Goal: Task Accomplishment & Management: Manage account settings

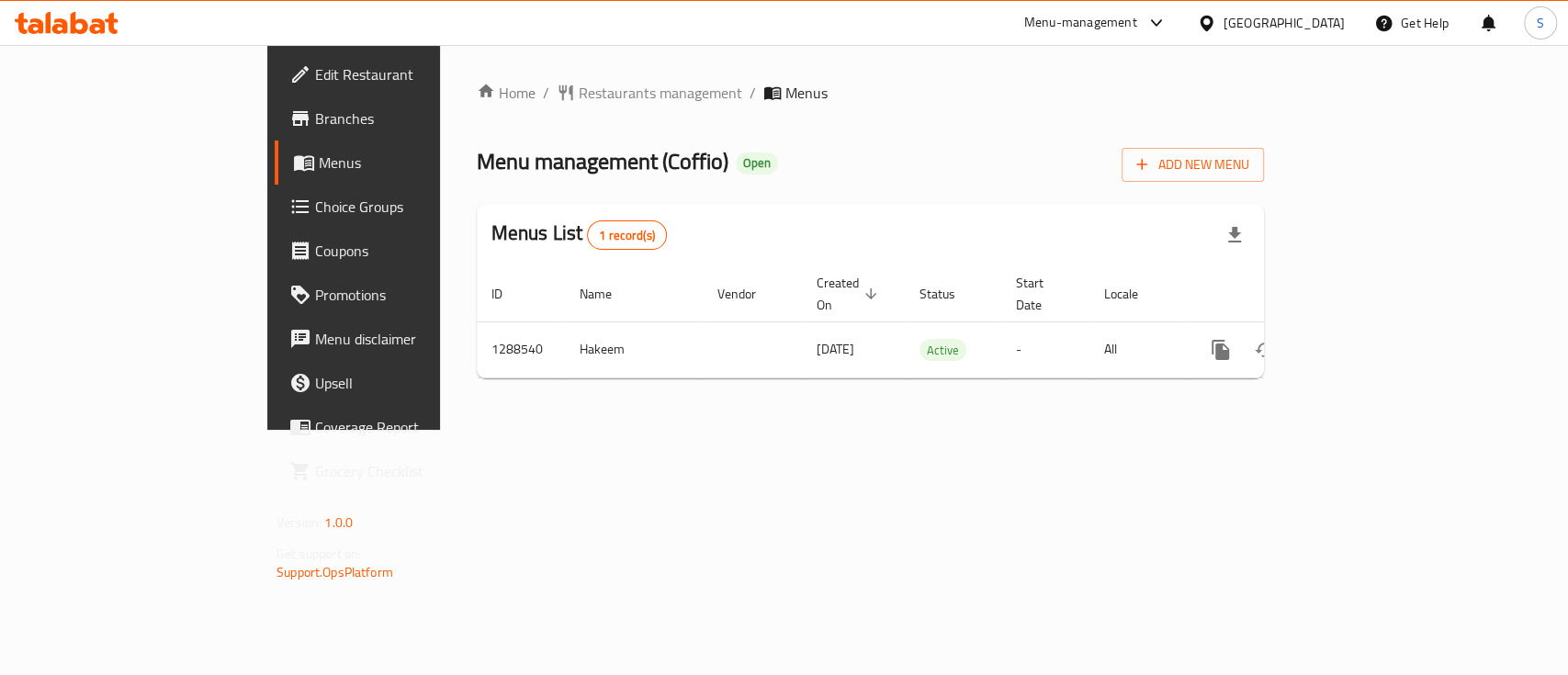
click at [315, 204] on span "Choice Groups" at bounding box center [414, 207] width 199 height 22
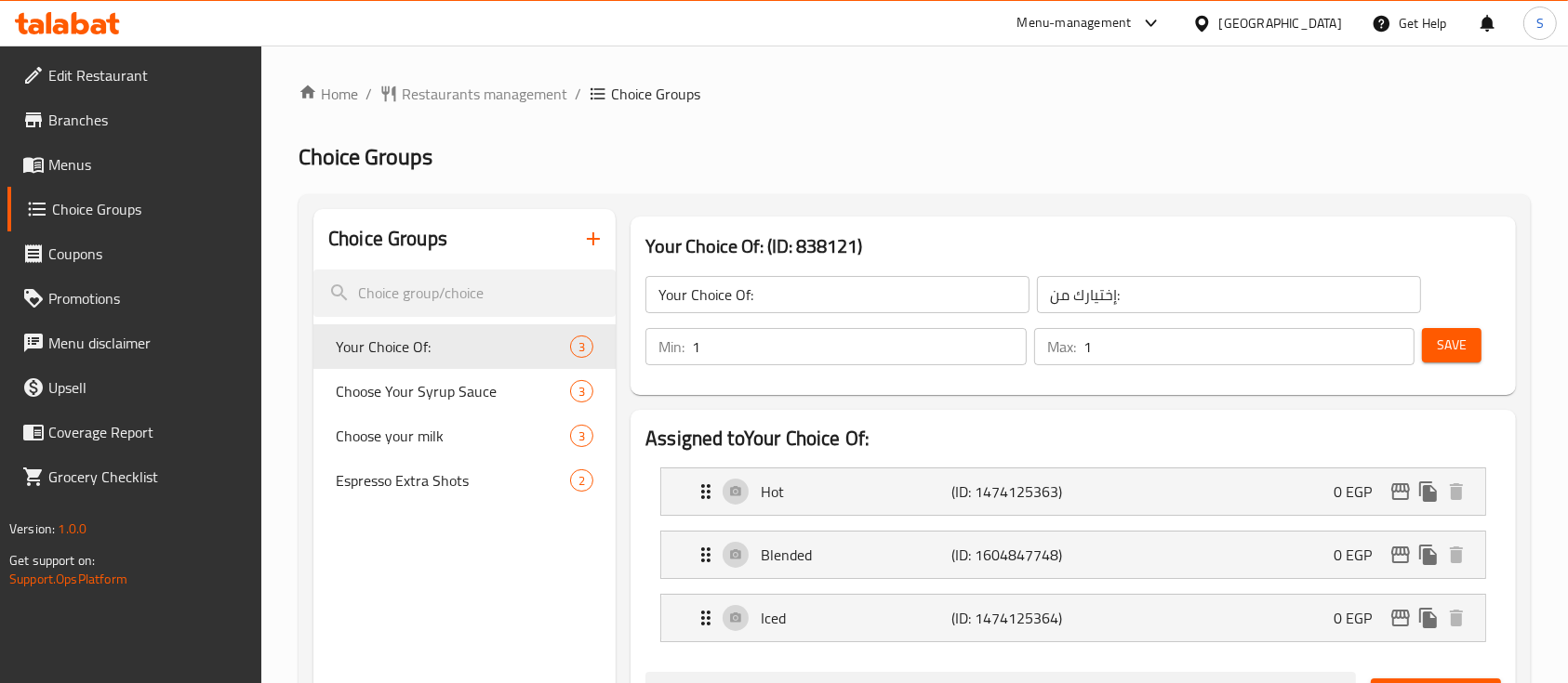
click at [600, 237] on icon "button" at bounding box center [593, 238] width 22 height 22
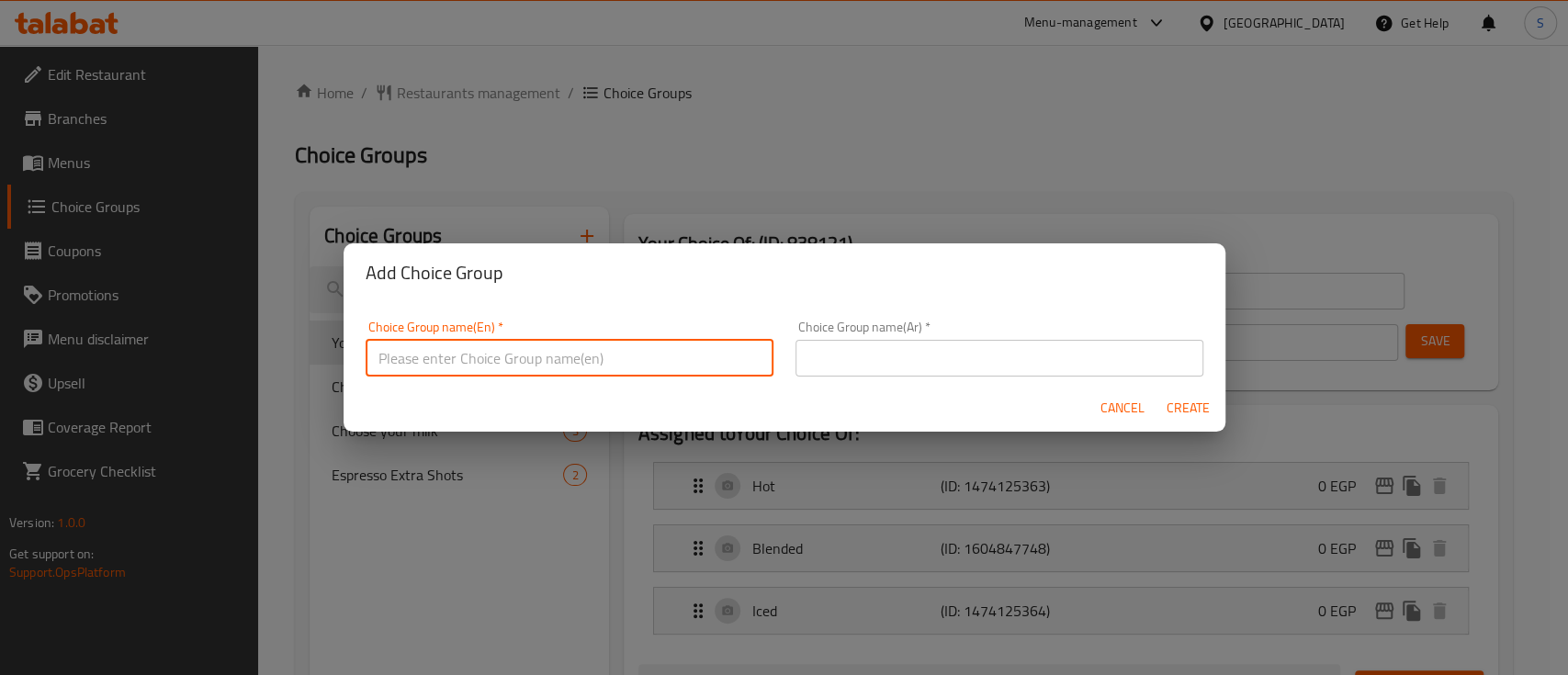
click at [535, 362] on input "text" at bounding box center [569, 358] width 407 height 37
drag, startPoint x: 544, startPoint y: 360, endPoint x: 357, endPoint y: 361, distance: 187.0
click at [357, 361] on div "Choice Group name(En)   * Choice of 1st drink Choice Group name(En) *" at bounding box center [569, 348] width 430 height 78
type input "Choice of 1st drink"
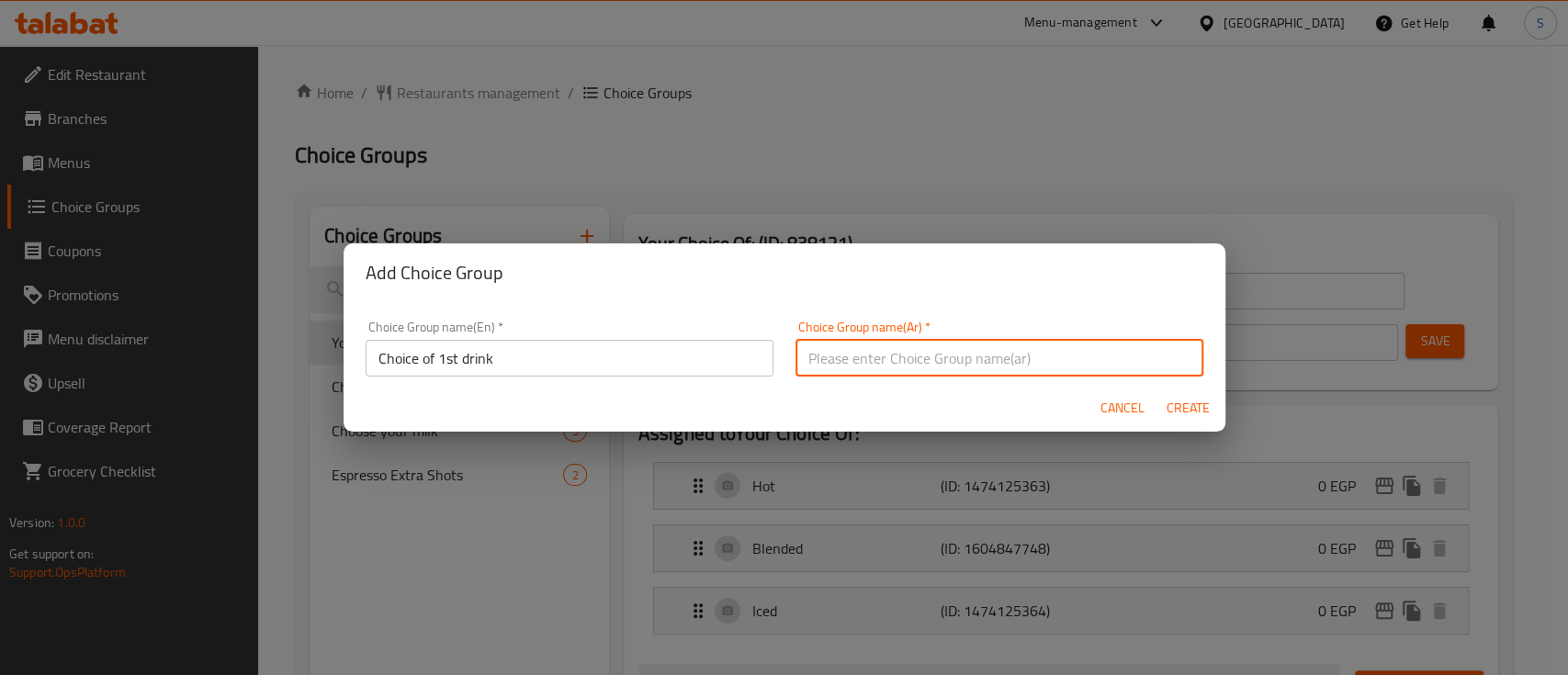
click at [920, 368] on input "text" at bounding box center [1000, 358] width 407 height 37
type input "اختيارك من المشروب الاول"
click at [1199, 407] on span "Create" at bounding box center [1188, 408] width 44 height 23
type input "Choice of 1st drink"
type input "اختيارك من المشروب الاول"
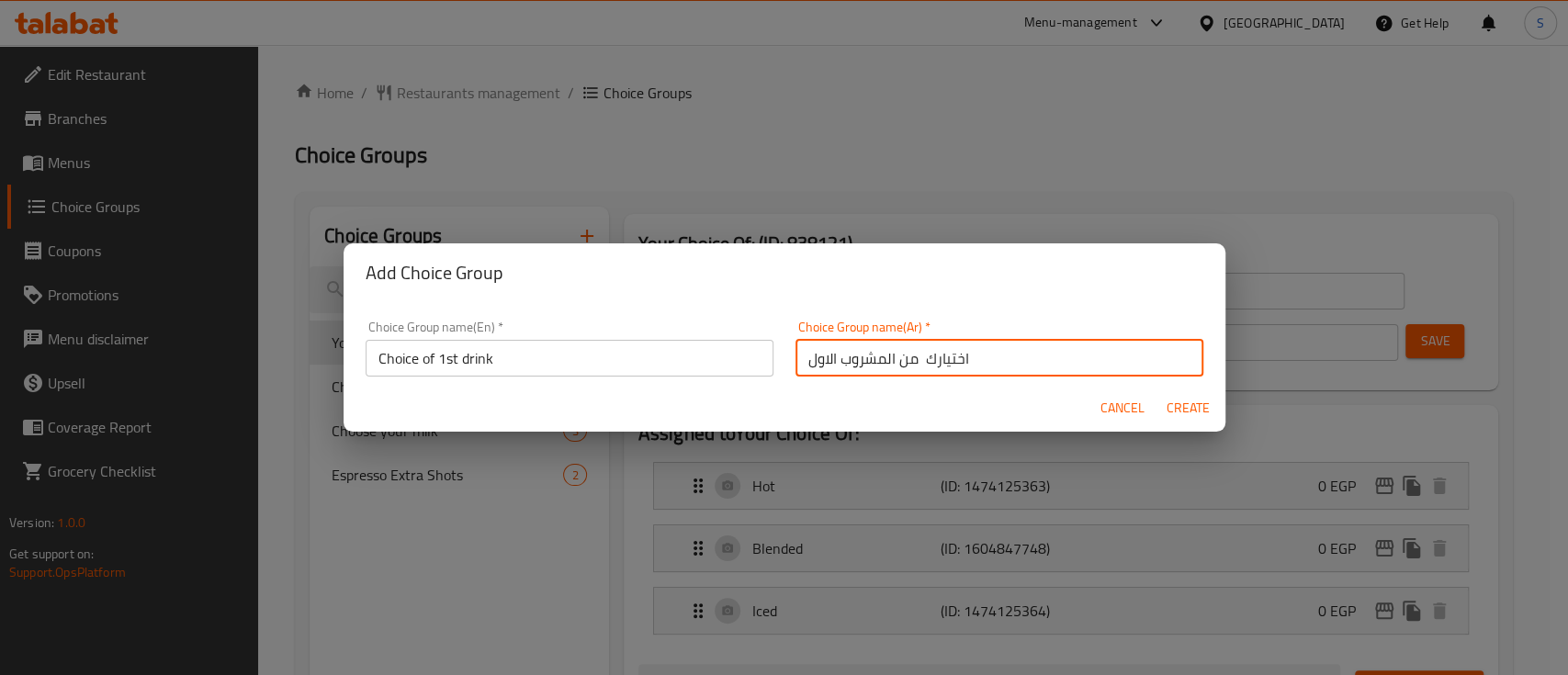
type input "0"
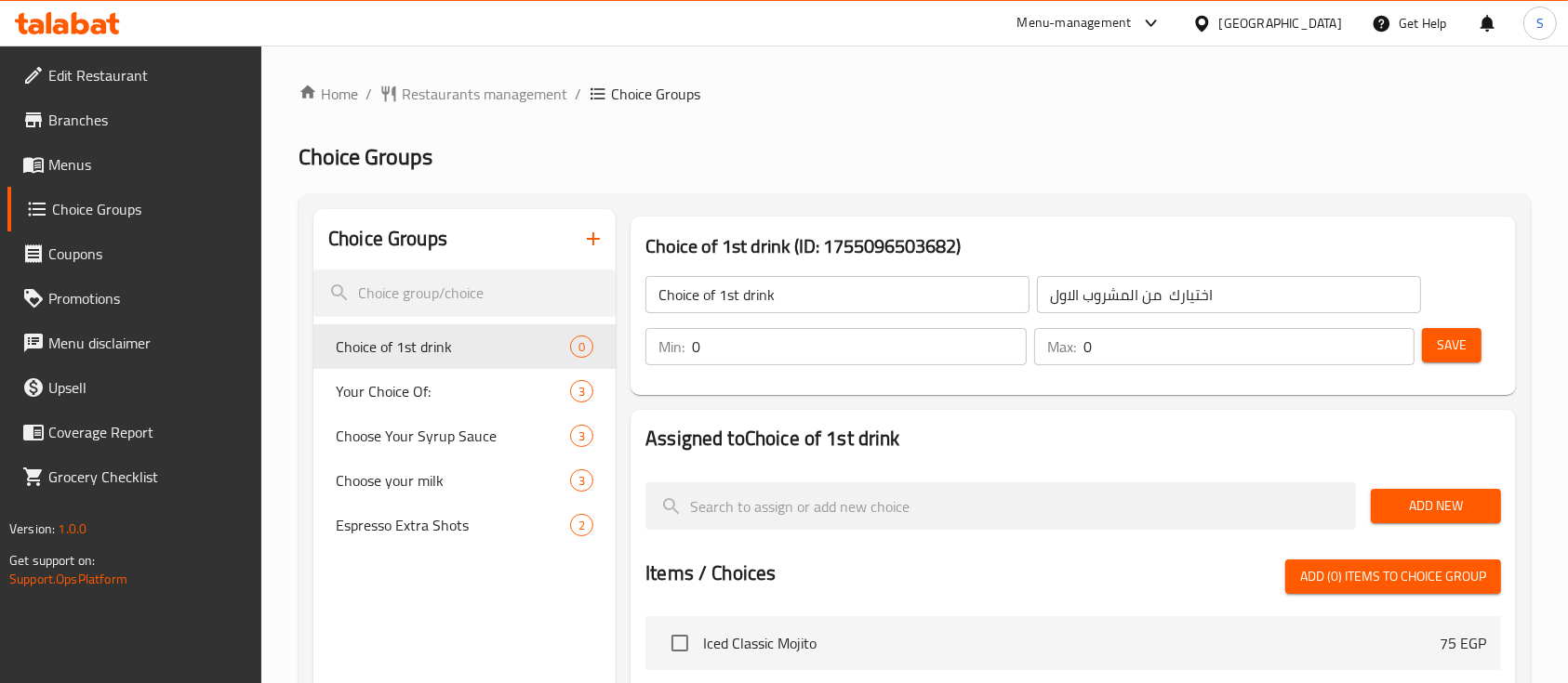
click at [595, 237] on icon "button" at bounding box center [593, 238] width 22 height 22
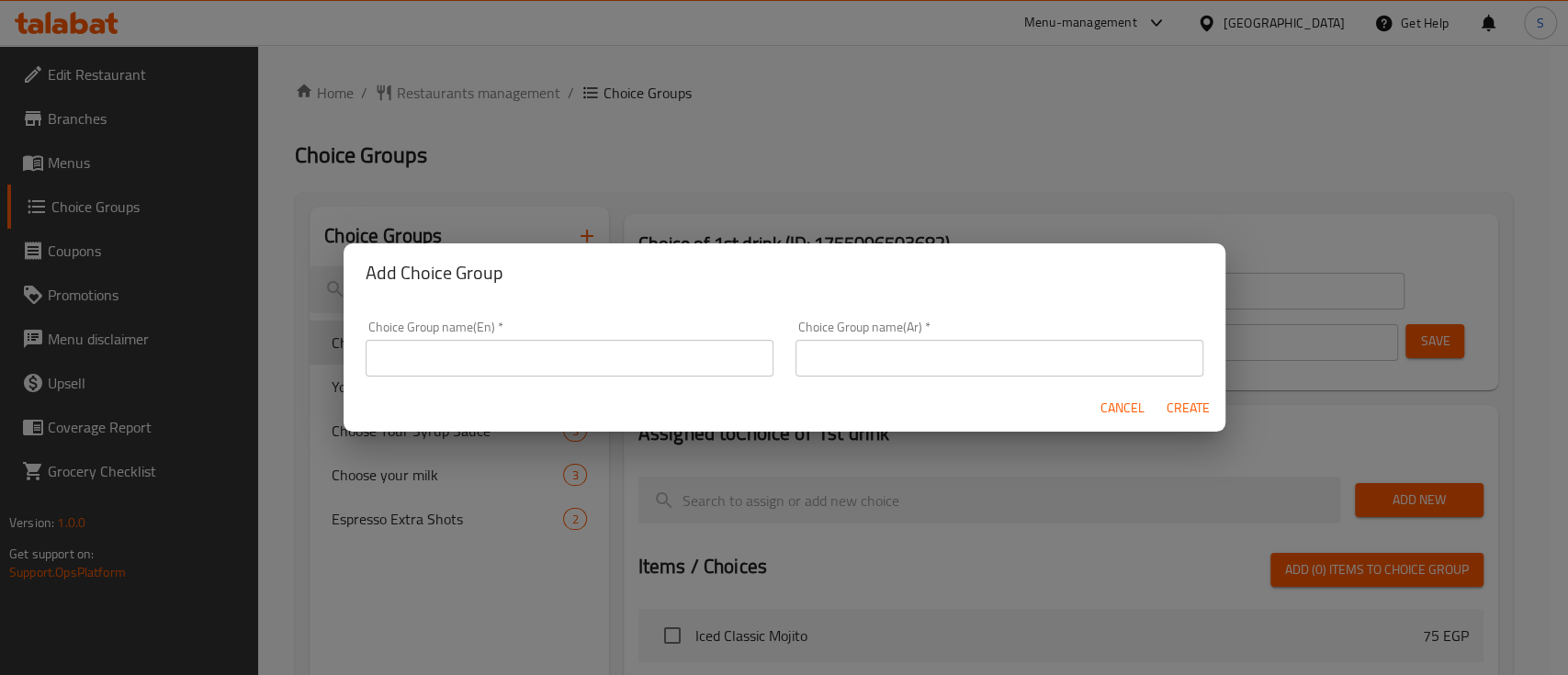
click at [548, 363] on input "text" at bounding box center [569, 358] width 407 height 37
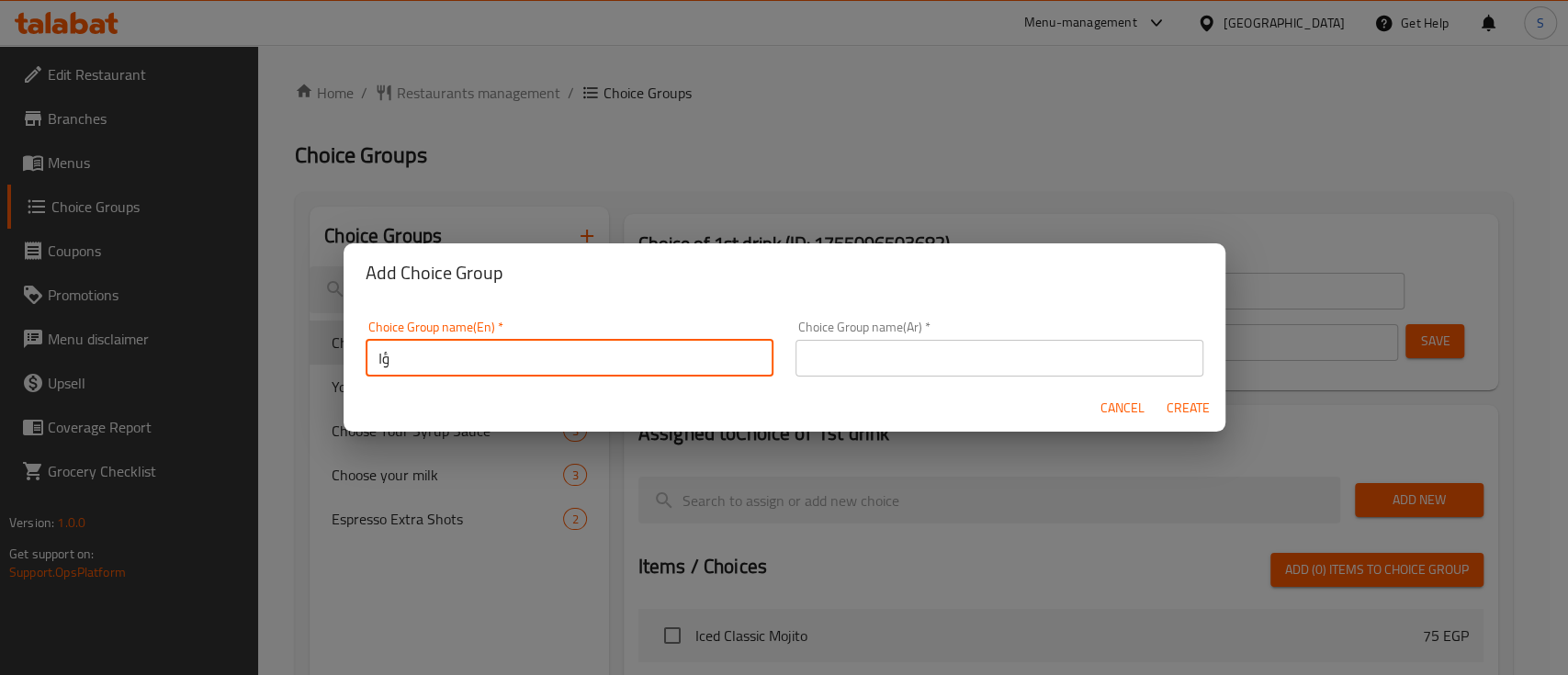
type input "ؤ"
type input "Choice of 2nd drink:"
click at [863, 364] on input "text" at bounding box center [1000, 358] width 407 height 37
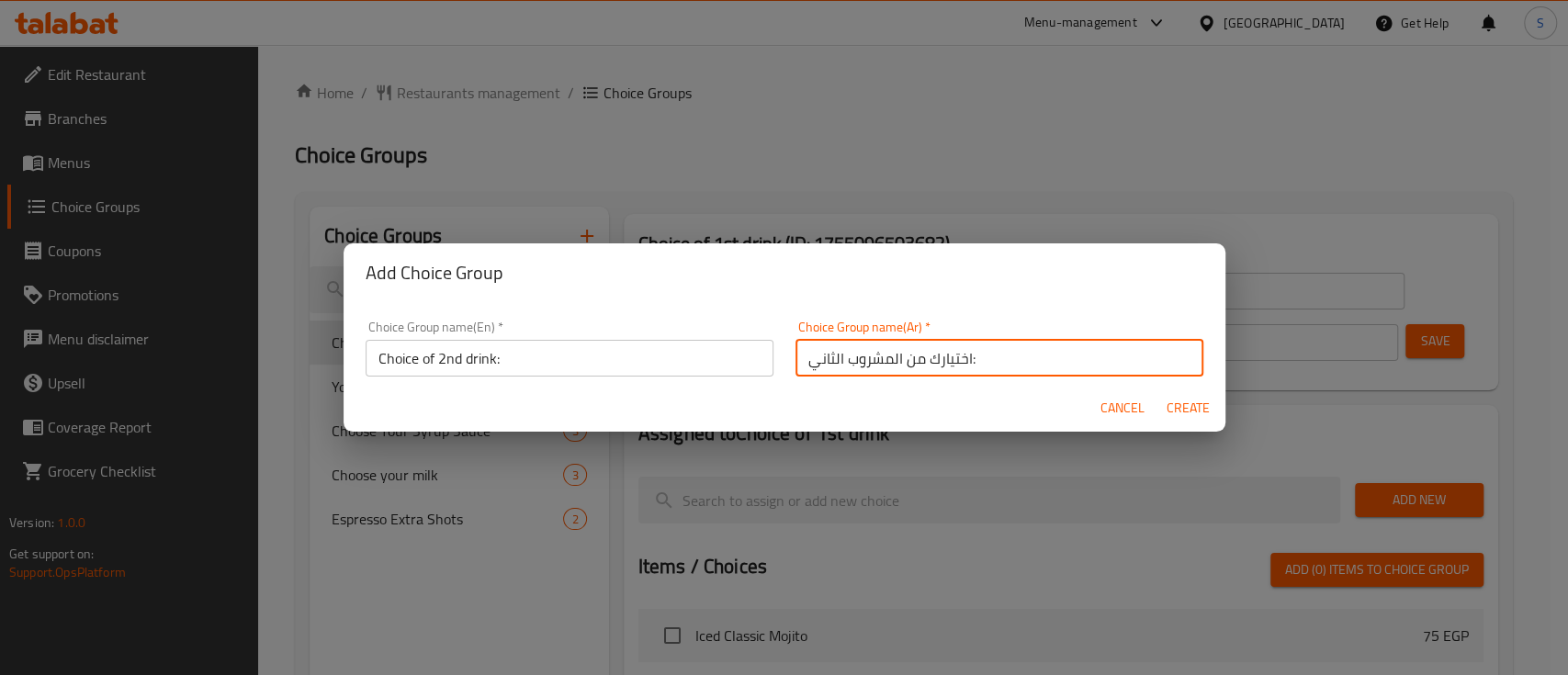
type input "اختيارك من المشروب الثاني:"
click at [1167, 417] on span "Create" at bounding box center [1188, 408] width 44 height 23
type input "Choice of 2nd drink:"
type input "اختيارك من المشروب الثاني:"
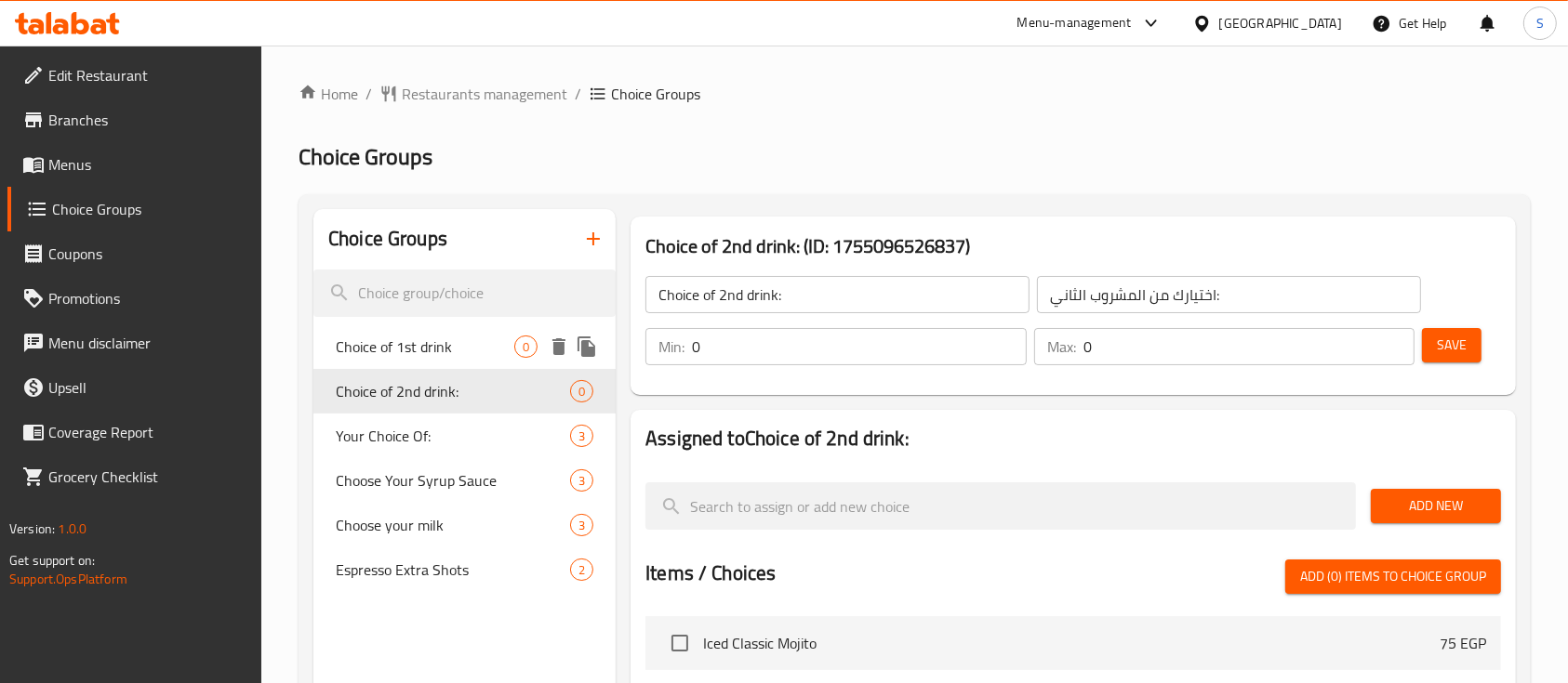
click at [492, 355] on span "Choice of 1st drink" at bounding box center [424, 346] width 178 height 22
type input "Choice of 1st drink"
type input "اختيارك من المشروب الاول"
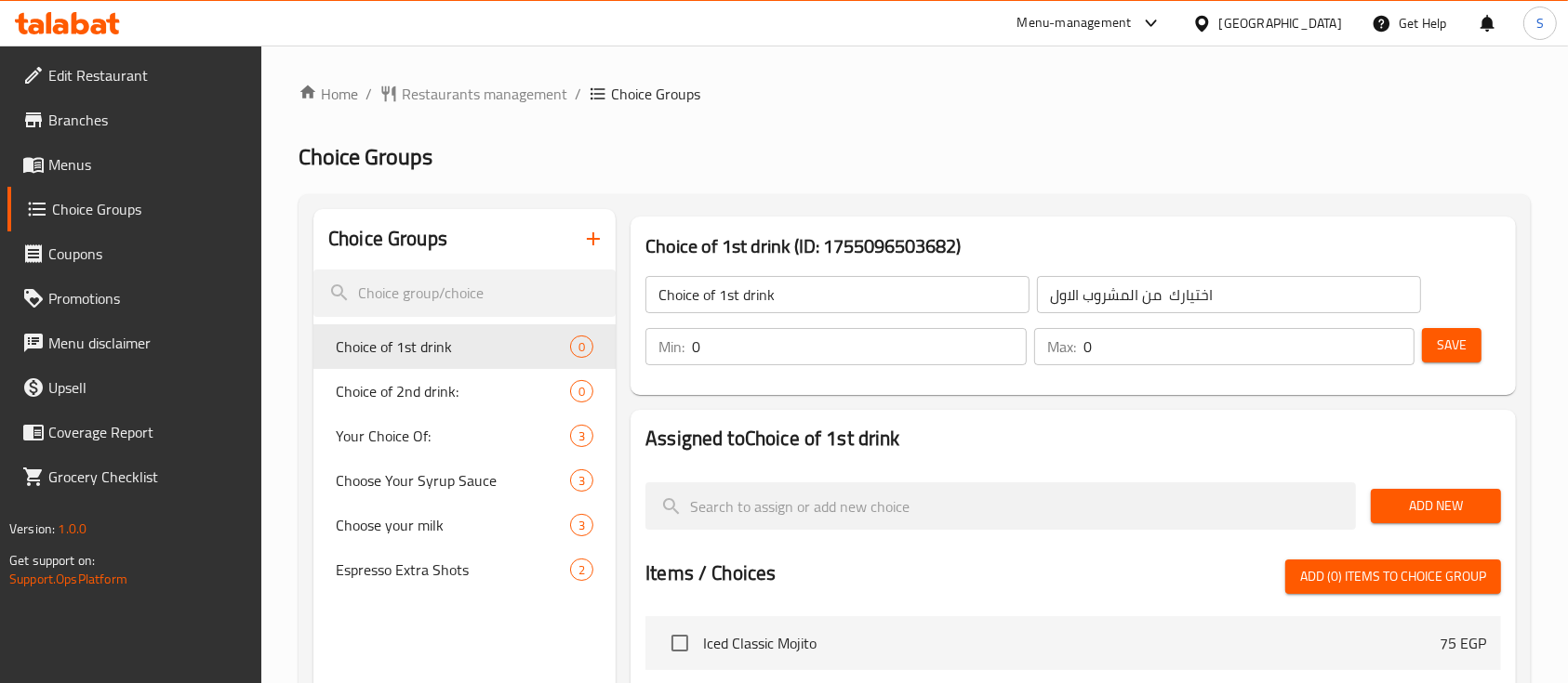
click at [813, 297] on input "Choice of 1st drink" at bounding box center [837, 295] width 384 height 38
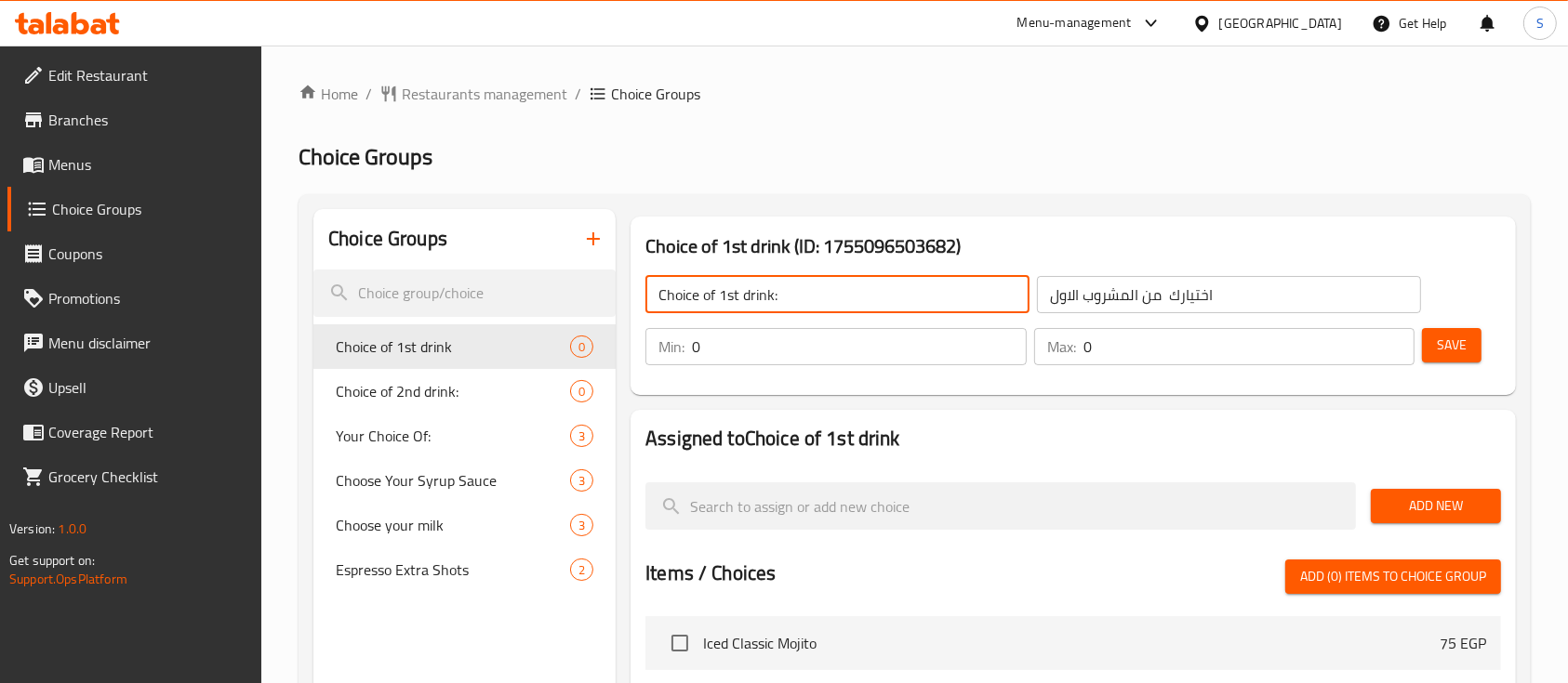
type input "Choice of 1st drink:"
click at [1251, 297] on input "اختيارك من المشروب الاول" at bounding box center [1229, 295] width 384 height 38
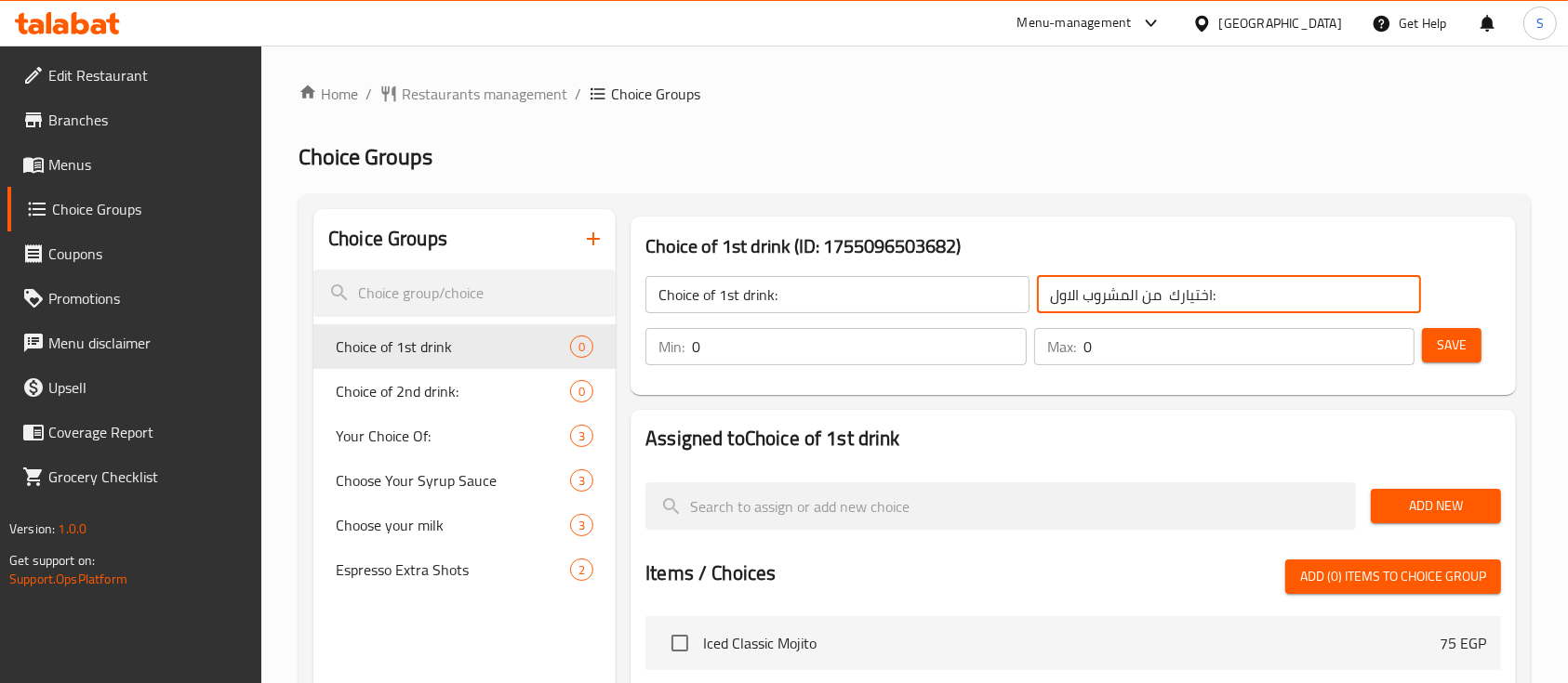
type input "اختيارك من المشروب الاول:"
click at [744, 363] on input "0" at bounding box center [859, 347] width 334 height 38
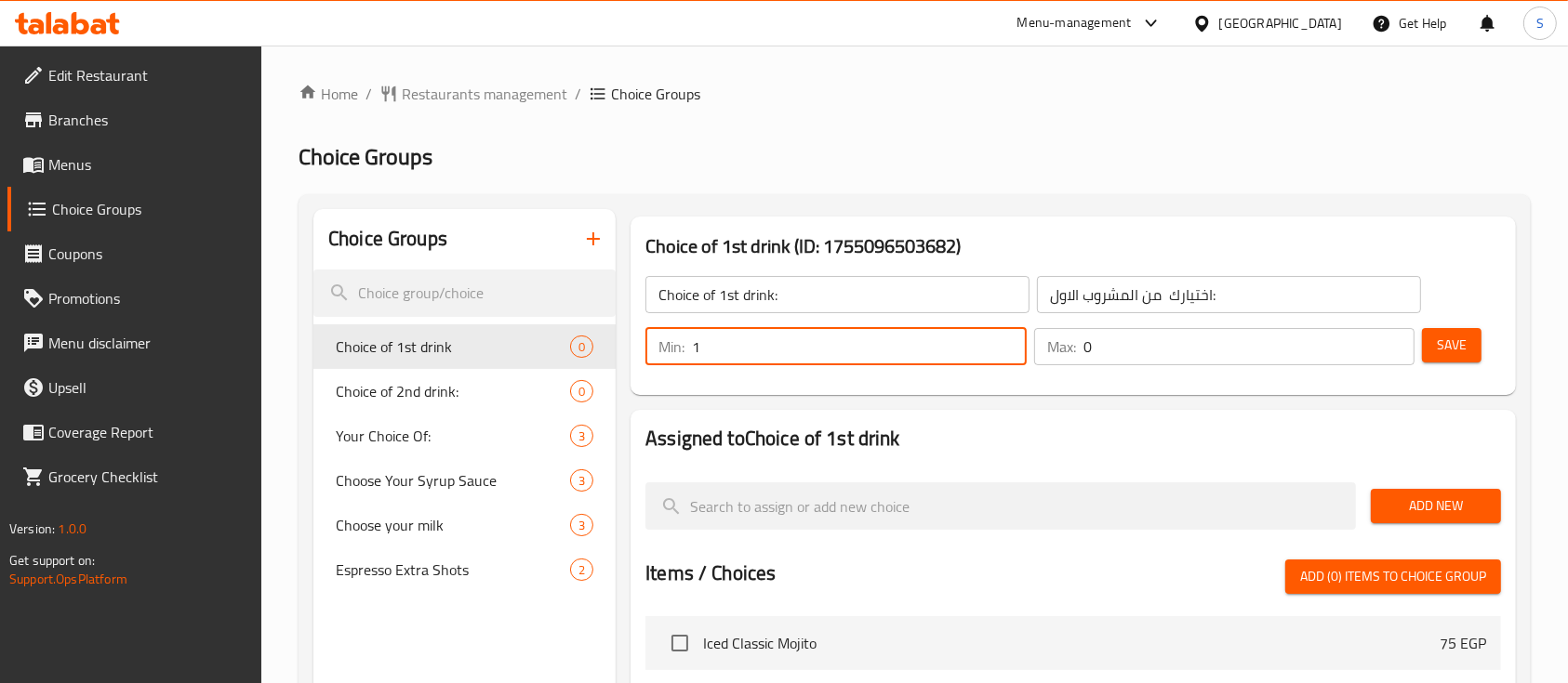
type input "1"
click at [1228, 354] on input "0" at bounding box center [1249, 347] width 332 height 38
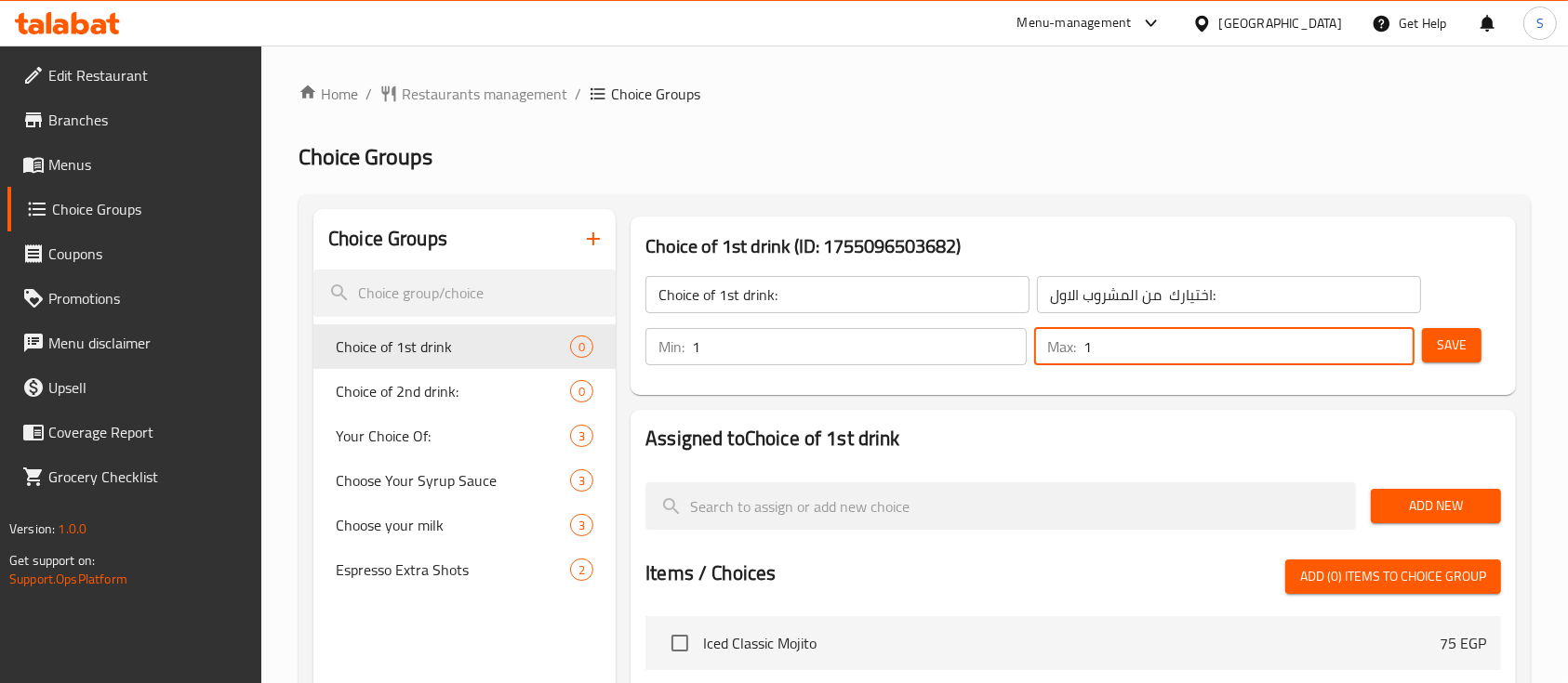
type input "1"
click at [1269, 446] on h2 "Assigned to Choice of 1st drink" at bounding box center [1074, 438] width 856 height 28
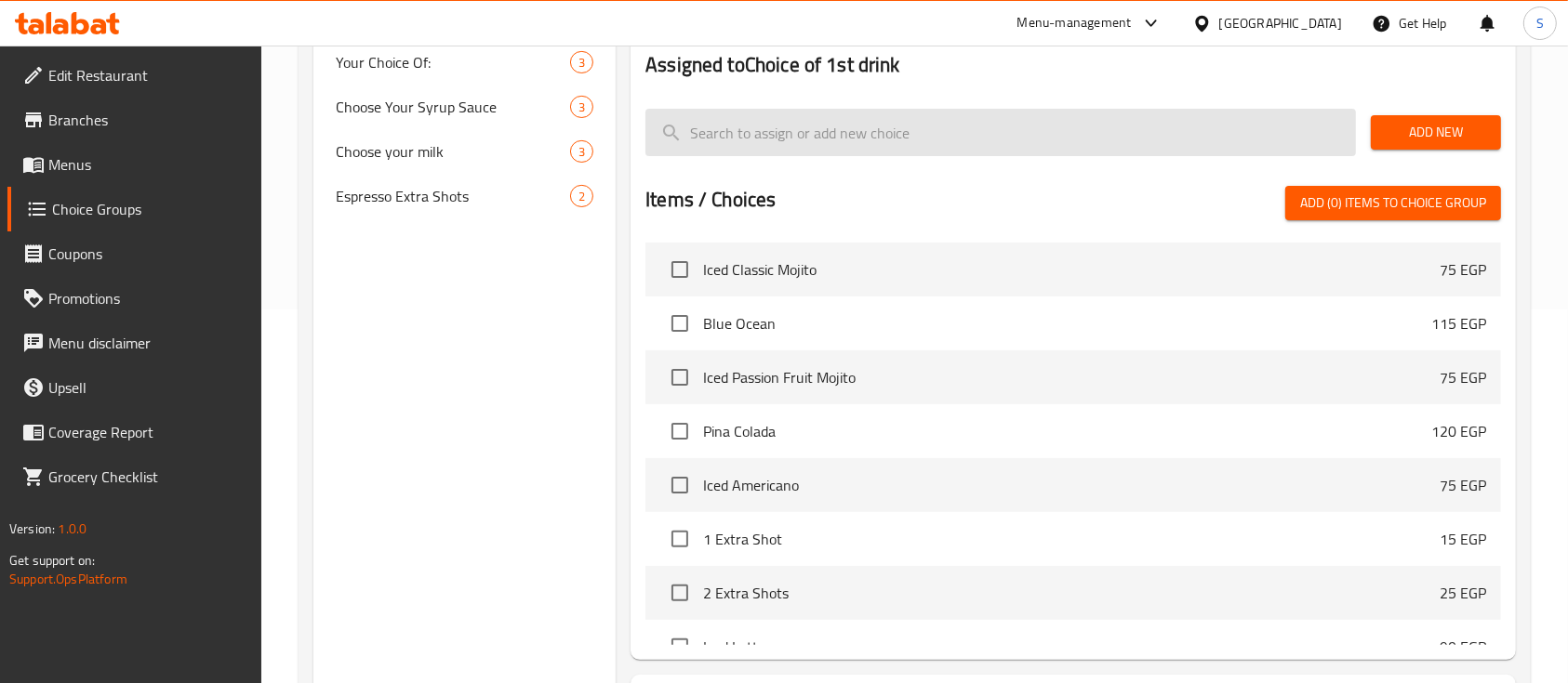
click at [848, 129] on input "search" at bounding box center [1000, 132] width 710 height 47
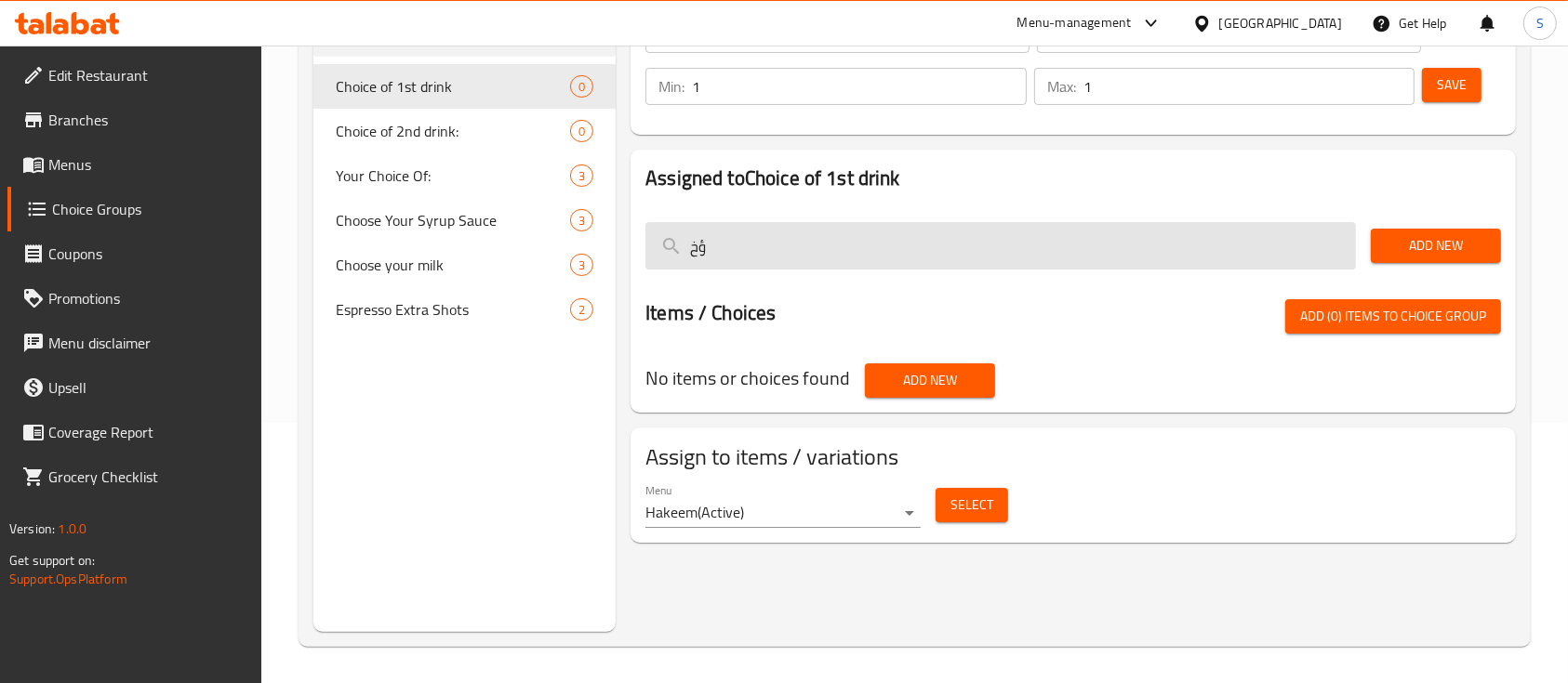
type input "ؤ"
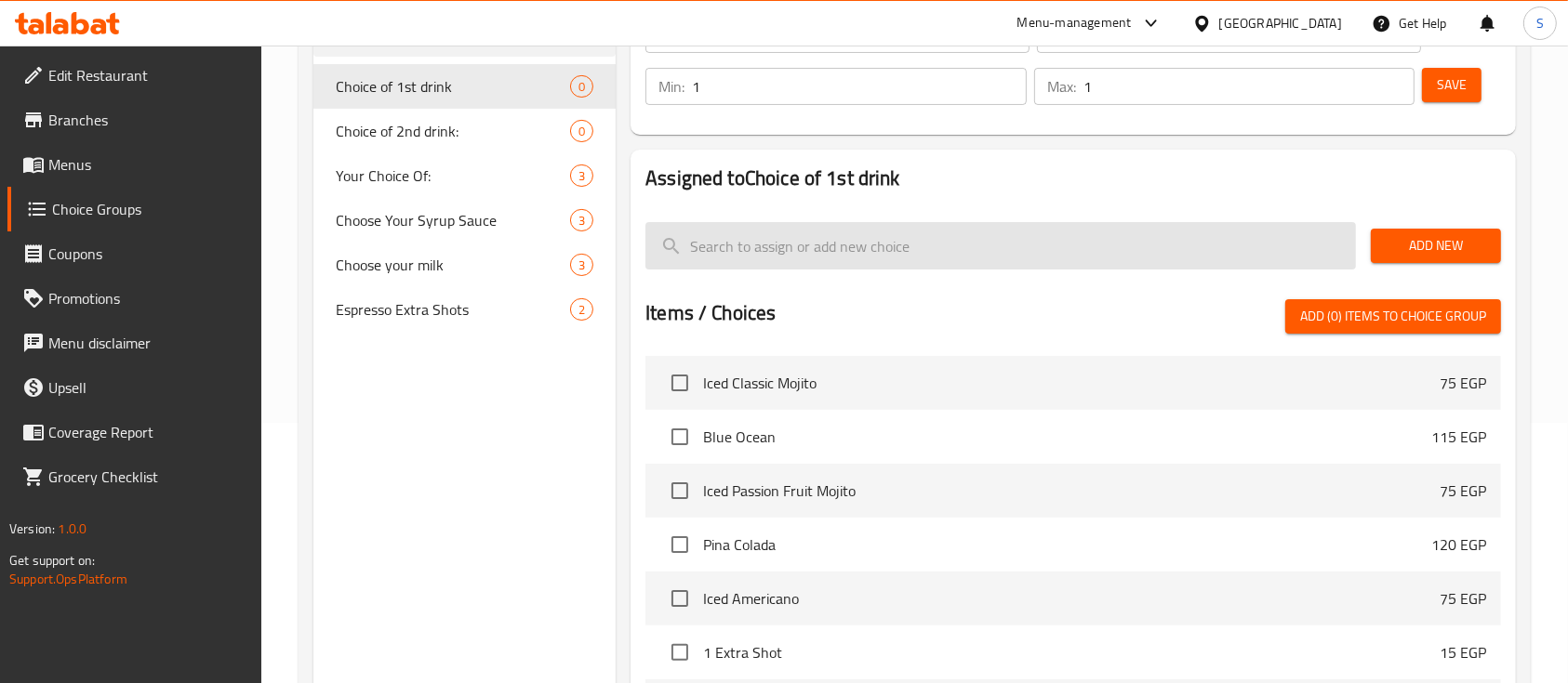
scroll to position [374, 0]
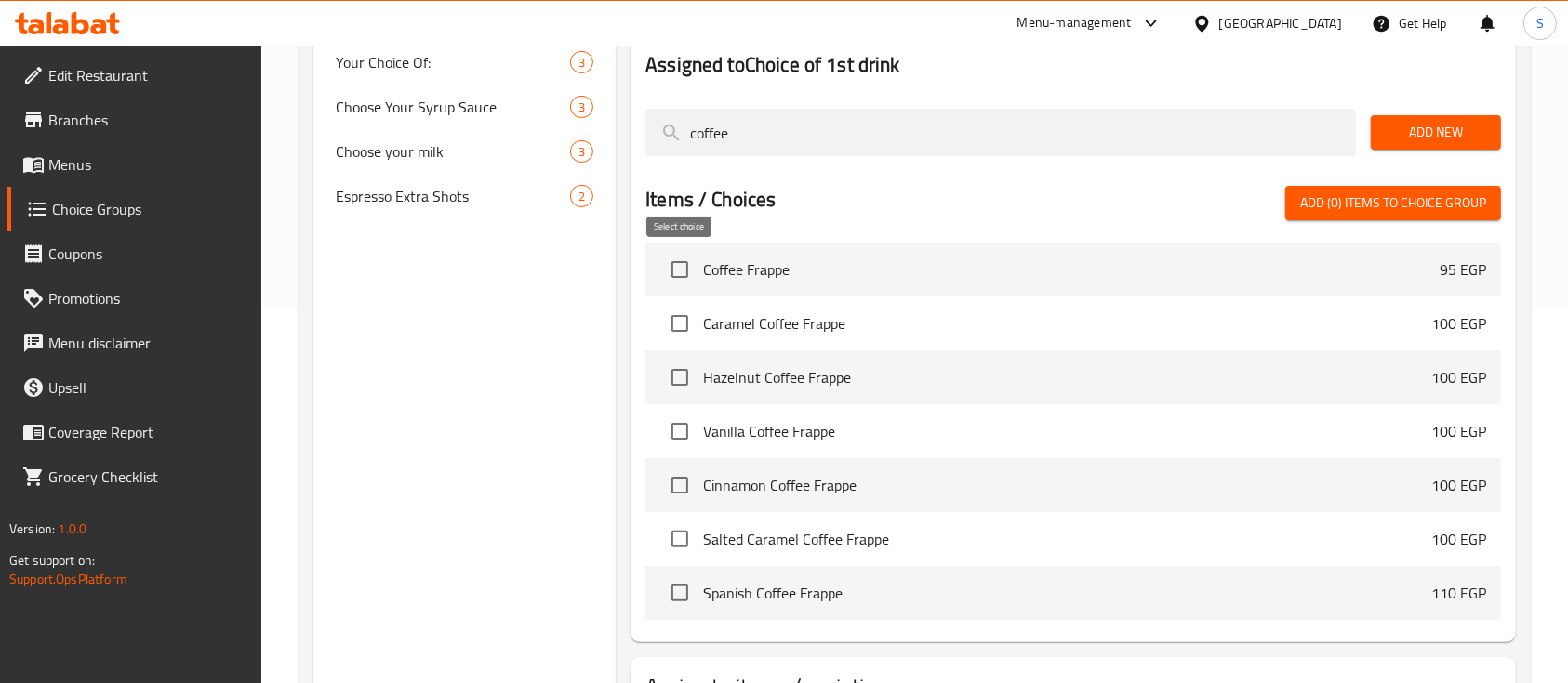
type input "coffee"
click at [677, 275] on input "checkbox" at bounding box center [679, 270] width 40 height 39
checkbox input "true"
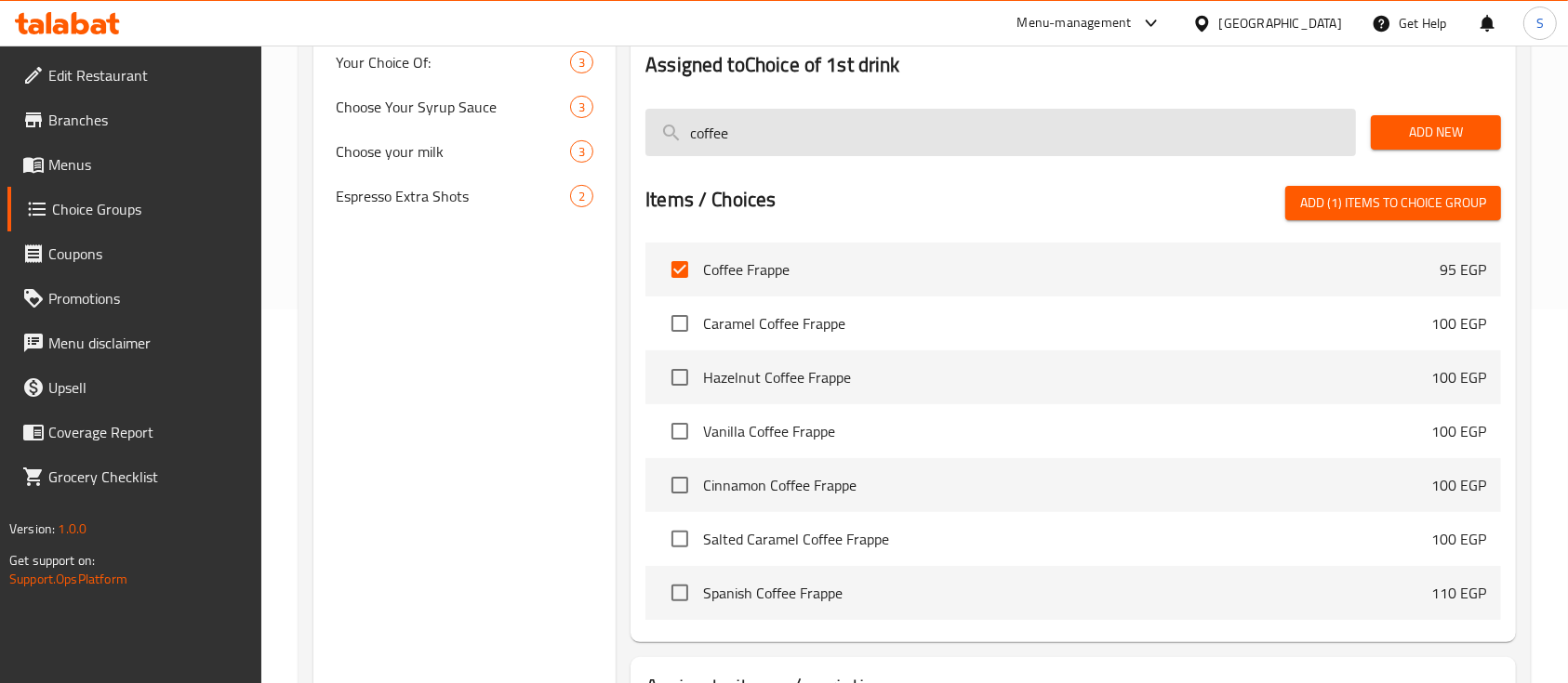
drag, startPoint x: 786, startPoint y: 136, endPoint x: 662, endPoint y: 142, distance: 124.1
click at [662, 142] on input "coffee" at bounding box center [1000, 132] width 710 height 47
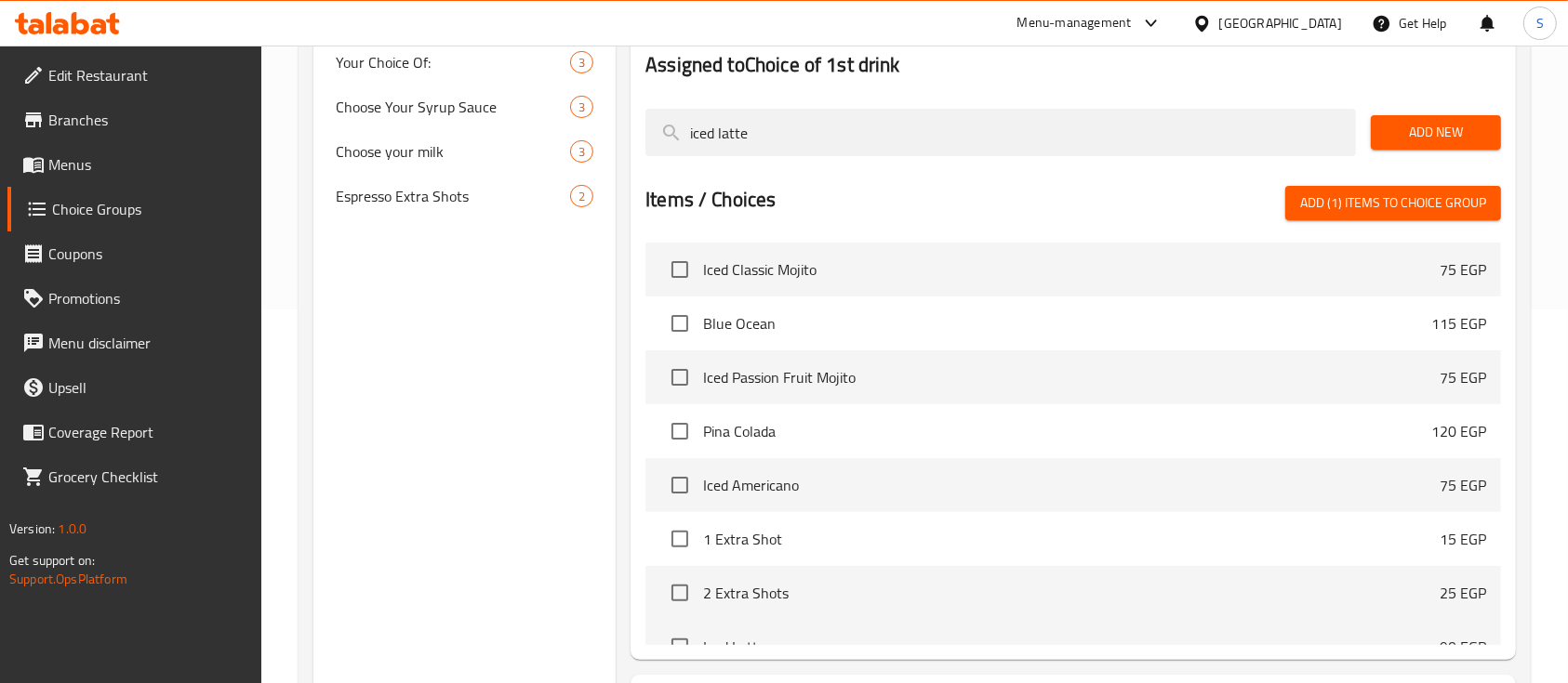
scroll to position [260, 0]
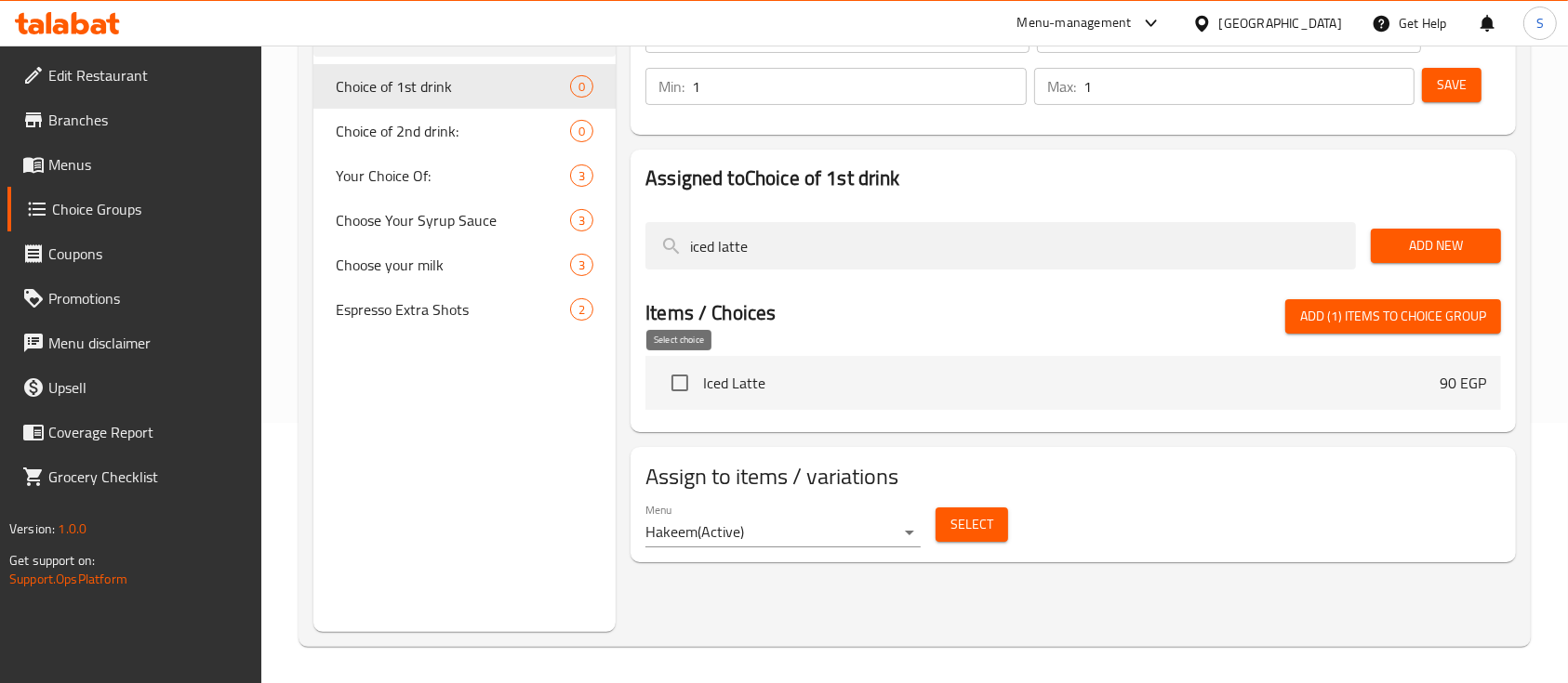
type input "iced latte"
click at [674, 386] on input "checkbox" at bounding box center [679, 382] width 40 height 39
checkbox input "true"
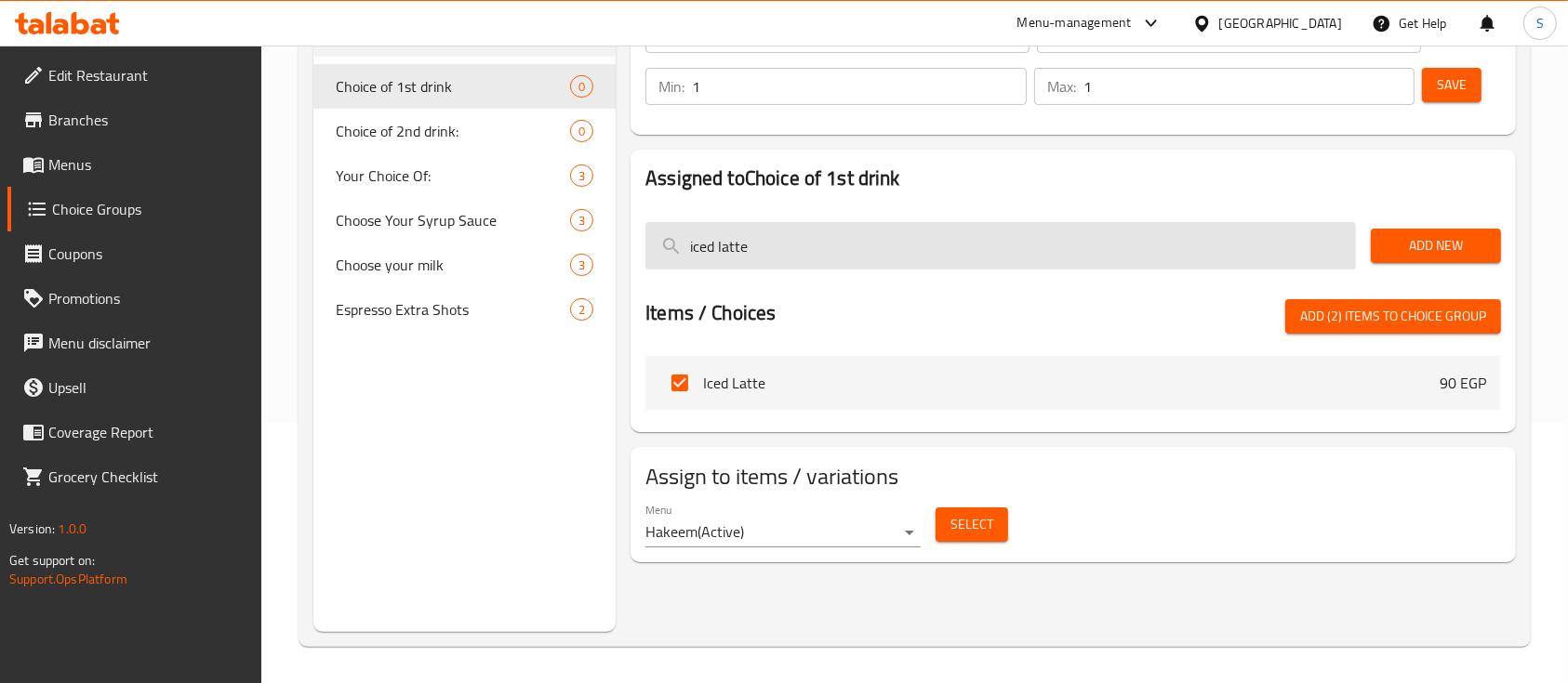
click at [1247, 245] on input "iced latte" at bounding box center [1000, 246] width 710 height 47
drag, startPoint x: 912, startPoint y: 228, endPoint x: 677, endPoint y: 257, distance: 236.8
click at [677, 257] on input "iced latte" at bounding box center [1000, 246] width 710 height 47
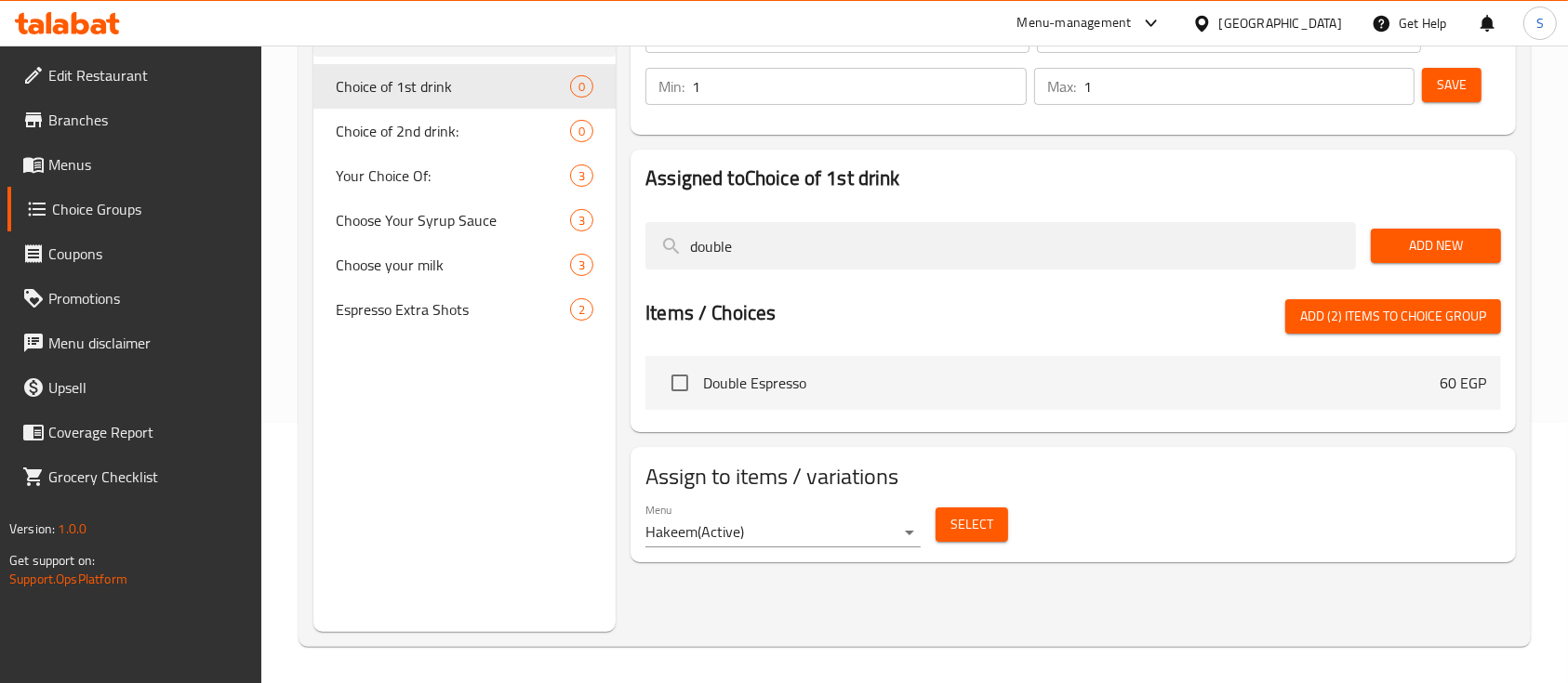
type input "double"
click at [675, 389] on input "checkbox" at bounding box center [679, 382] width 40 height 39
checkbox input "true"
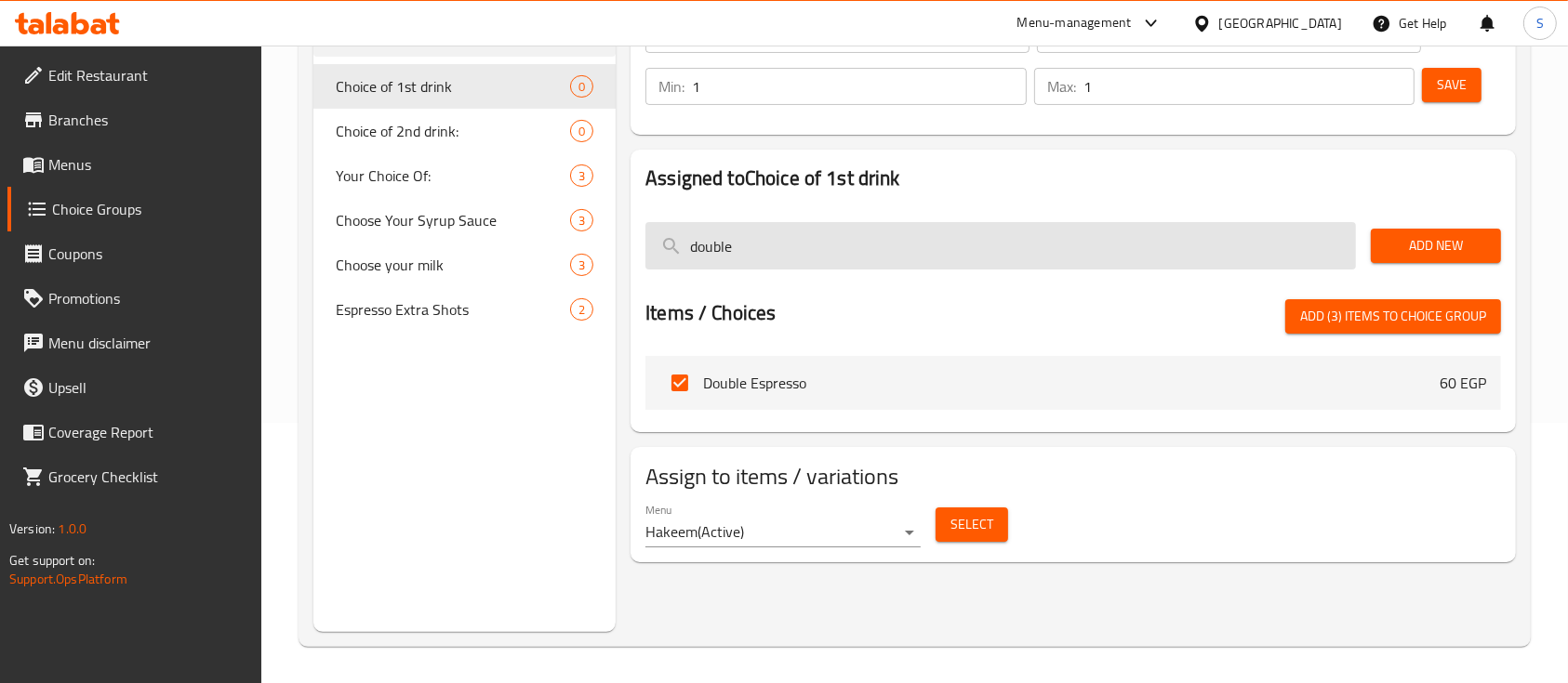
drag, startPoint x: 790, startPoint y: 257, endPoint x: 685, endPoint y: 265, distance: 105.3
click at [685, 265] on input "double" at bounding box center [1000, 246] width 710 height 47
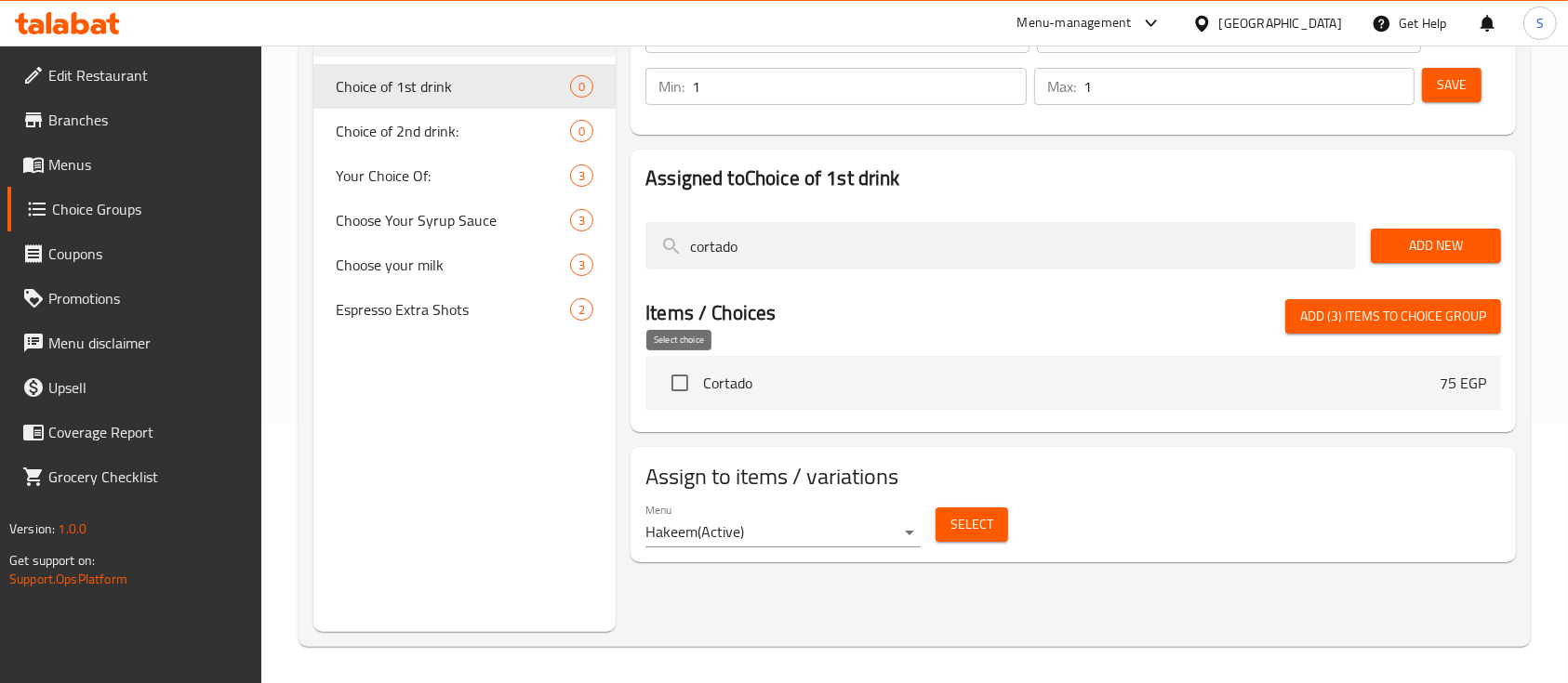
type input "cortado"
click at [684, 384] on input "checkbox" at bounding box center [679, 382] width 40 height 39
checkbox input "true"
drag, startPoint x: 774, startPoint y: 278, endPoint x: 765, endPoint y: 272, distance: 10.8
click at [765, 272] on div "Assigned to Choice of 1st drink cortado Add New Items / Choices Add (4) items t…" at bounding box center [1073, 290] width 886 height 282
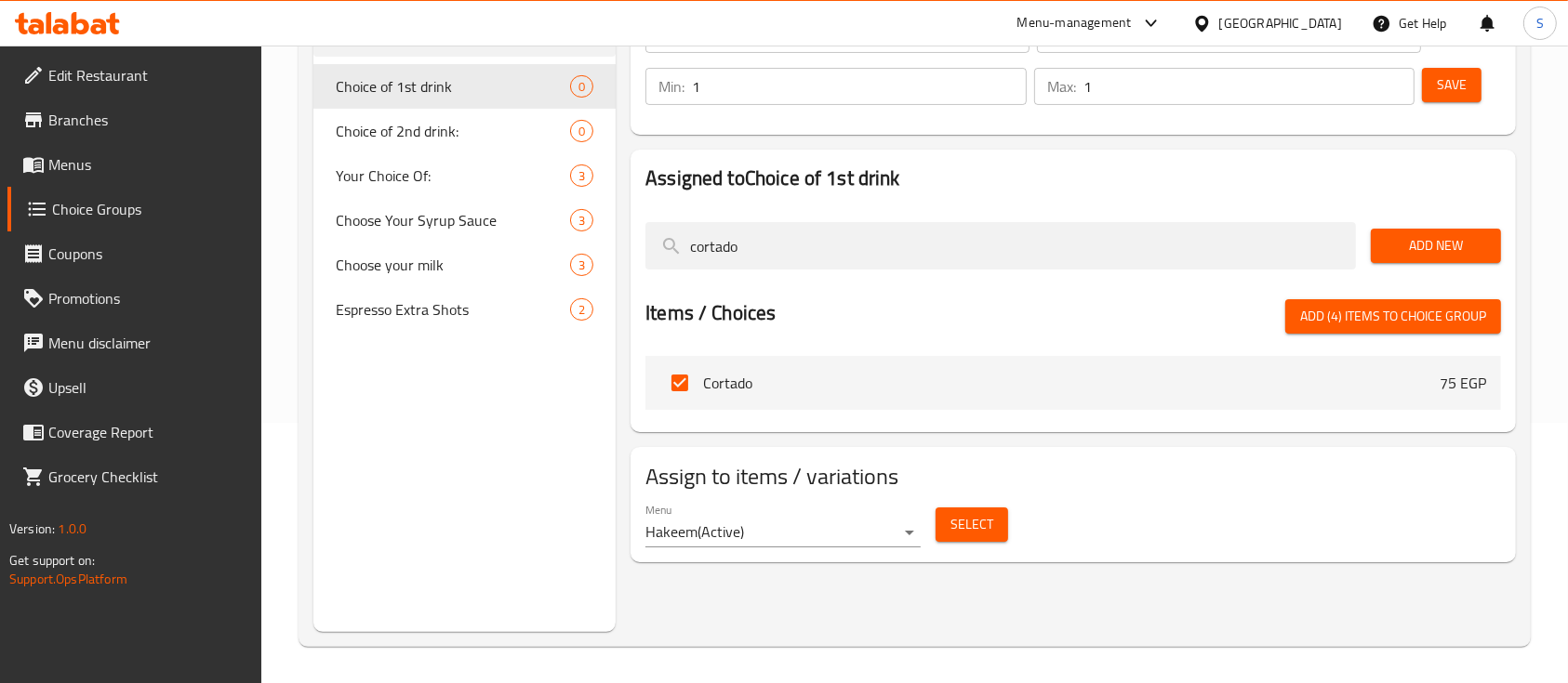
drag, startPoint x: 750, startPoint y: 260, endPoint x: 640, endPoint y: 260, distance: 110.0
click at [640, 260] on div "cortado" at bounding box center [1000, 246] width 726 height 63
type input "flat w"
click at [677, 386] on input "checkbox" at bounding box center [679, 382] width 40 height 39
click at [1367, 318] on span "Add (5) items to choice group" at bounding box center [1393, 316] width 186 height 23
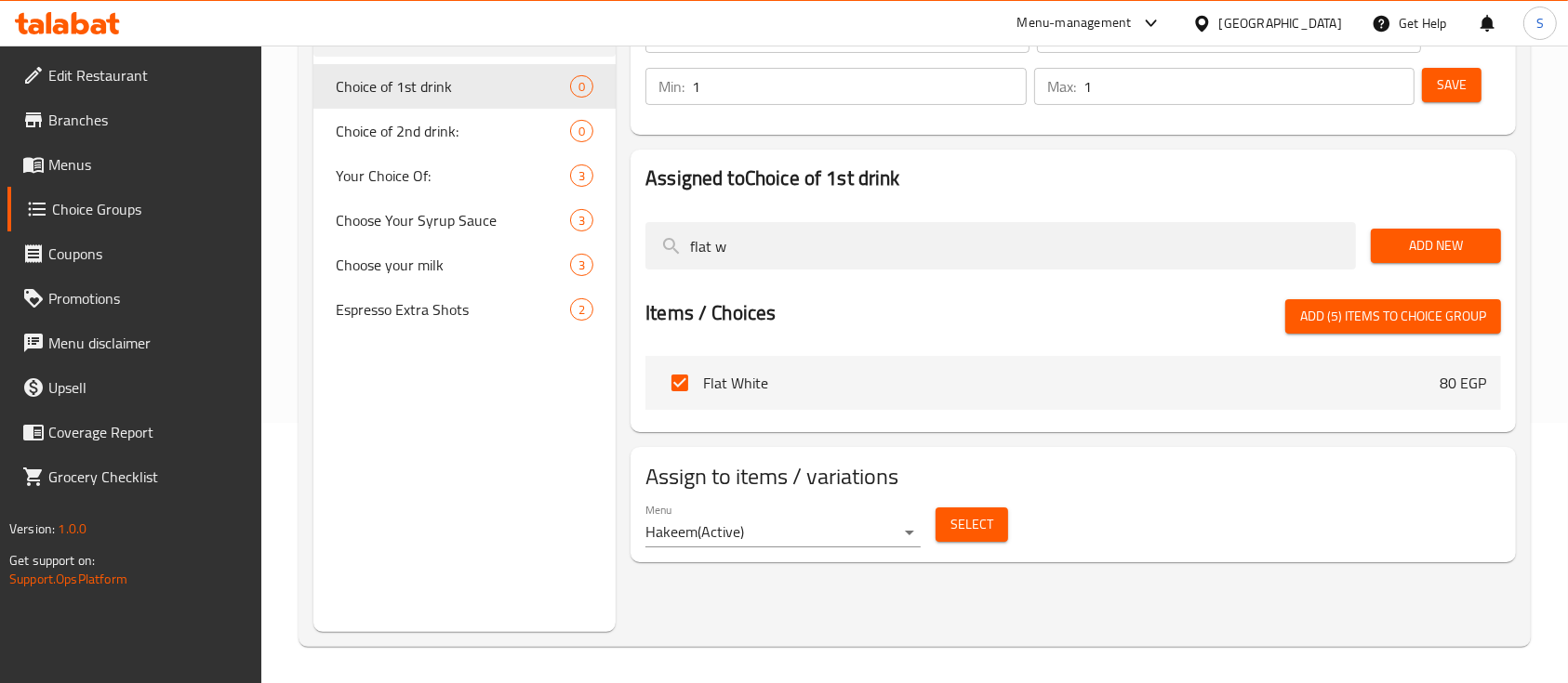
checkbox input "false"
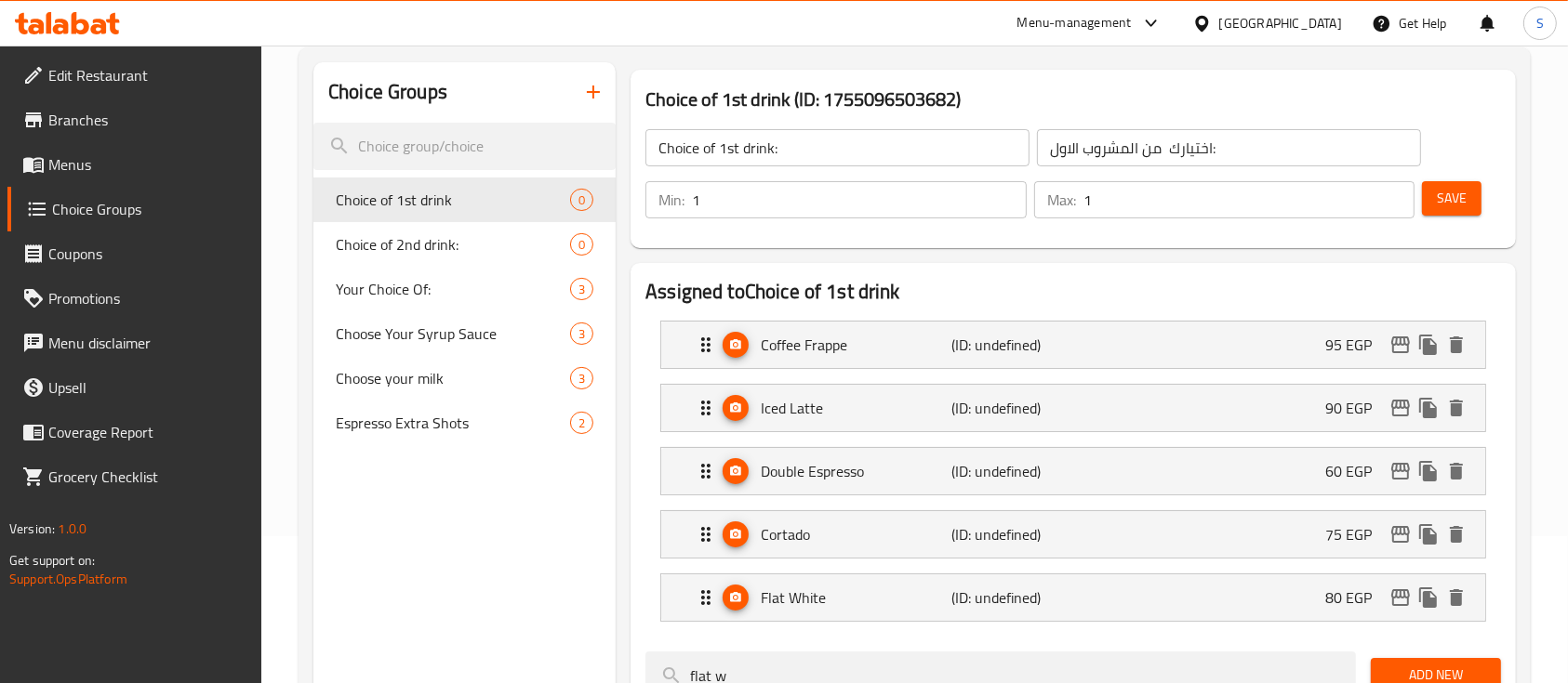
scroll to position [120, 0]
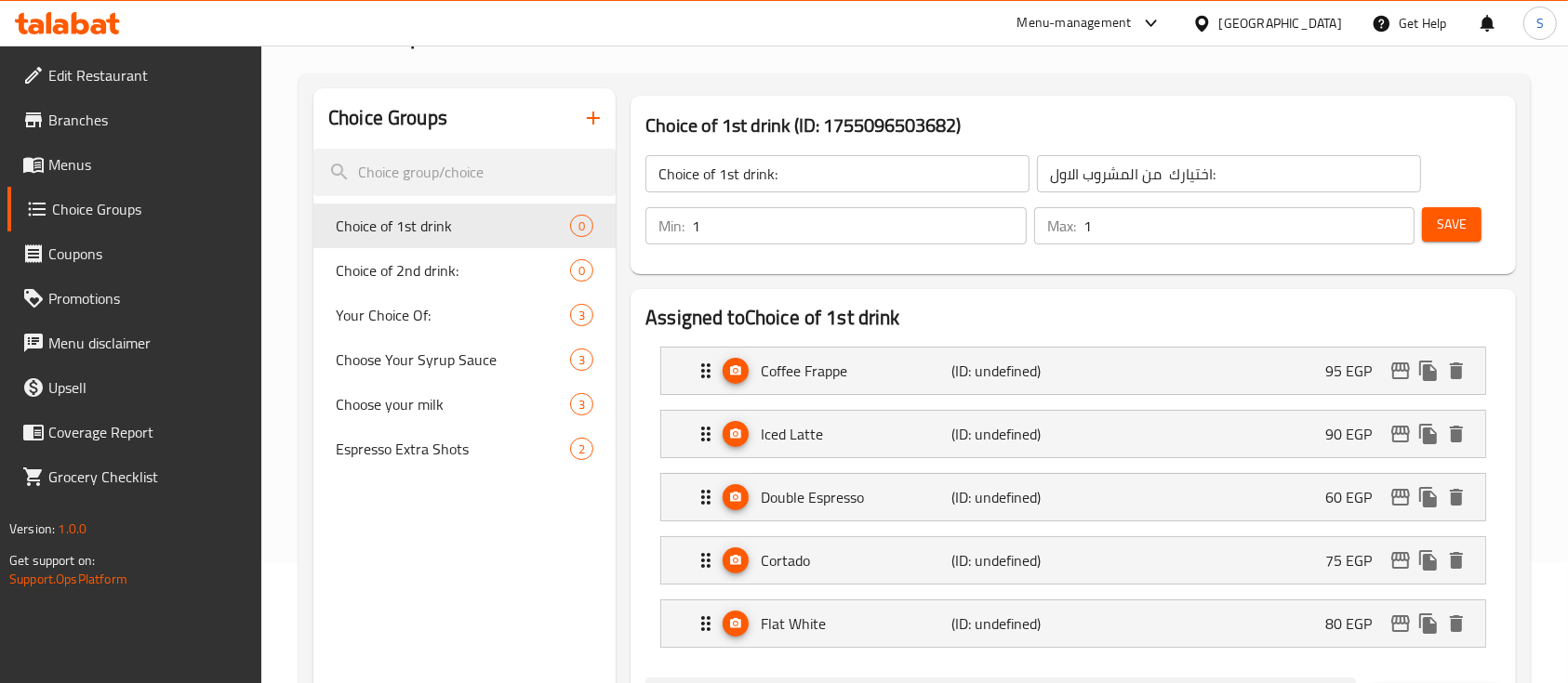
click at [1442, 234] on span "Save" at bounding box center [1451, 224] width 30 height 23
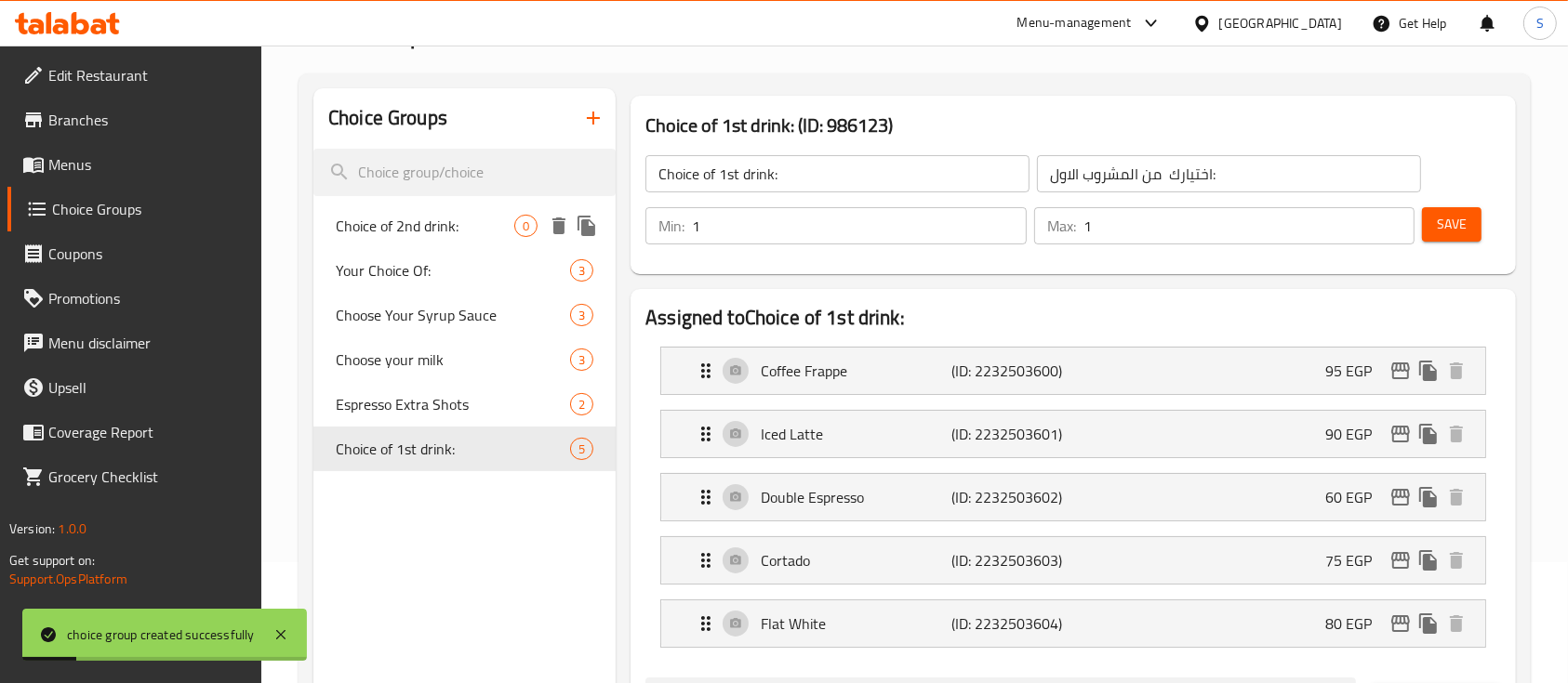
click at [459, 230] on span "Choice of 2nd drink:" at bounding box center [424, 225] width 178 height 22
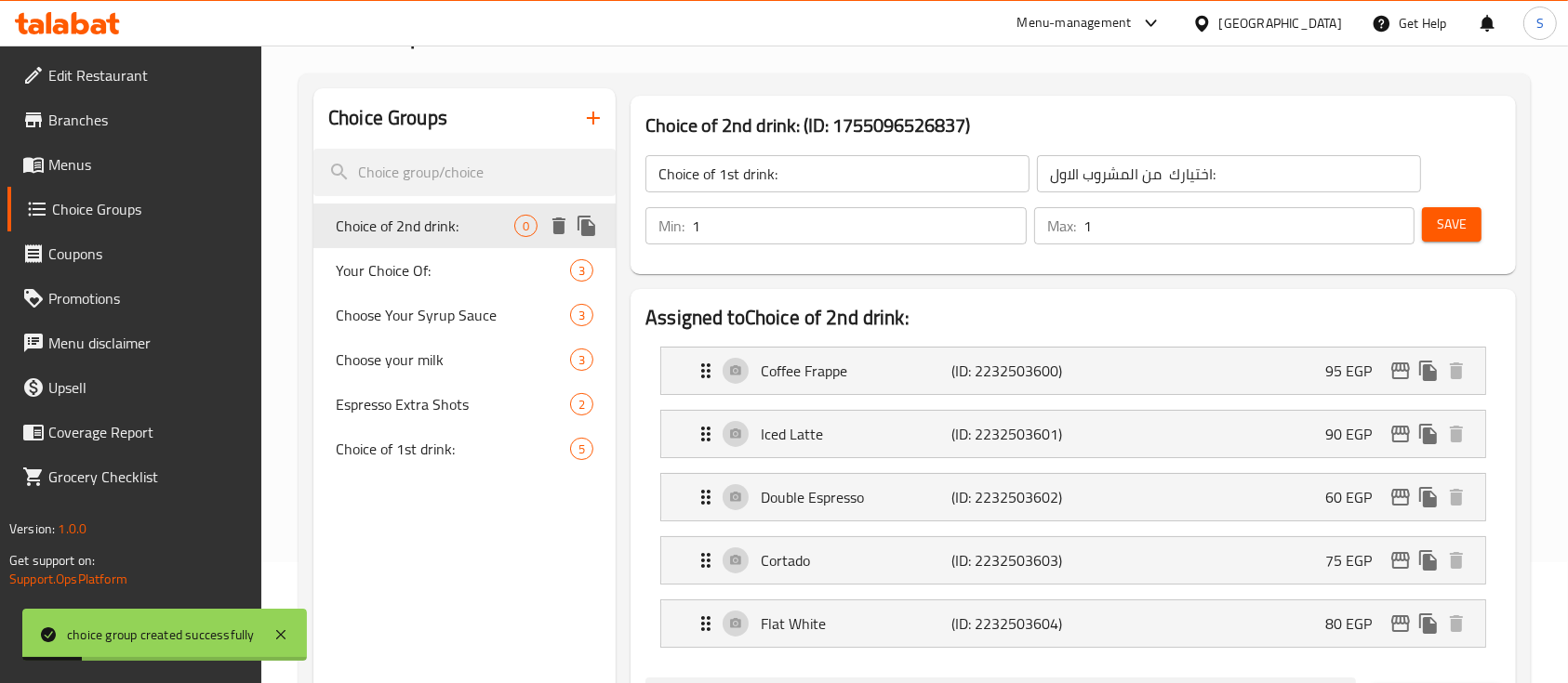
type input "Choice of 2nd drink:"
type input "اختيارك من المشروب الثاني:"
type input "0"
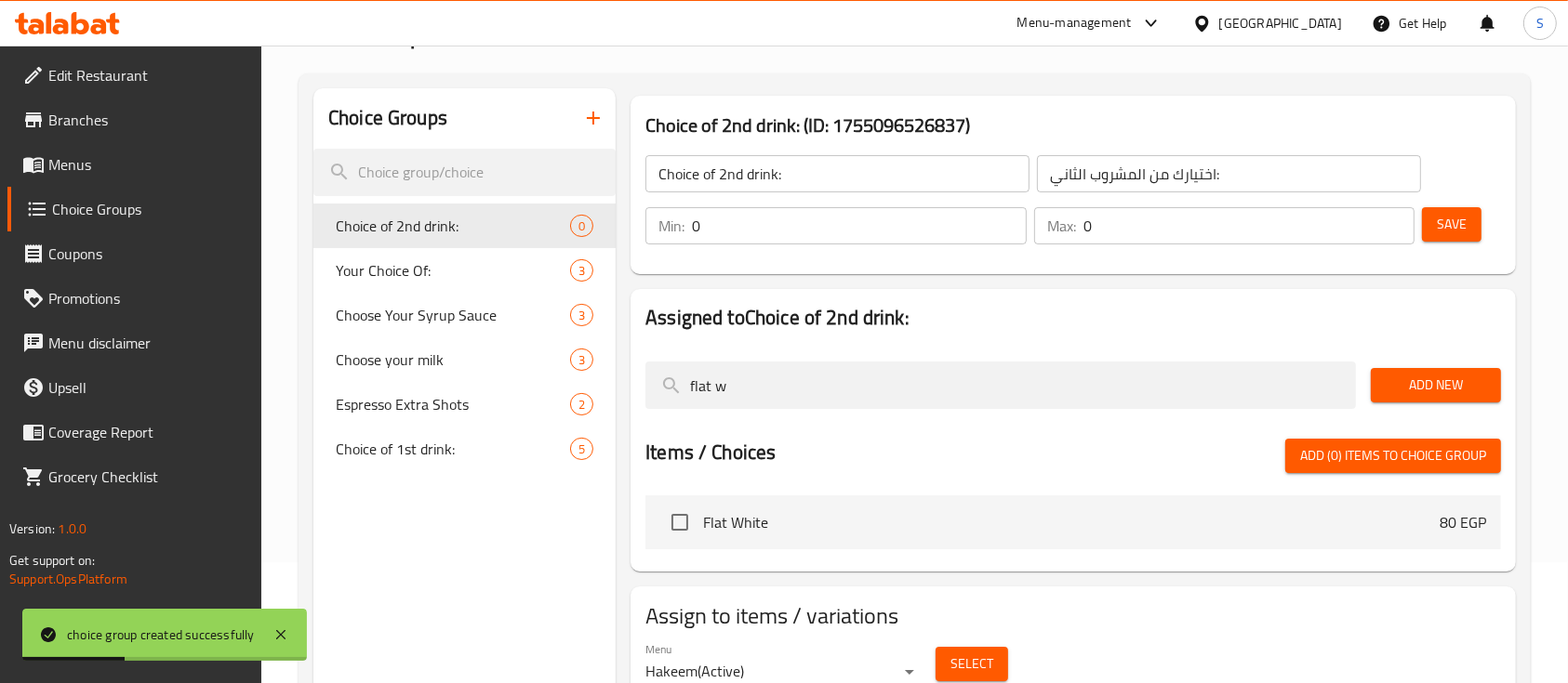
drag, startPoint x: 775, startPoint y: 392, endPoint x: 619, endPoint y: 377, distance: 156.7
click at [619, 377] on div "Choice of 2nd drink: (ID: 1755096526837) Choice of 2nd drink: ​ اختيارك من المش…" at bounding box center [1070, 430] width 908 height 683
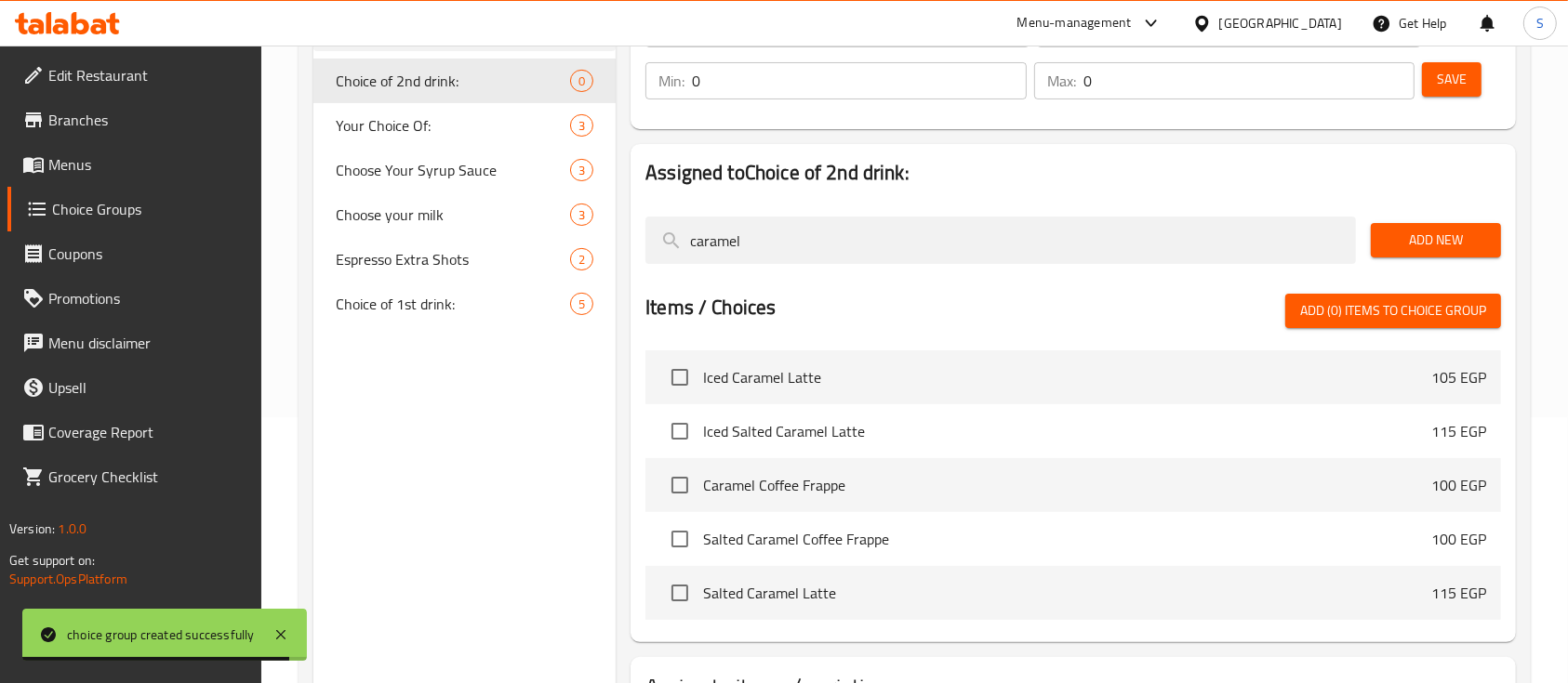
scroll to position [268, 0]
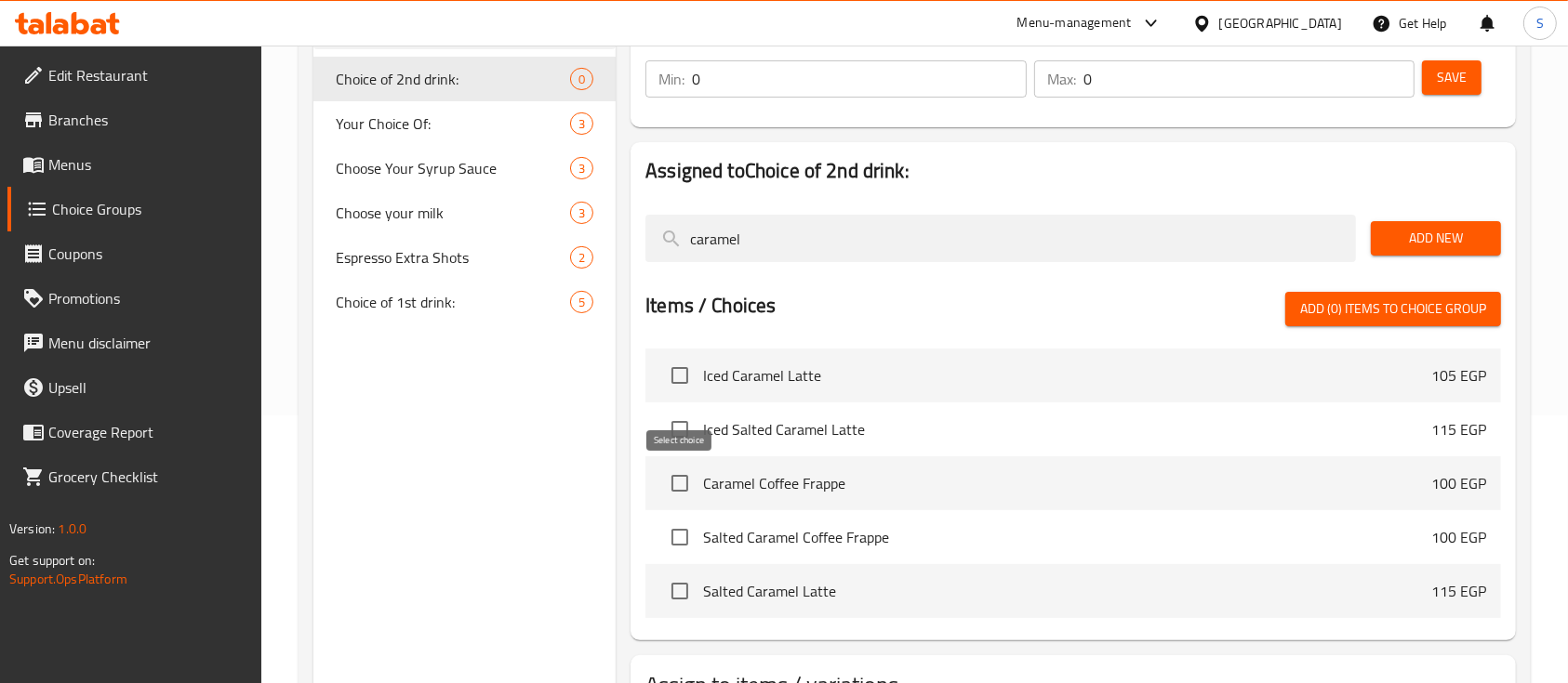
type input "caramel"
click at [691, 482] on input "checkbox" at bounding box center [679, 483] width 40 height 39
checkbox input "true"
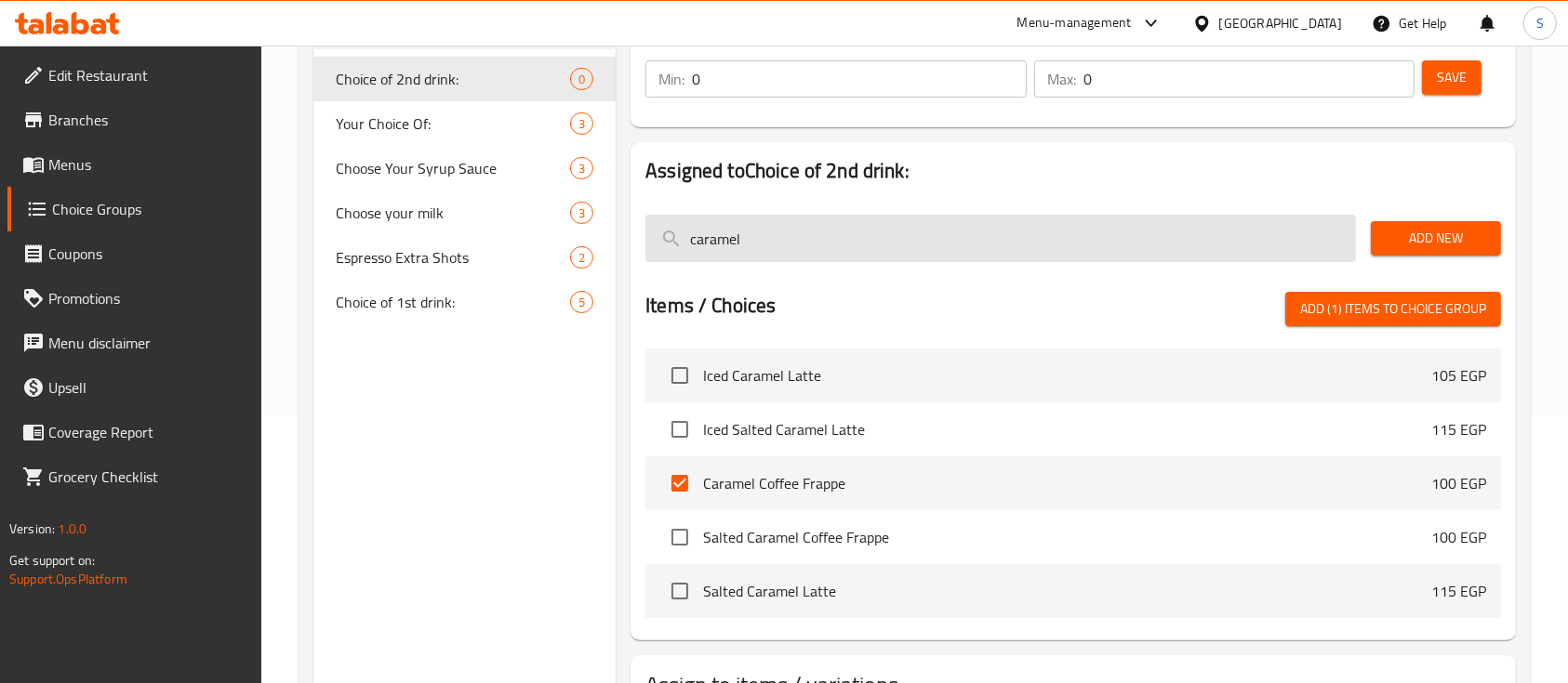
drag, startPoint x: 1172, startPoint y: 244, endPoint x: 729, endPoint y: 232, distance: 443.2
click at [729, 232] on input "caramel" at bounding box center [1000, 238] width 710 height 47
type input "c"
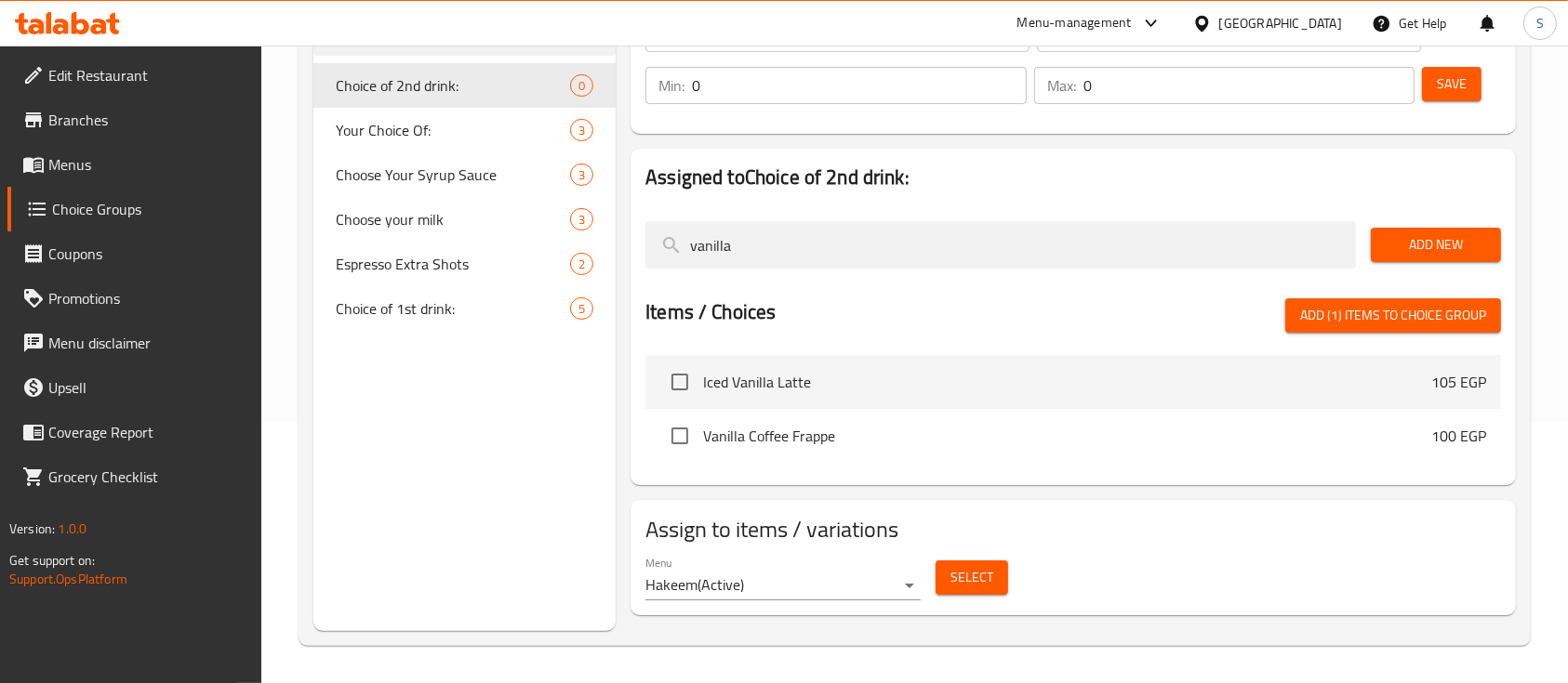
scroll to position [260, 0]
type input "vanilla"
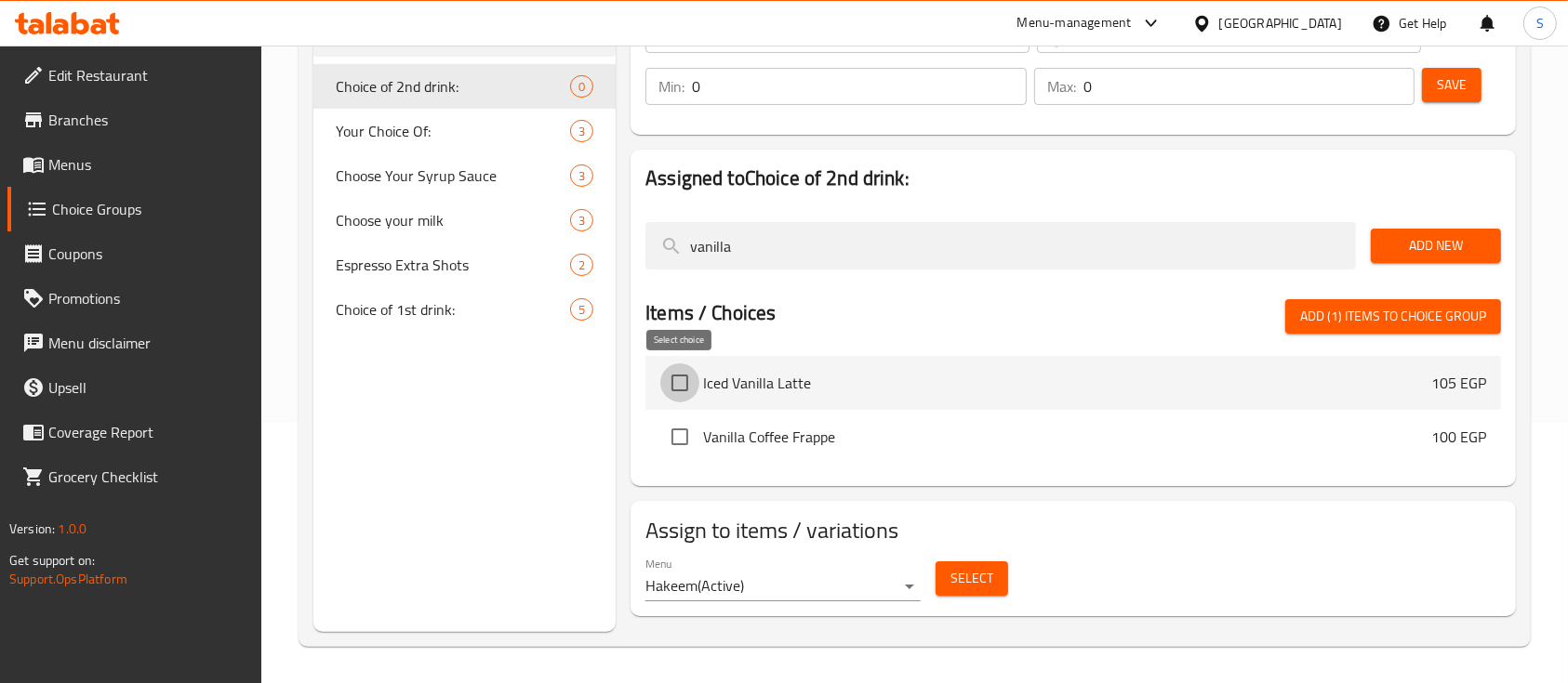
click at [679, 390] on input "checkbox" at bounding box center [679, 382] width 40 height 39
checkbox input "true"
drag, startPoint x: 803, startPoint y: 246, endPoint x: 645, endPoint y: 250, distance: 158.1
click at [645, 250] on div "vanilla" at bounding box center [1000, 246] width 726 height 63
type input "hot"
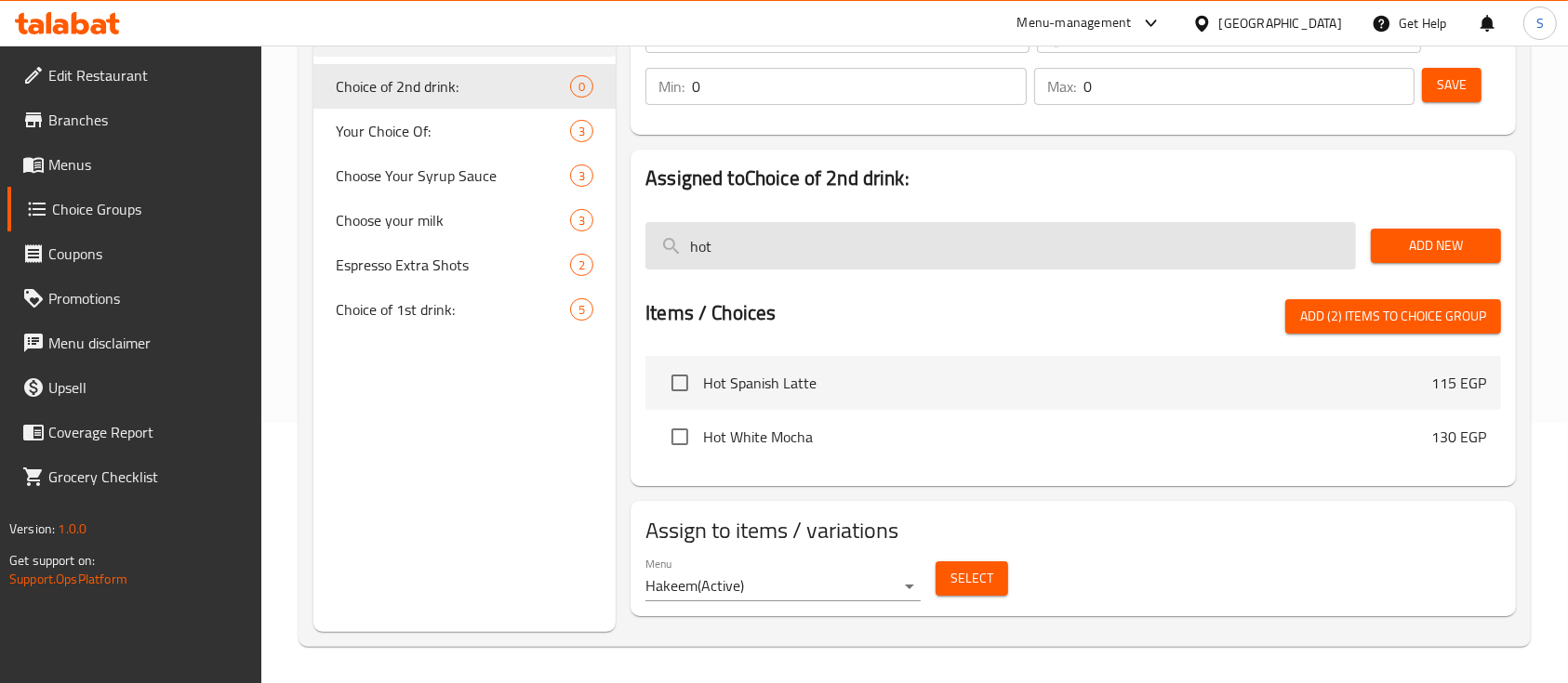
drag, startPoint x: 754, startPoint y: 251, endPoint x: 668, endPoint y: 249, distance: 86.0
click at [668, 249] on input "hot" at bounding box center [1000, 246] width 710 height 47
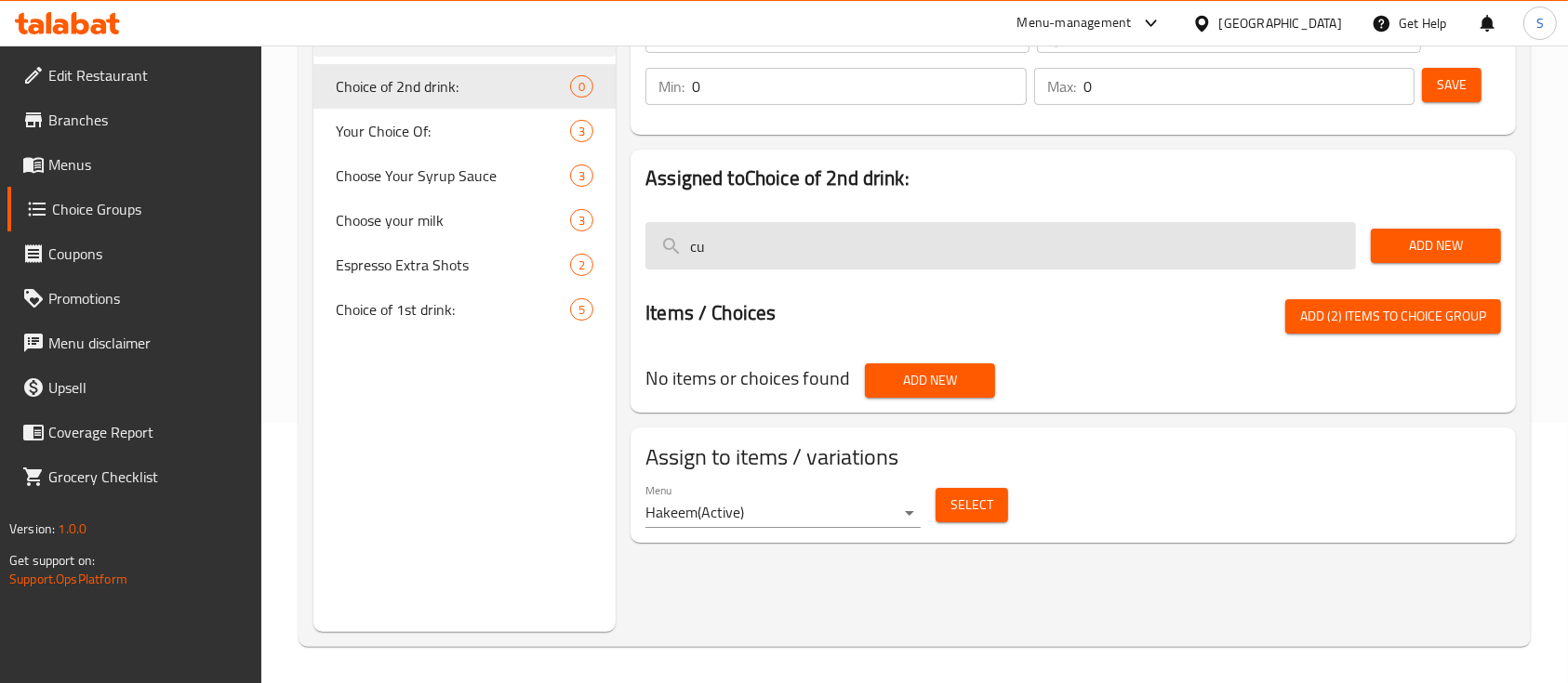
type input "c"
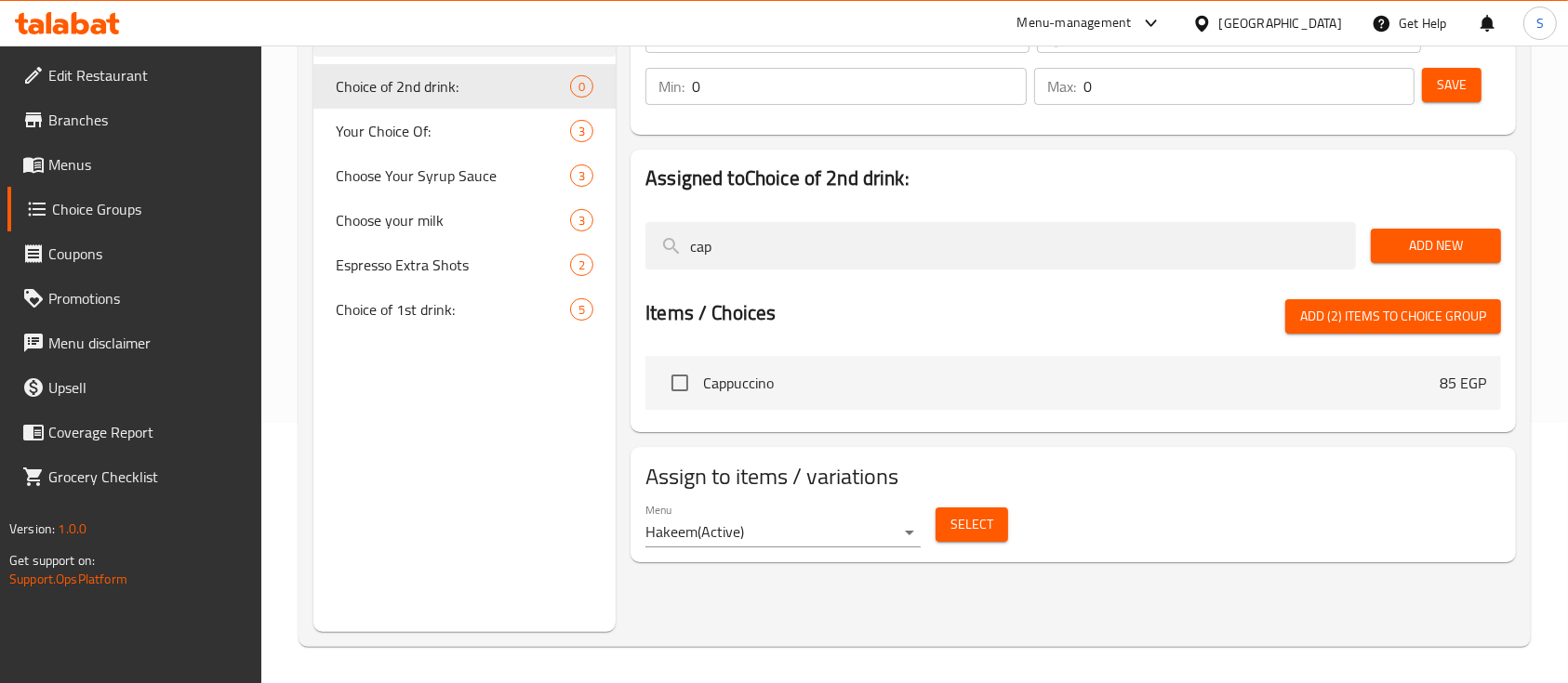
type input "cap"
click at [675, 385] on input "checkbox" at bounding box center [679, 382] width 40 height 39
checkbox input "true"
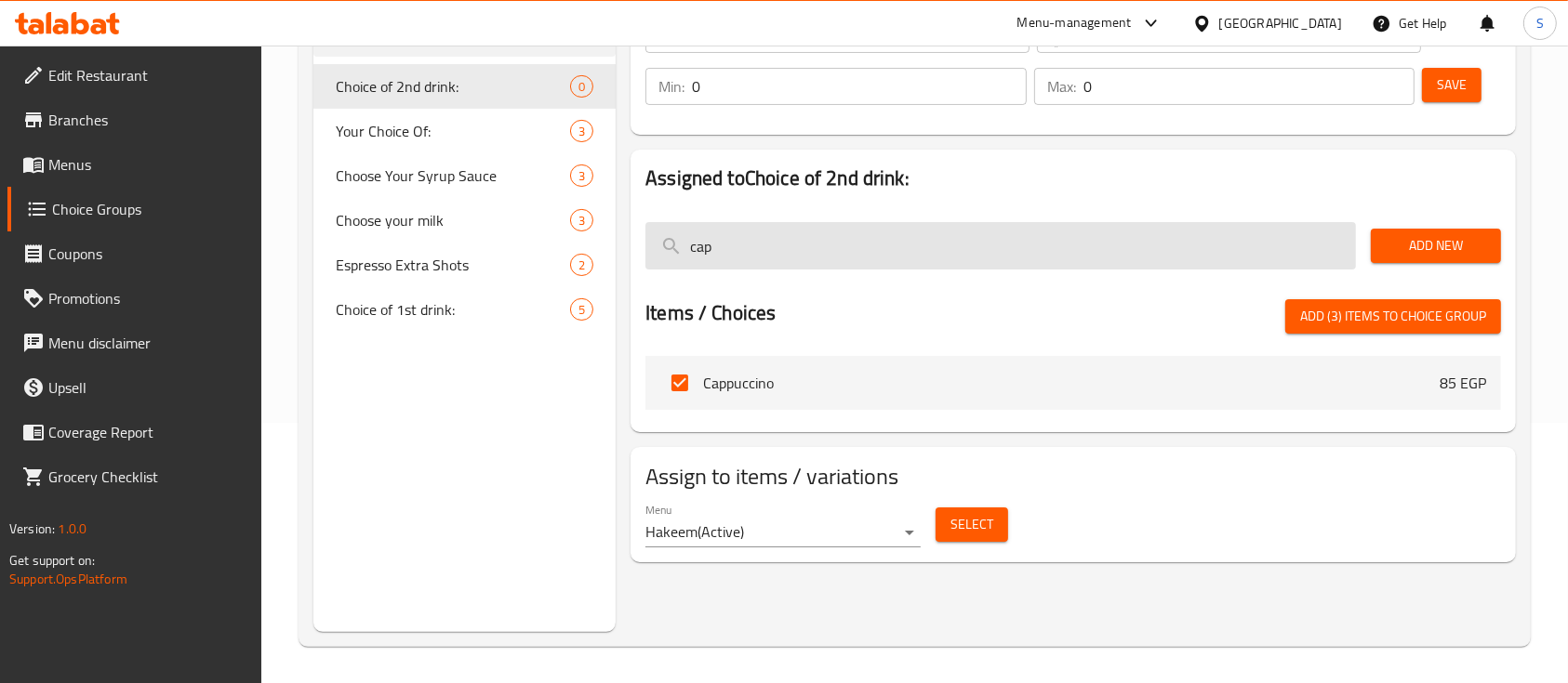
click at [796, 256] on input "cap" at bounding box center [1000, 246] width 710 height 47
type input "c"
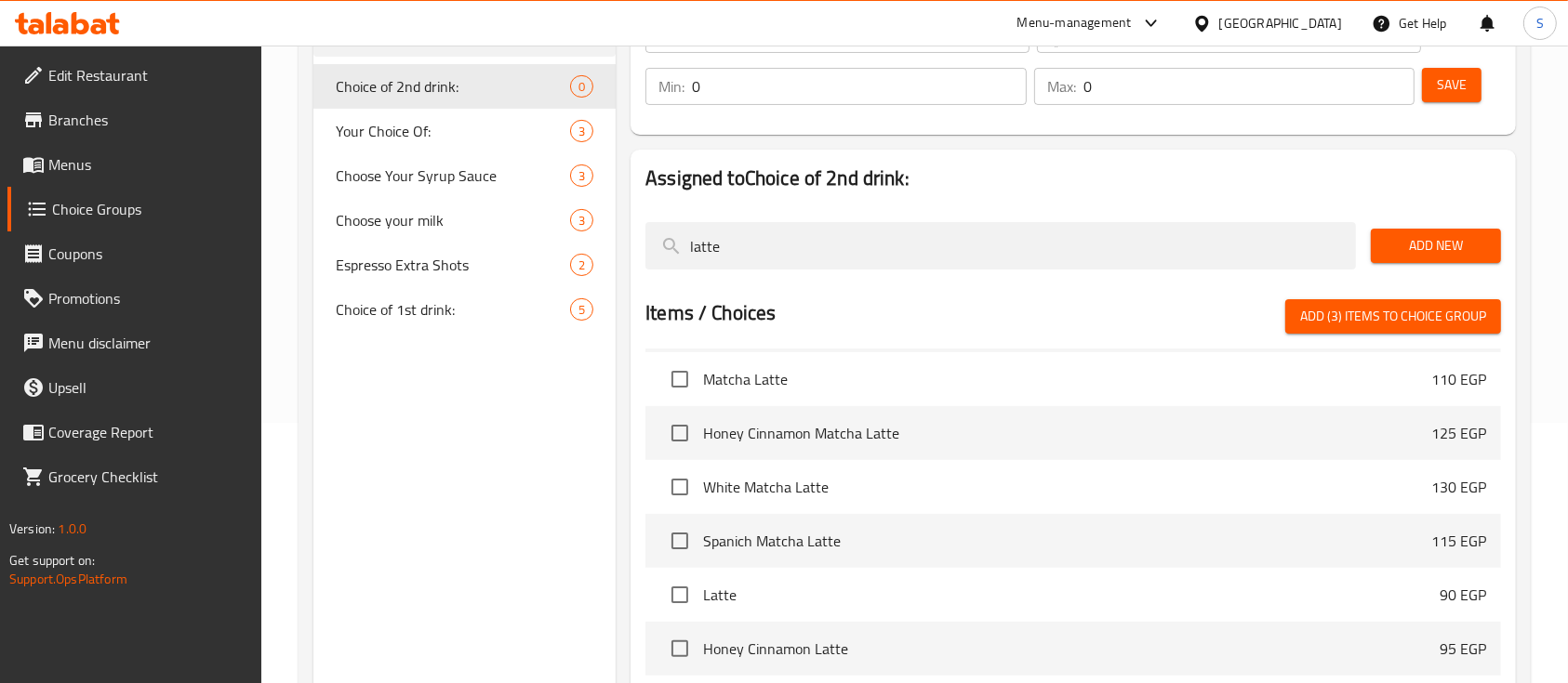
scroll to position [413, 0]
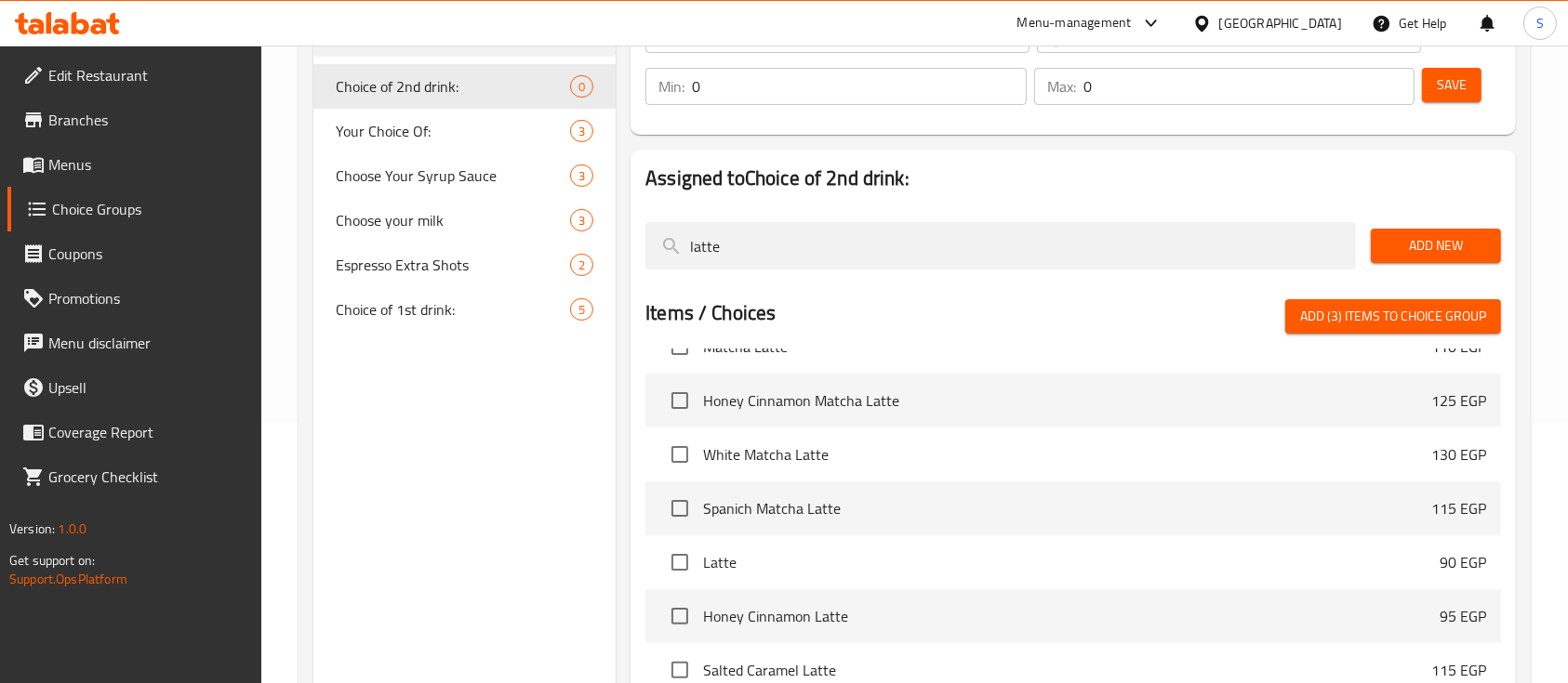
type input "latte"
click at [680, 562] on input "checkbox" at bounding box center [679, 562] width 40 height 39
checkbox input "true"
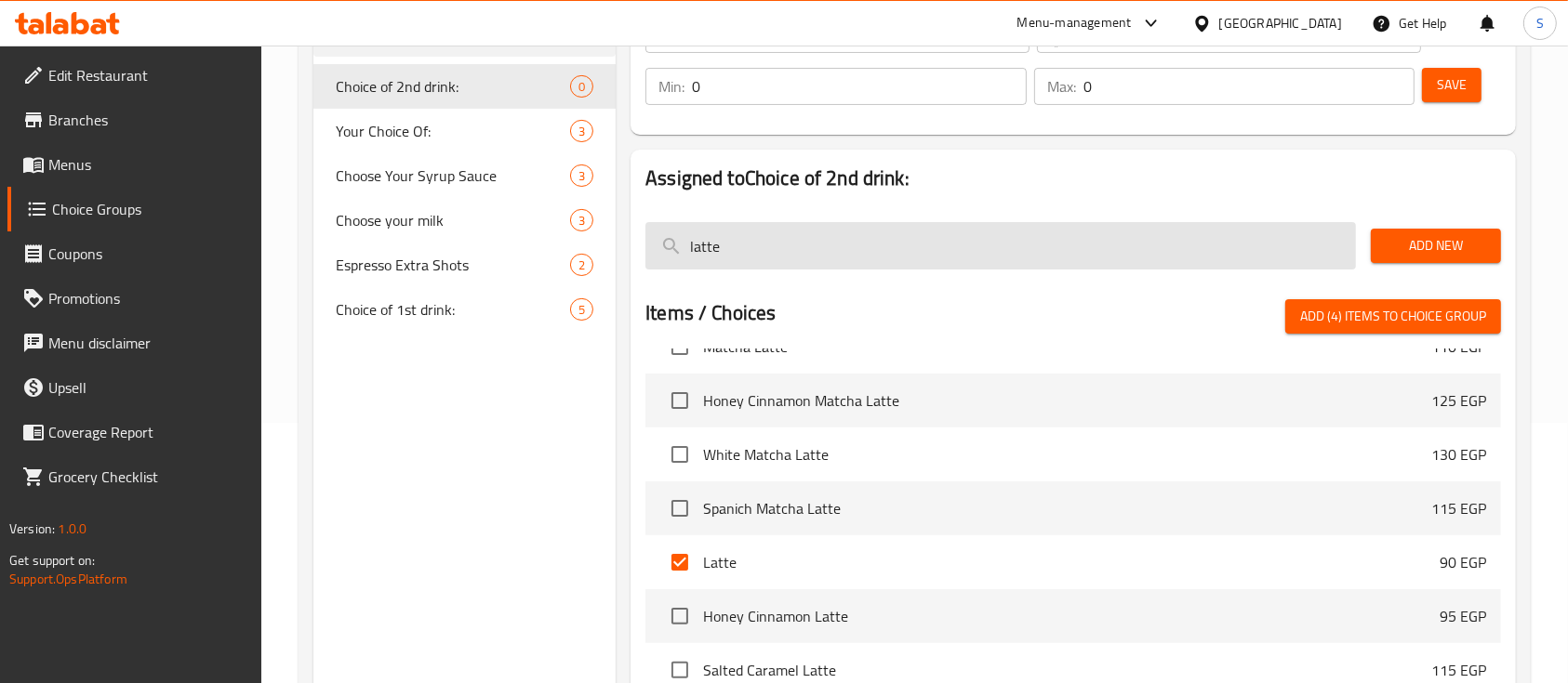
drag, startPoint x: 777, startPoint y: 250, endPoint x: 658, endPoint y: 255, distance: 119.1
click at [658, 255] on input "latte" at bounding box center [1000, 246] width 710 height 47
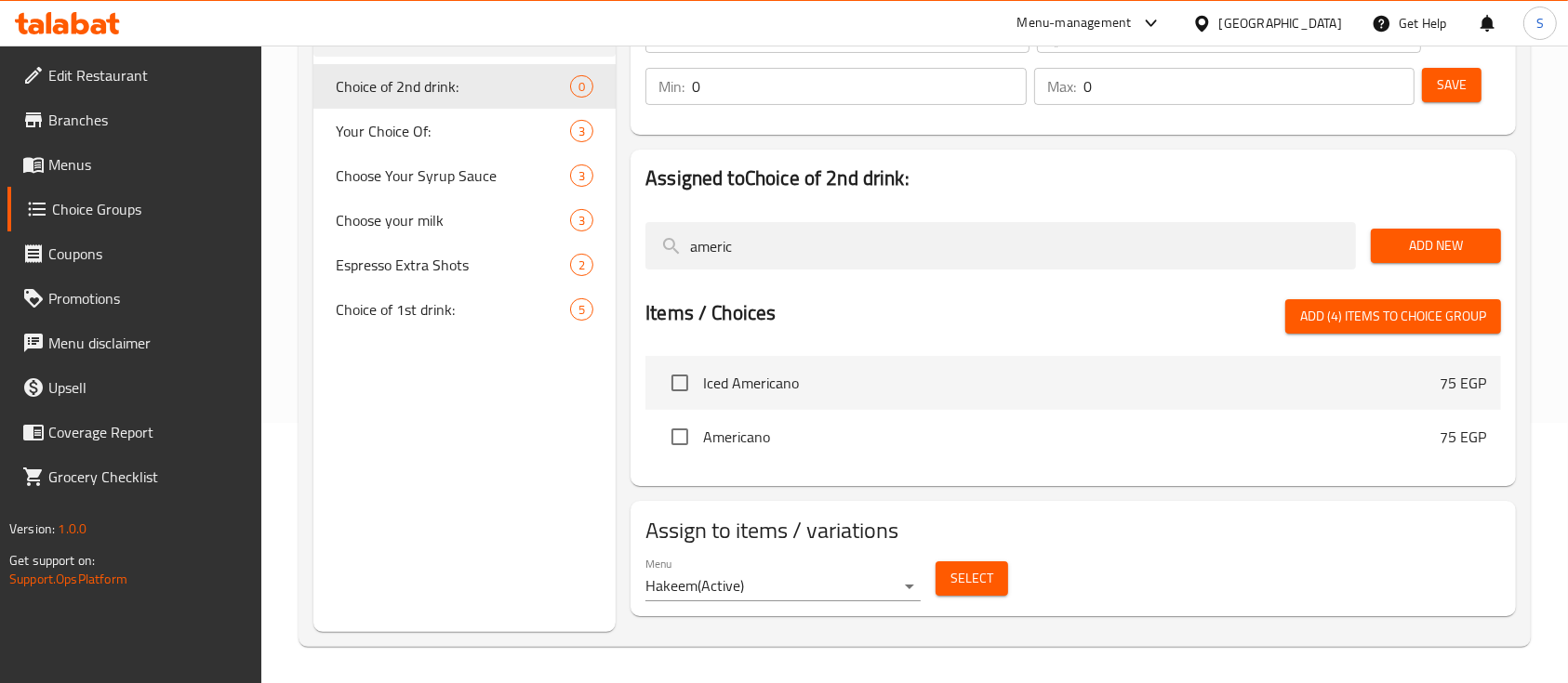
scroll to position [0, 0]
type input "americ"
click at [680, 441] on input "checkbox" at bounding box center [679, 436] width 40 height 39
checkbox input "true"
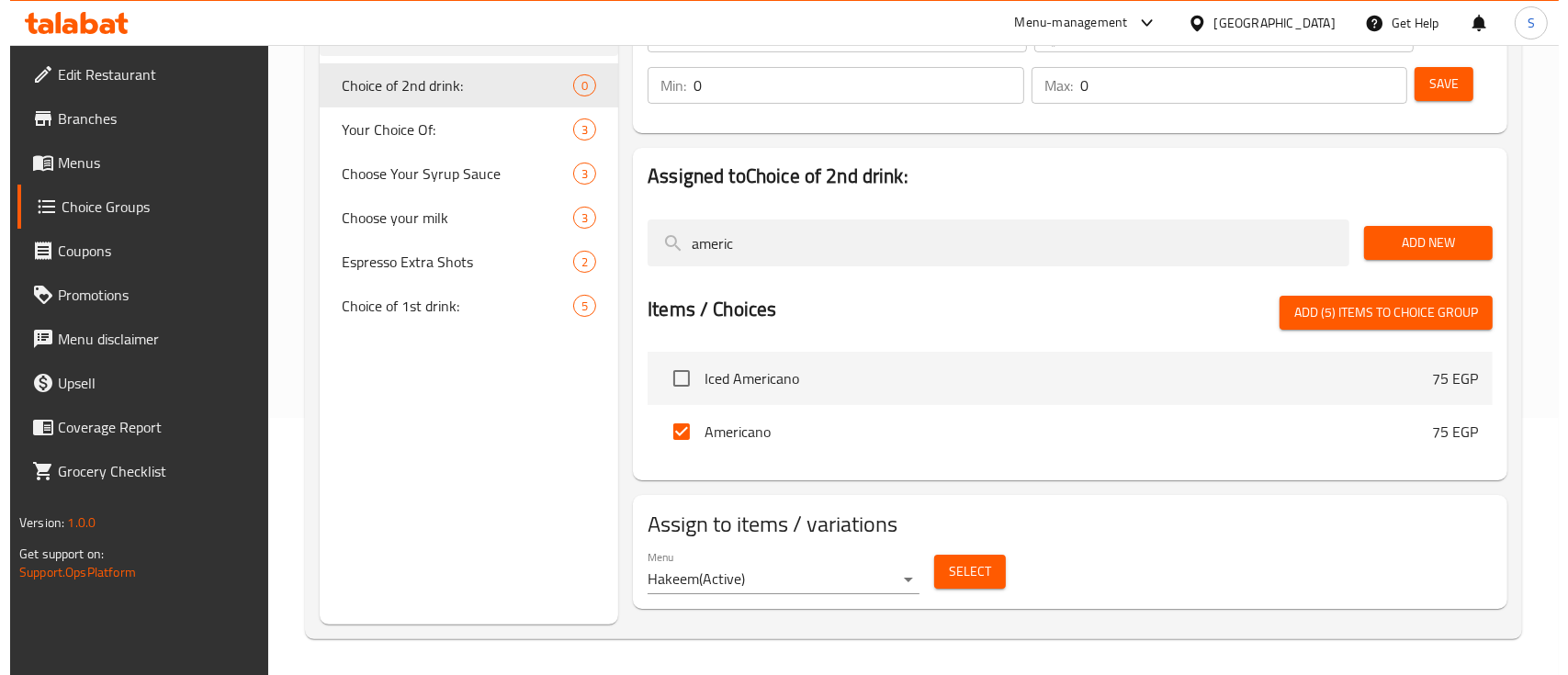
scroll to position [180, 0]
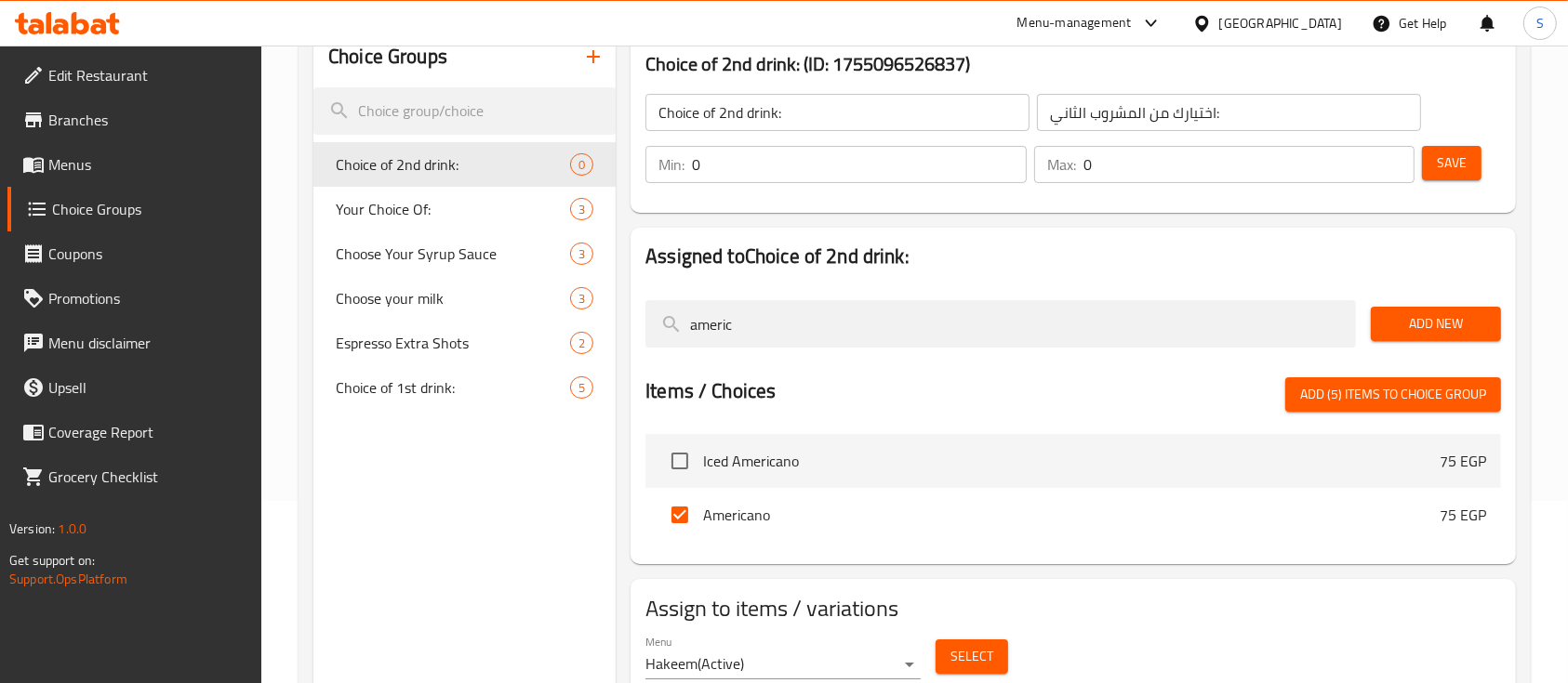
click at [812, 166] on input "0" at bounding box center [859, 164] width 334 height 38
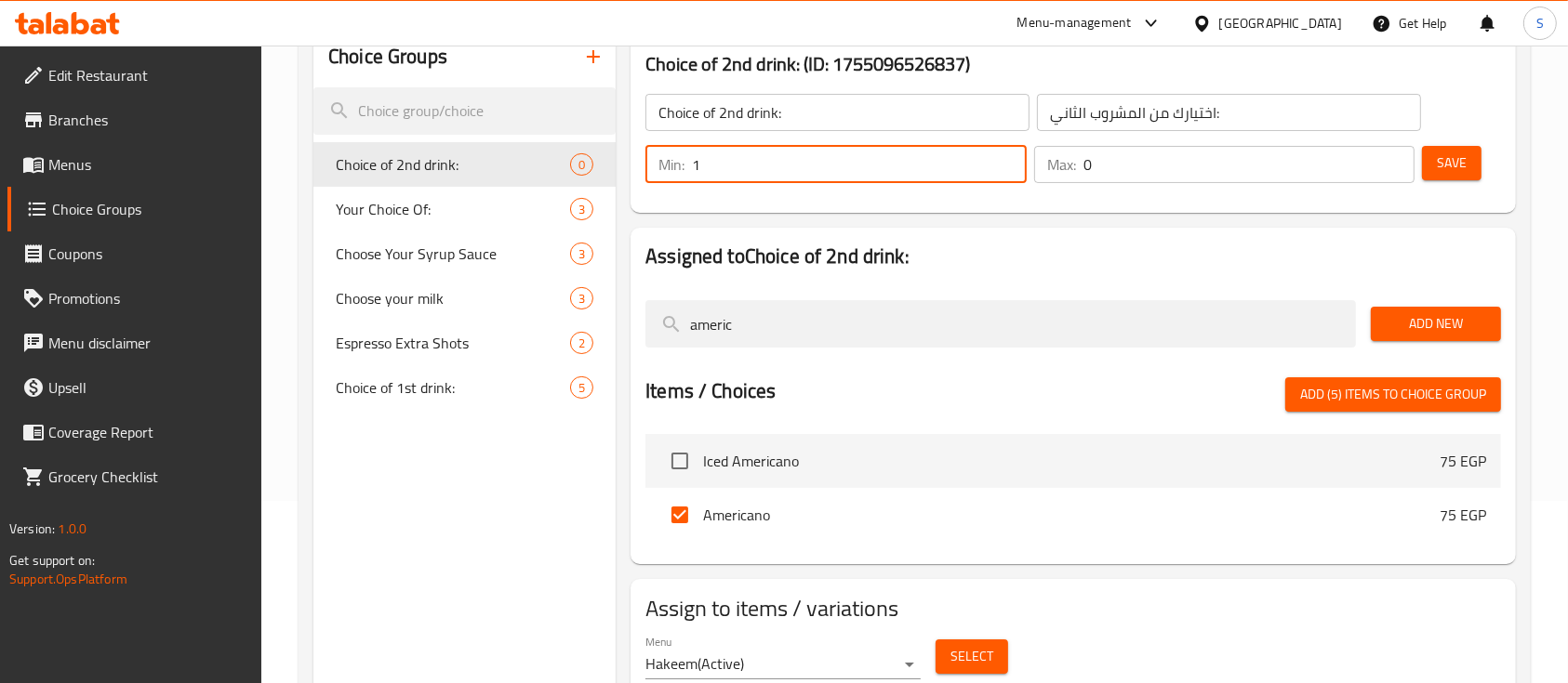
type input "1"
click at [1155, 165] on input "0" at bounding box center [1249, 164] width 332 height 38
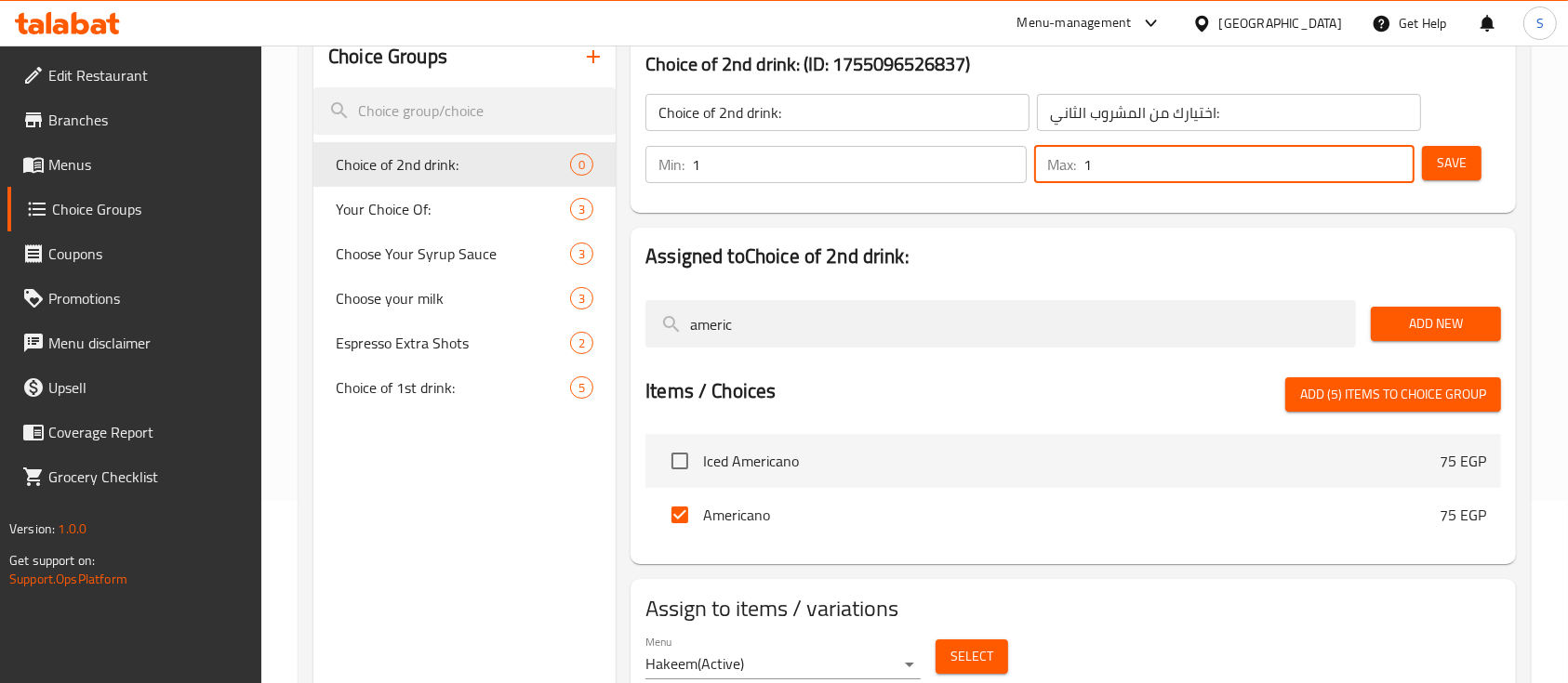
type input "1"
click at [1348, 404] on span "Add (5) items to choice group" at bounding box center [1393, 395] width 186 height 23
checkbox input "false"
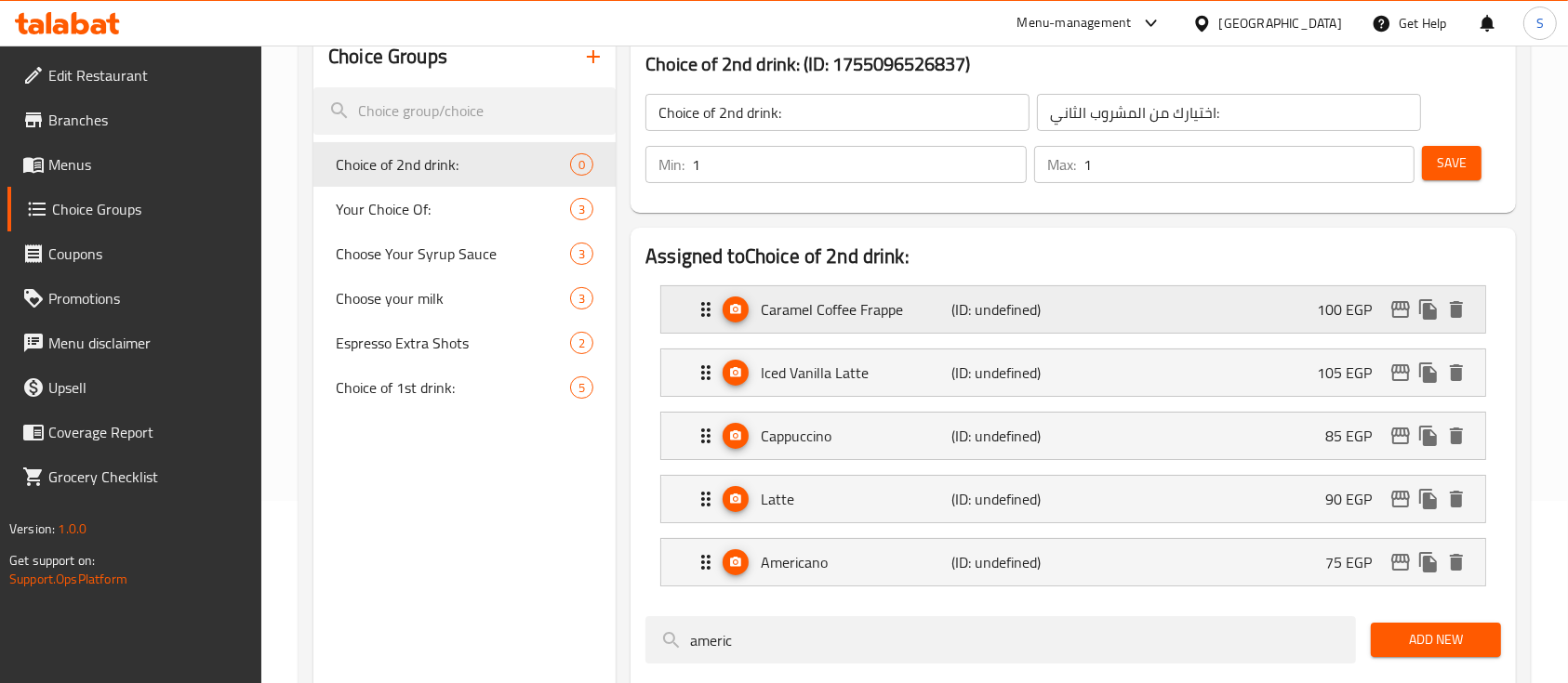
click at [1359, 307] on p "100 EGP" at bounding box center [1351, 309] width 69 height 22
click at [1404, 306] on icon "edit" at bounding box center [1399, 309] width 18 height 16
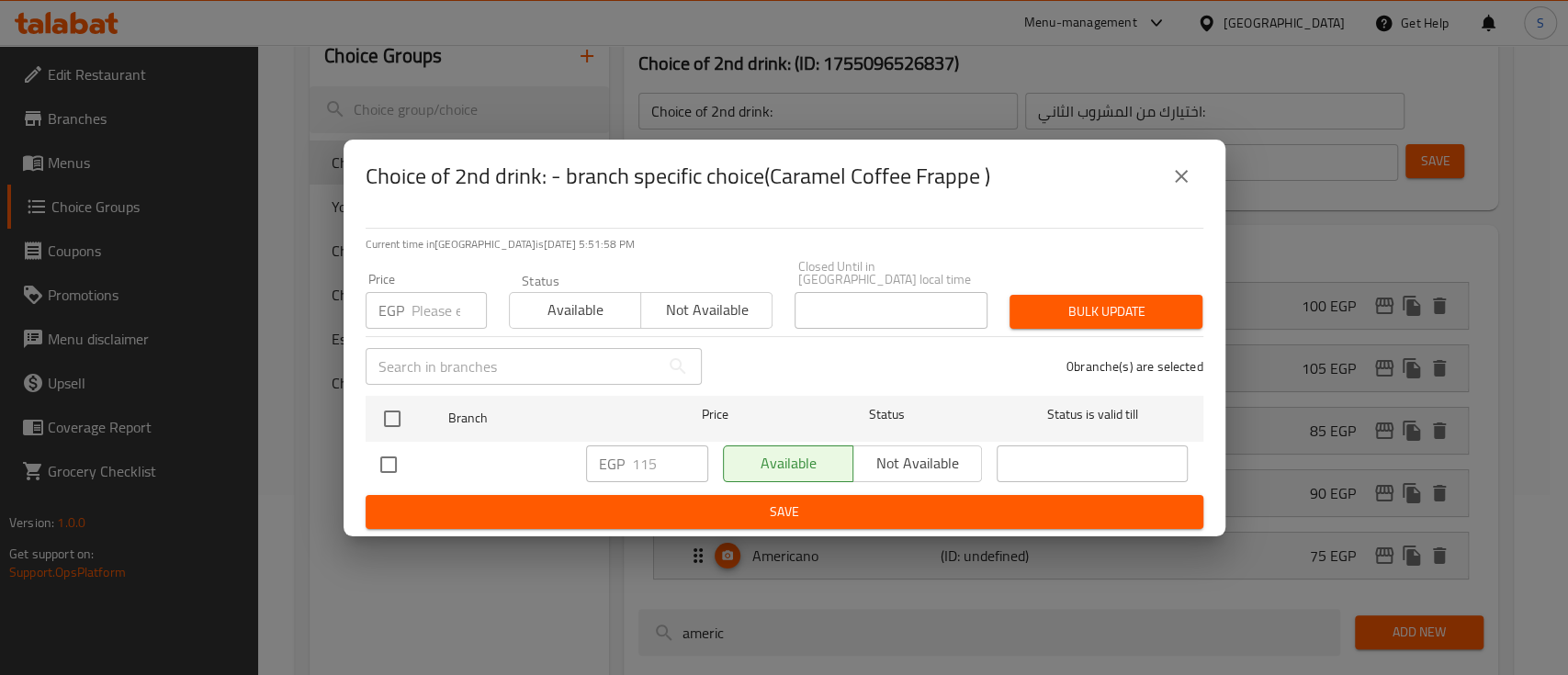
click at [1194, 186] on button "close" at bounding box center [1181, 176] width 44 height 44
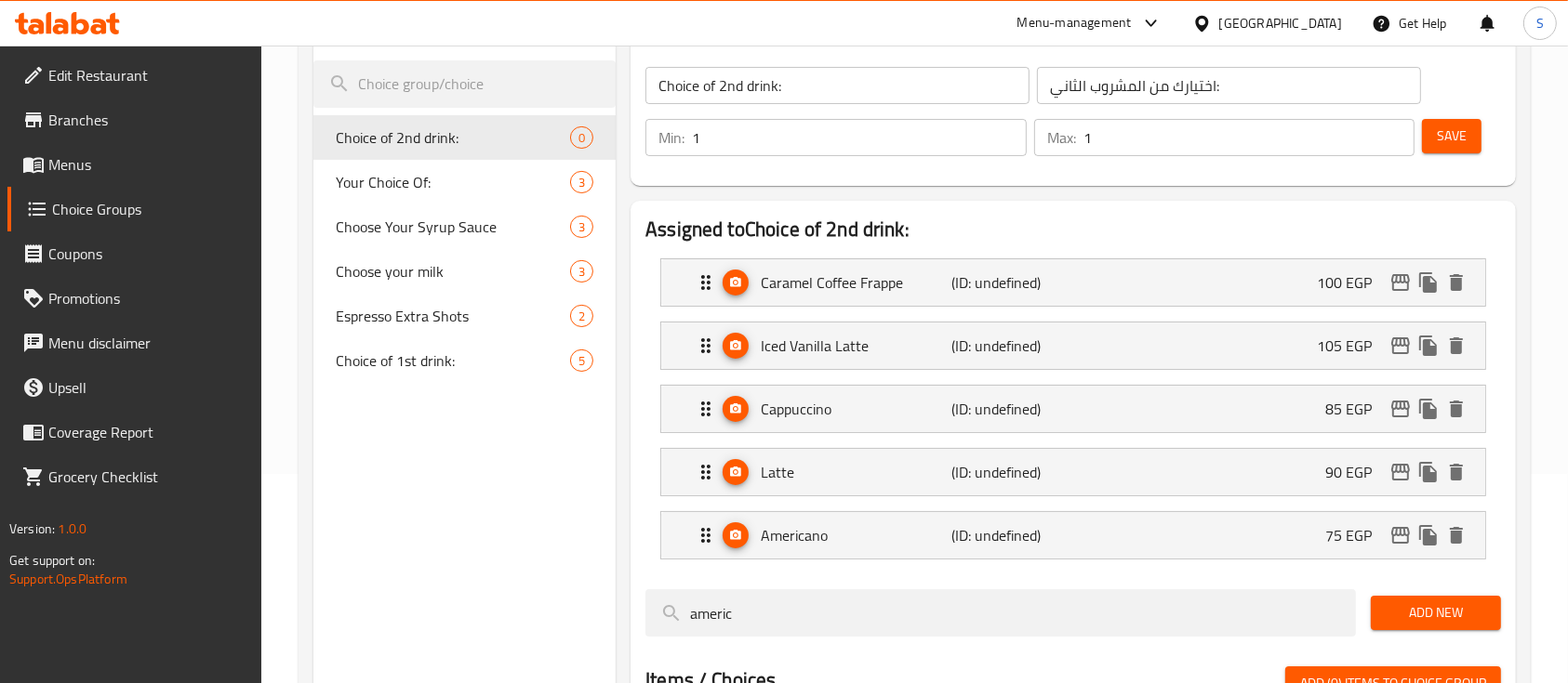
scroll to position [175, 0]
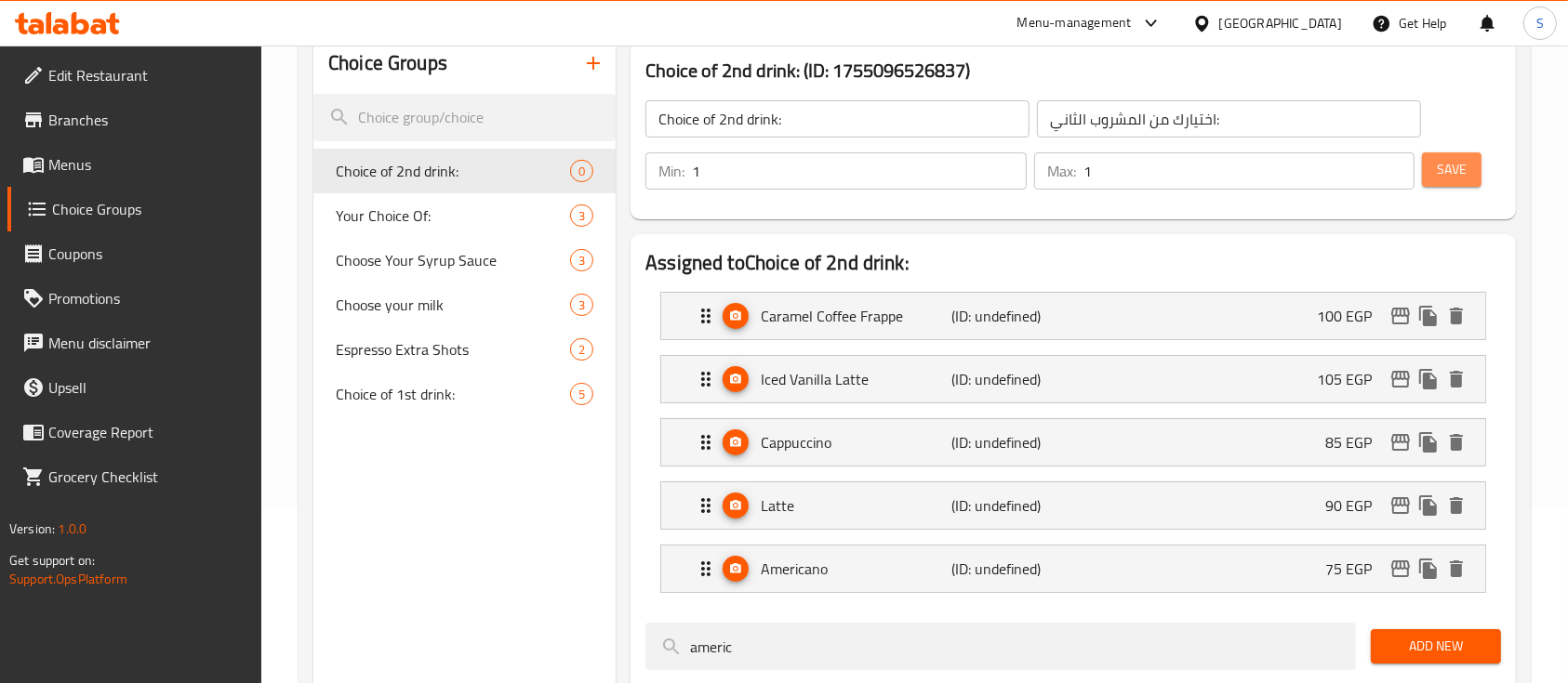
click at [1447, 178] on span "Save" at bounding box center [1451, 170] width 30 height 23
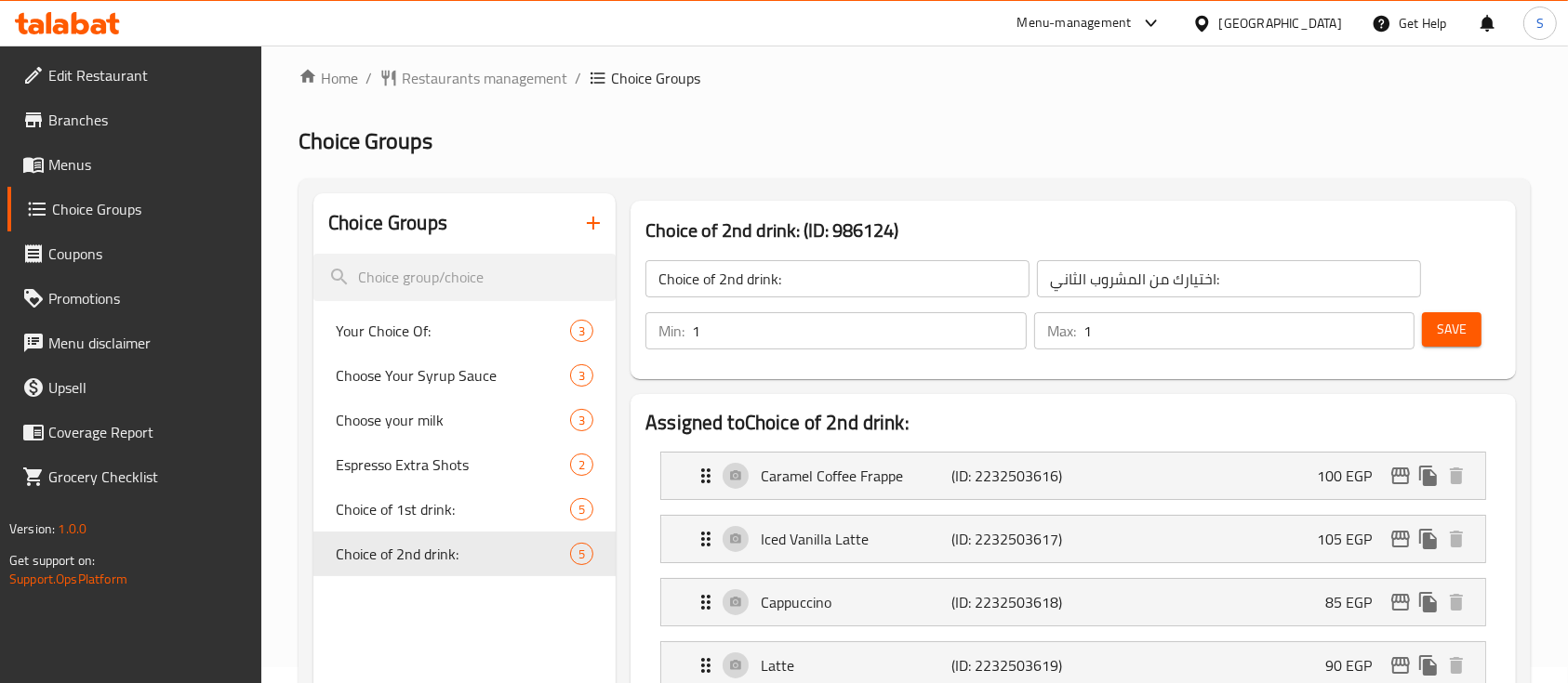
scroll to position [0, 0]
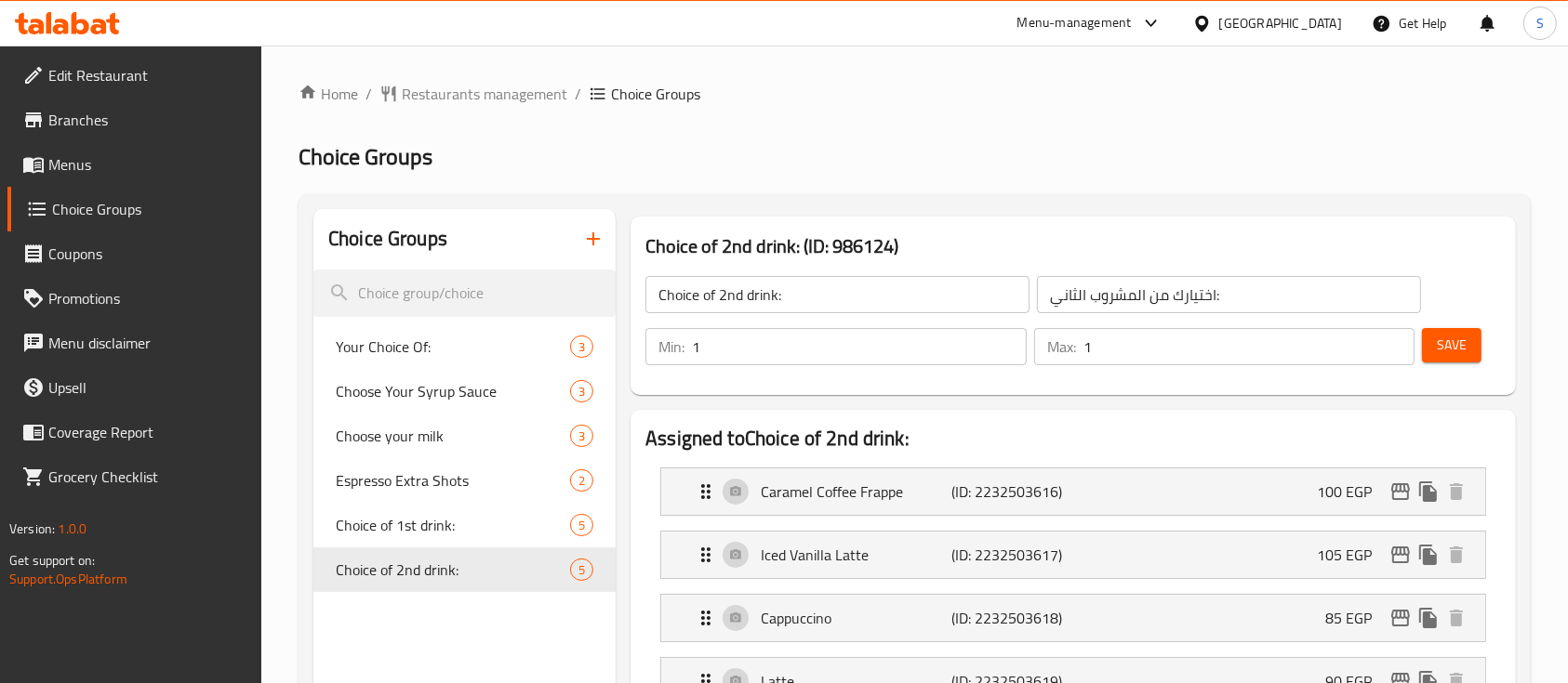
click at [595, 250] on icon "button" at bounding box center [593, 238] width 22 height 22
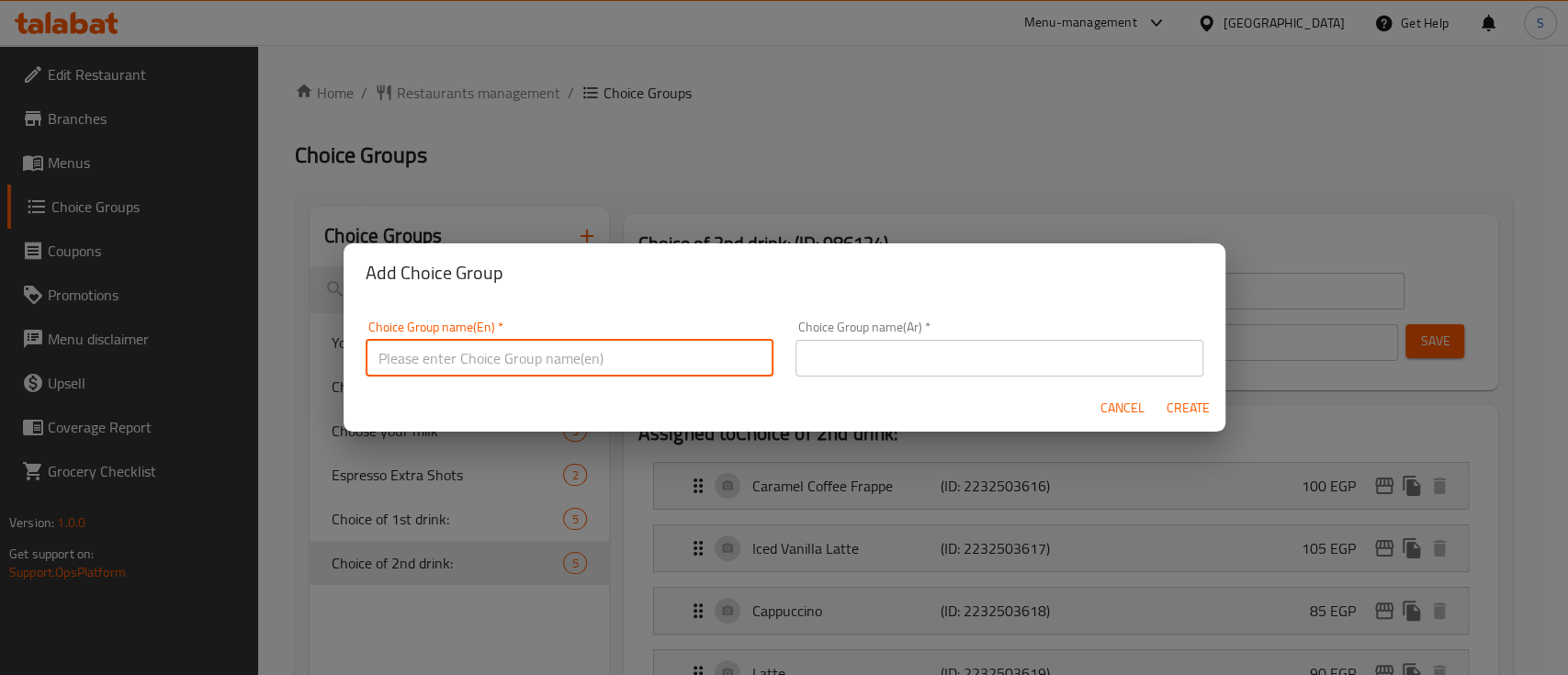
click at [574, 347] on input "text" at bounding box center [569, 358] width 407 height 37
type input "C"
type input "Your Choice Of:"
click at [852, 371] on input "text" at bounding box center [1000, 358] width 407 height 37
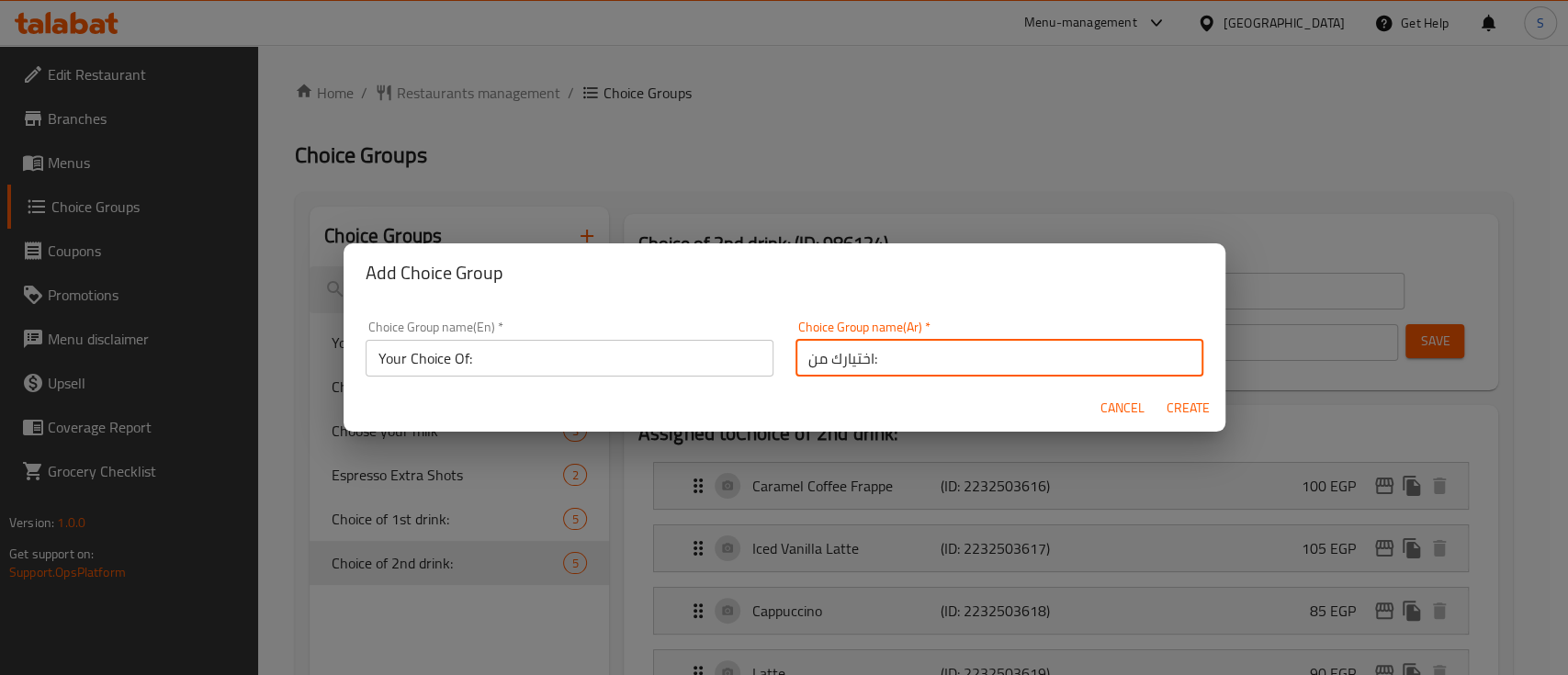
type input "اختيارك من:"
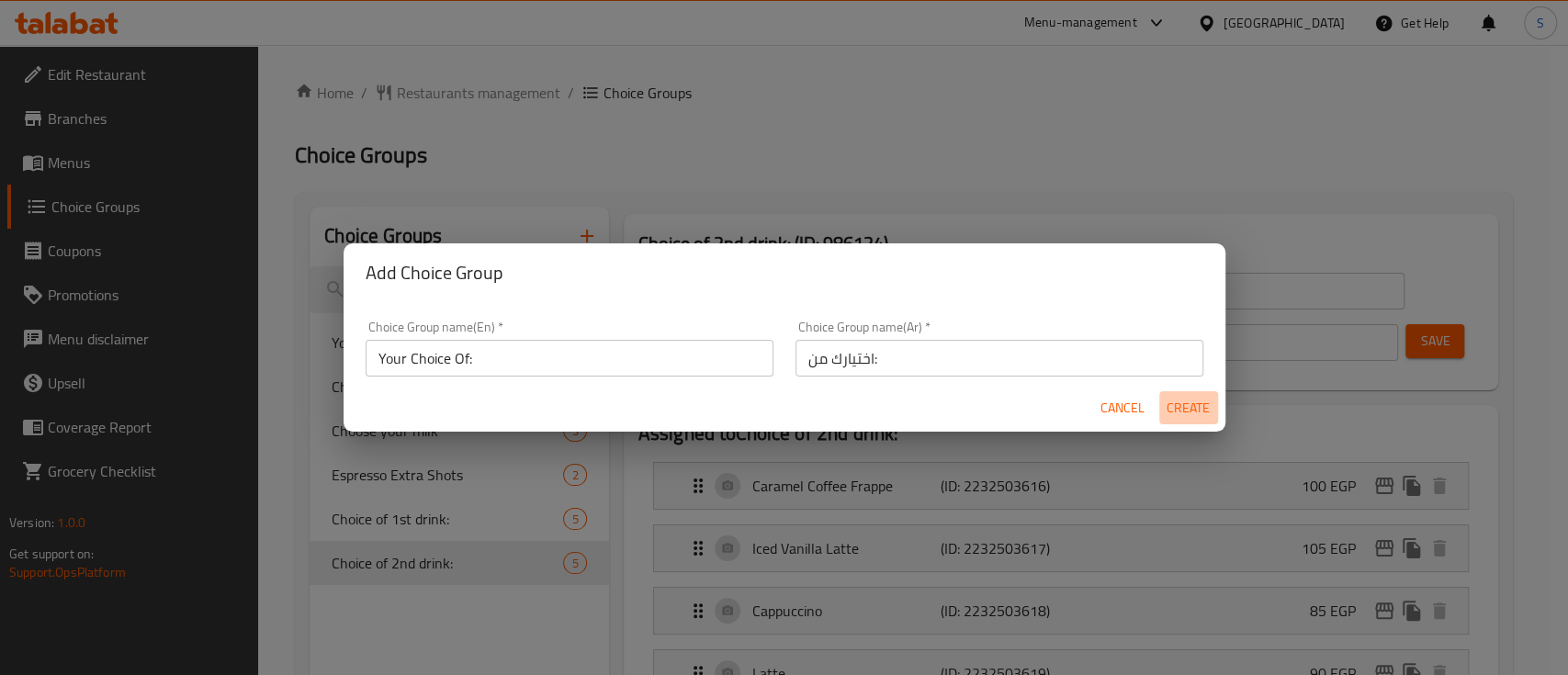
click at [1192, 405] on span "Create" at bounding box center [1188, 408] width 44 height 23
type input "Your Choice Of:"
type input "اختيارك من:"
type input "0"
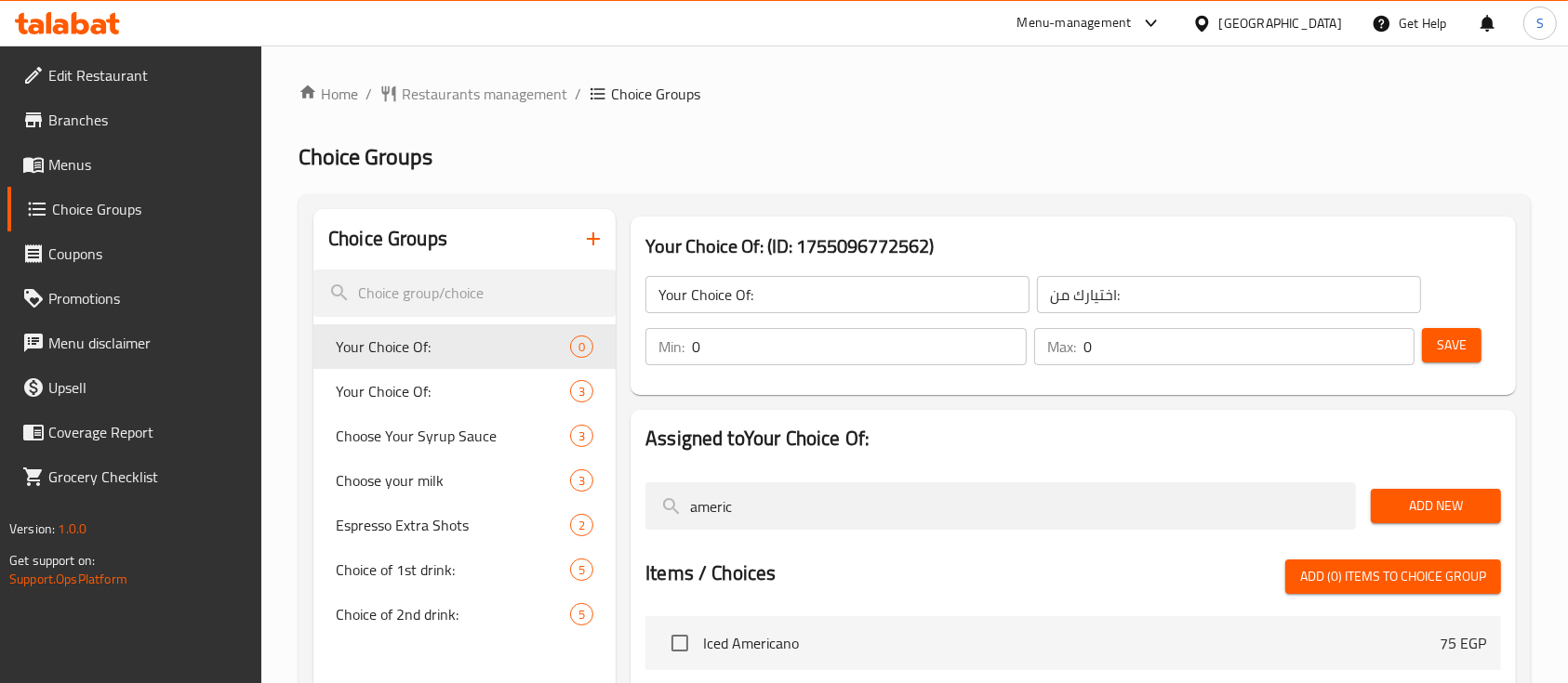
click at [764, 351] on input "0" at bounding box center [859, 347] width 334 height 38
type input "1"
click at [1183, 343] on input "0" at bounding box center [1249, 347] width 332 height 38
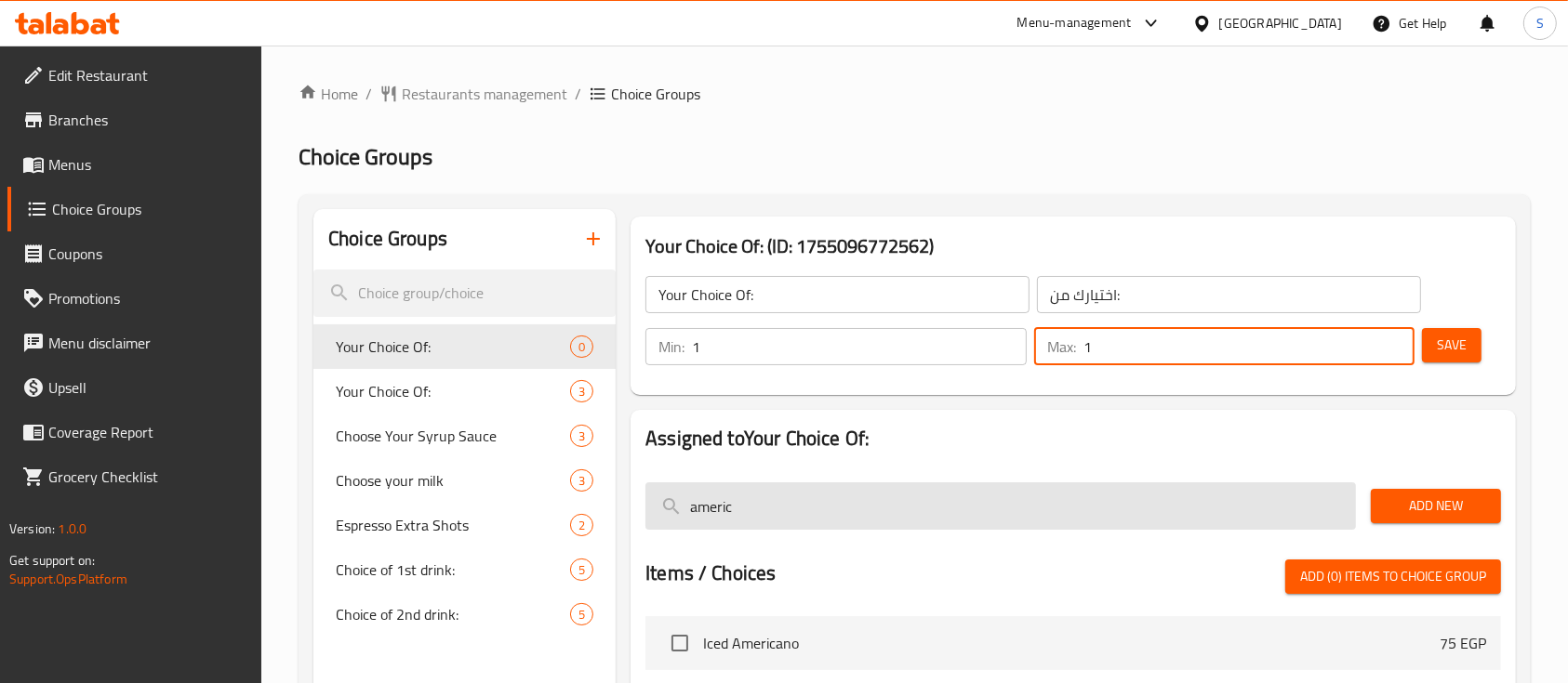
type input "1"
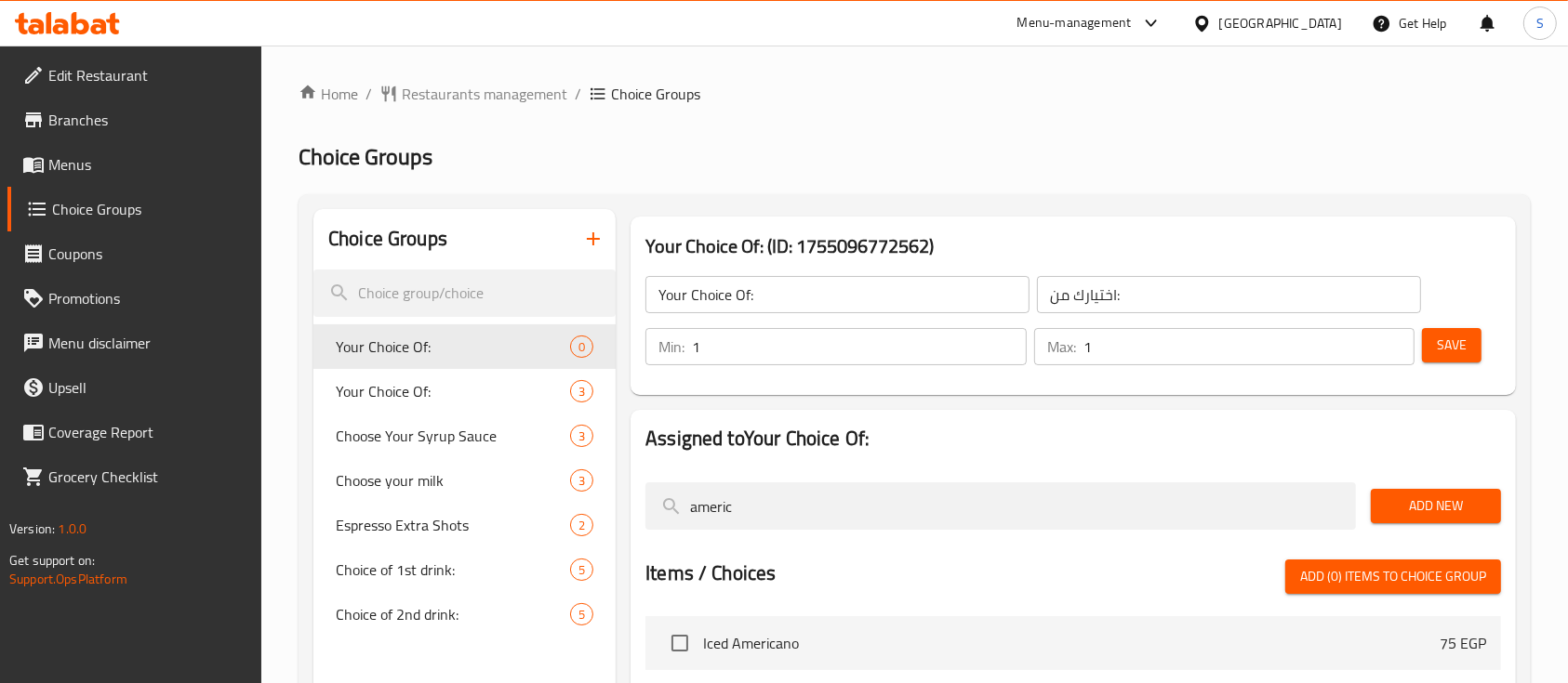
drag, startPoint x: 766, startPoint y: 510, endPoint x: 614, endPoint y: 512, distance: 152.0
click at [614, 512] on div "Choice Groups Your Choice Of: 0 Your Choice Of: 3 Choose Your Syrup Sauce 3 Cho…" at bounding box center [917, 550] width 1209 height 683
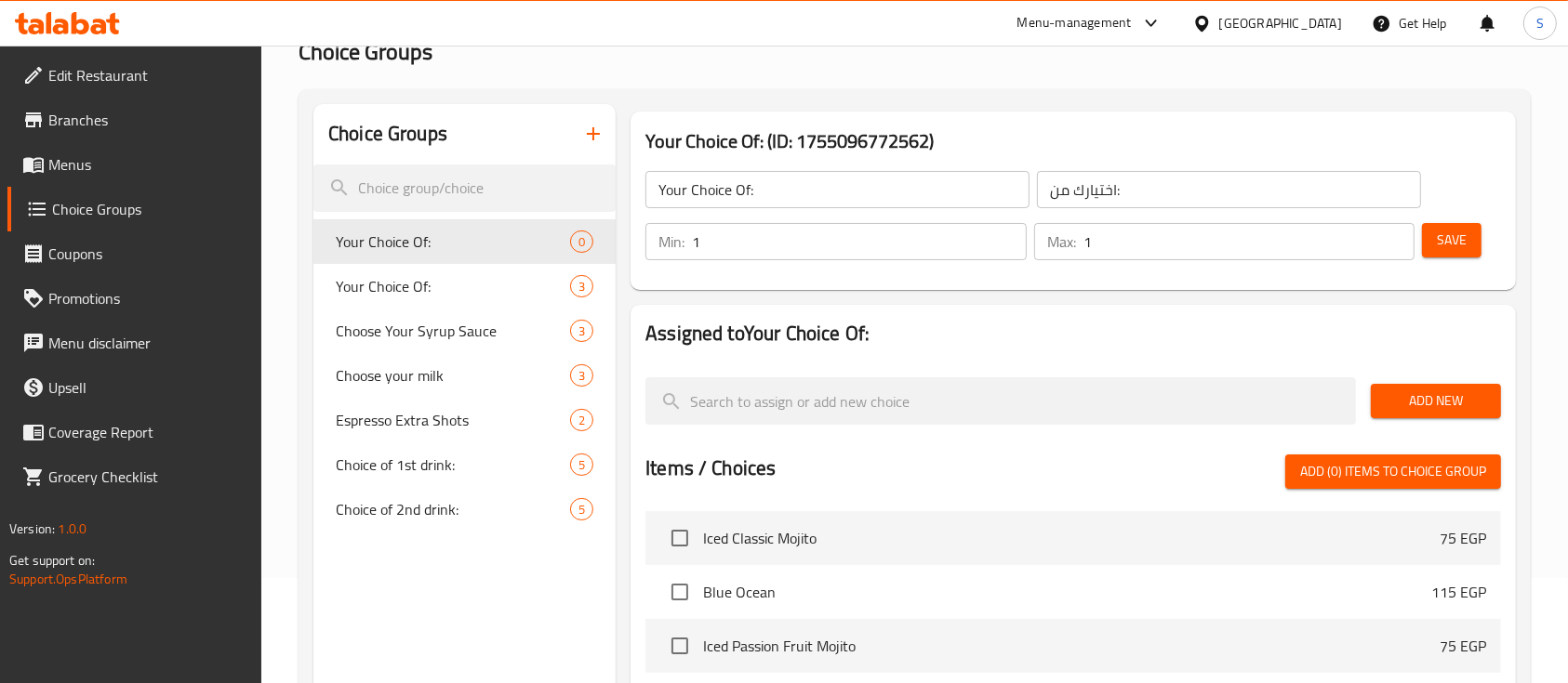
scroll to position [106, 0]
type input "ؤ"
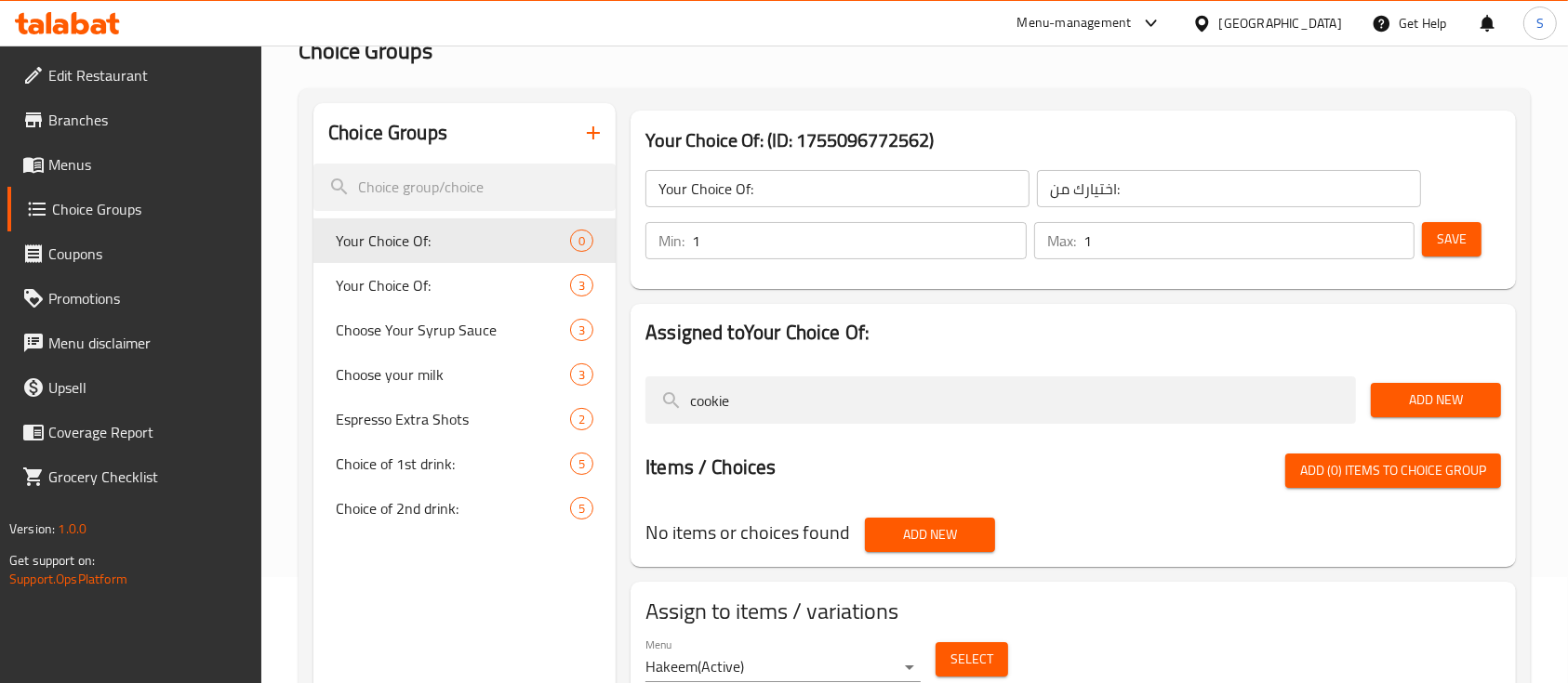
type input "cookie"
click at [901, 539] on span "Add New" at bounding box center [930, 535] width 100 height 23
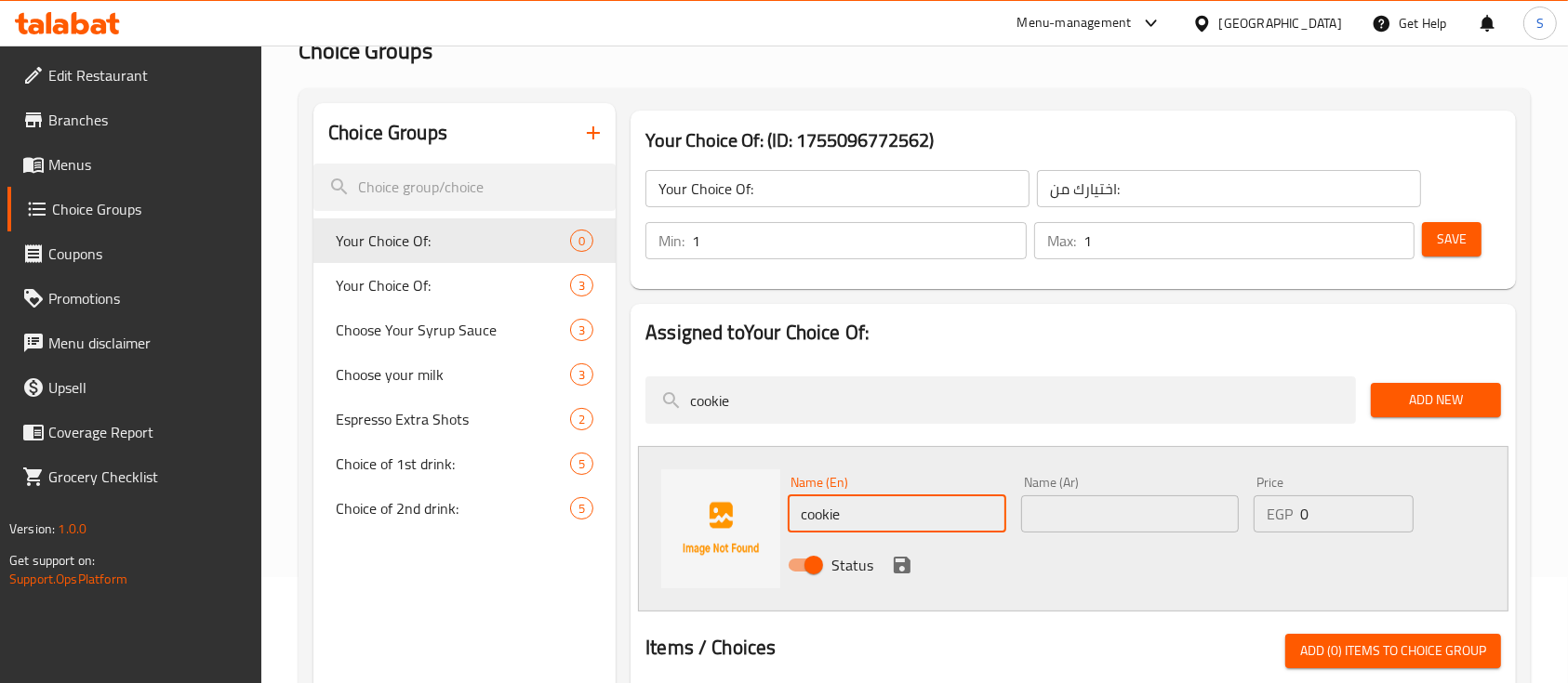
click at [878, 511] on input "cookie" at bounding box center [896, 513] width 218 height 38
drag, startPoint x: 878, startPoint y: 511, endPoint x: 796, endPoint y: 503, distance: 82.4
click at [796, 503] on input "cookie" at bounding box center [896, 513] width 218 height 38
type input "Free Cookie"
click at [1156, 509] on input "text" at bounding box center [1129, 513] width 218 height 38
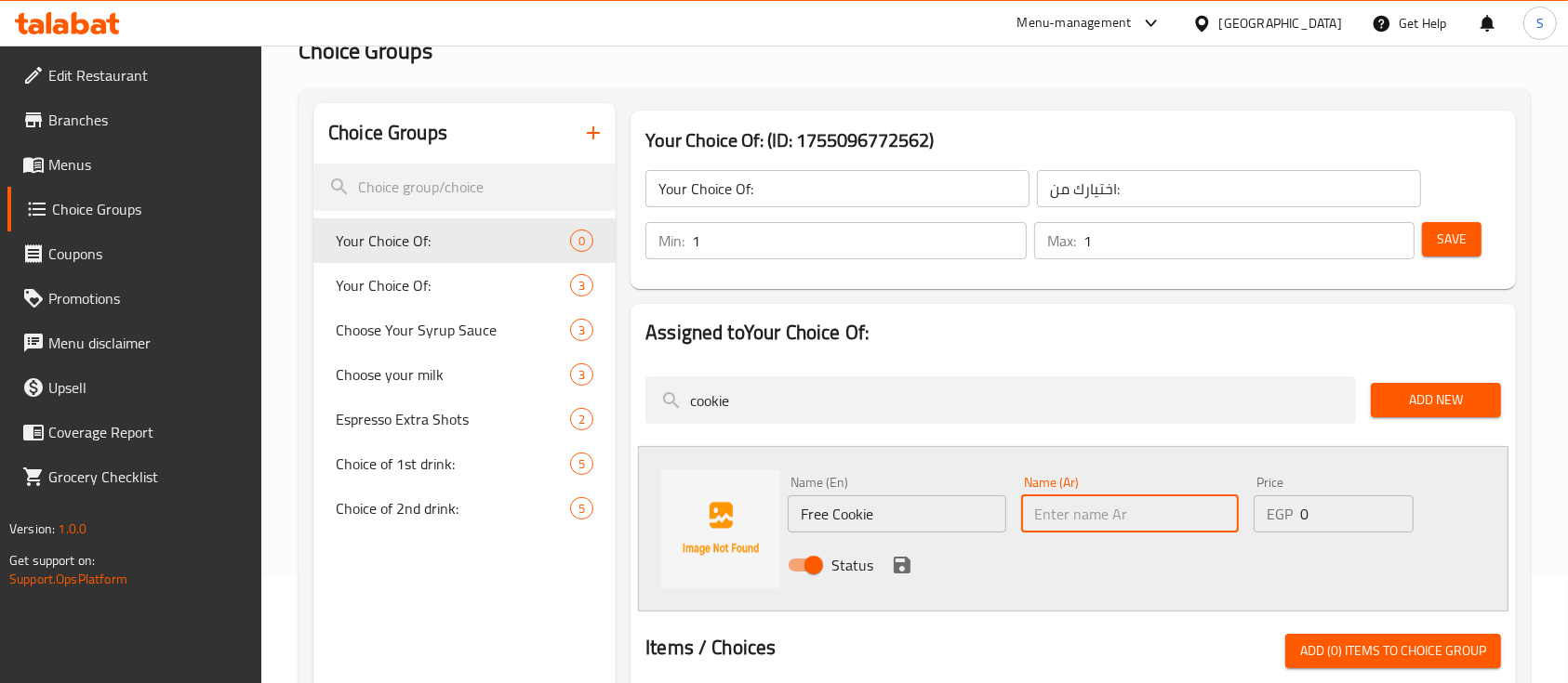
click at [1147, 582] on div "Status" at bounding box center [1129, 565] width 699 height 50
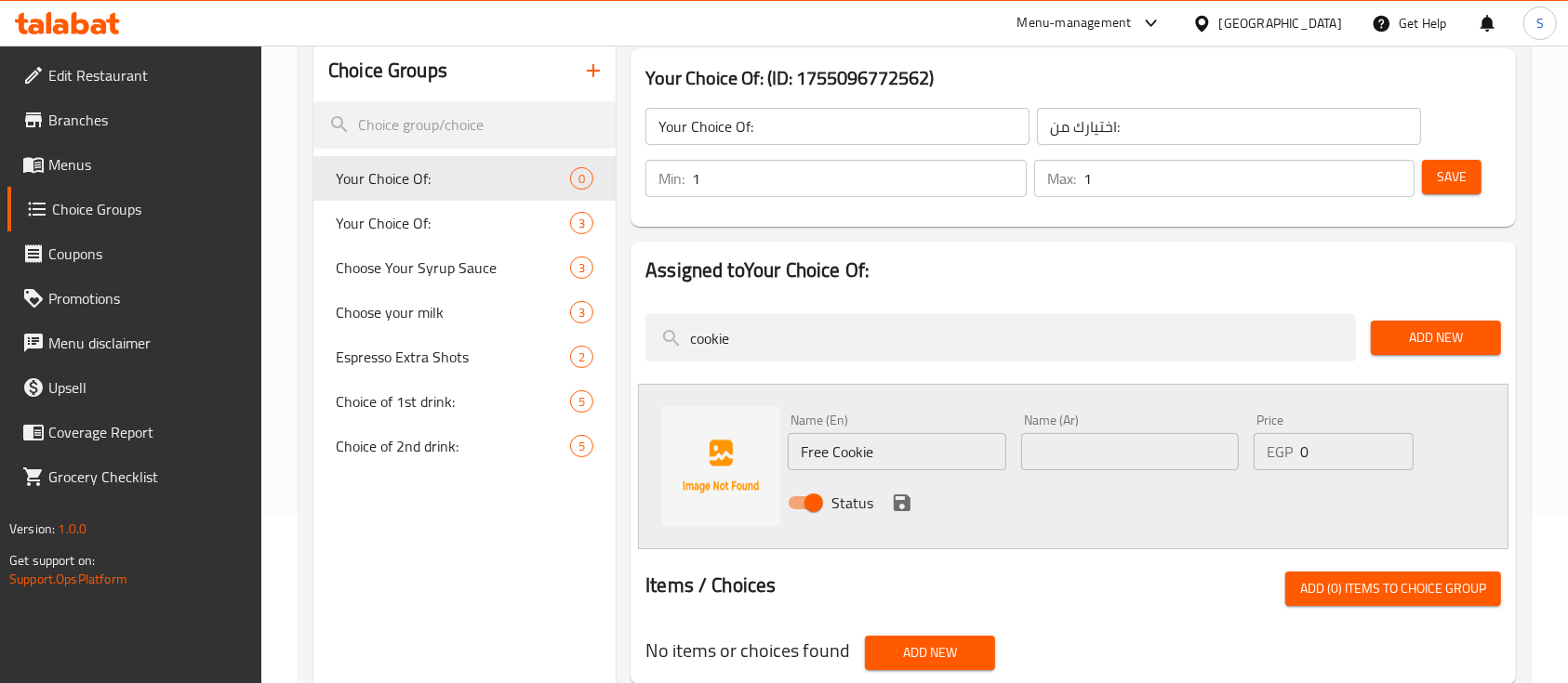
click at [1458, 333] on span "Add New" at bounding box center [1436, 338] width 100 height 23
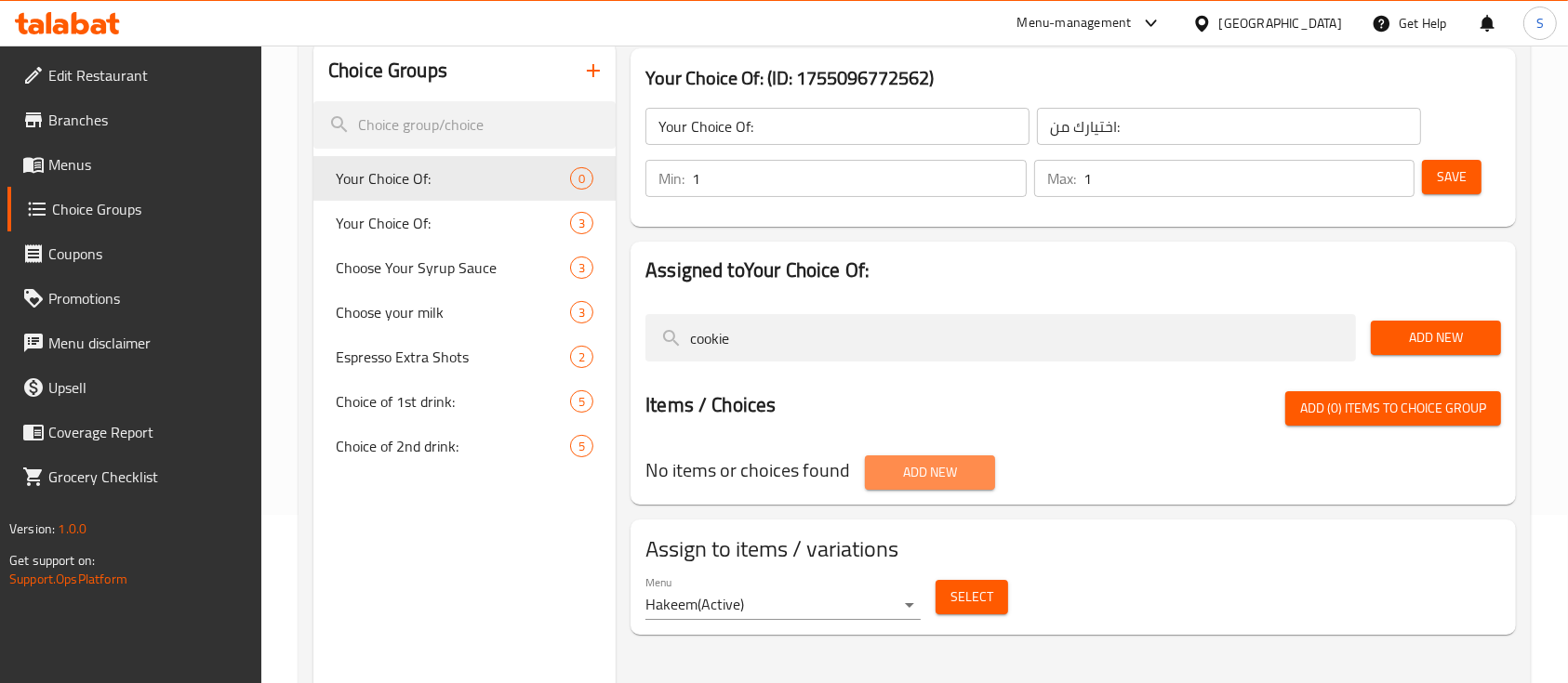
click at [948, 457] on button "Add New" at bounding box center [929, 473] width 130 height 35
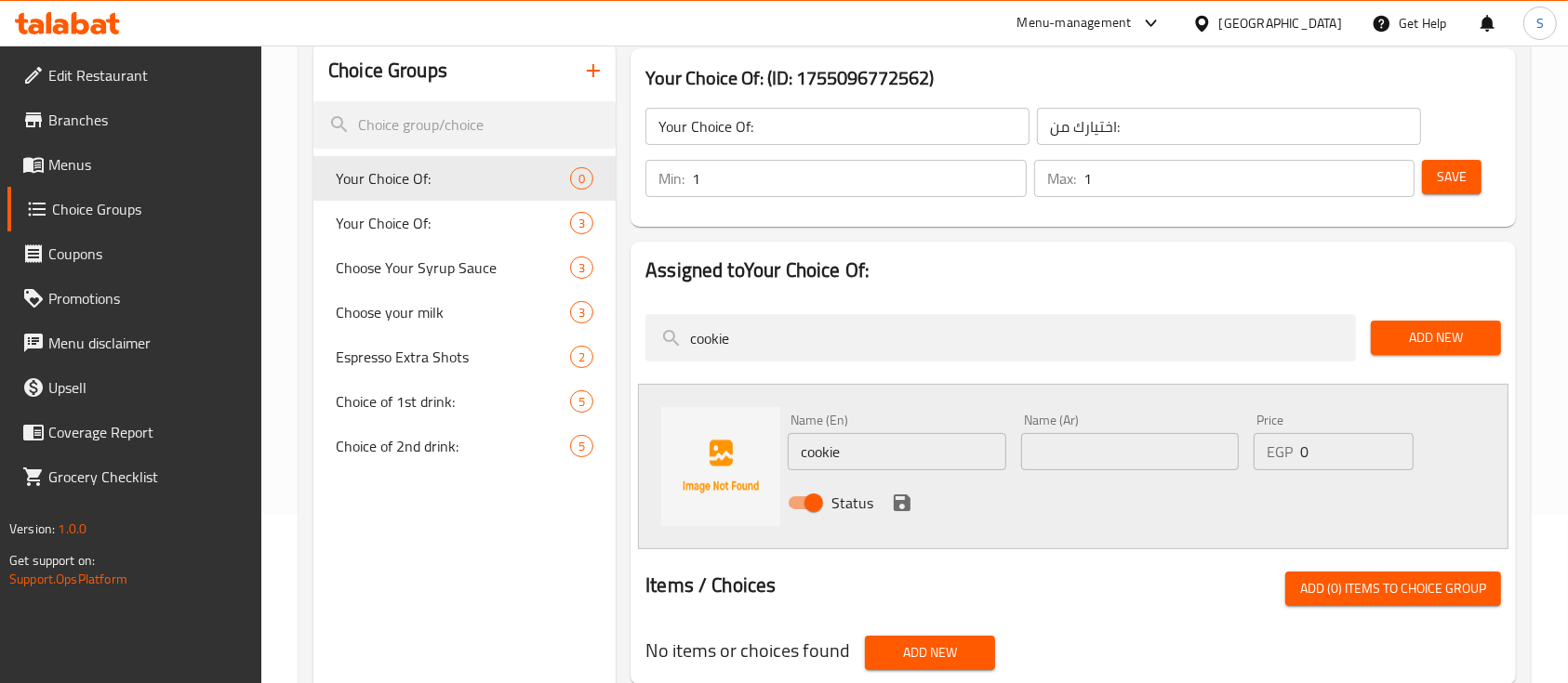
click at [904, 455] on input "cookie" at bounding box center [896, 452] width 218 height 38
click at [796, 452] on input "cookie" at bounding box center [896, 452] width 218 height 38
type input "Free Cookie"
click at [901, 502] on icon "save" at bounding box center [901, 502] width 16 height 16
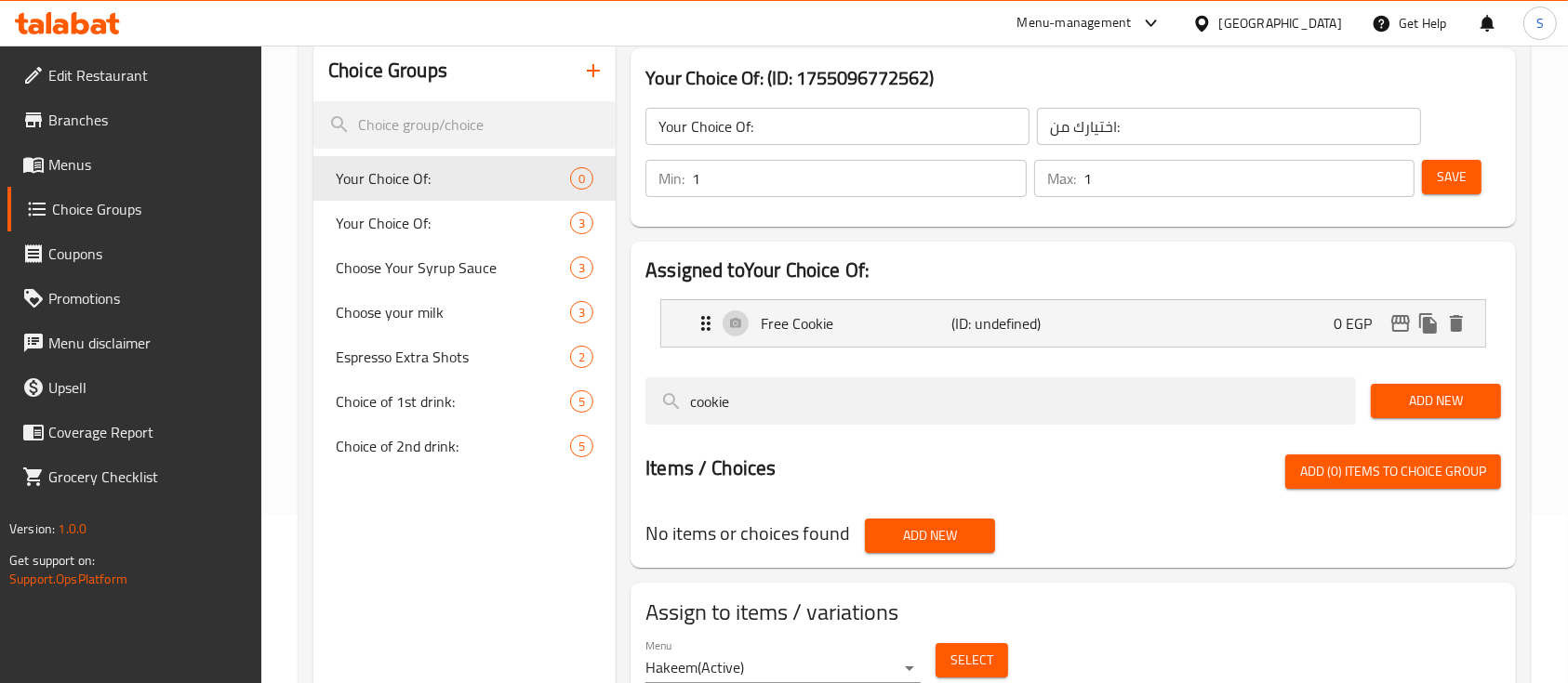
click at [950, 536] on span "Add New" at bounding box center [930, 536] width 100 height 23
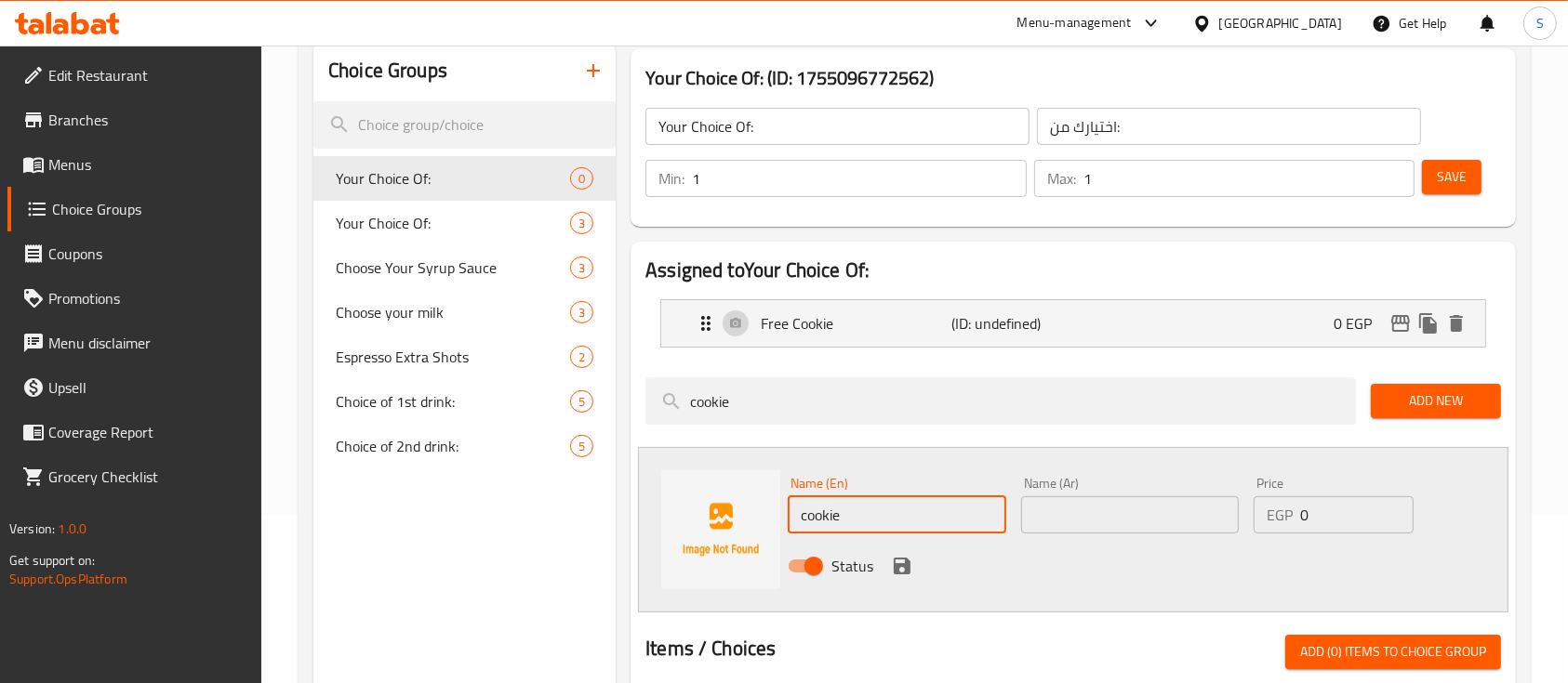
drag, startPoint x: 898, startPoint y: 515, endPoint x: 761, endPoint y: 515, distance: 137.0
click at [761, 515] on div "Name (En) cookie Name (En) Name (Ar) Name (Ar) Price EGP 0 Price Status" at bounding box center [1073, 530] width 870 height 166
type input "Free Brownie"
click at [899, 565] on icon "save" at bounding box center [901, 565] width 16 height 16
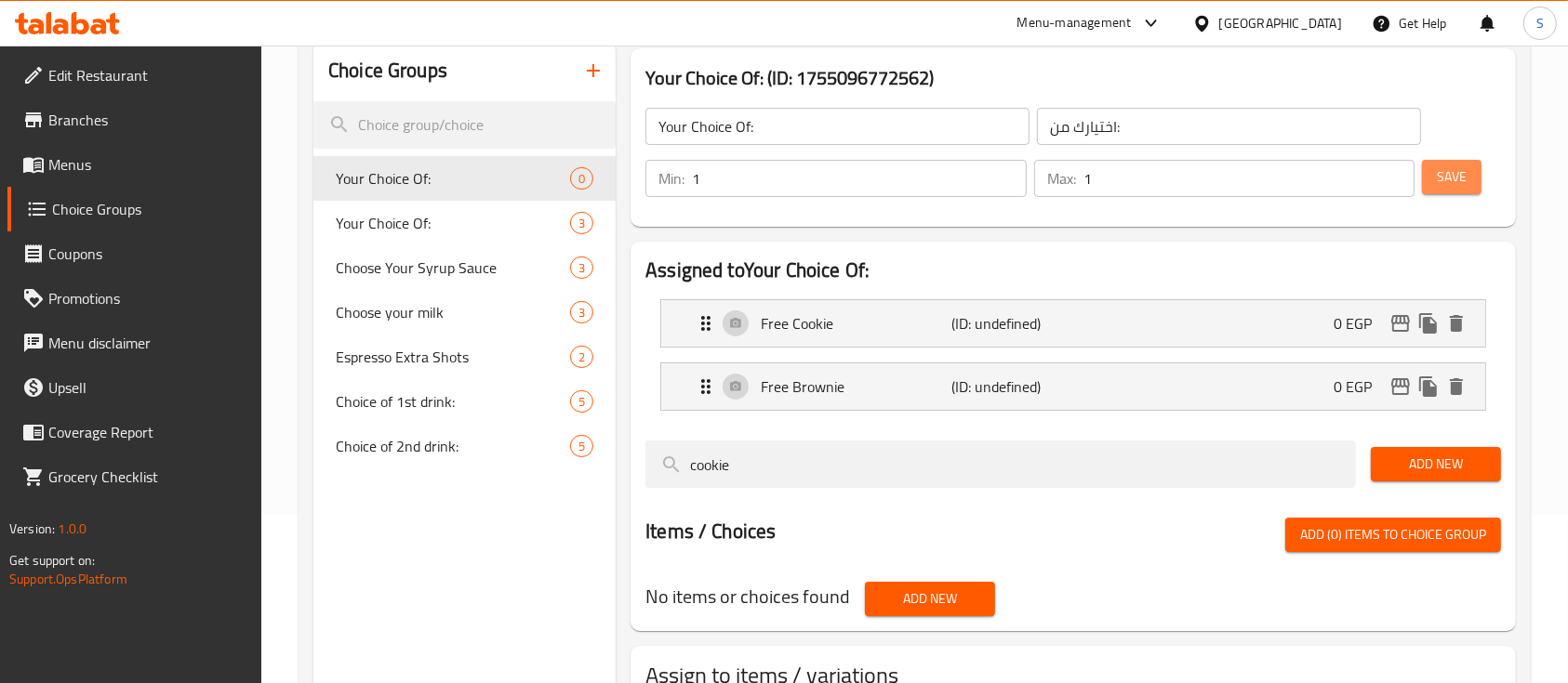
click at [1466, 187] on span "Save" at bounding box center [1451, 177] width 30 height 23
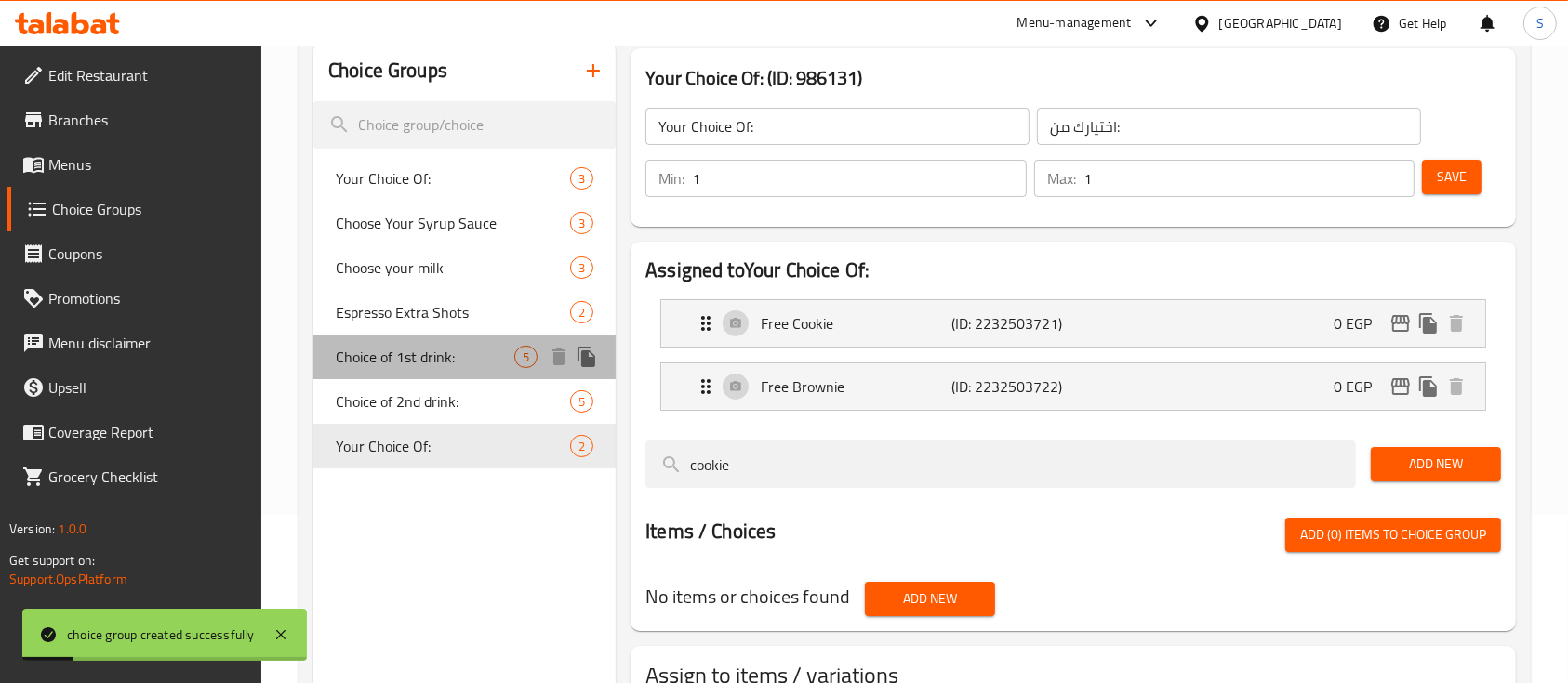
click at [433, 367] on span "Choice of 1st drink:" at bounding box center [424, 356] width 178 height 22
type input "Choice of 1st drink:"
type input "اختيارك من المشروب الاول:"
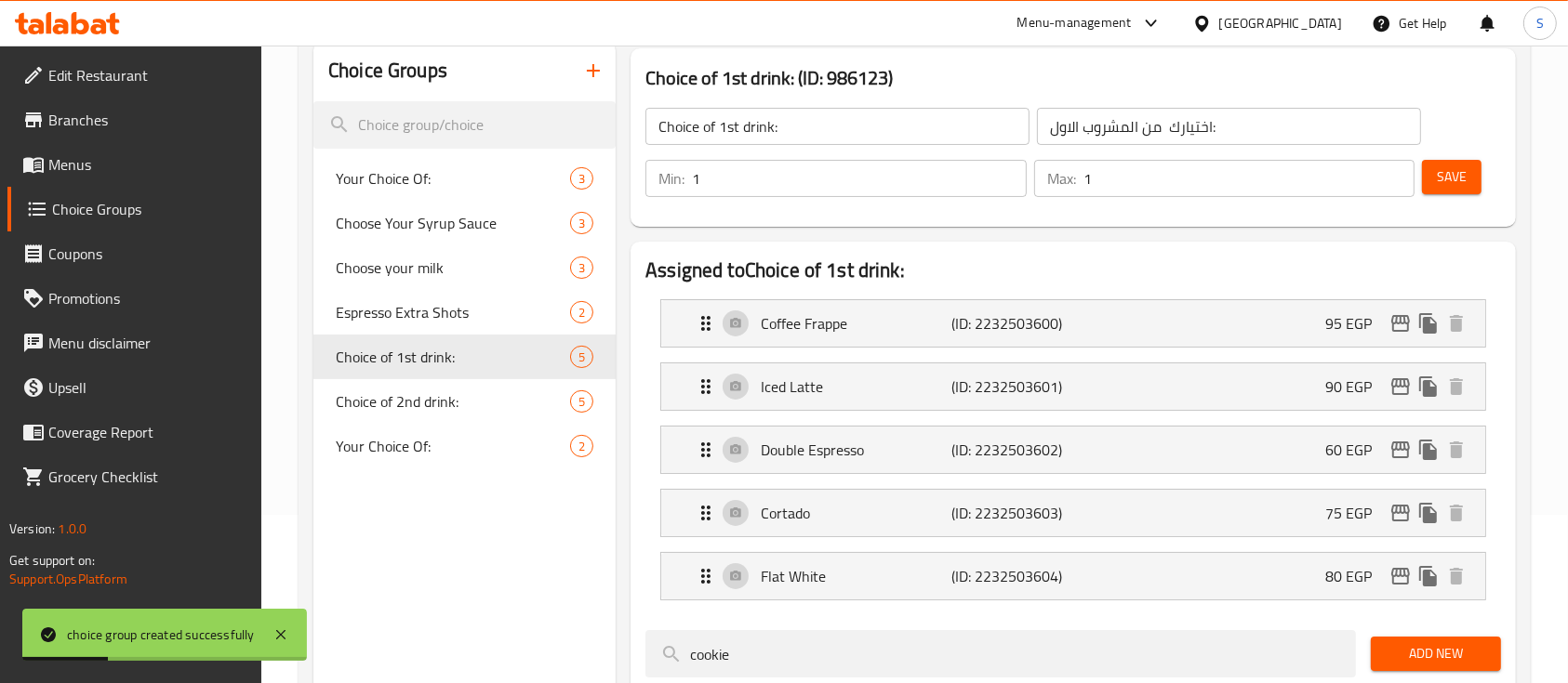
click at [473, 565] on div "Choice Groups Your Choice Of: 3 Choose Your Syrup Sauce 3 Choose your milk 3 Es…" at bounding box center [465, 499] width 303 height 917
click at [60, 162] on span "Menus" at bounding box center [147, 164] width 199 height 22
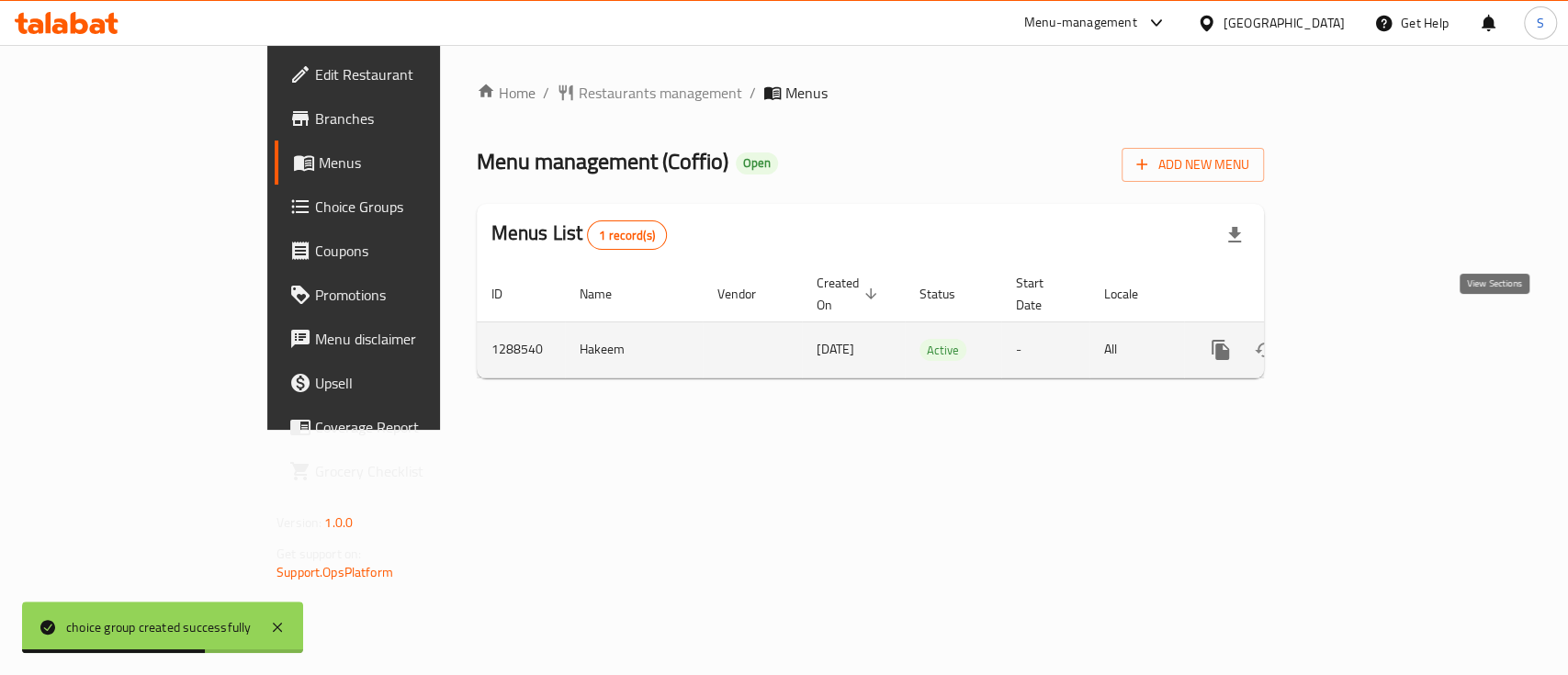
click at [1364, 339] on icon "enhanced table" at bounding box center [1353, 349] width 22 height 22
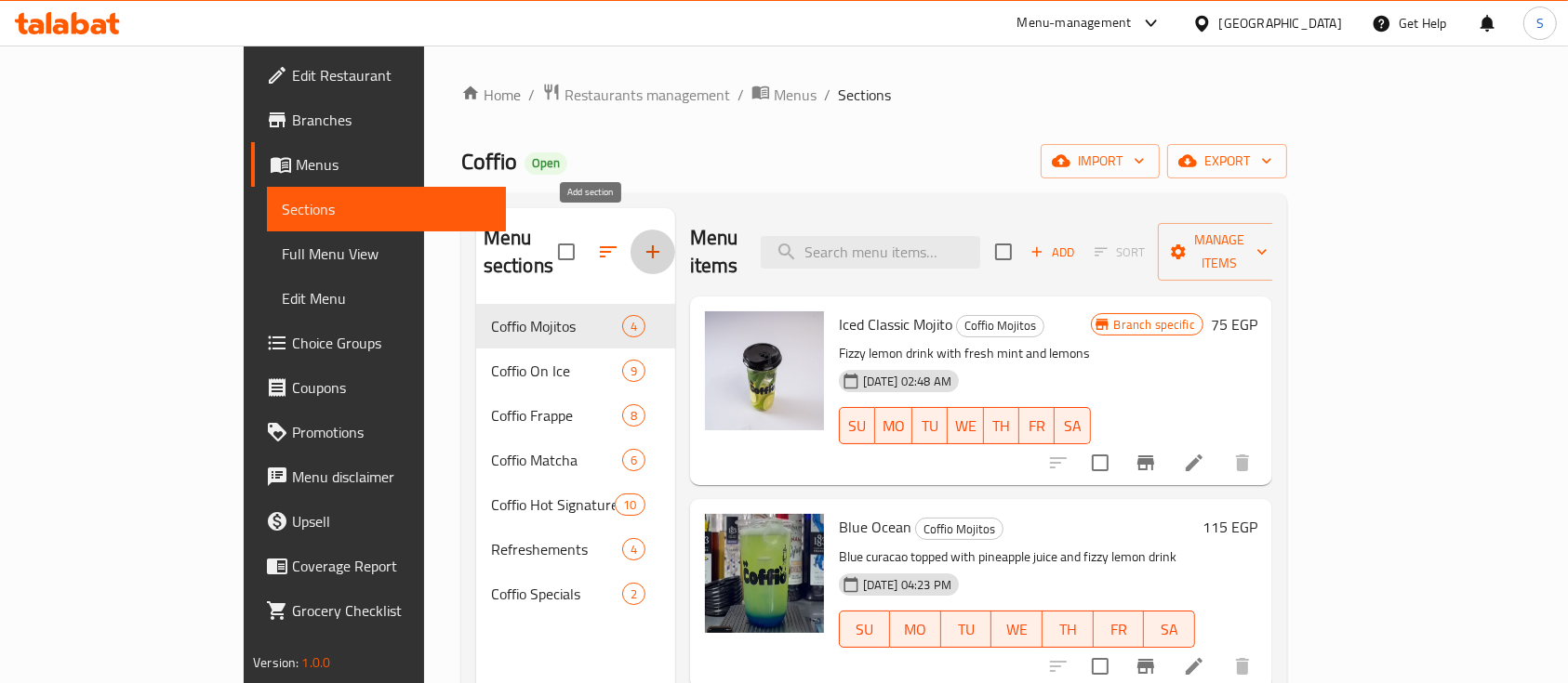
click at [630, 253] on button "button" at bounding box center [652, 251] width 44 height 44
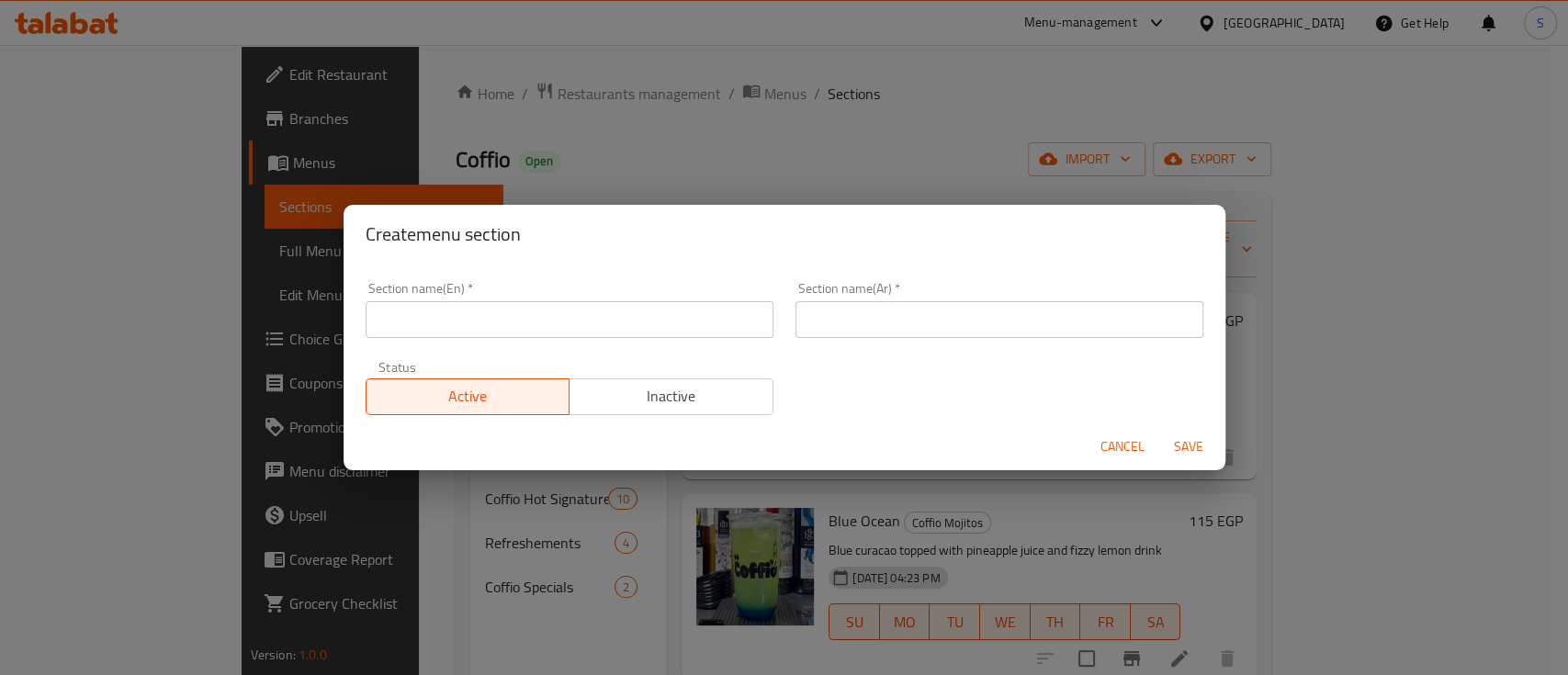
click at [663, 393] on span "Inactive" at bounding box center [671, 396] width 189 height 27
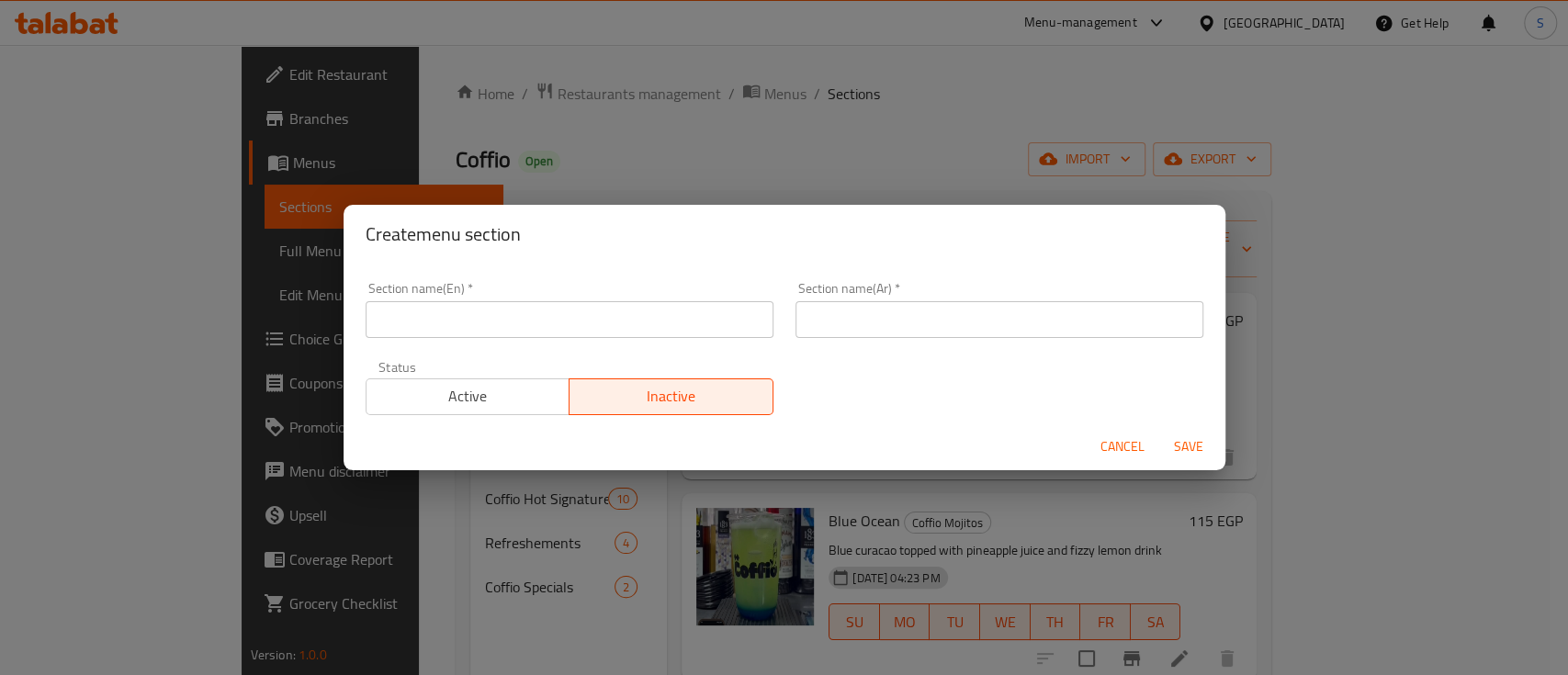
click at [408, 314] on input "text" at bounding box center [569, 319] width 407 height 37
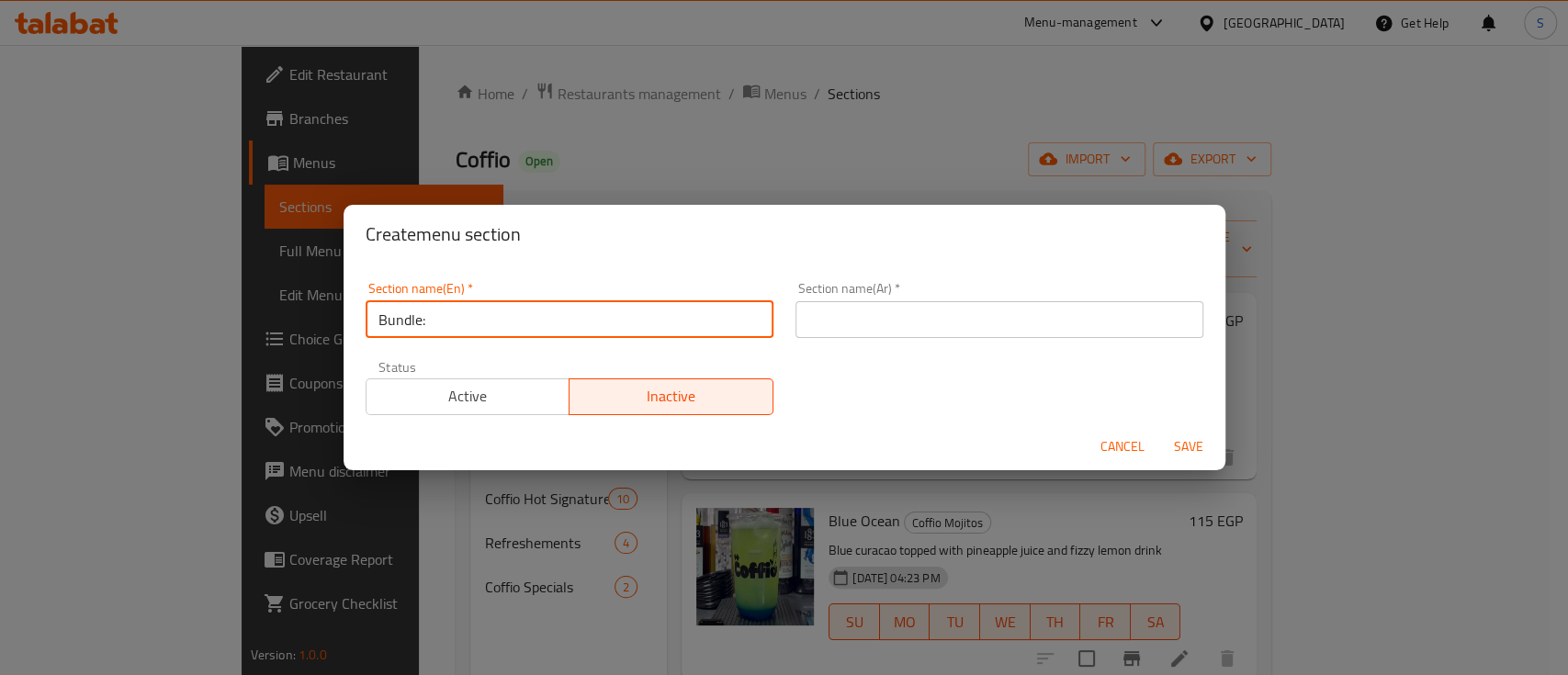
drag, startPoint x: 466, startPoint y: 311, endPoint x: 345, endPoint y: 324, distance: 121.7
click at [345, 324] on div "Section name(En)   * Bundle: Section name(En) * Section name(Ar)   * Section na…" at bounding box center [784, 343] width 882 height 159
type input "Offers:"
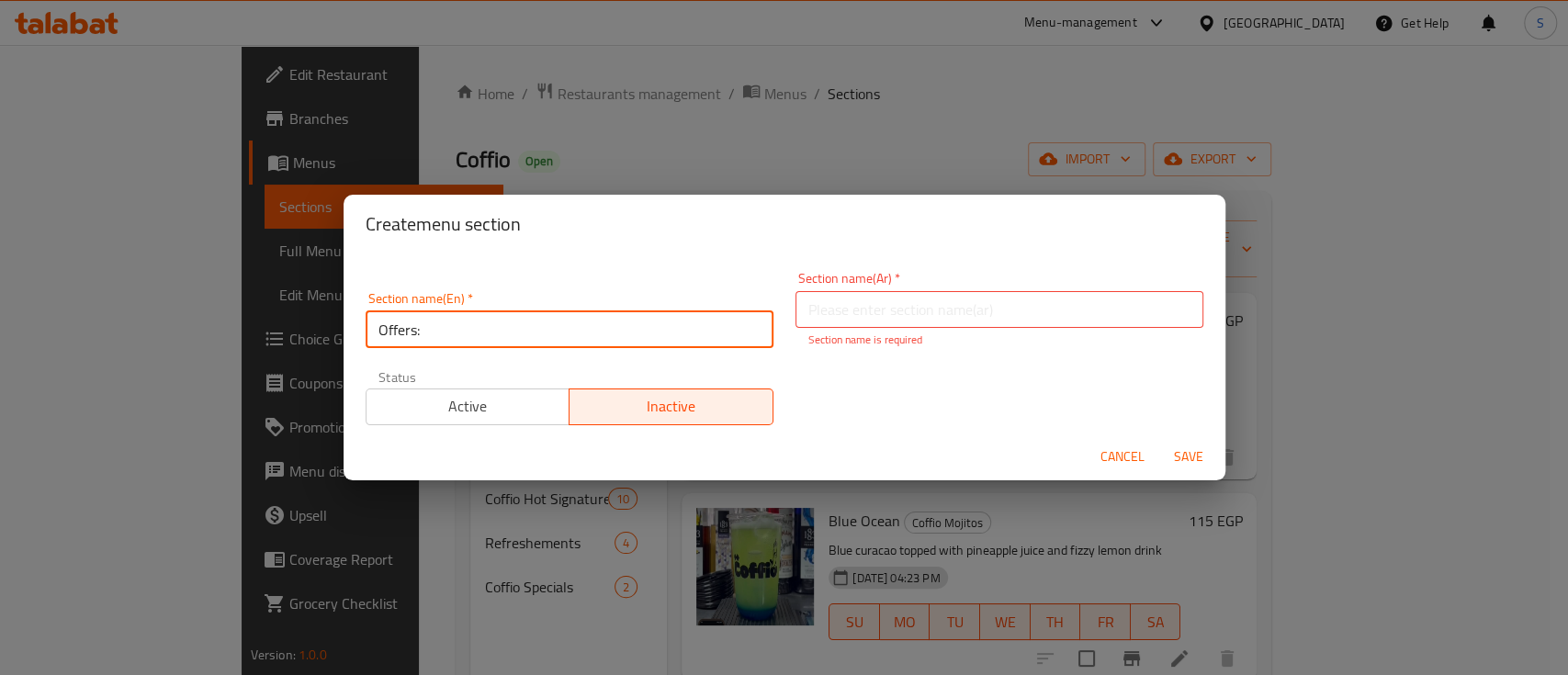
drag, startPoint x: 441, startPoint y: 319, endPoint x: 345, endPoint y: 312, distance: 96.3
click at [345, 312] on div "Section name(En)   * Offers: Section name(En) * Section name(Ar)   * Section na…" at bounding box center [784, 343] width 882 height 179
type input "Bundle:"
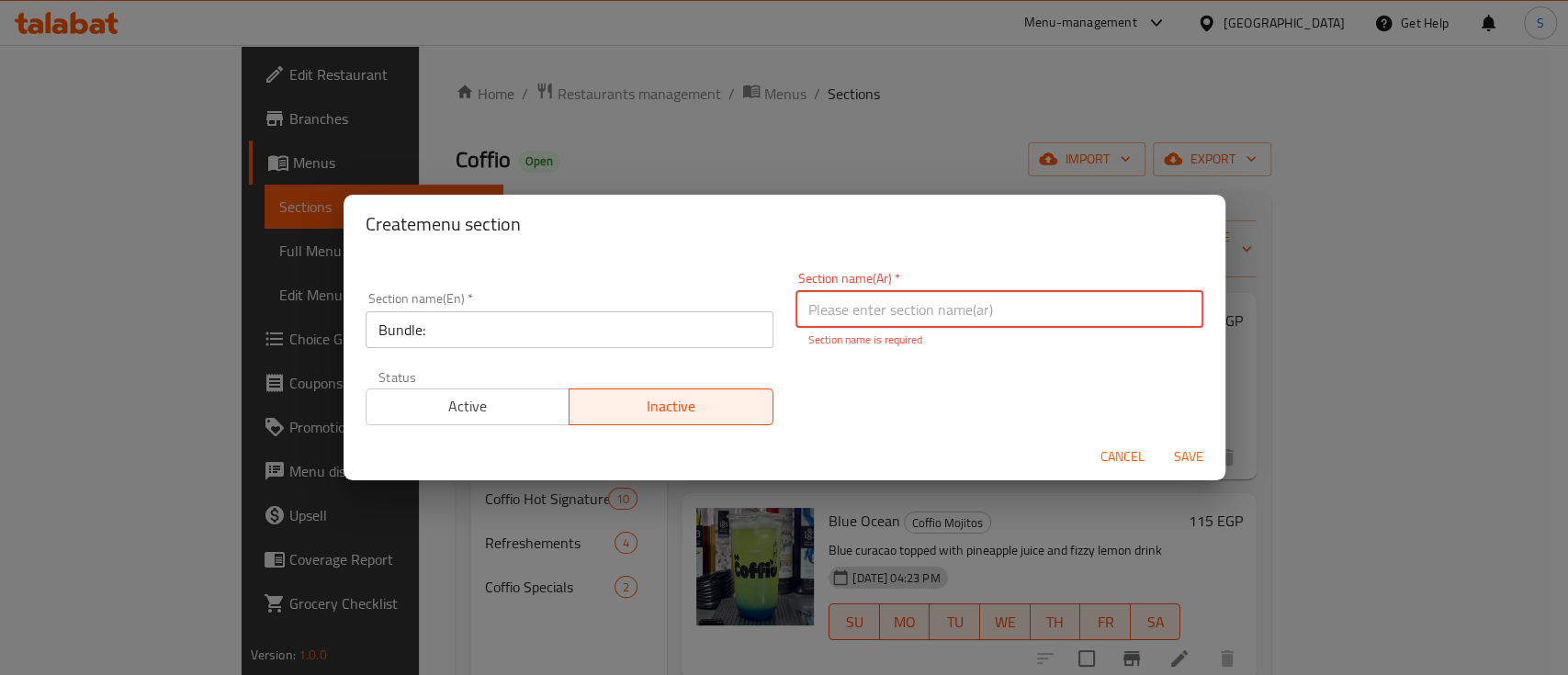
click at [856, 308] on input "text" at bounding box center [1000, 309] width 407 height 37
type input "عرض:"
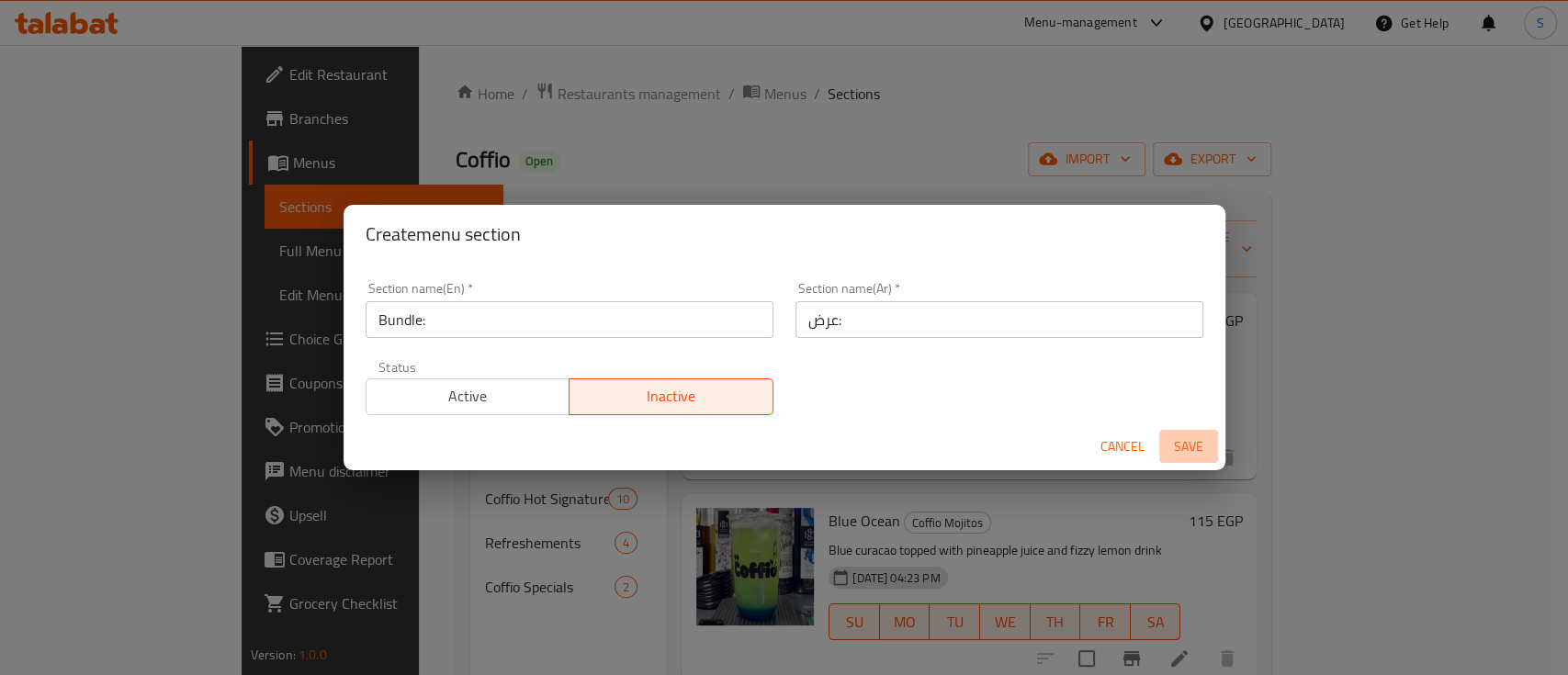
click at [1183, 460] on button "Save" at bounding box center [1189, 447] width 59 height 34
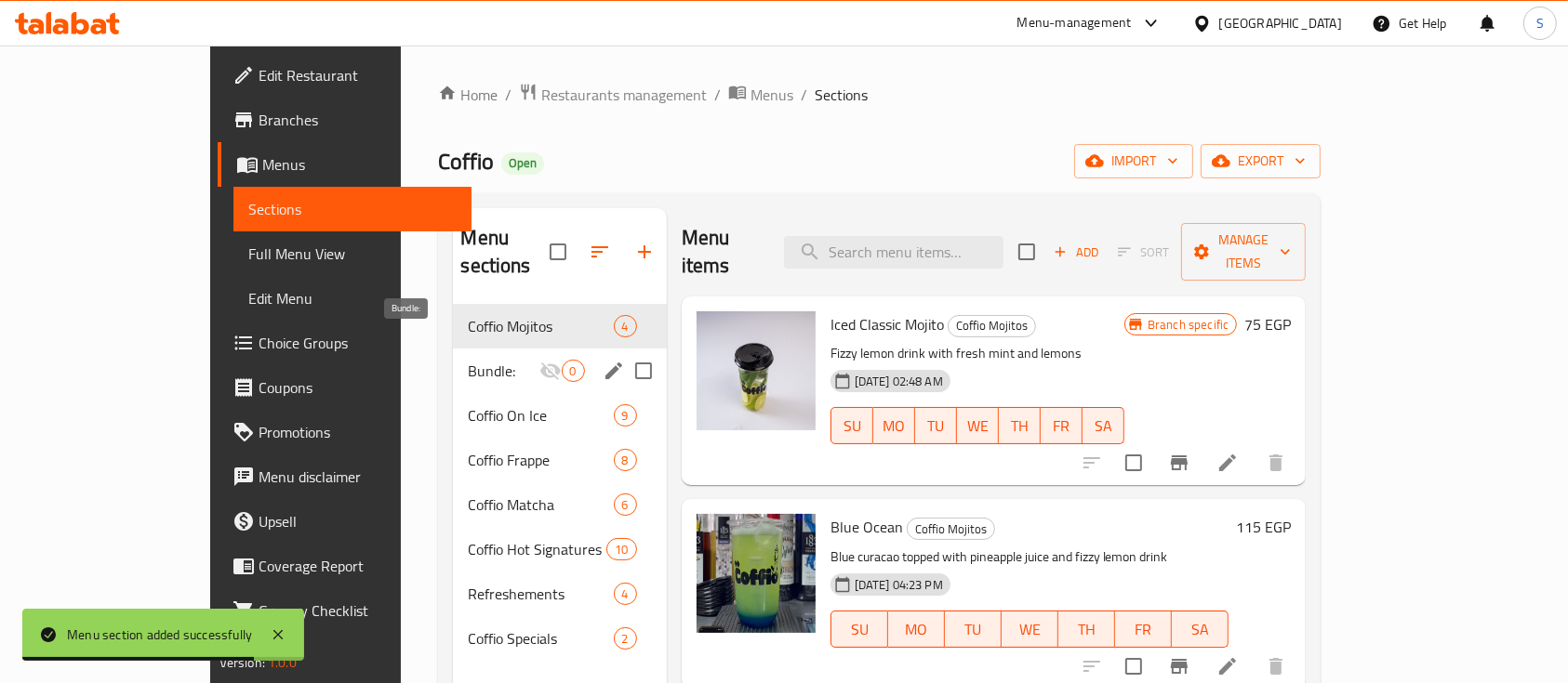
click at [467, 359] on span "Bundle:" at bounding box center [502, 370] width 70 height 22
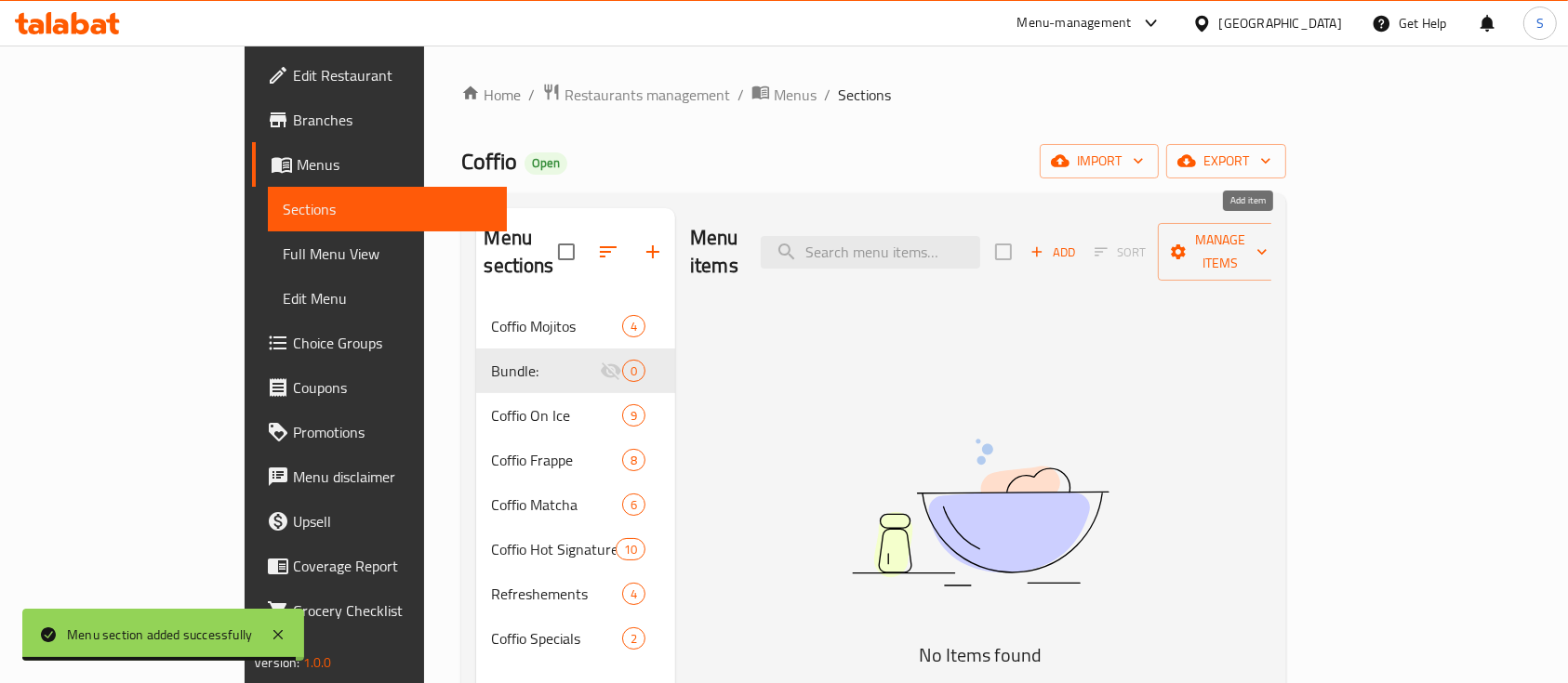
click at [1045, 244] on icon "button" at bounding box center [1036, 251] width 16 height 16
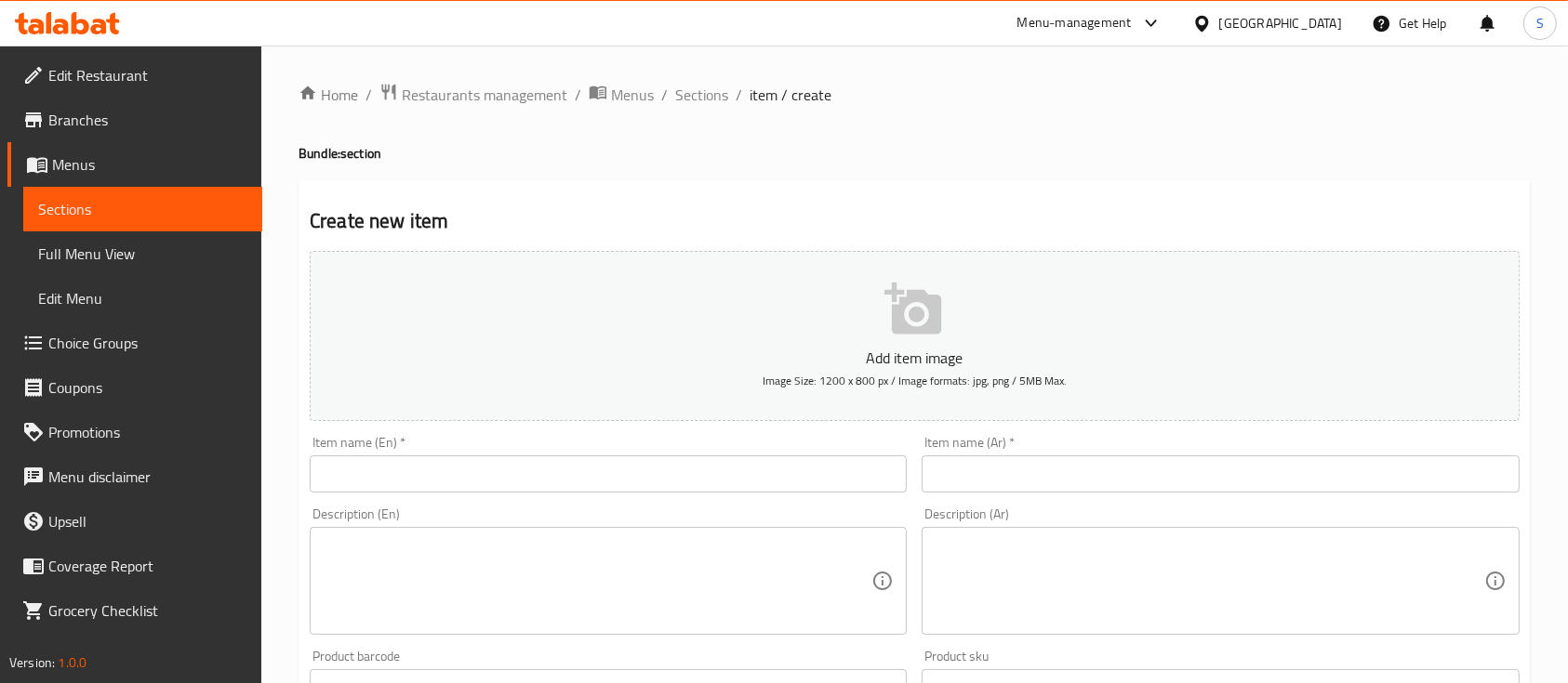
scroll to position [96, 0]
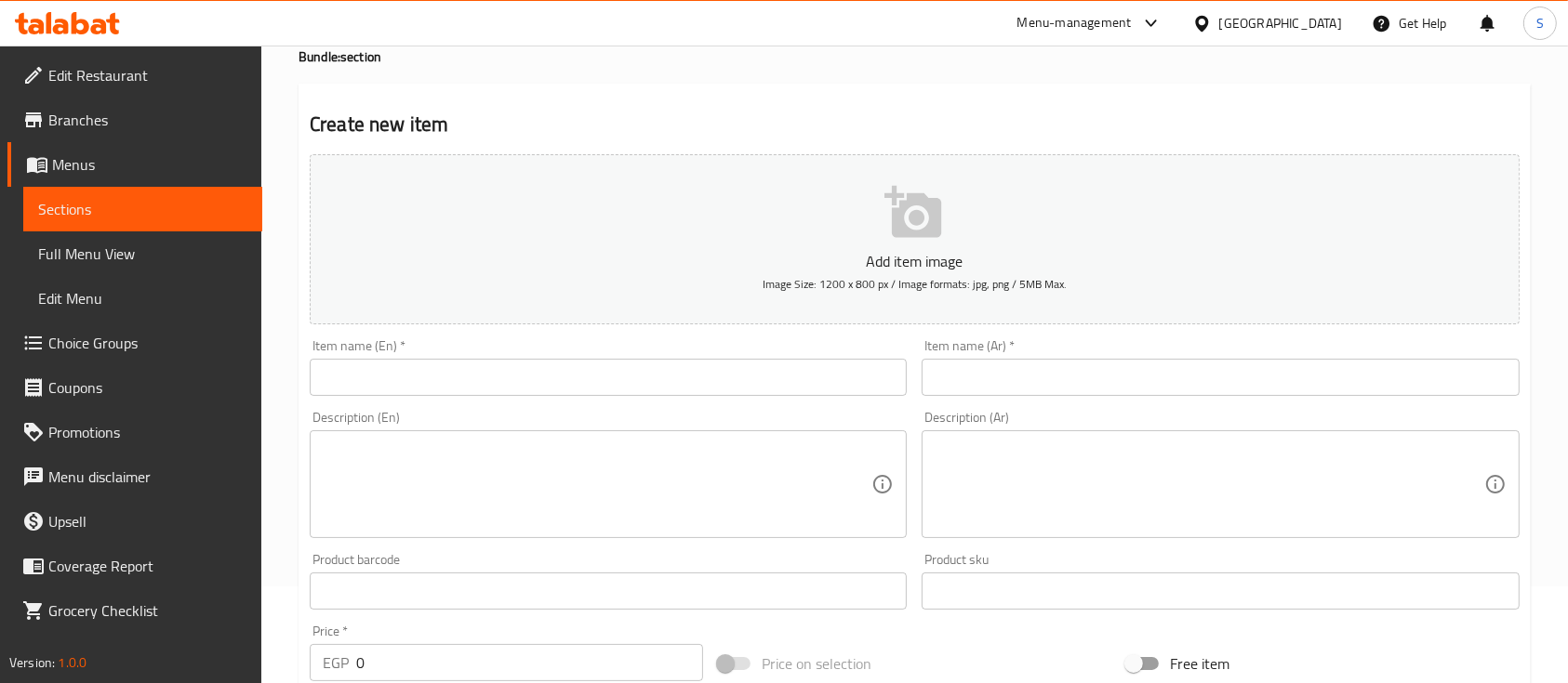
click at [480, 372] on input "text" at bounding box center [607, 377] width 597 height 38
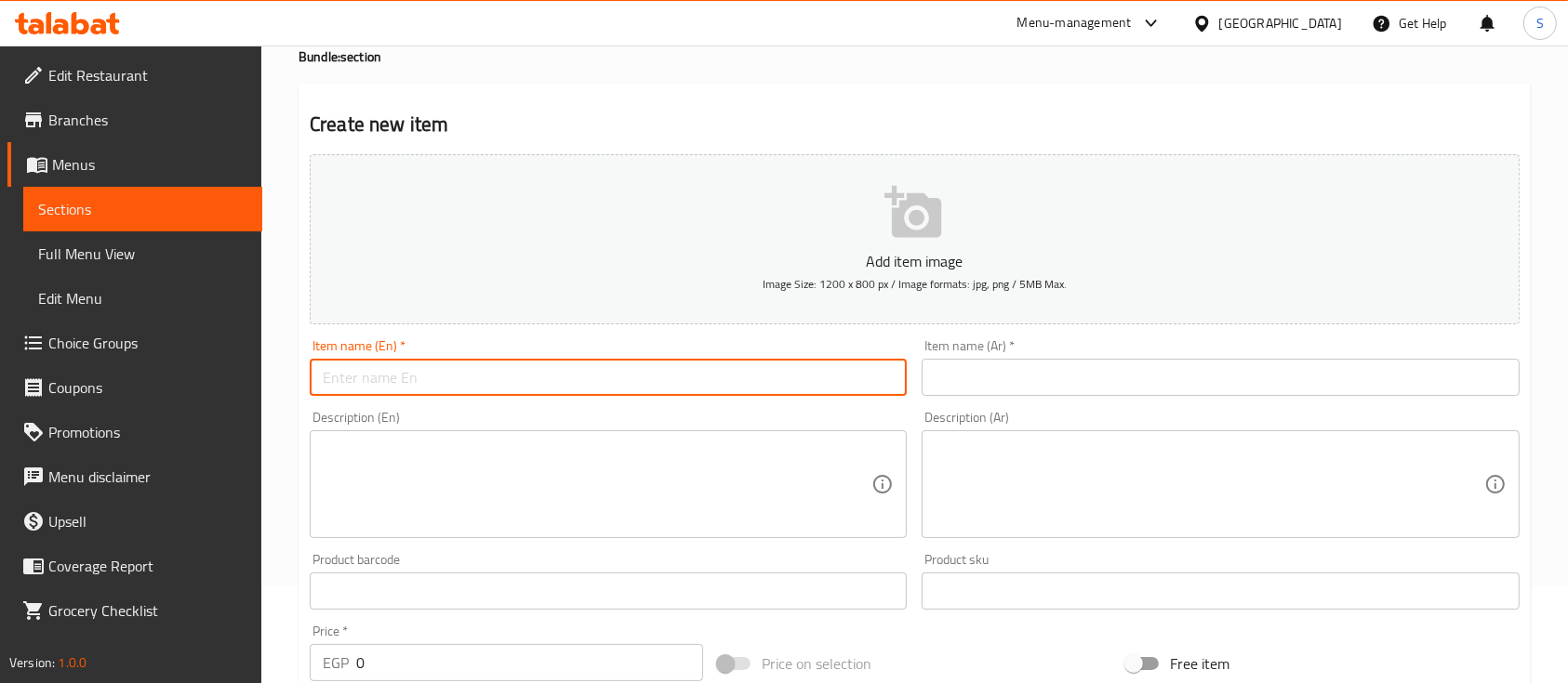
type input "ف"
type input "v"
paste input "the sweet tooth bundle"
click at [326, 384] on input "the sweet tooth bundle" at bounding box center [607, 377] width 597 height 38
type input "The Sweet Tooth Bundle"
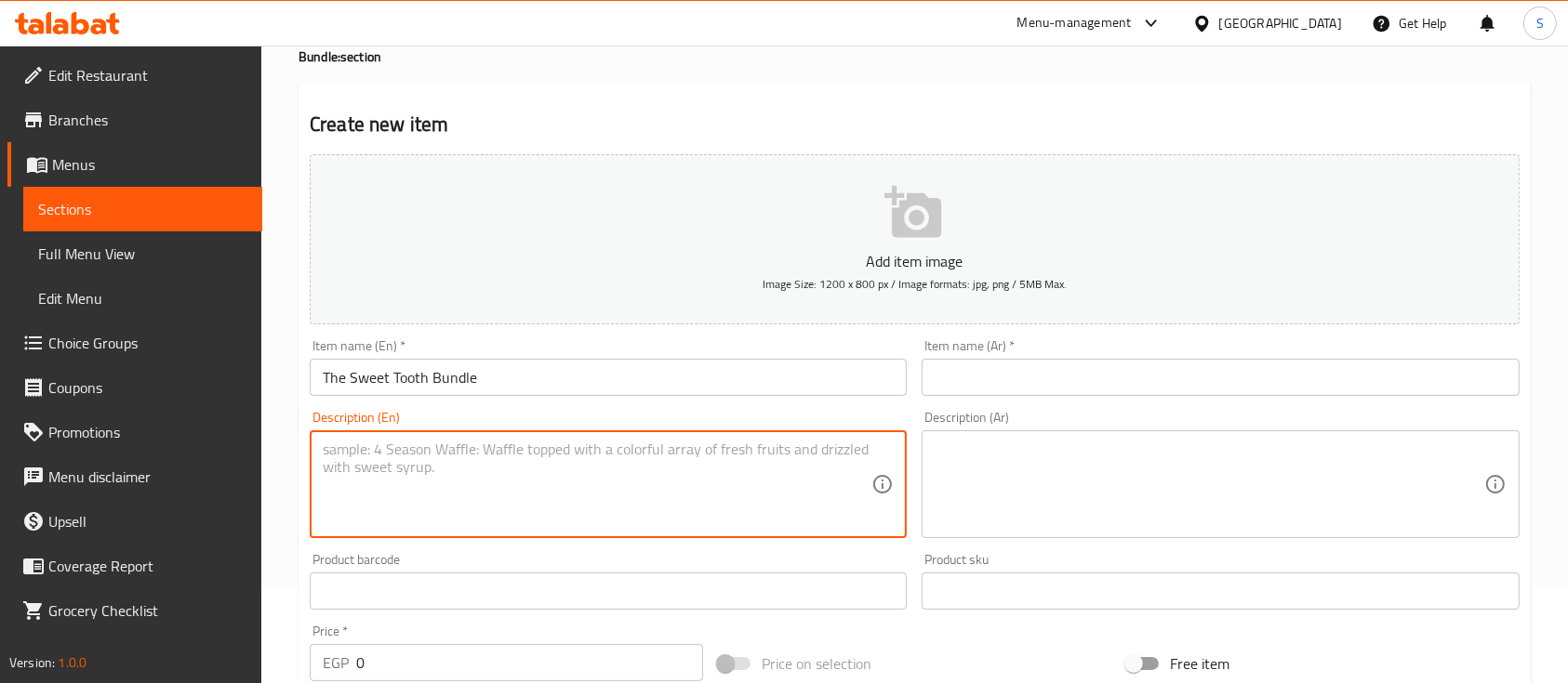
click at [442, 494] on textarea at bounding box center [597, 485] width 548 height 89
drag, startPoint x: 706, startPoint y: 458, endPoint x: 303, endPoint y: 452, distance: 403.0
click at [303, 452] on div "Description (En) 2 Drinks of your choice + a free cookie or a free brownie Desc…" at bounding box center [608, 475] width 612 height 143
type textarea "2 Drinks of your choice + a free cookie or a free brownie"
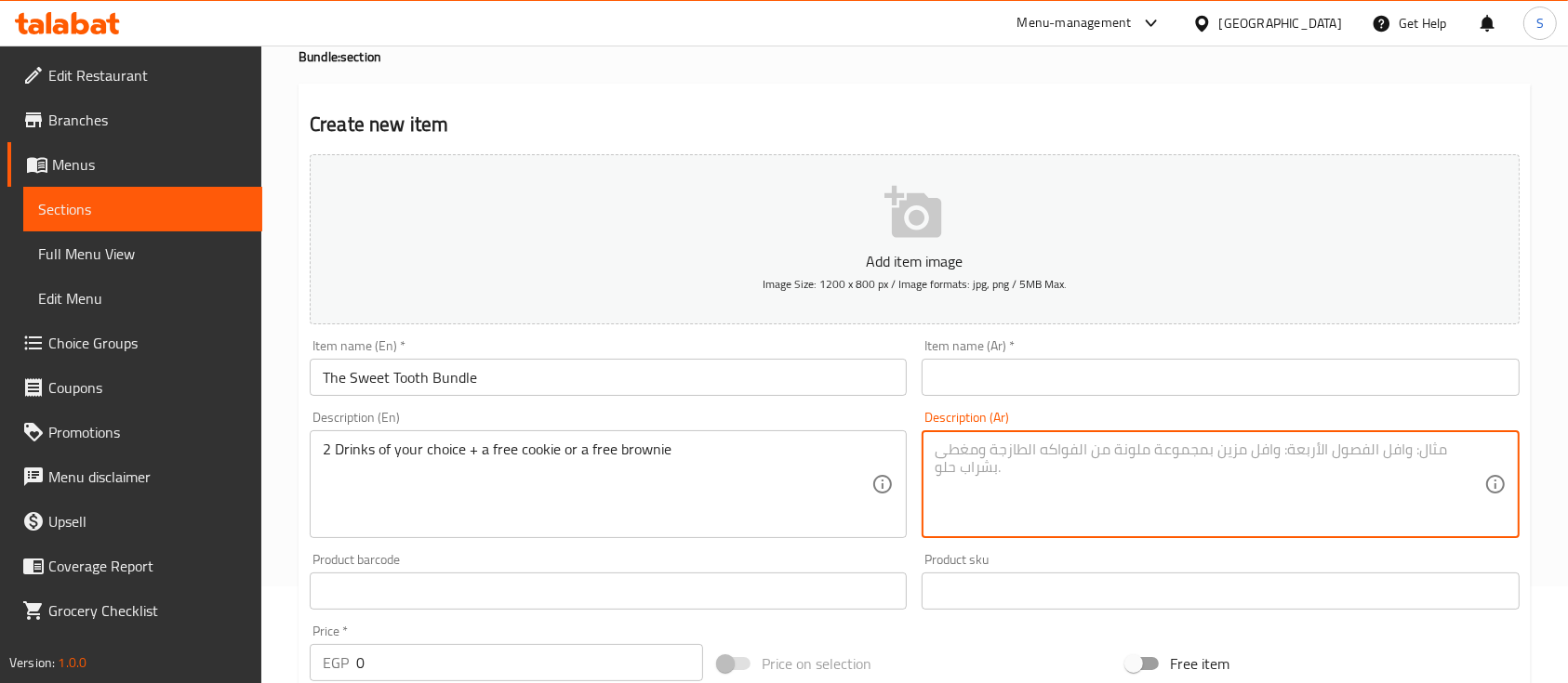
click at [1046, 451] on textarea at bounding box center [1209, 485] width 548 height 89
paste textarea "2 مشروب من اختيارك + كوكيز مجانية أو براوني مجانية"
type textarea "2 مشروب من اختيارك + كوكيز مجانية أو براوني مجانية"
click at [895, 204] on icon "button" at bounding box center [913, 212] width 57 height 52
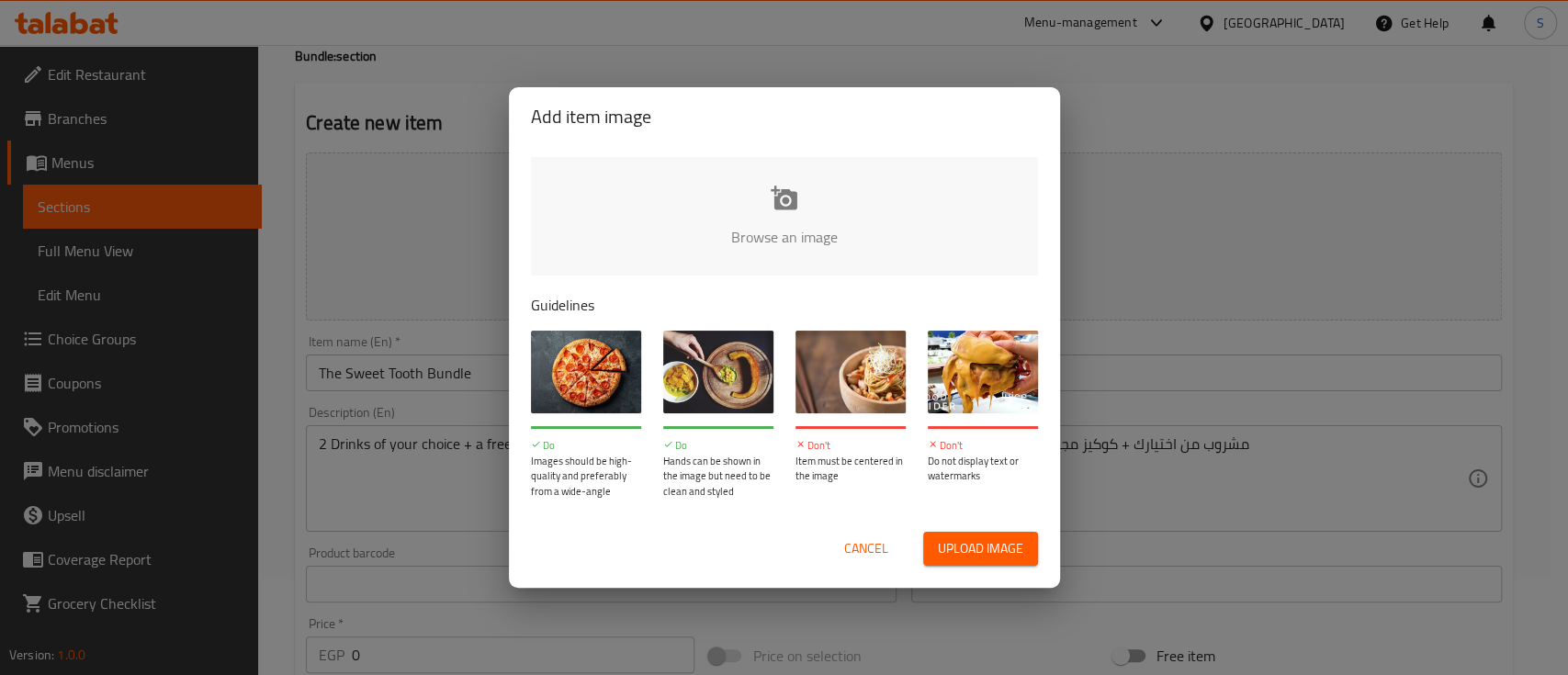
click at [771, 189] on input "file" at bounding box center [1405, 243] width 1749 height 171
type input "C:\fakepath\WhatsApp Image [DATE] 5.16.03 PM.jpeg"
click at [764, 159] on input "file" at bounding box center [1405, 243] width 1749 height 171
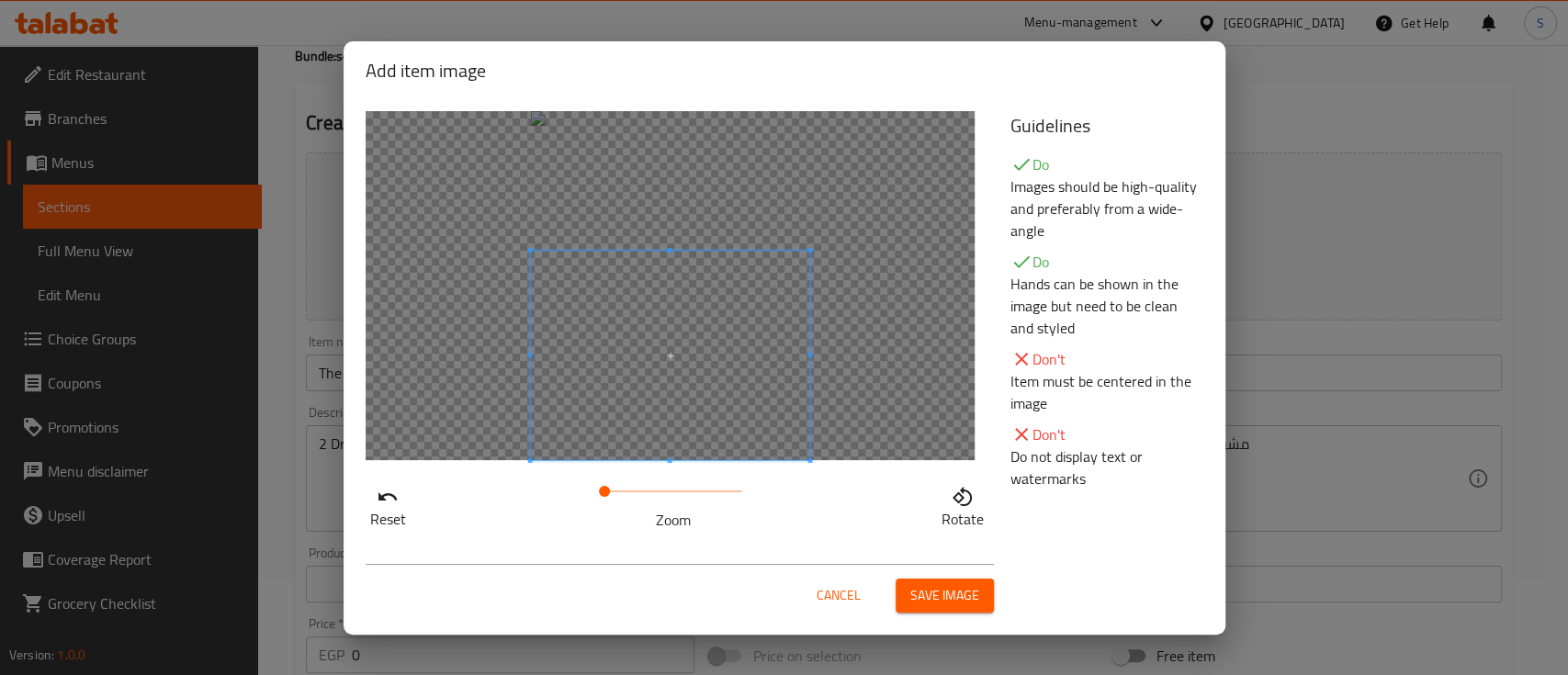
click at [731, 423] on span at bounding box center [669, 355] width 279 height 209
click at [705, 359] on span at bounding box center [669, 353] width 279 height 209
click at [668, 196] on div at bounding box center [670, 286] width 609 height 349
click at [676, 362] on span at bounding box center [669, 355] width 279 height 209
click at [691, 448] on span at bounding box center [669, 355] width 279 height 209
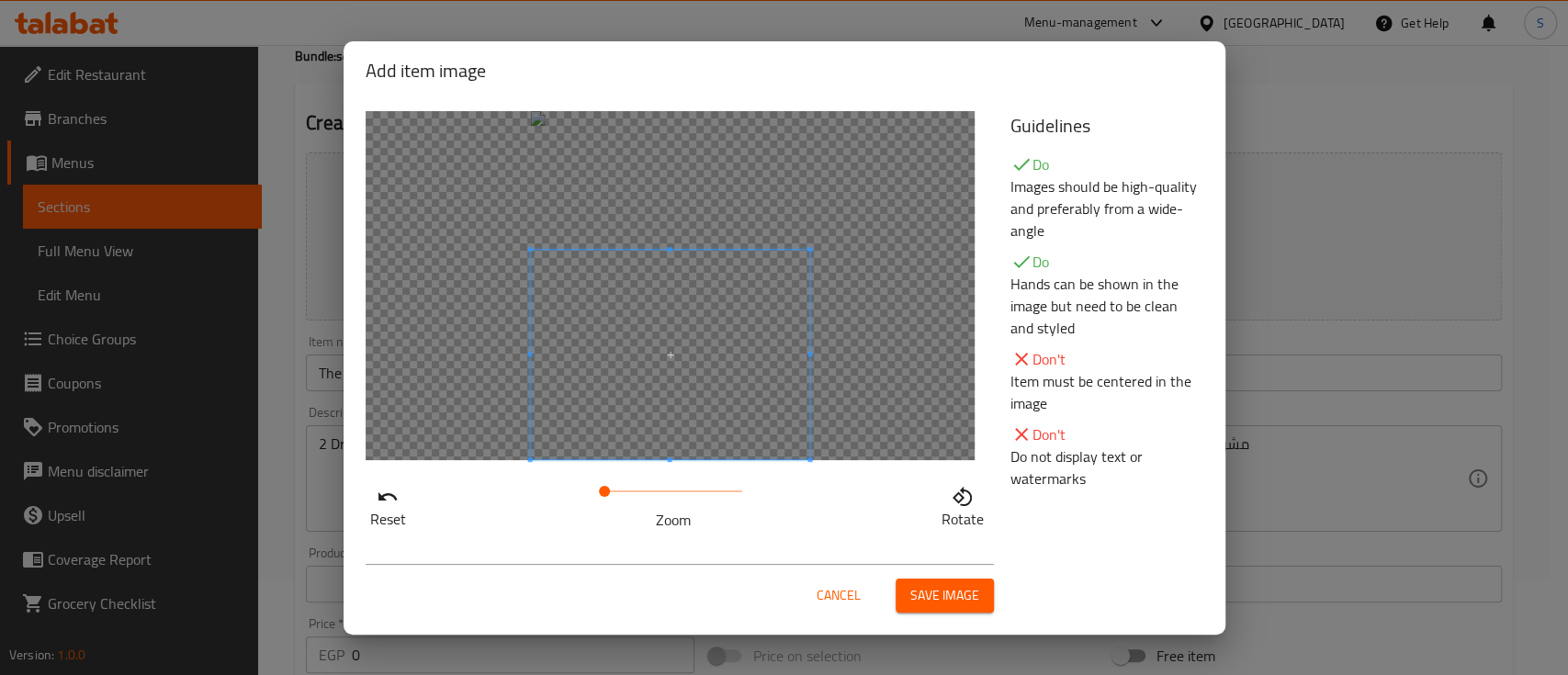
click at [933, 591] on span "Save image" at bounding box center [944, 596] width 69 height 23
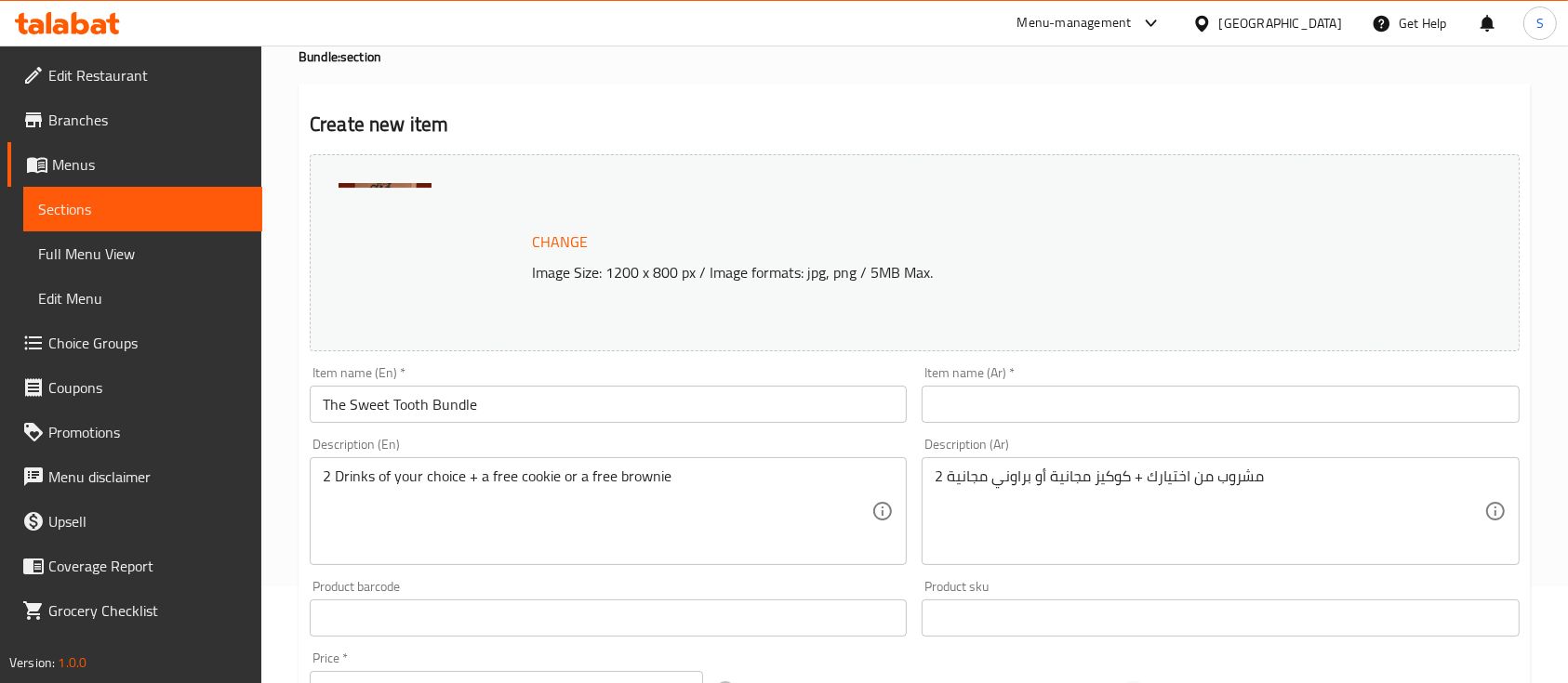
click at [1075, 387] on input "text" at bounding box center [1219, 404] width 597 height 38
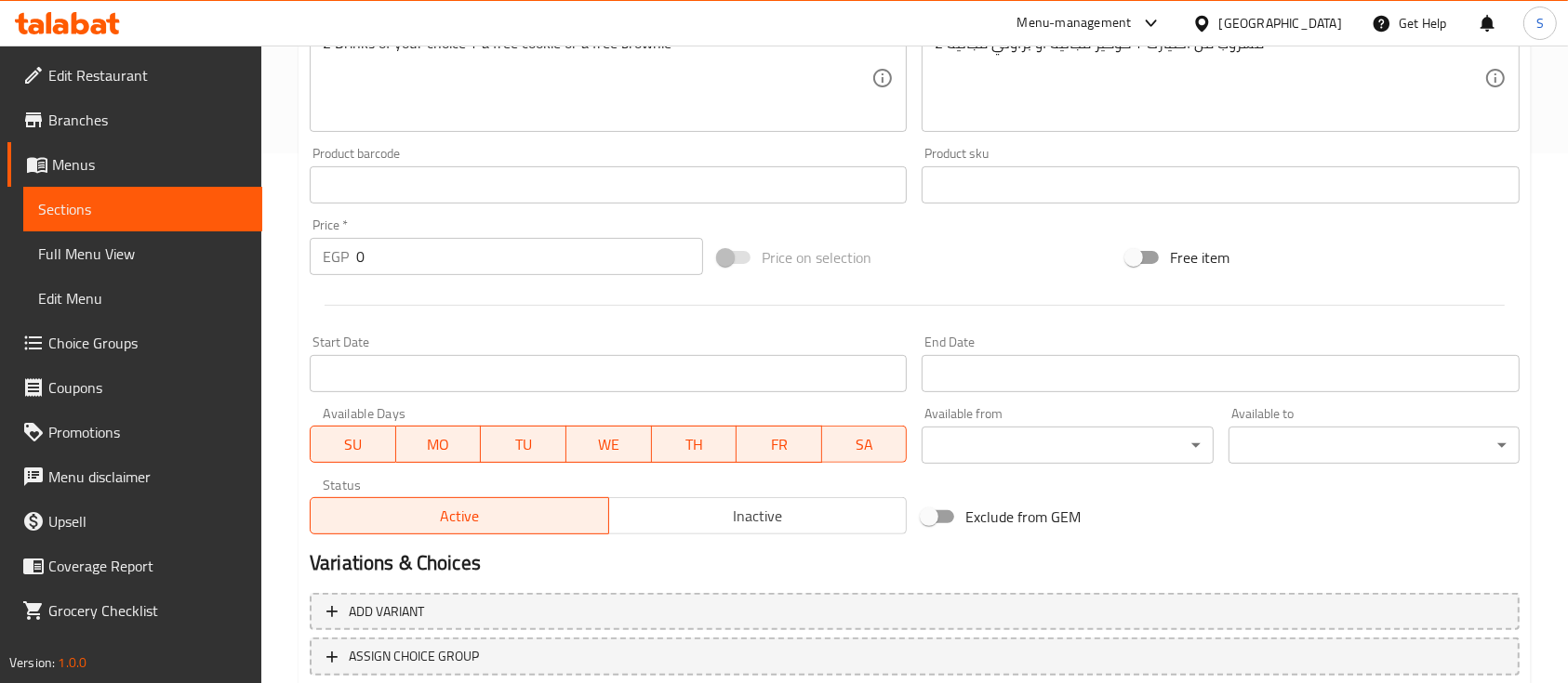
scroll to position [656, 0]
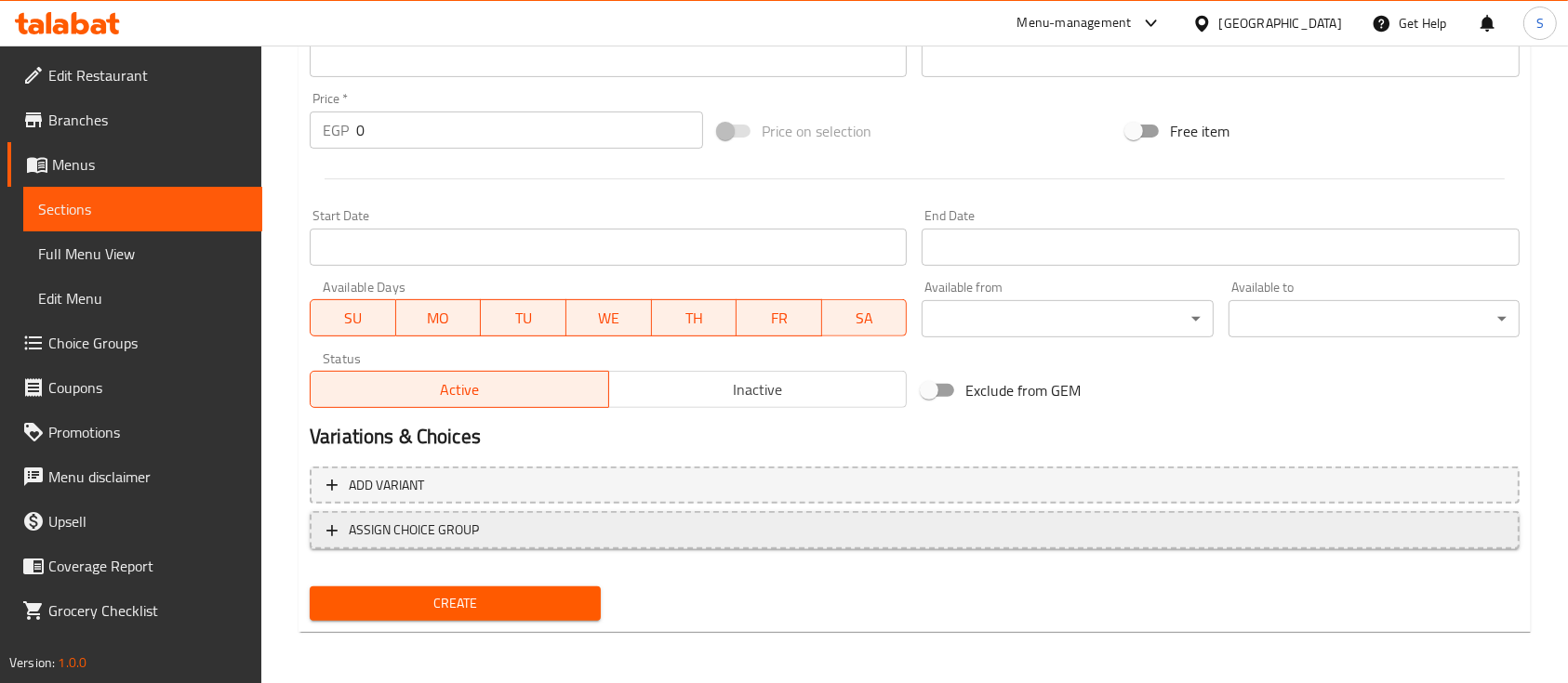
type input "العرض:"
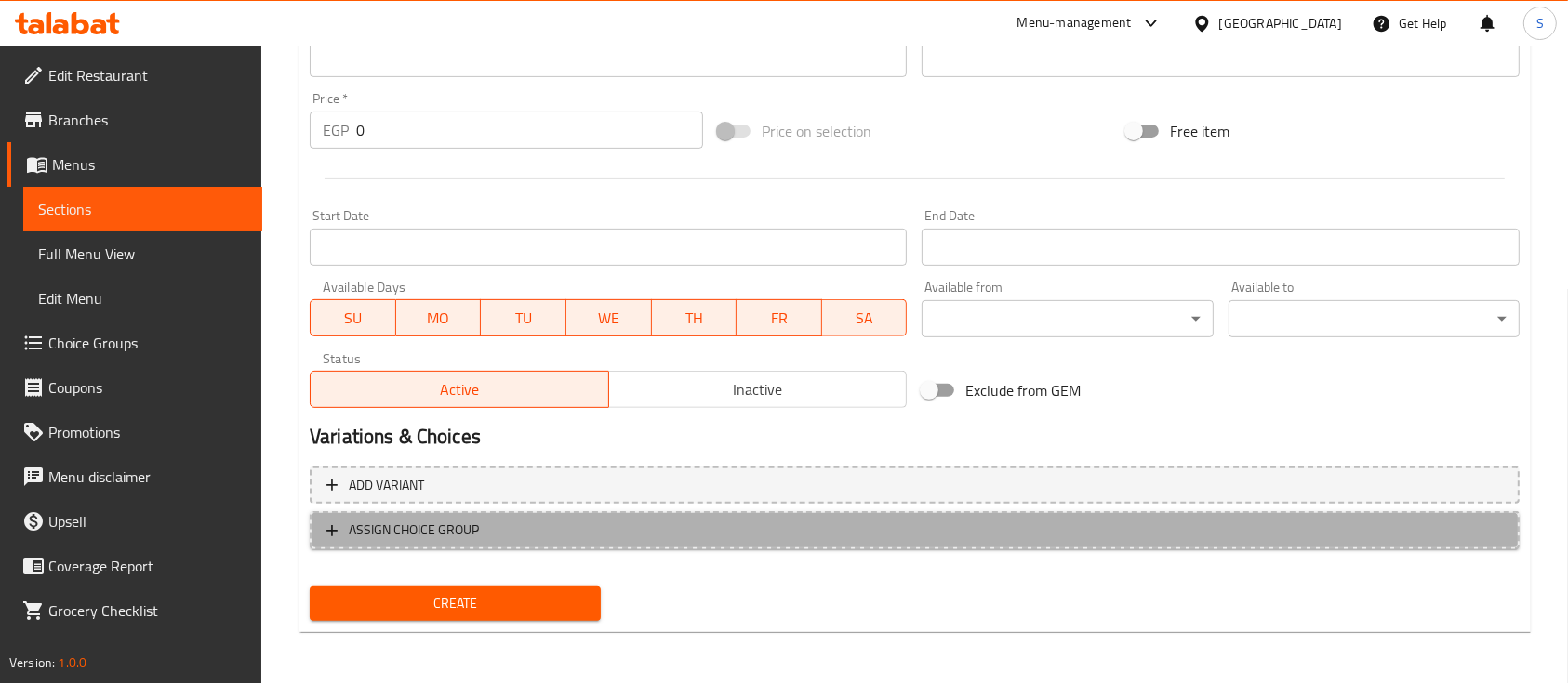
click at [552, 534] on span "ASSIGN CHOICE GROUP" at bounding box center [915, 530] width 1177 height 23
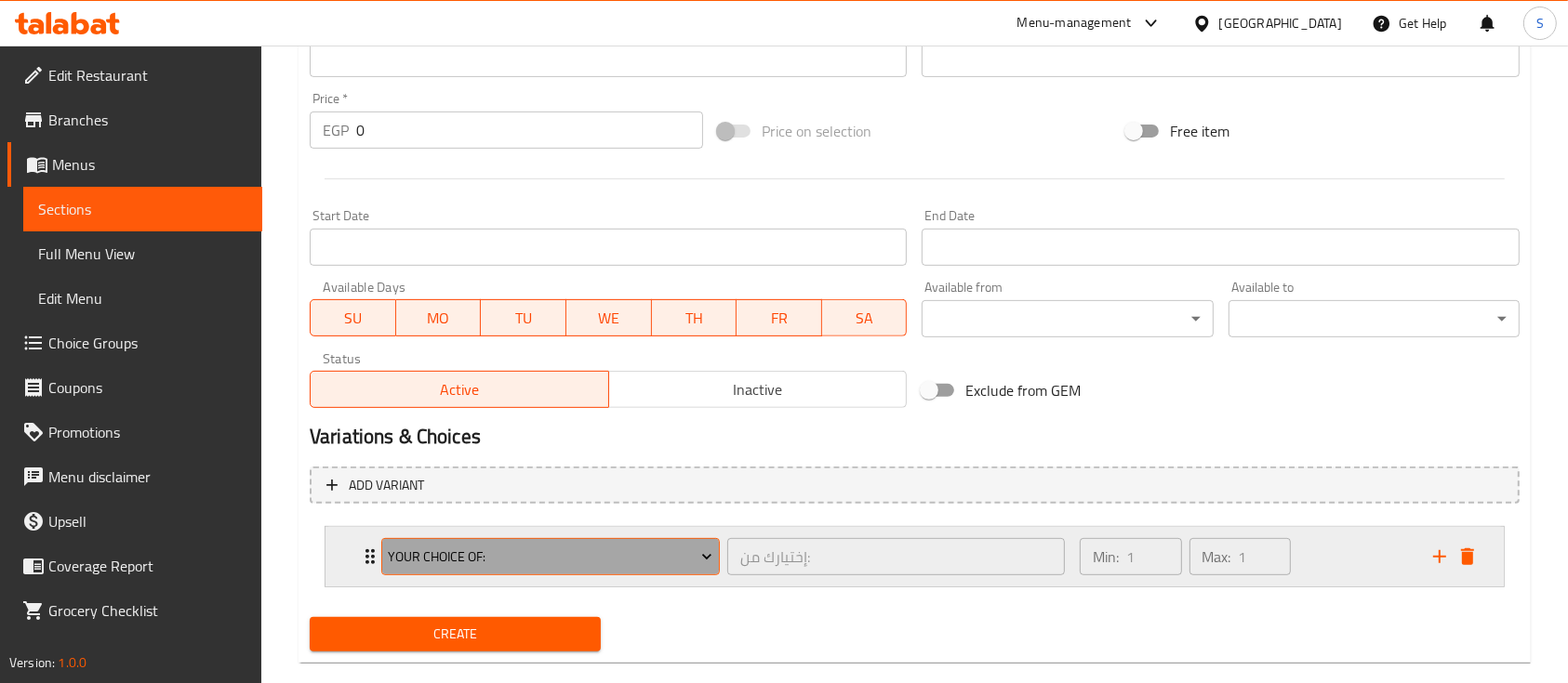
click at [610, 567] on span "Your Choice Of:" at bounding box center [549, 557] width 325 height 23
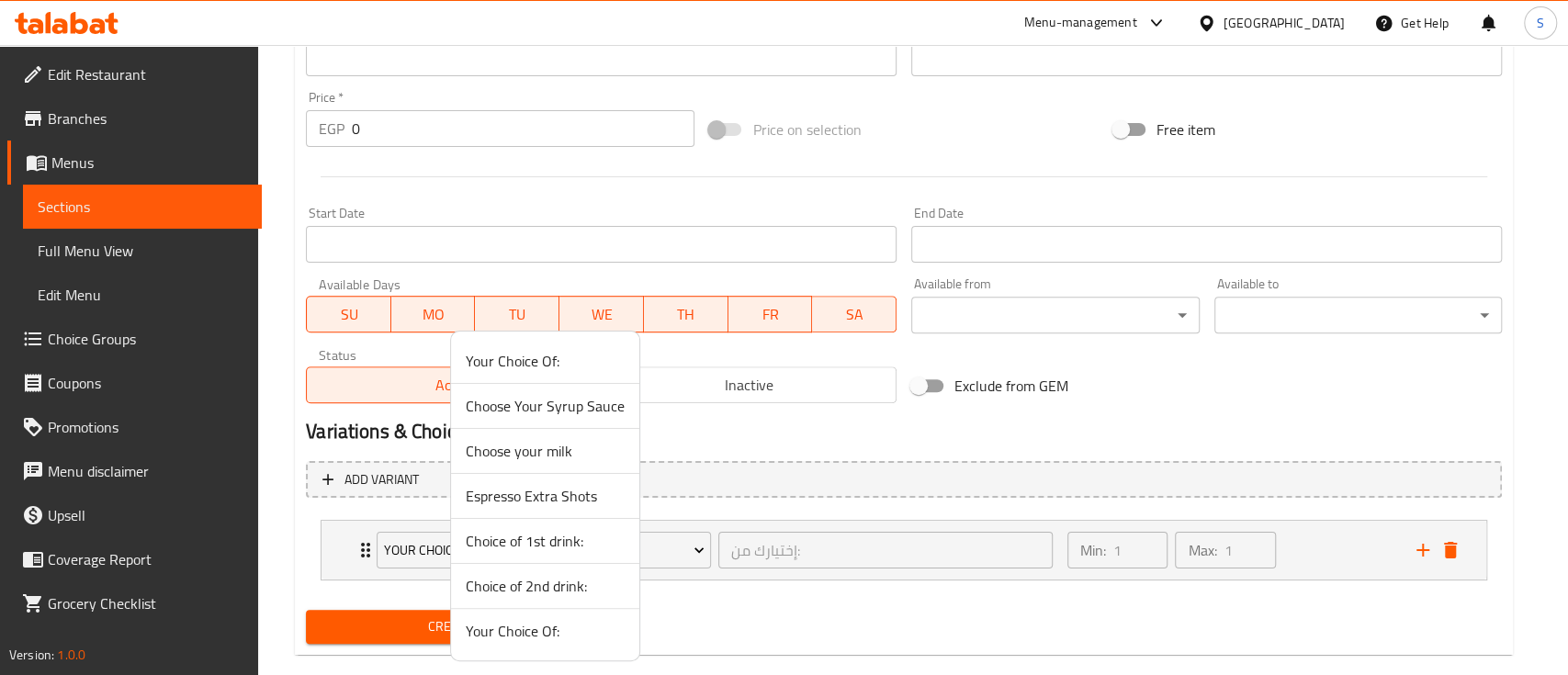
click at [536, 557] on li "Choice of 1st drink:" at bounding box center [546, 541] width 189 height 45
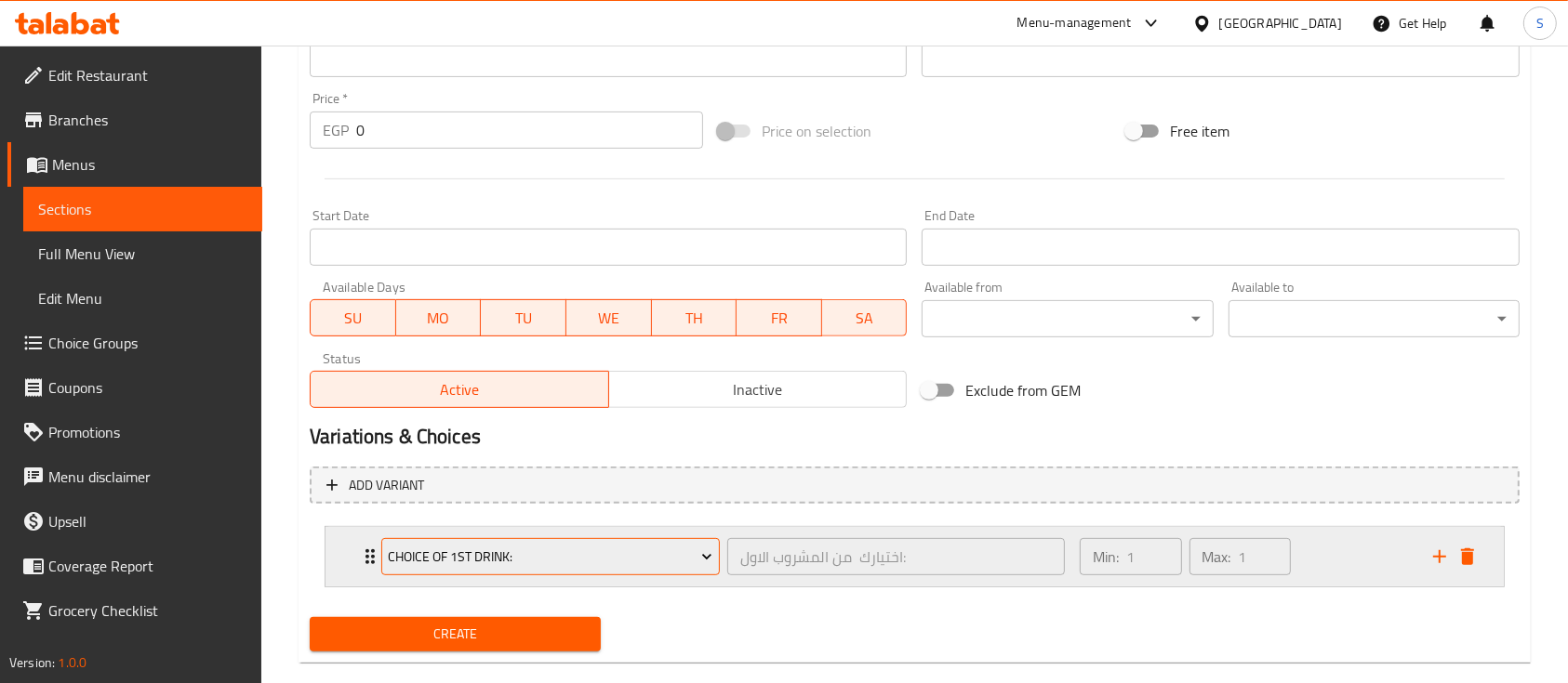
click at [706, 558] on icon "Expand" at bounding box center [706, 558] width 10 height 6
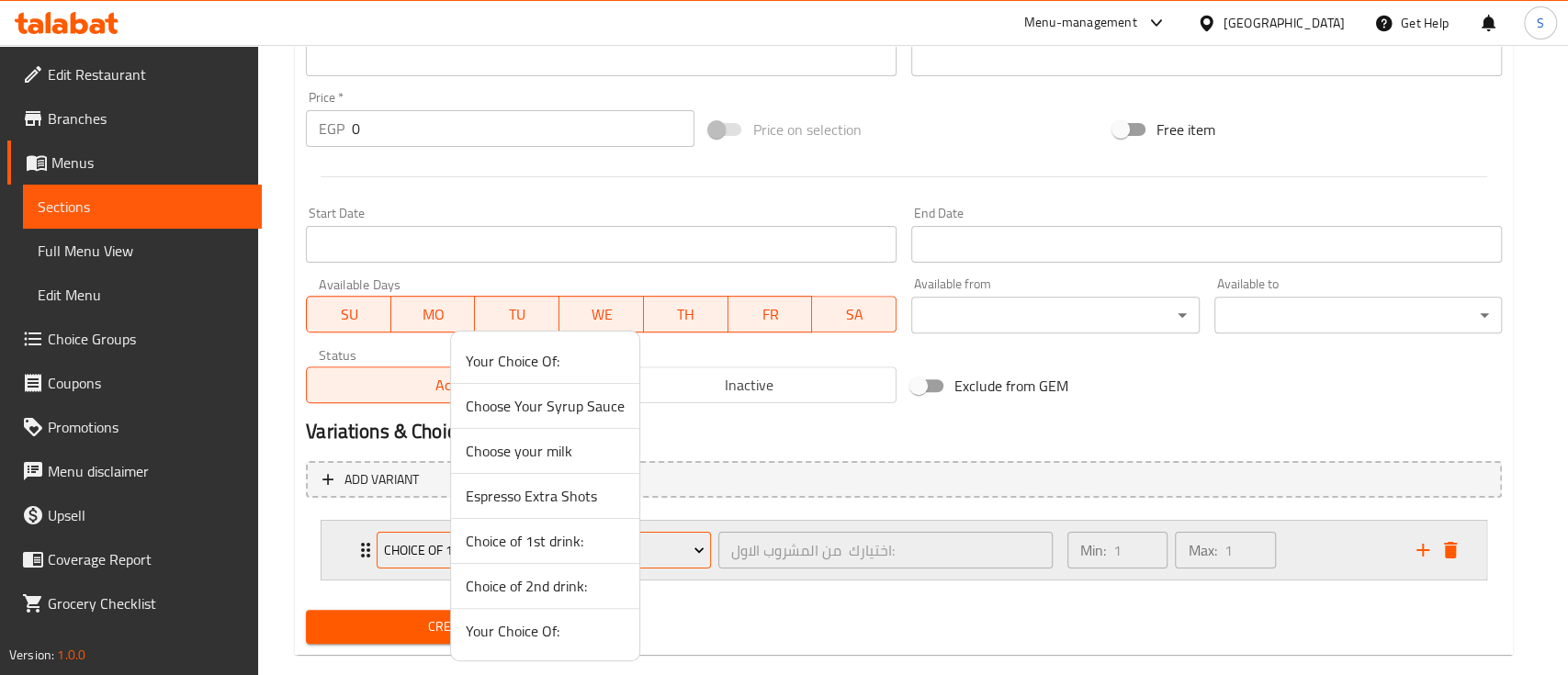
click at [698, 551] on div at bounding box center [784, 337] width 1568 height 675
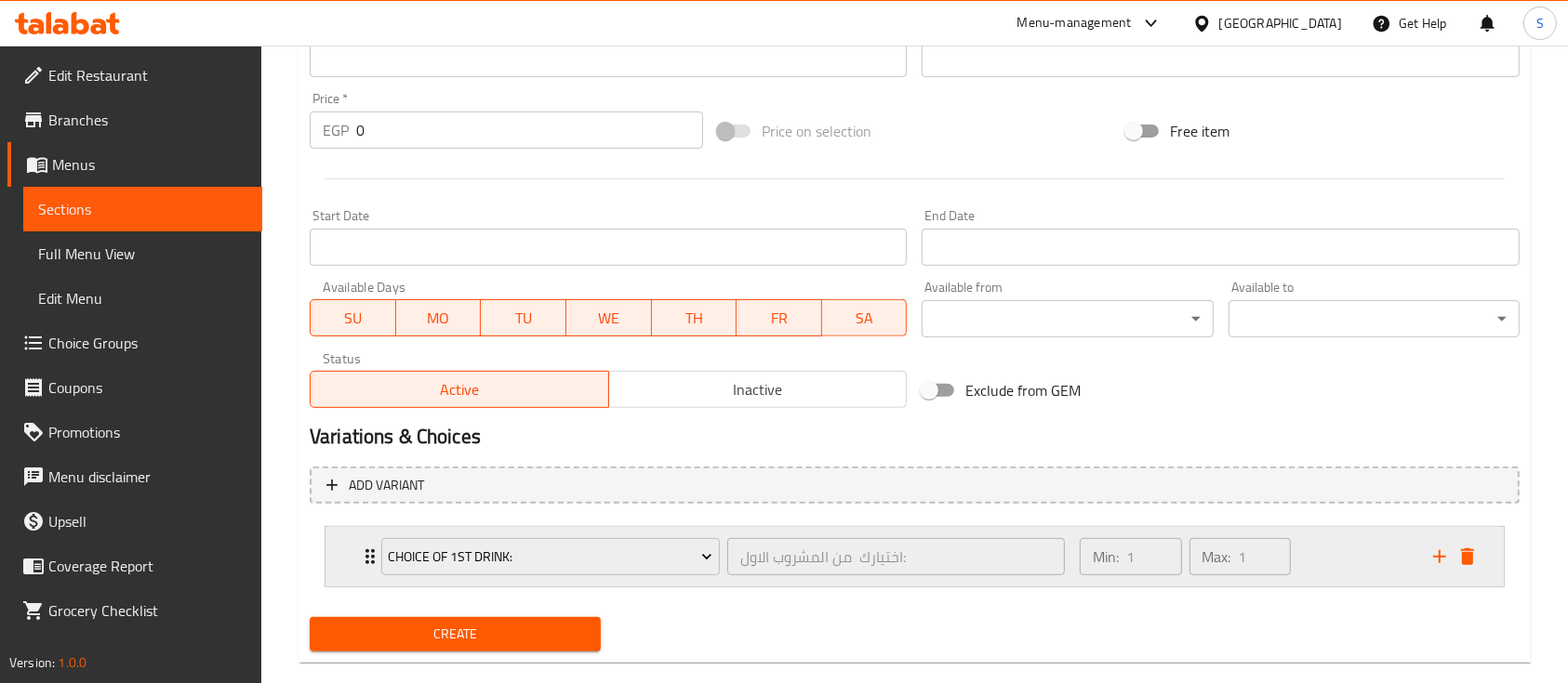
click at [372, 556] on div "Choice of 1st drink: اختيارك من المشروب الاول: ​" at bounding box center [723, 557] width 705 height 60
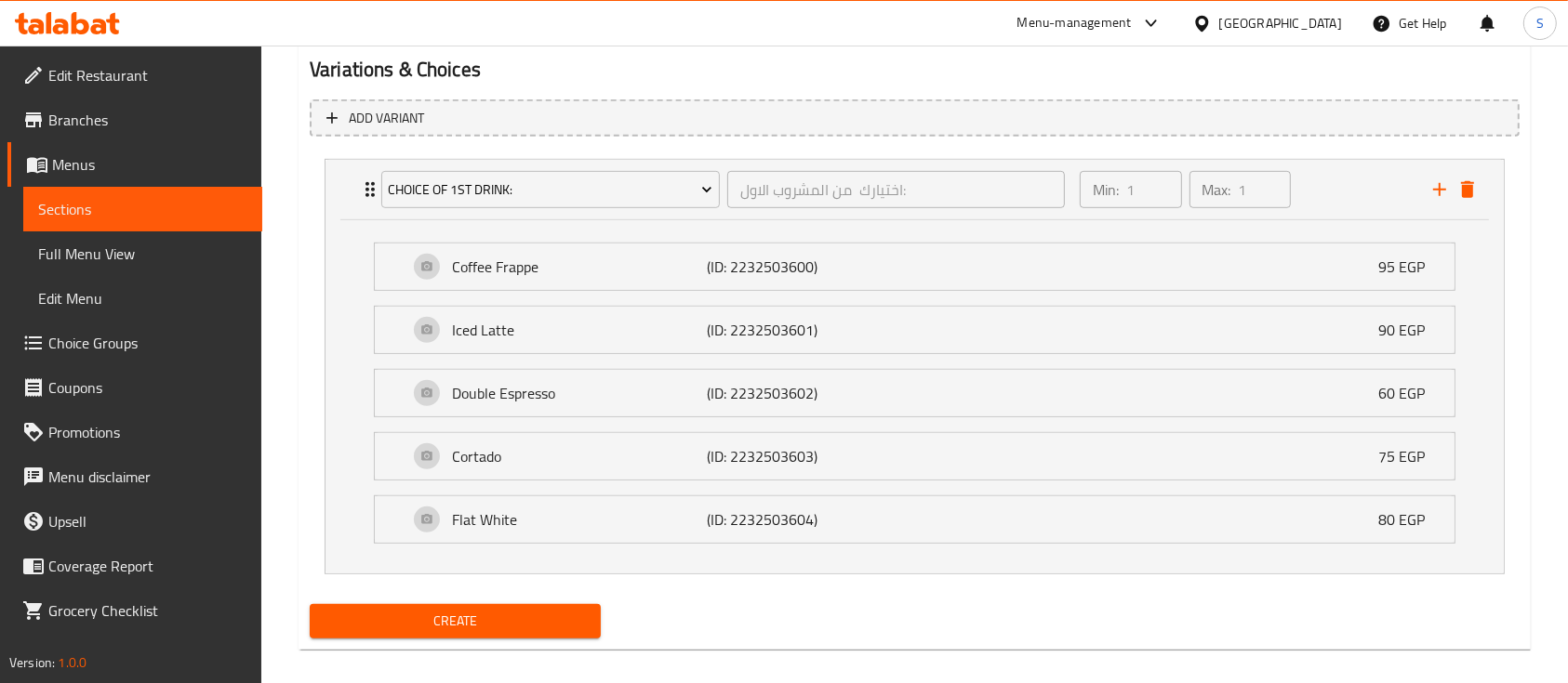
scroll to position [1025, 0]
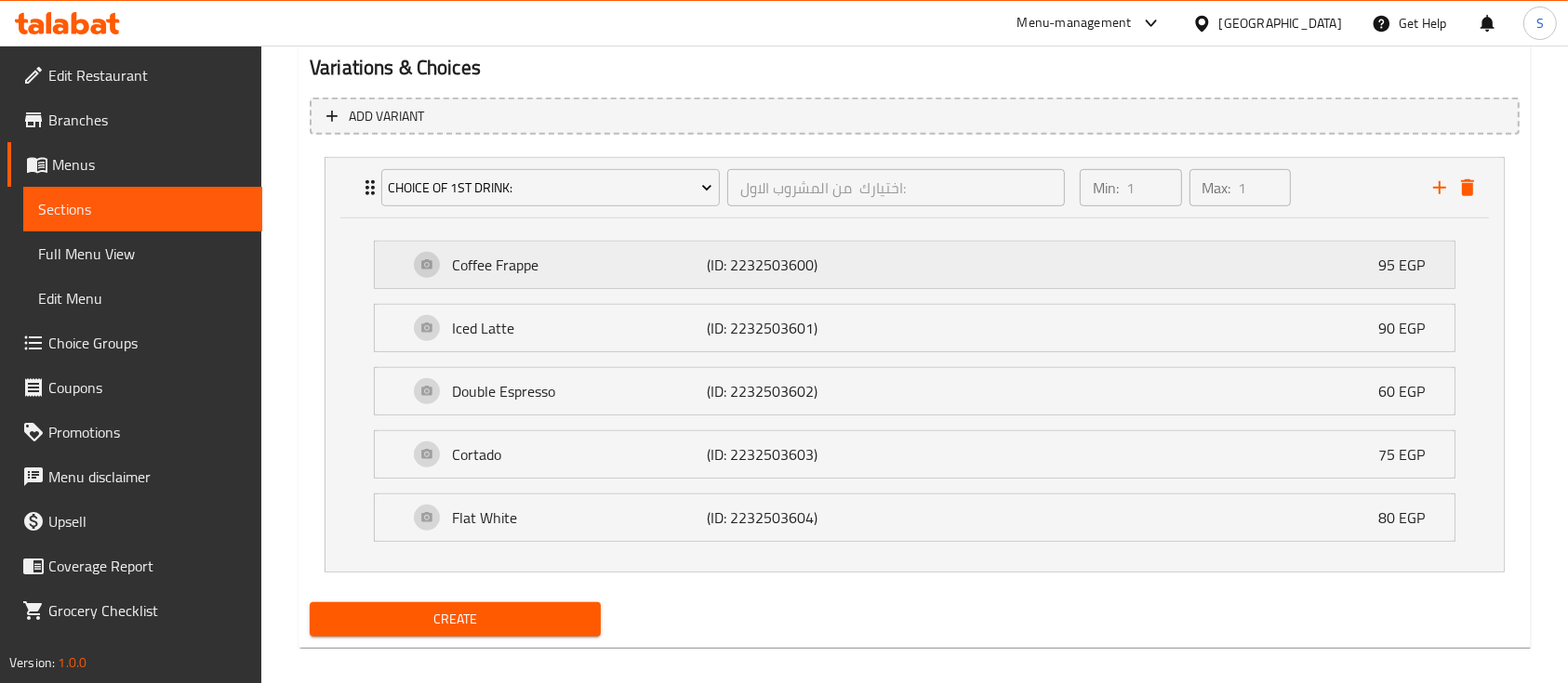
click at [1392, 264] on p "95 EGP" at bounding box center [1409, 264] width 62 height 22
click at [733, 264] on p "(ID: 2232503600)" at bounding box center [791, 264] width 171 height 22
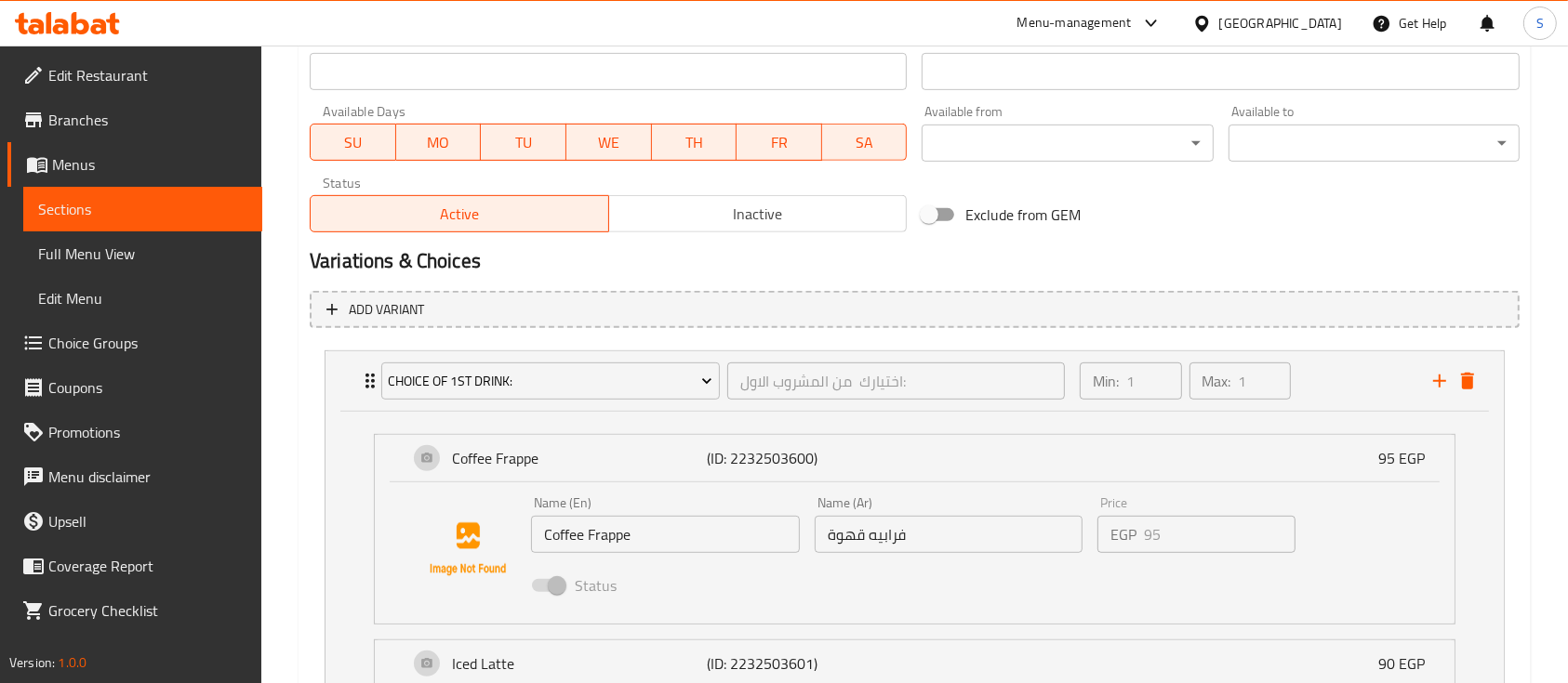
scroll to position [810, 0]
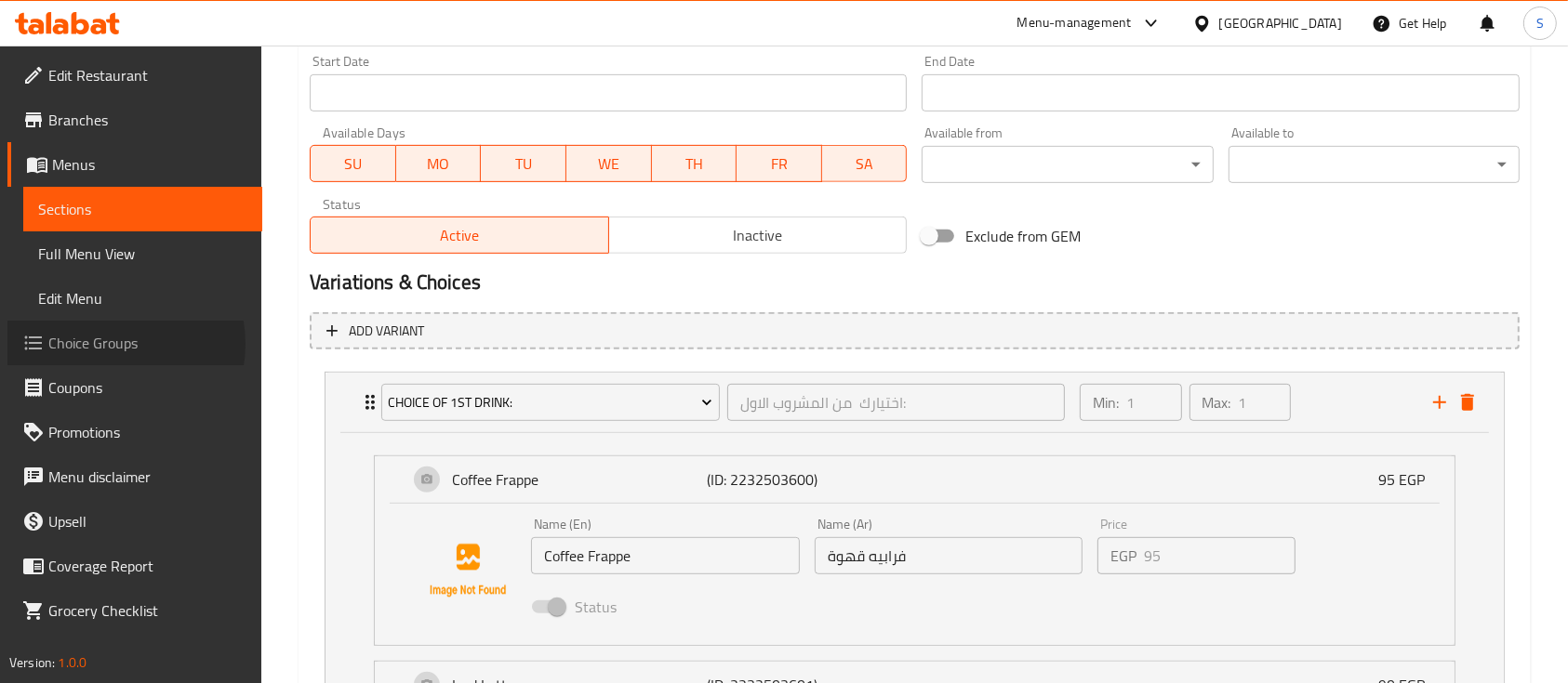
click at [111, 344] on span "Choice Groups" at bounding box center [147, 342] width 199 height 22
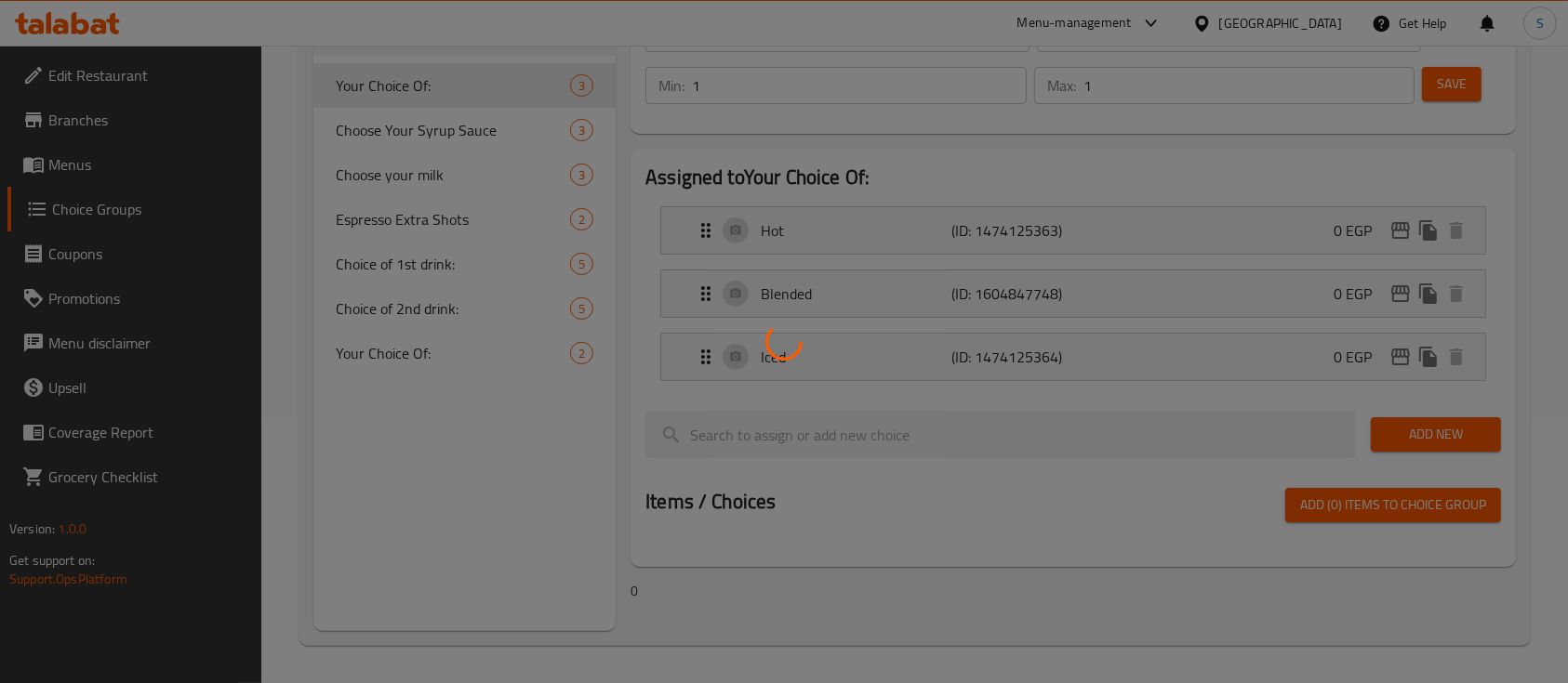
scroll to position [263, 0]
click at [439, 266] on div at bounding box center [784, 341] width 1568 height 683
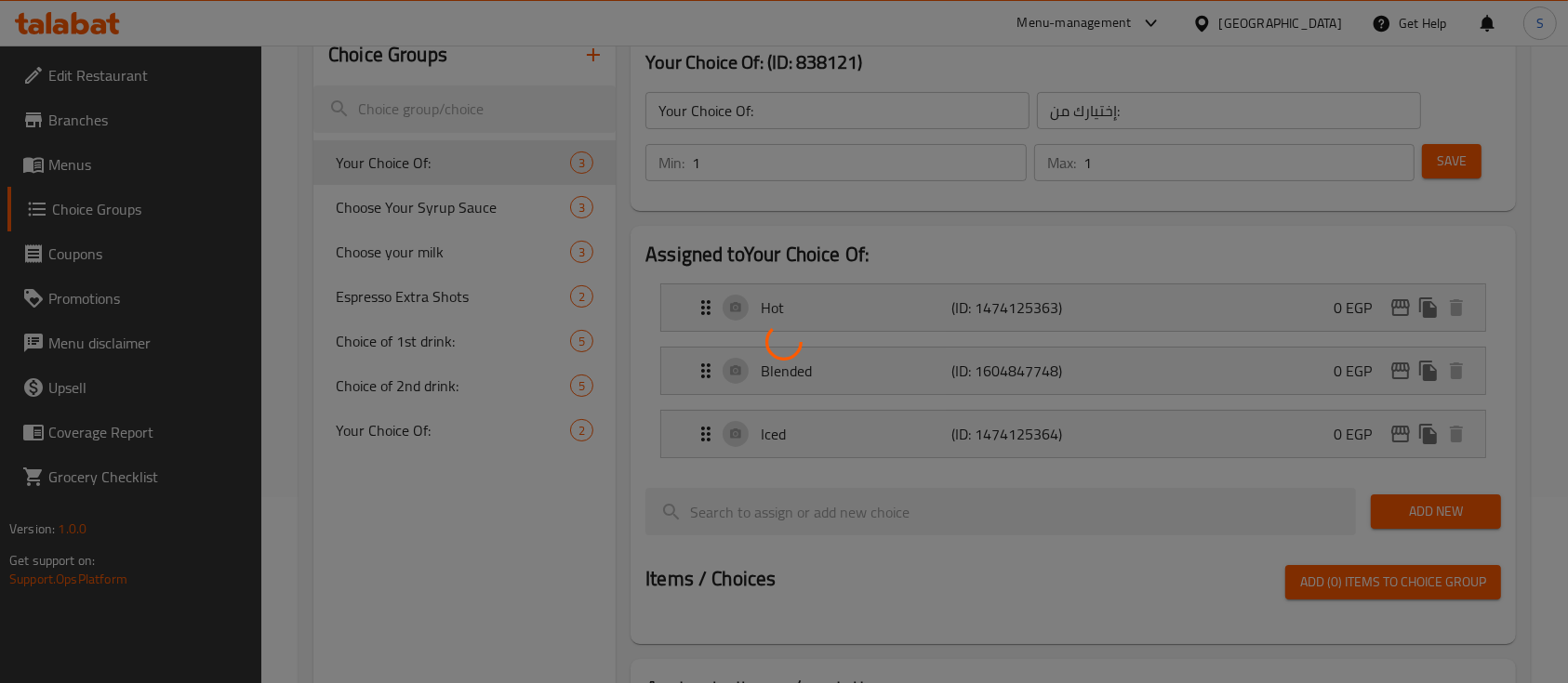
scroll to position [183, 0]
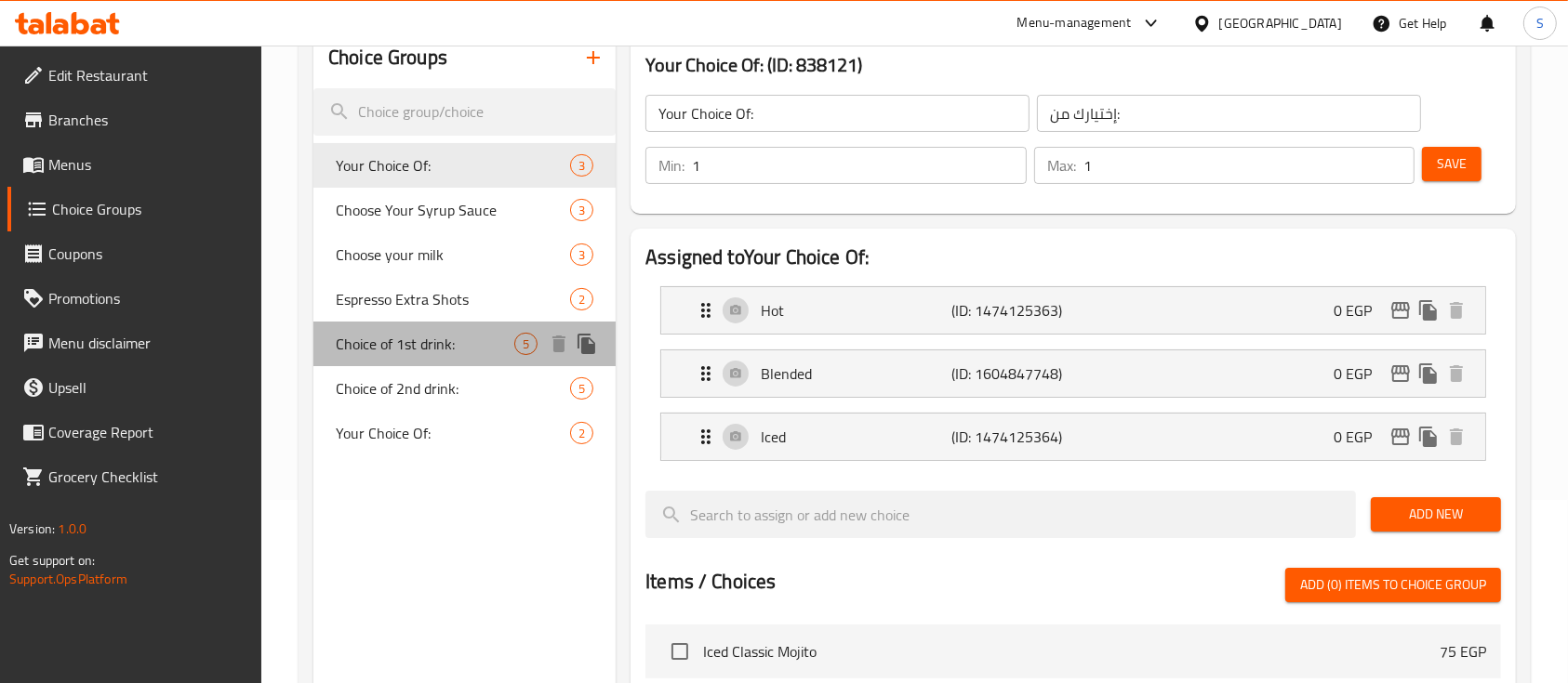
click at [442, 348] on span "Choice of 1st drink:" at bounding box center [424, 343] width 178 height 22
type input "Choice of 1st drink:"
type input "اختيارك من المشروب الاول:"
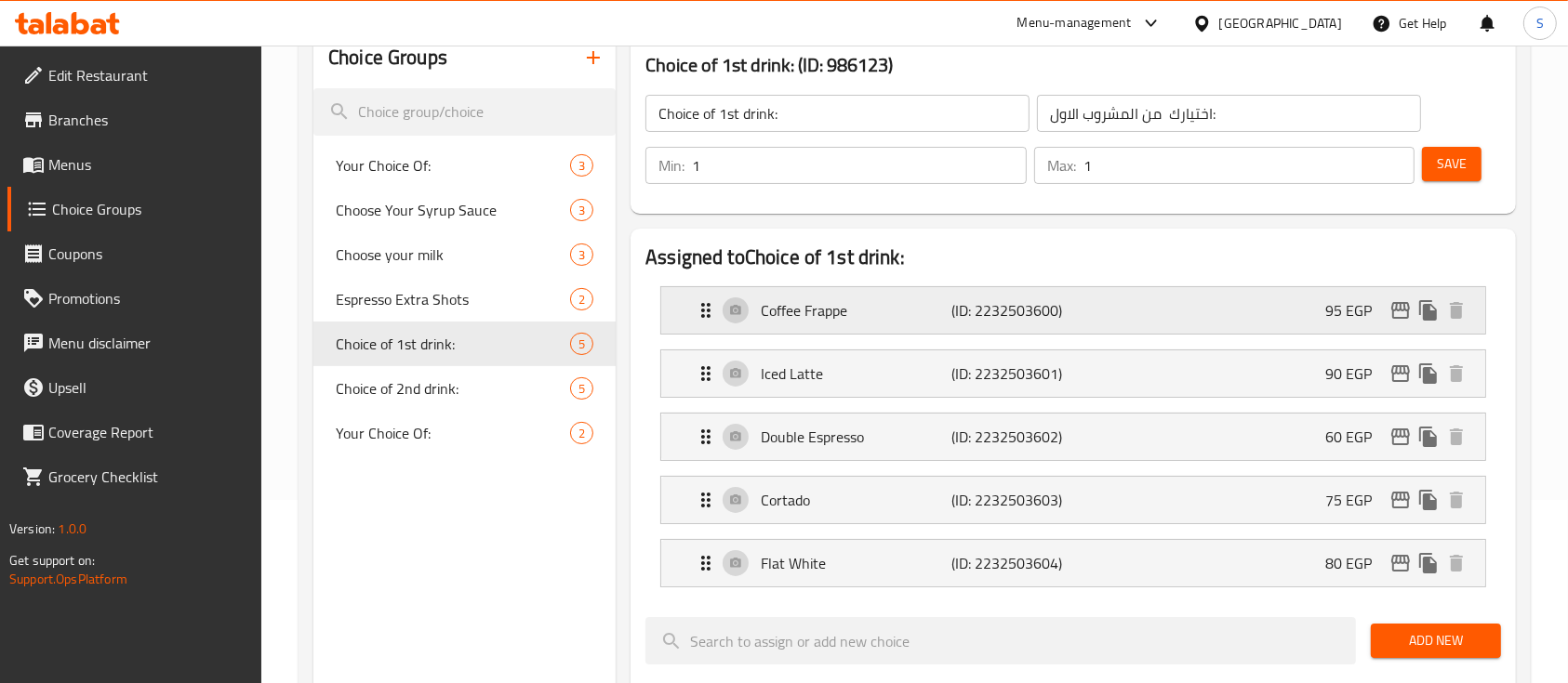
click at [1324, 308] on div "Coffee Frappe (ID: 2232503600) 95 EGP" at bounding box center [1078, 310] width 768 height 46
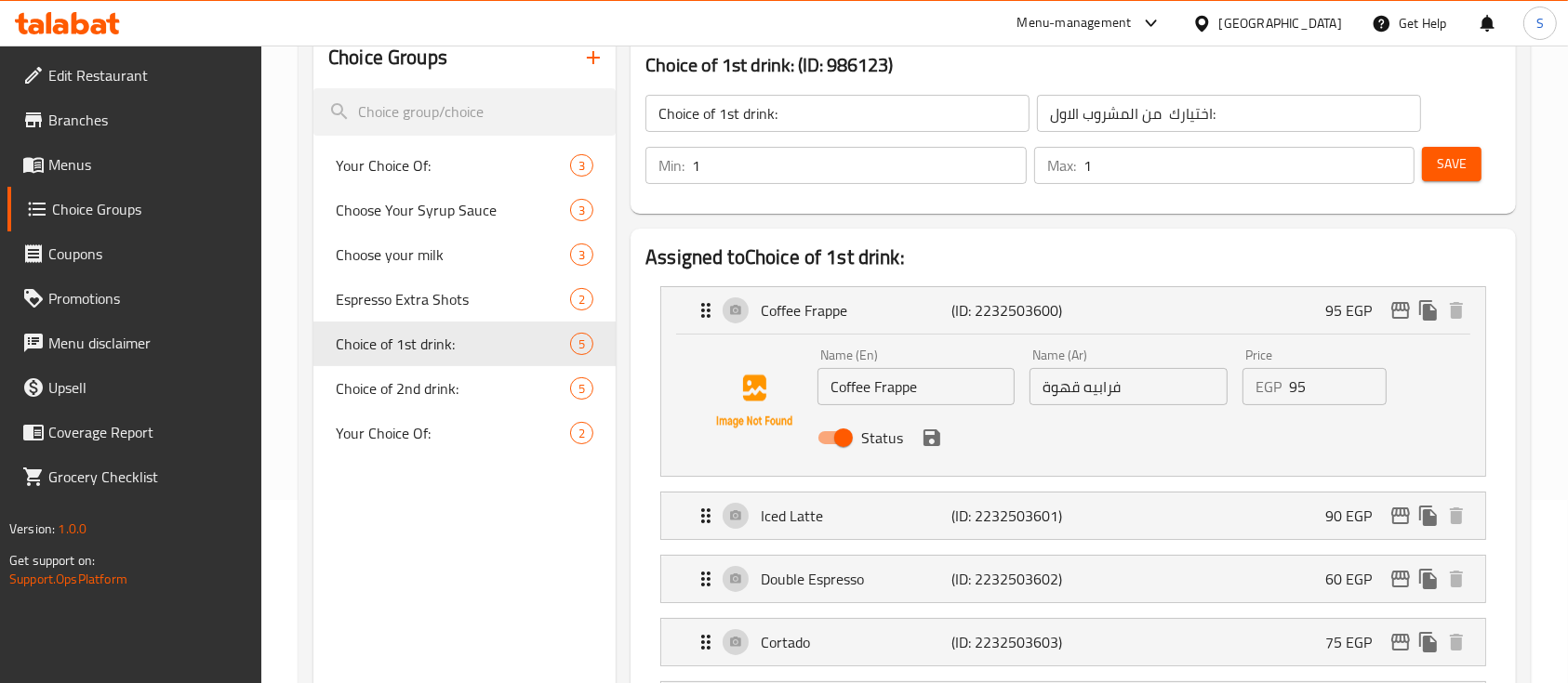
click at [1313, 381] on input "95" at bounding box center [1337, 386] width 97 height 38
type input "9"
click at [1266, 462] on div "Name (En) Coffee Frappe Name (En) Name (Ar) فرابيه قهوة Name (Ar) Price EGP Pri…" at bounding box center [1073, 401] width 764 height 126
click at [938, 441] on icon "save" at bounding box center [931, 437] width 16 height 16
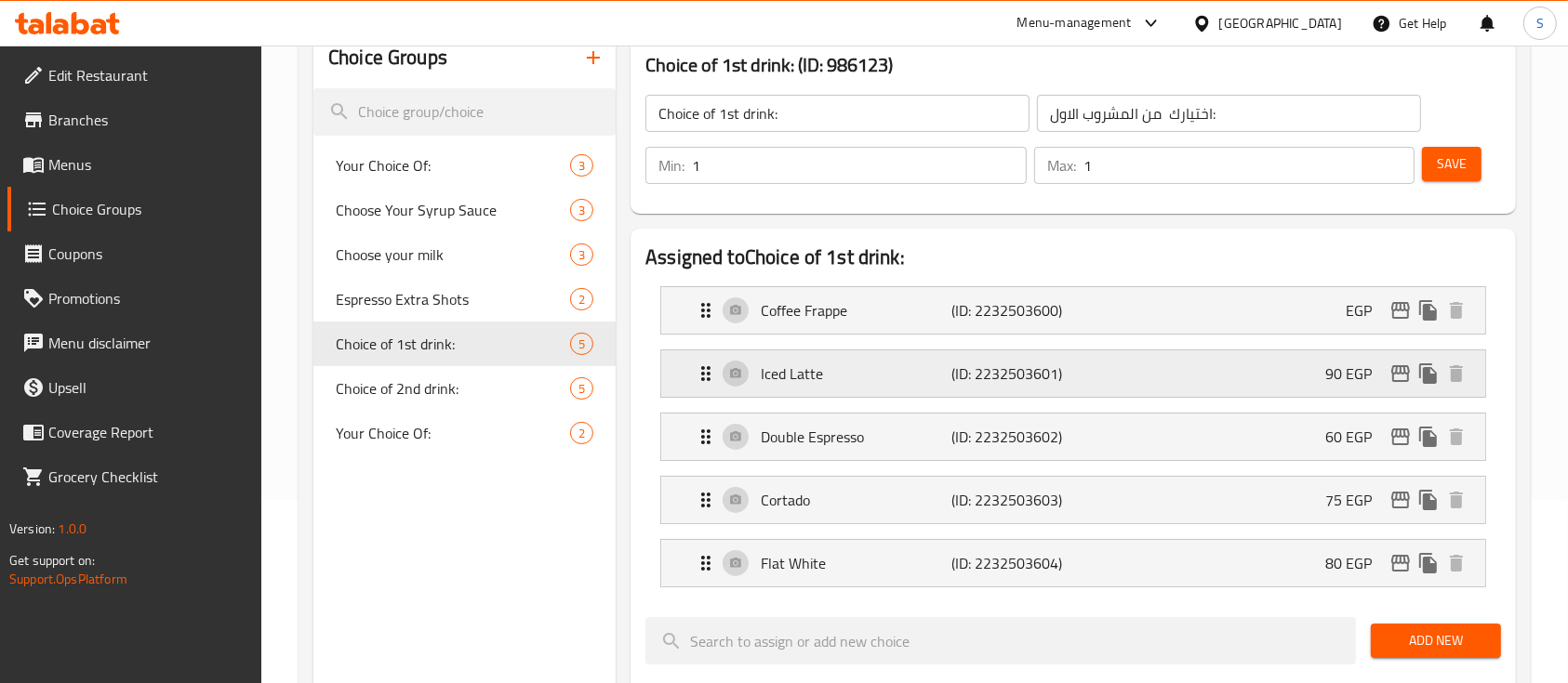
click at [1336, 383] on p "90 EGP" at bounding box center [1356, 373] width 62 height 22
click at [1332, 325] on div "Coffee Frappe (ID: 2232503600) EGP" at bounding box center [1078, 310] width 768 height 46
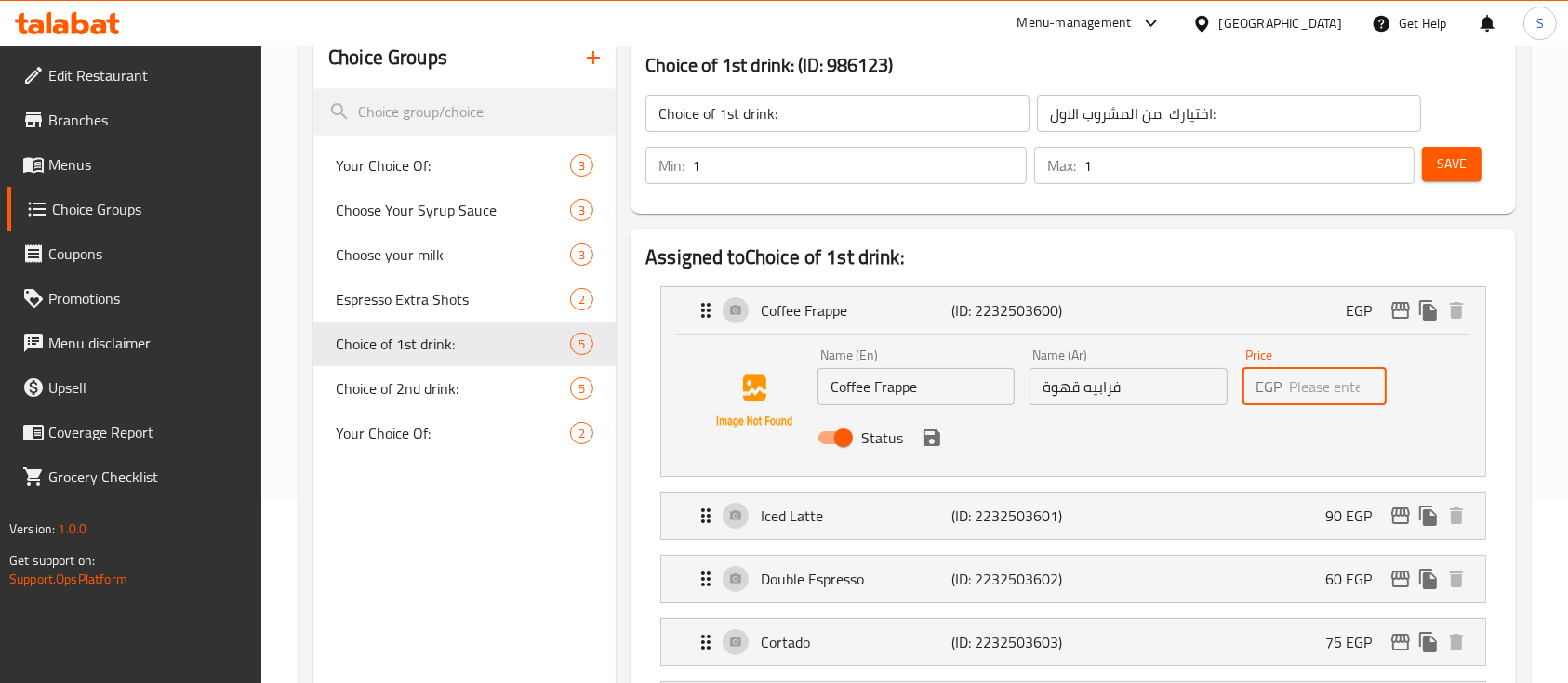
click at [1334, 392] on input "number" at bounding box center [1337, 386] width 97 height 38
click at [933, 444] on icon "save" at bounding box center [931, 437] width 16 height 16
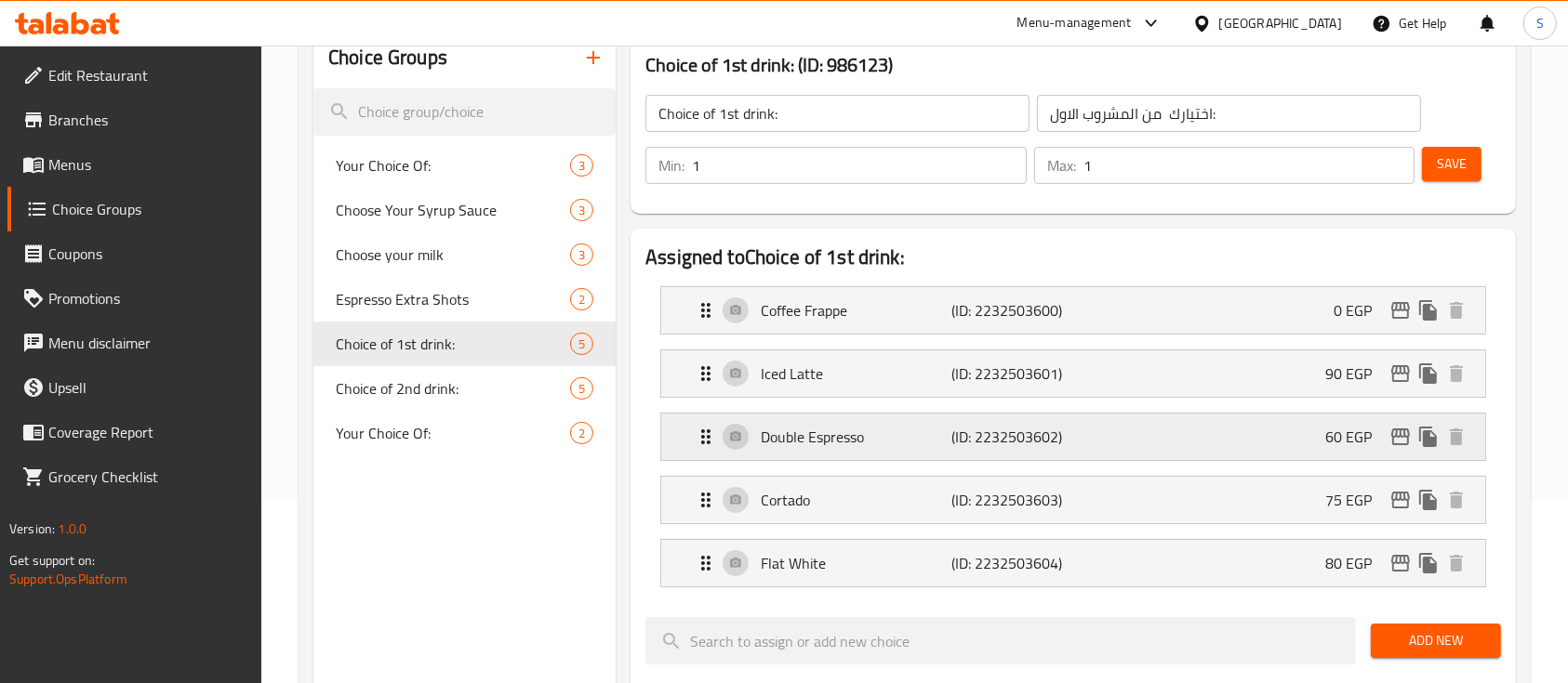
type input "0"
click at [1253, 390] on div "Iced Latte (ID: 2232503601) 90 EGP" at bounding box center [1078, 374] width 768 height 46
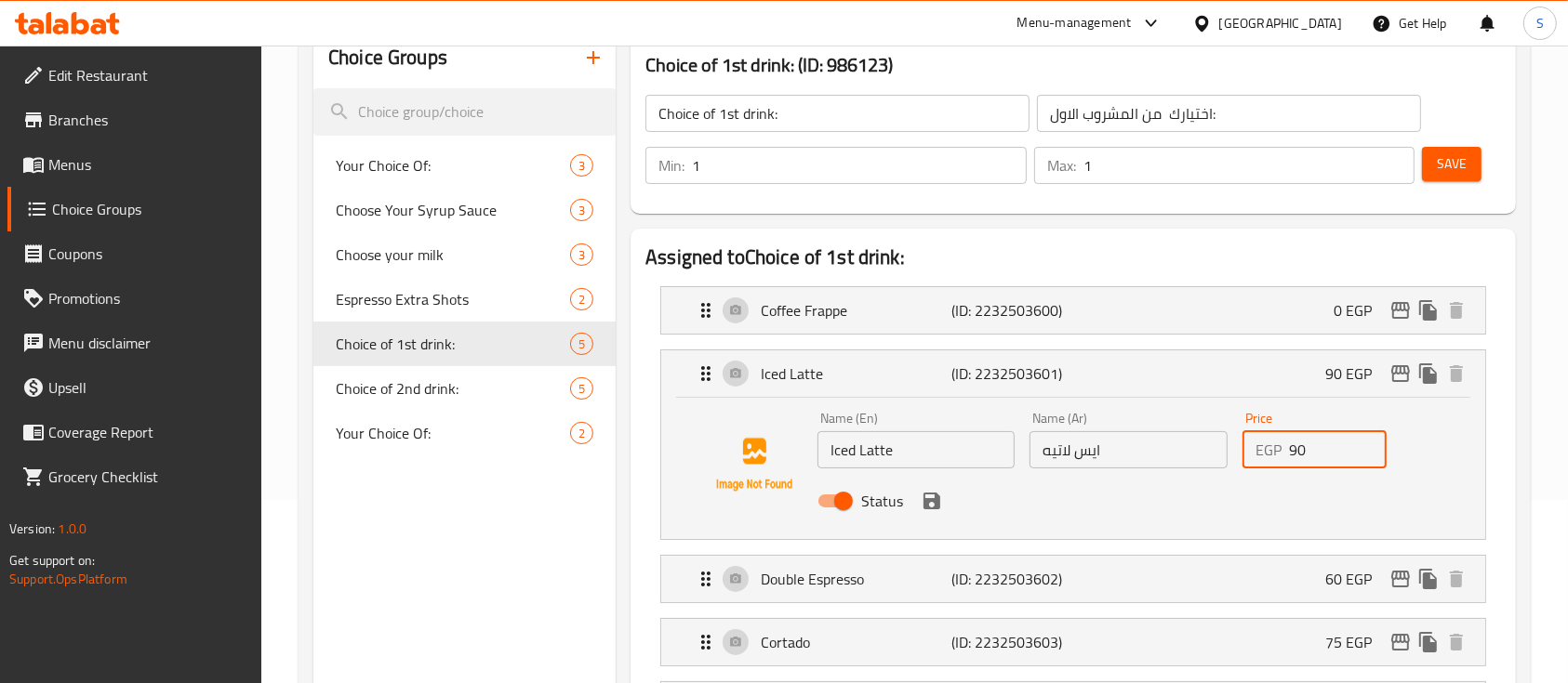
drag, startPoint x: 1356, startPoint y: 449, endPoint x: 1242, endPoint y: 447, distance: 114.0
click at [1242, 447] on div "EGP 90 Price" at bounding box center [1315, 450] width 145 height 38
type input "0"
click at [936, 512] on button "save" at bounding box center [931, 501] width 28 height 28
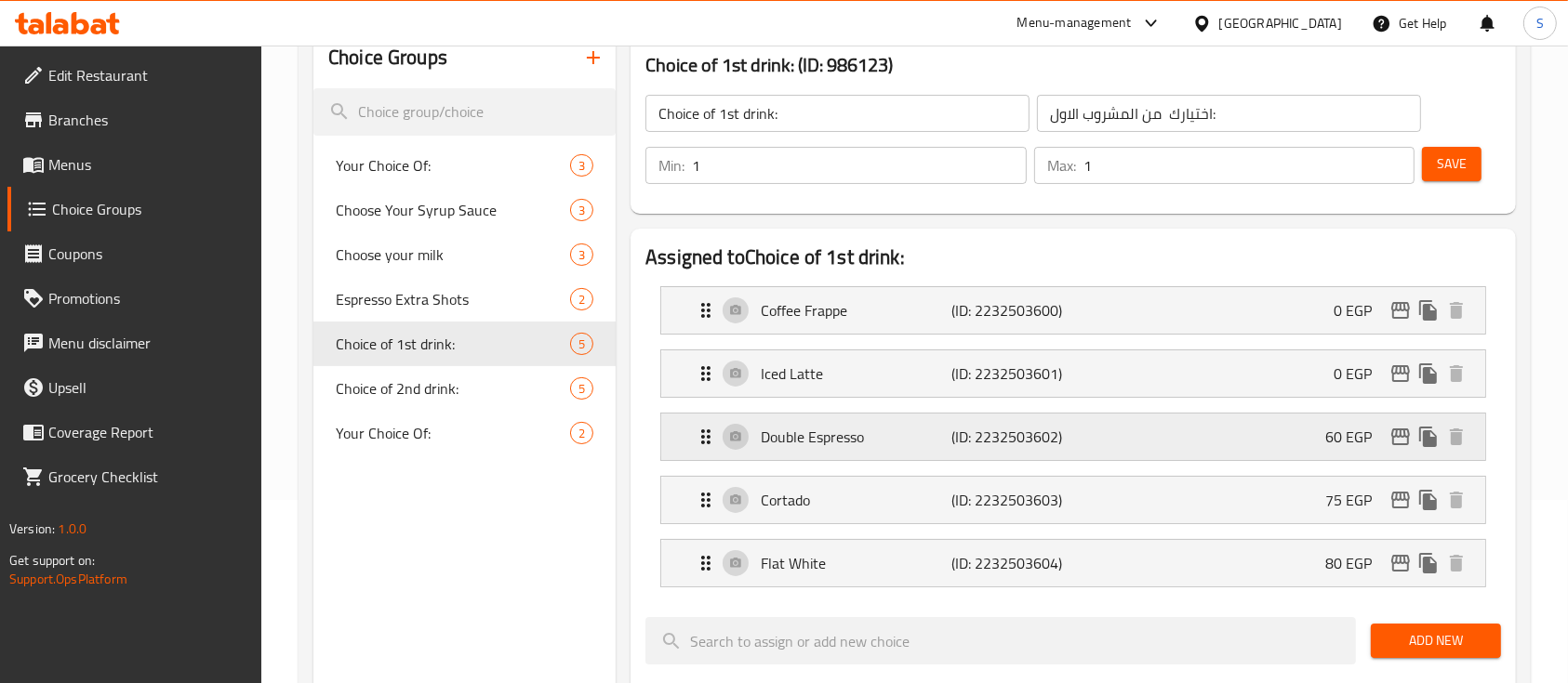
click at [1254, 423] on div "Double Espresso (ID: 2232503602) 60 EGP" at bounding box center [1078, 436] width 768 height 46
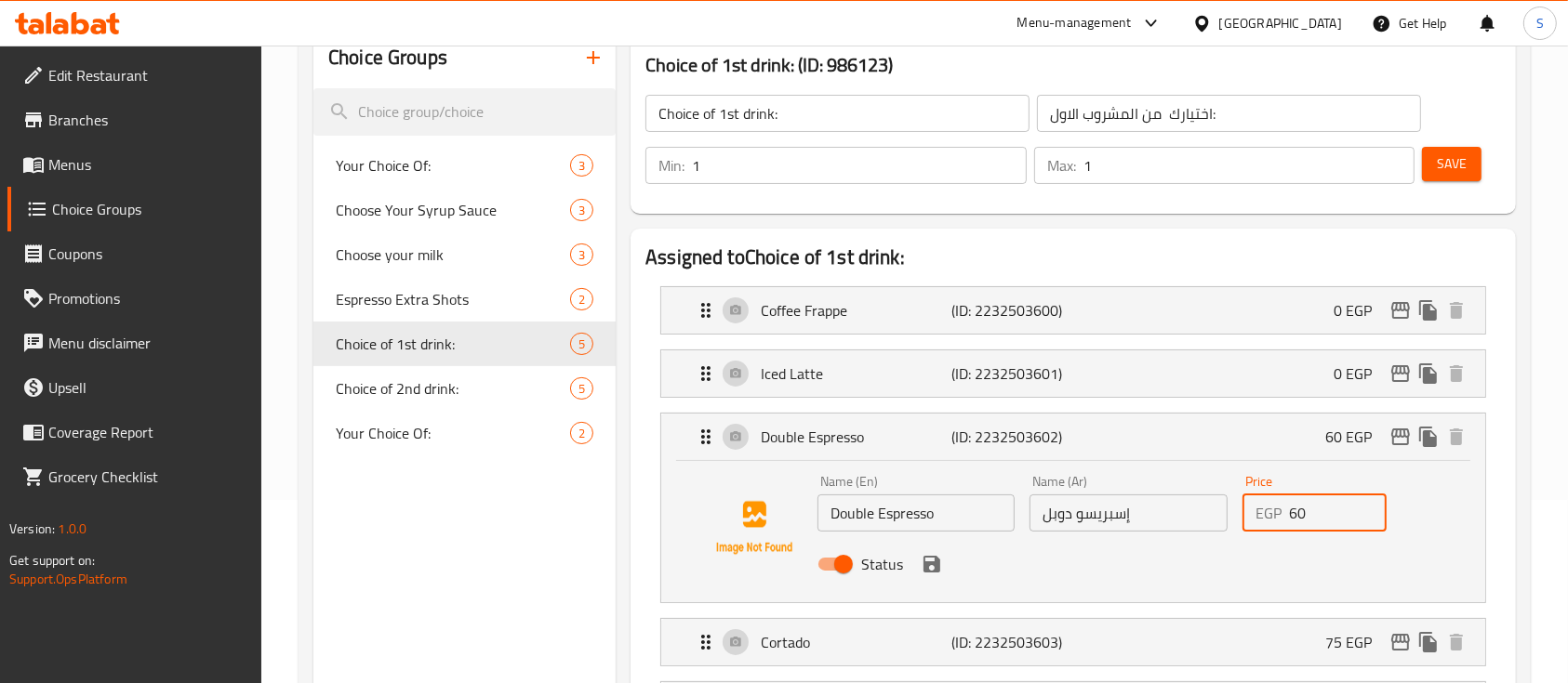
drag, startPoint x: 1312, startPoint y: 513, endPoint x: 1263, endPoint y: 515, distance: 49.0
click at [1263, 515] on div "EGP 60 Price" at bounding box center [1315, 512] width 145 height 38
click at [928, 567] on icon "save" at bounding box center [931, 564] width 22 height 22
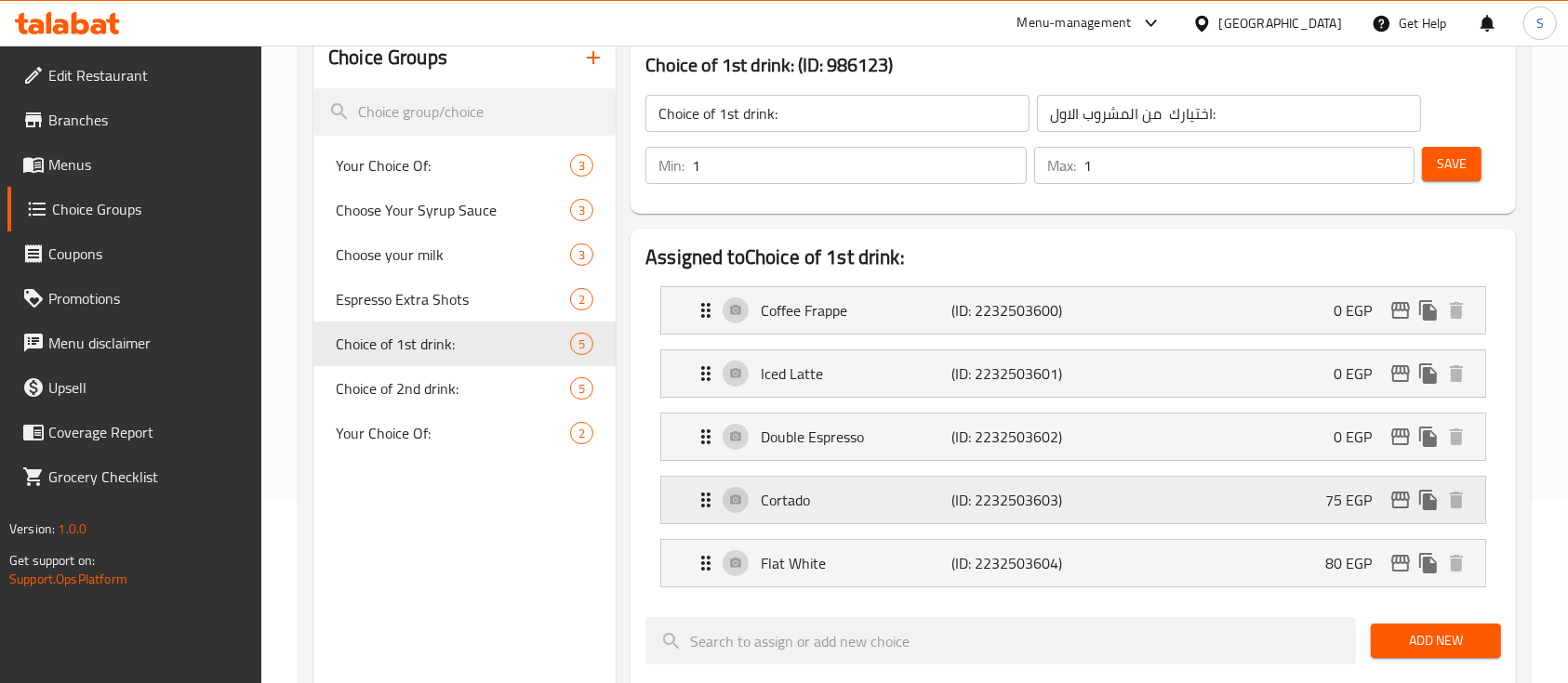
type input "0"
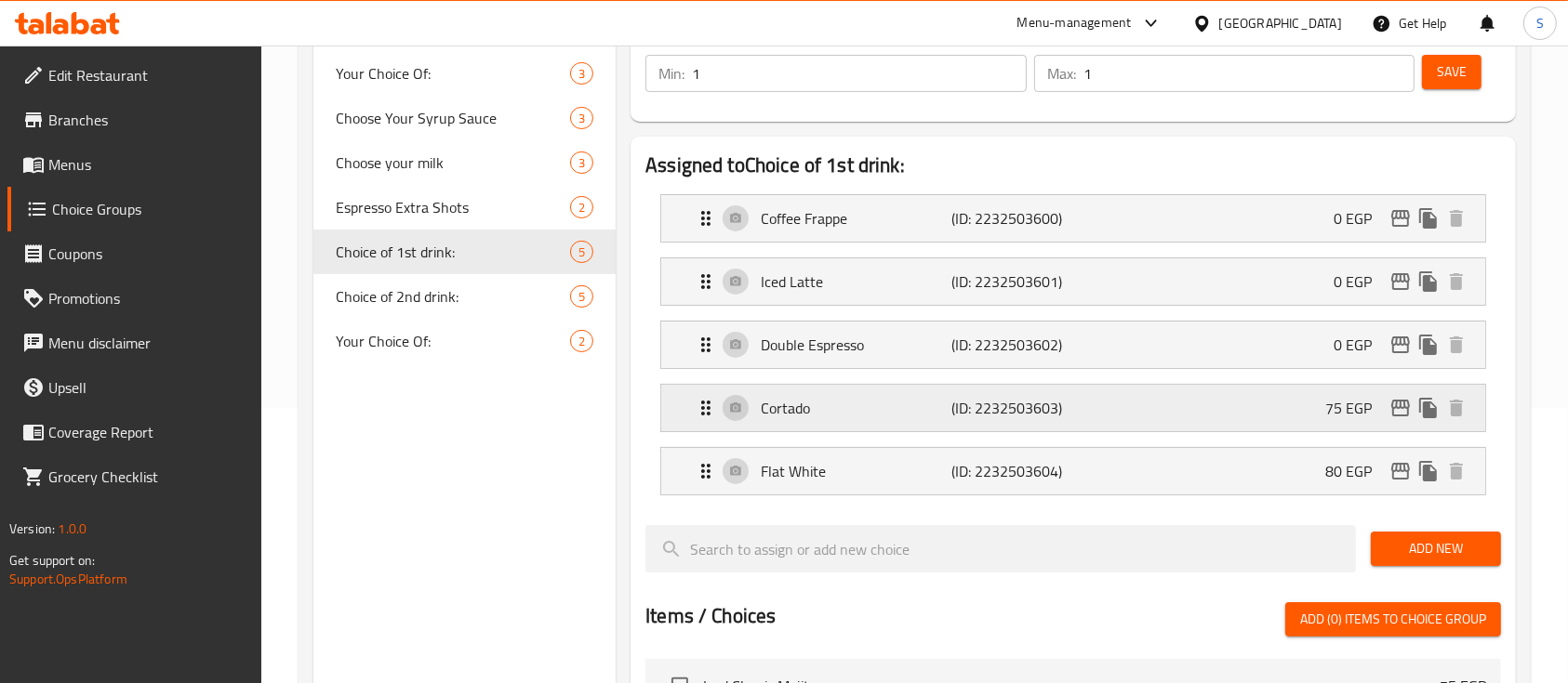
click at [1339, 397] on p "75 EGP" at bounding box center [1356, 407] width 62 height 22
click at [1371, 414] on p "75 EGP" at bounding box center [1356, 407] width 62 height 22
click at [1336, 390] on div "Cortado (ID: 2232503603) 75 EGP" at bounding box center [1078, 407] width 768 height 46
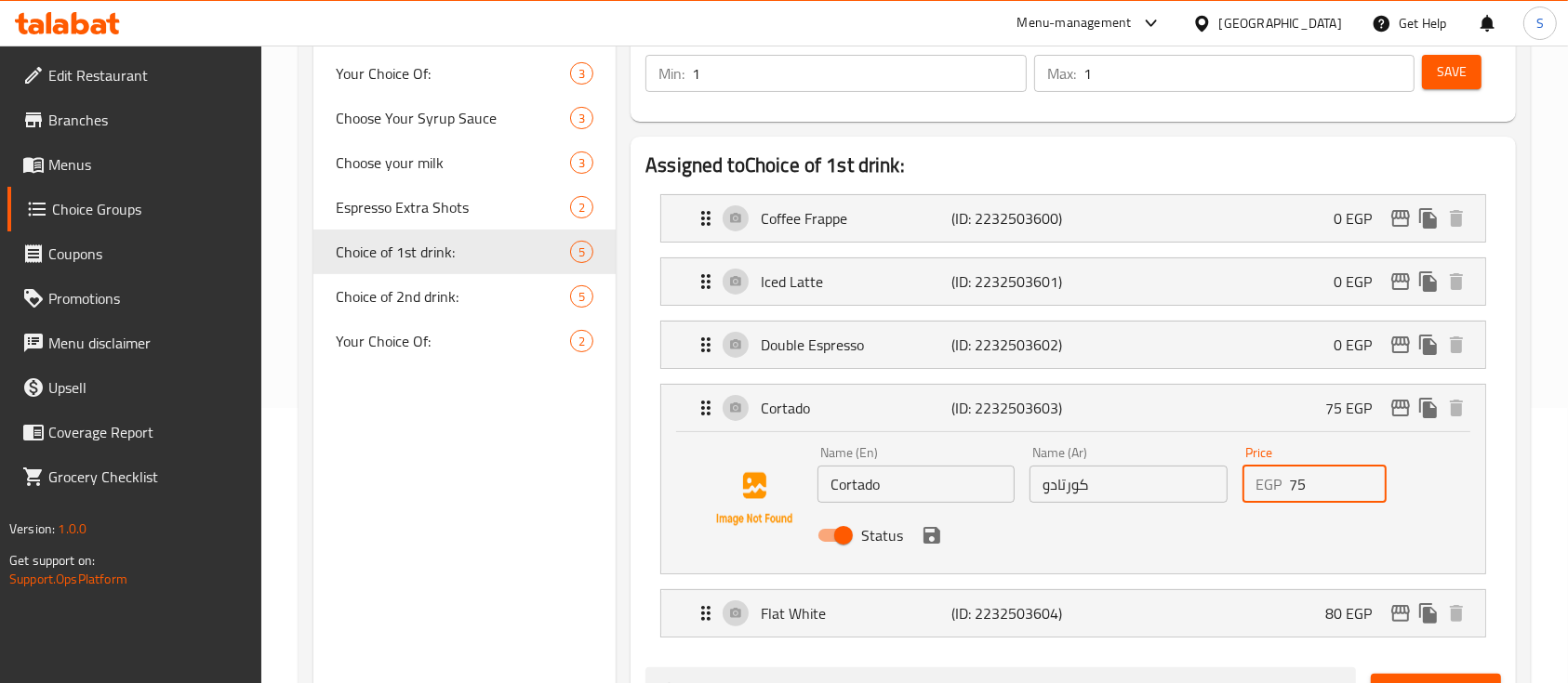
drag, startPoint x: 1324, startPoint y: 487, endPoint x: 1264, endPoint y: 487, distance: 60.0
click at [1264, 487] on div "EGP 75 Price" at bounding box center [1315, 484] width 145 height 38
type input "0"
click at [932, 545] on button "save" at bounding box center [931, 535] width 28 height 28
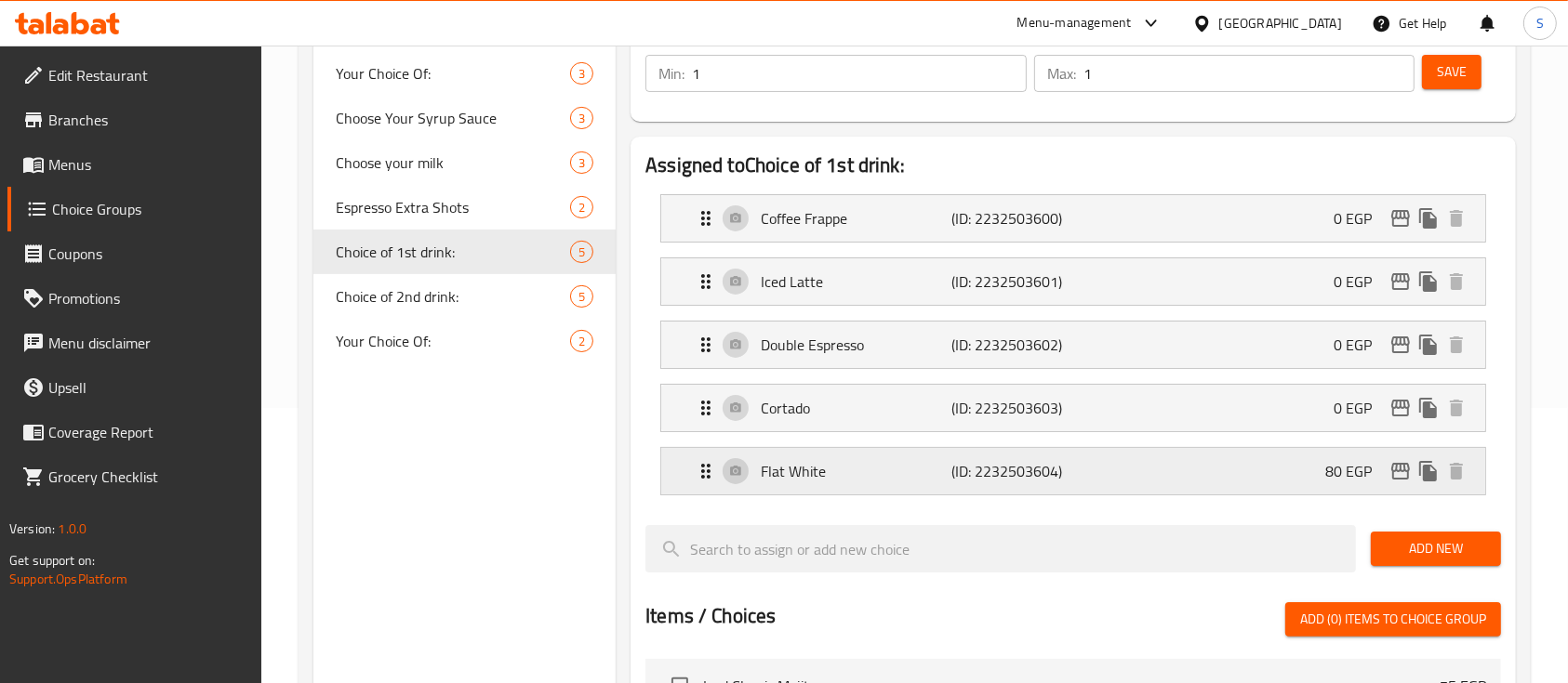
click at [1235, 480] on div "Flat White (ID: 2232503604) 80 EGP" at bounding box center [1078, 471] width 768 height 46
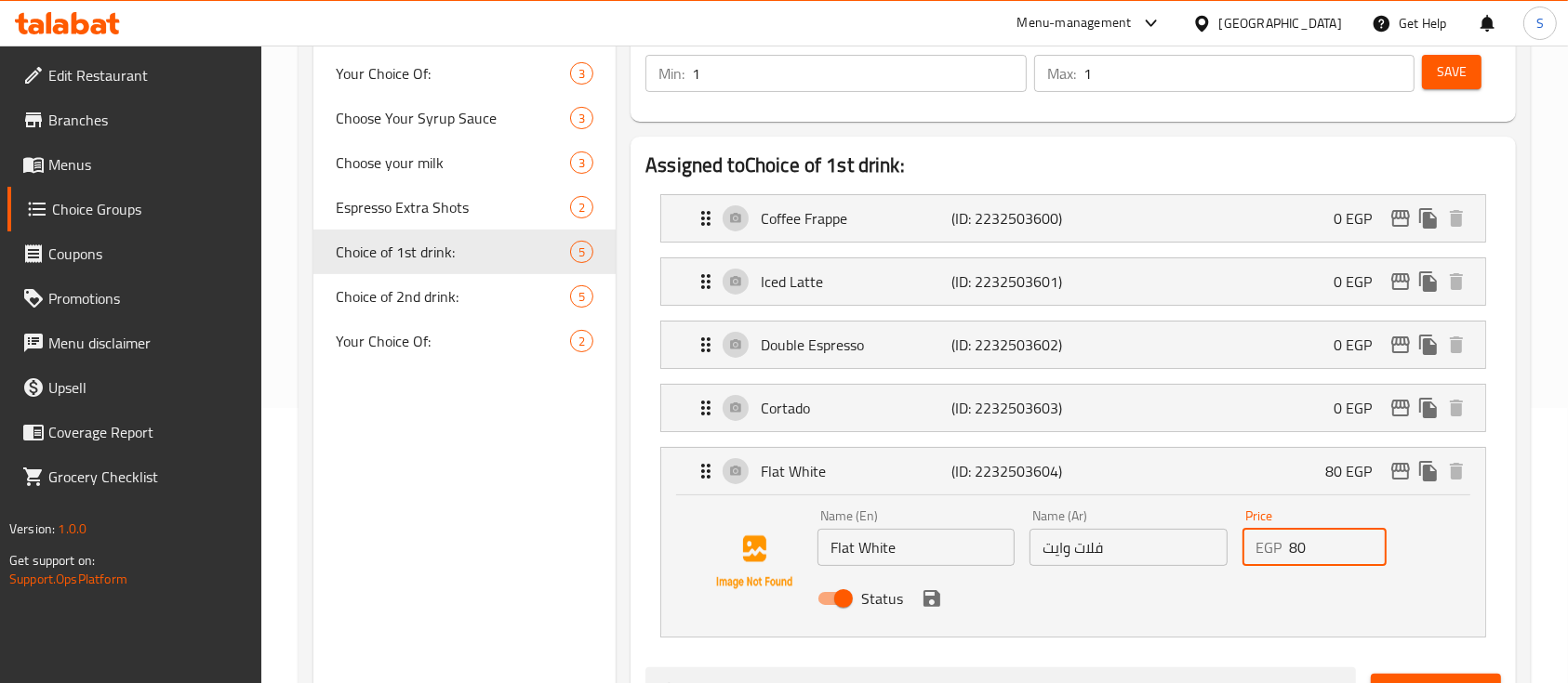
drag, startPoint x: 1333, startPoint y: 547, endPoint x: 1295, endPoint y: 544, distance: 38.1
click at [1295, 544] on input "80" at bounding box center [1337, 547] width 97 height 38
type input "8"
click at [932, 608] on icon "save" at bounding box center [931, 598] width 22 height 22
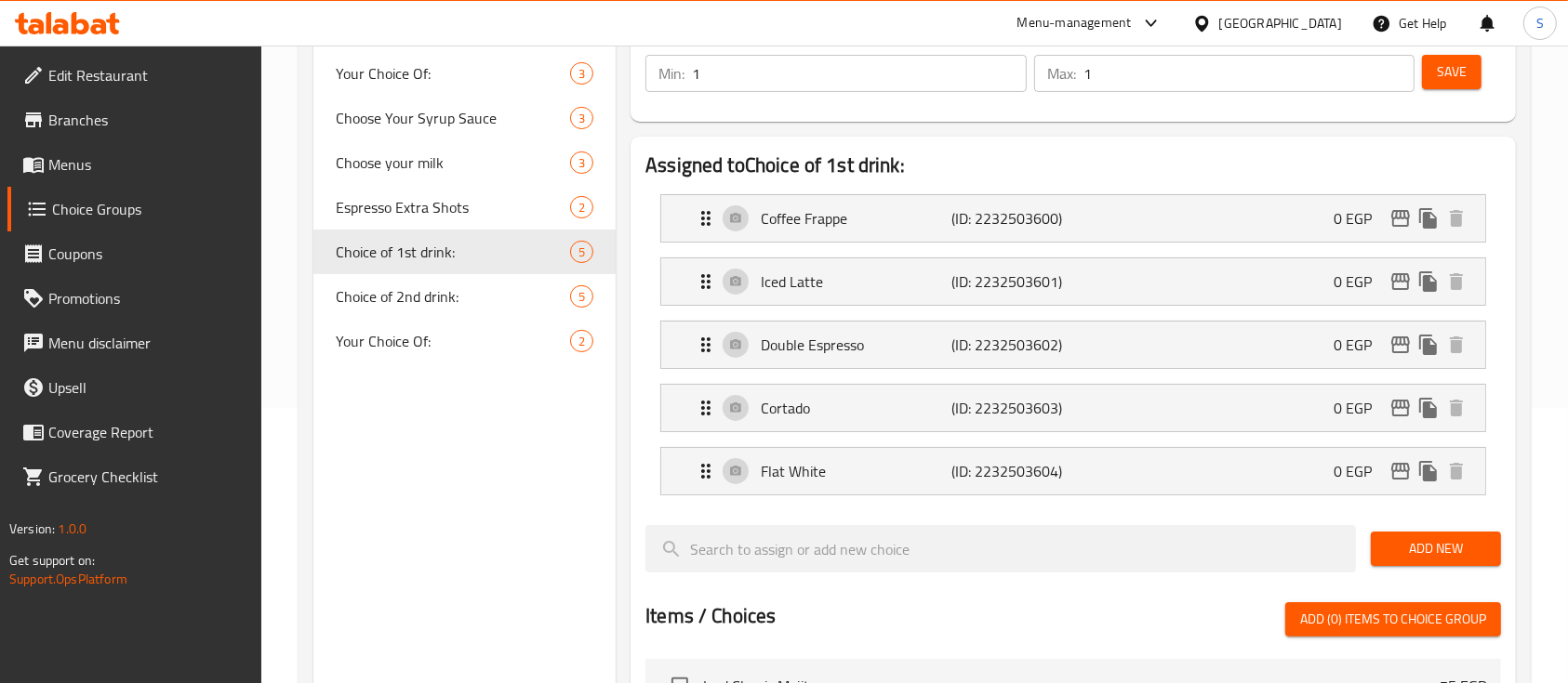
type input "0"
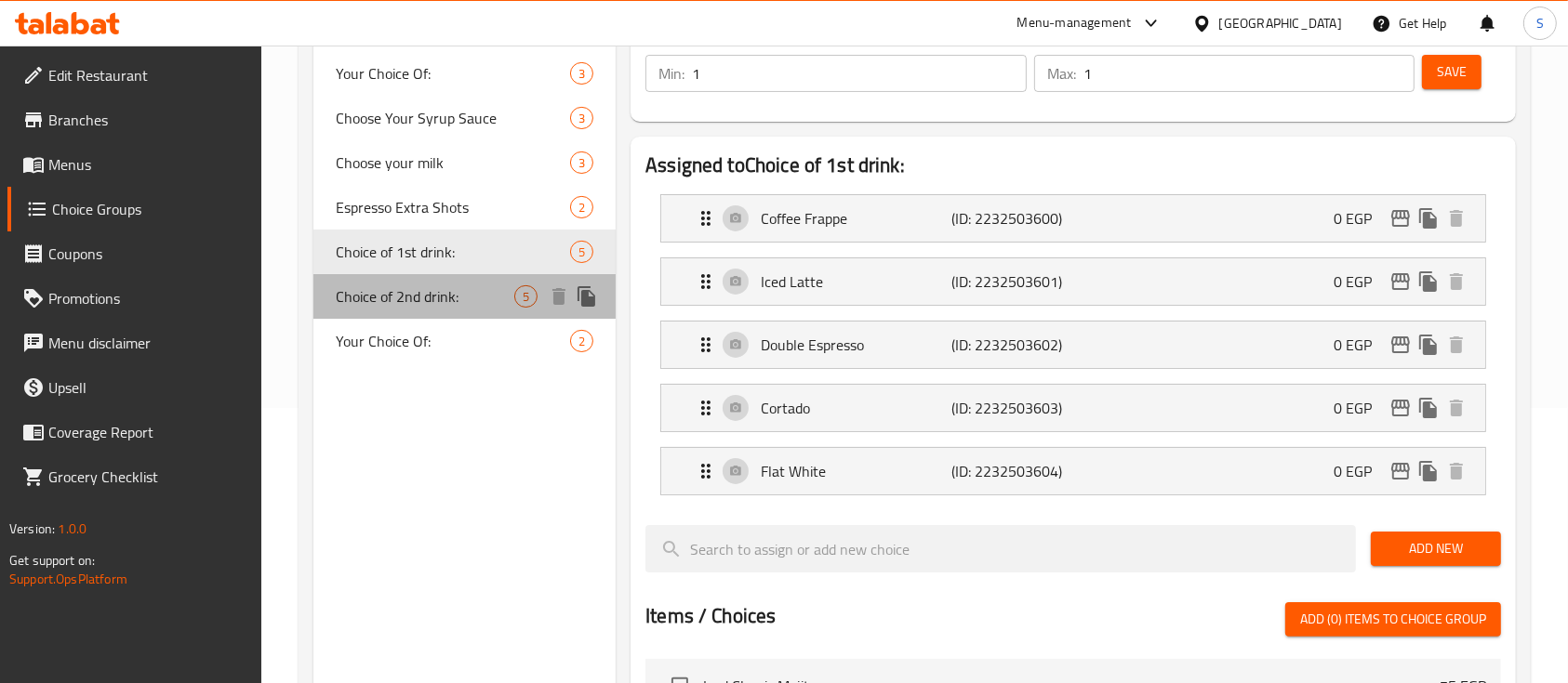
click at [462, 297] on span "Choice of 2nd drink:" at bounding box center [424, 296] width 178 height 22
type input "Choice of 2nd drink:"
type input "اختيارك من المشروب الثاني:"
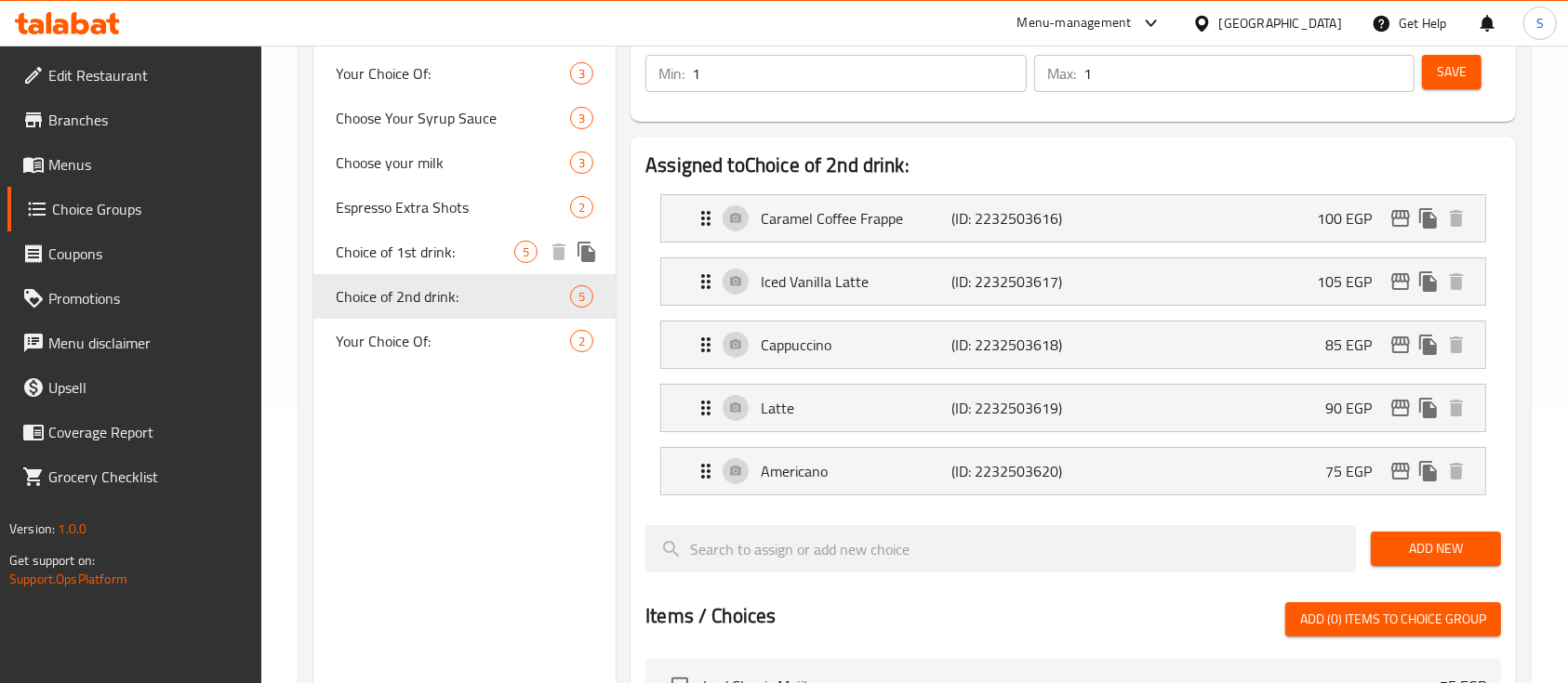
click at [436, 250] on span "Choice of 1st drink:" at bounding box center [424, 251] width 178 height 22
type input "Choice of 1st drink:"
type input "اختيارك من المشروب الاول:"
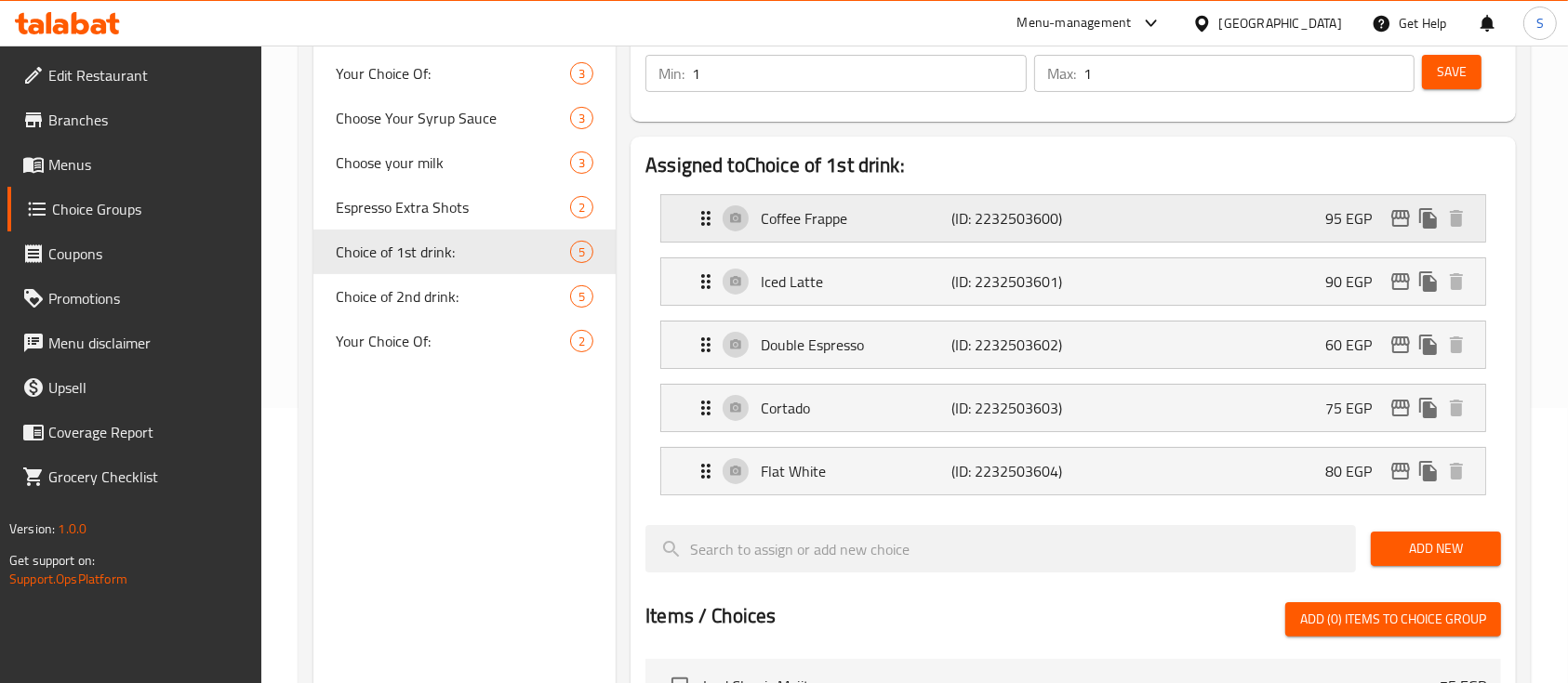
click at [1318, 220] on div "Coffee Frappe (ID: 2232503600) 95 EGP" at bounding box center [1078, 219] width 768 height 46
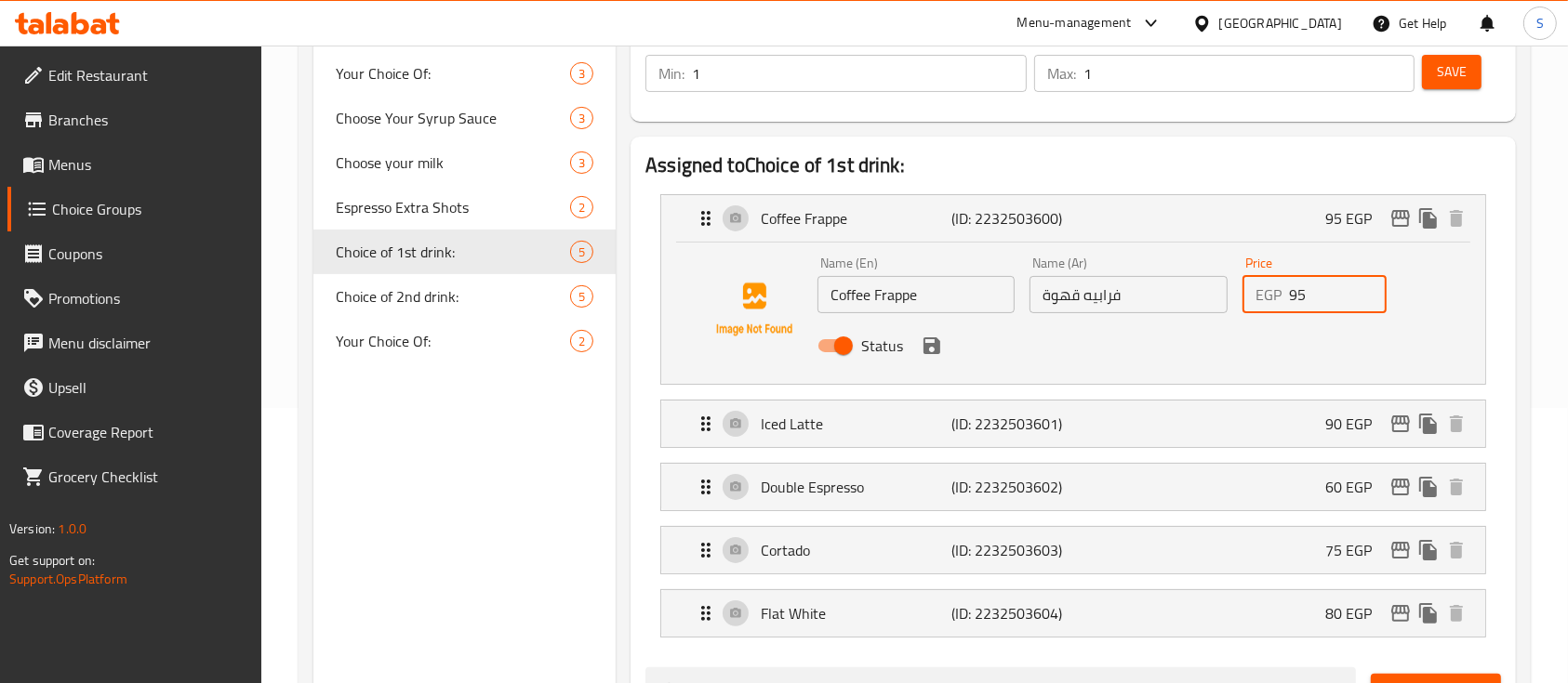
drag, startPoint x: 1316, startPoint y: 299, endPoint x: 1231, endPoint y: 291, distance: 85.4
click at [1231, 291] on div "Name (En) Coffee Frappe Name (En) Name (Ar) فرابيه قهوة Name (Ar) Price EGP 95 …" at bounding box center [1128, 310] width 637 height 121
type input "0"
click at [931, 357] on button "save" at bounding box center [931, 345] width 28 height 28
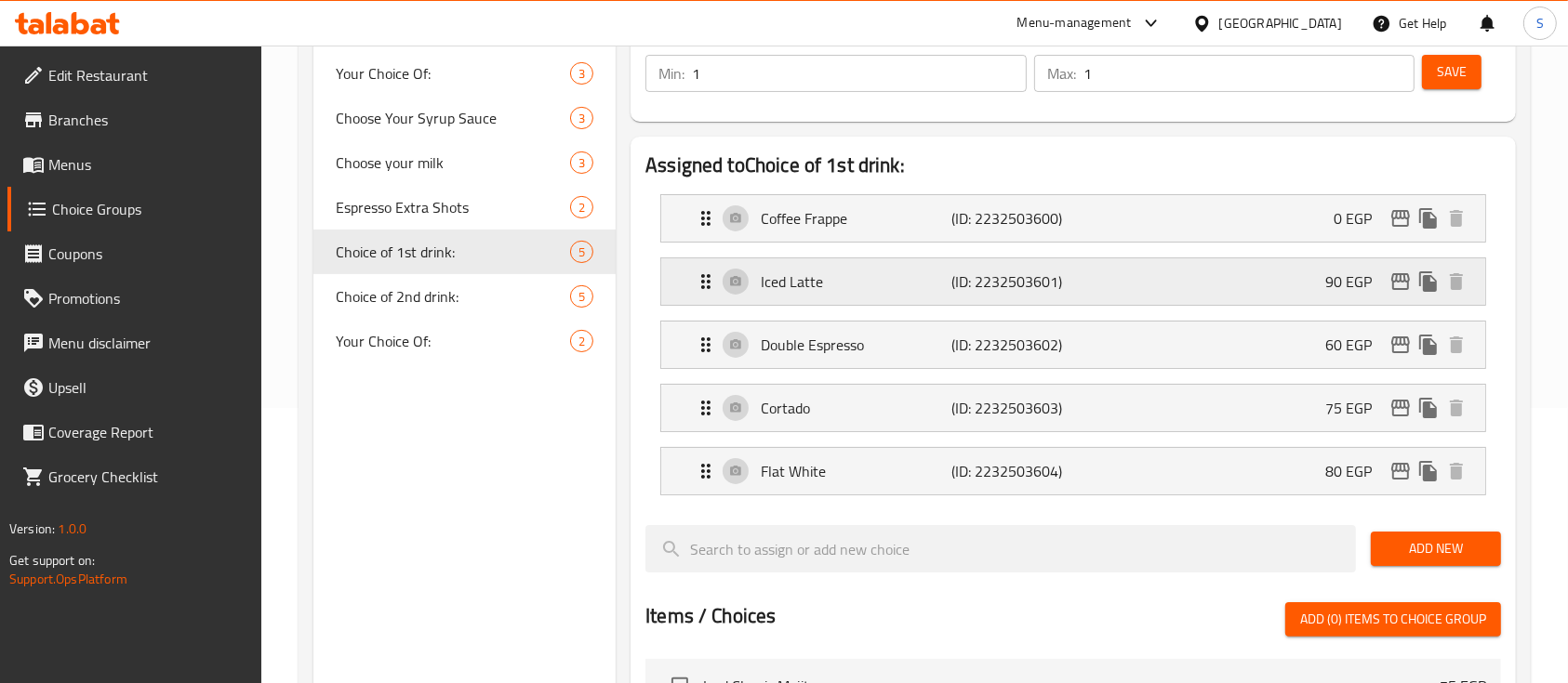
click at [1305, 290] on div "Iced Latte (ID: 2232503601) 90 EGP" at bounding box center [1078, 281] width 768 height 46
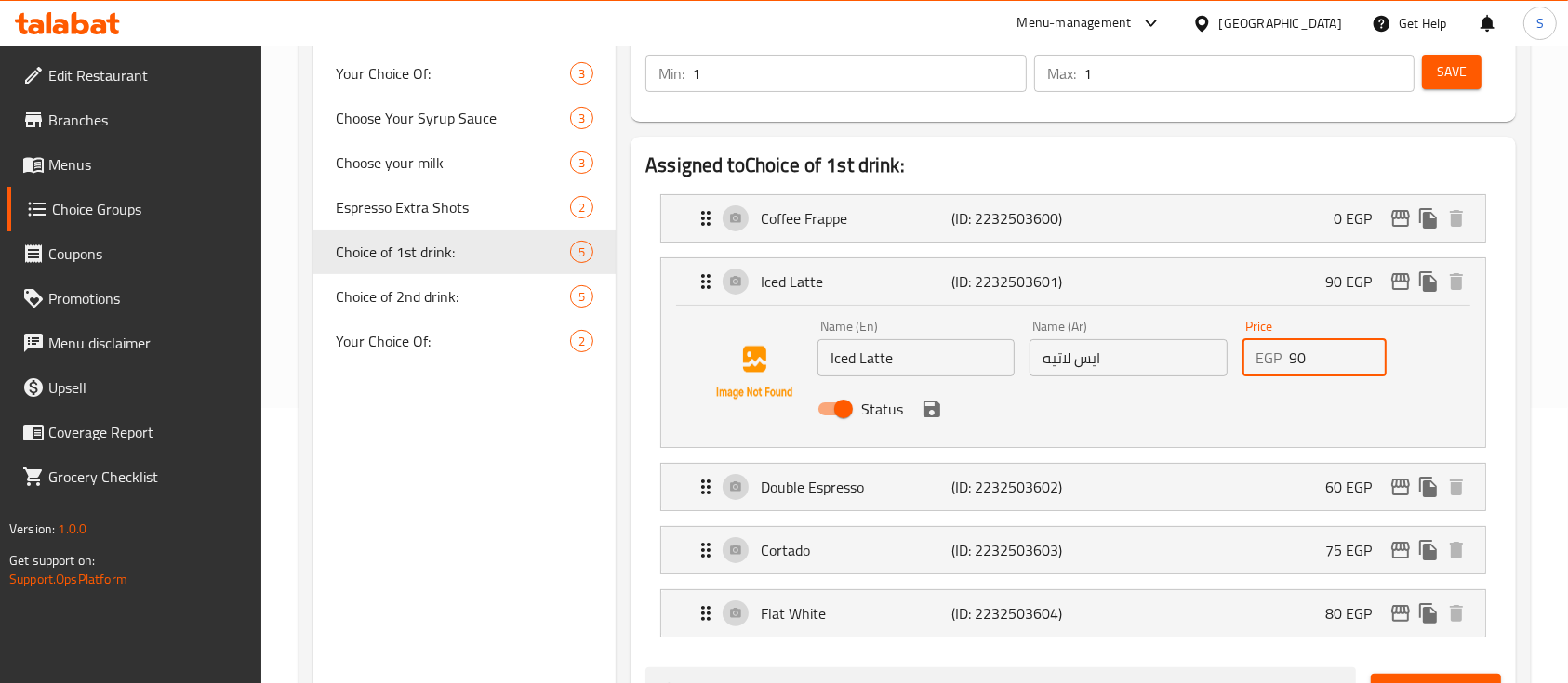
drag, startPoint x: 1328, startPoint y: 358, endPoint x: 1251, endPoint y: 354, distance: 77.1
click at [1251, 354] on div "EGP 90 Price" at bounding box center [1315, 357] width 145 height 38
click at [922, 421] on div "Status" at bounding box center [1128, 408] width 637 height 50
click at [929, 418] on icon "save" at bounding box center [931, 408] width 22 height 22
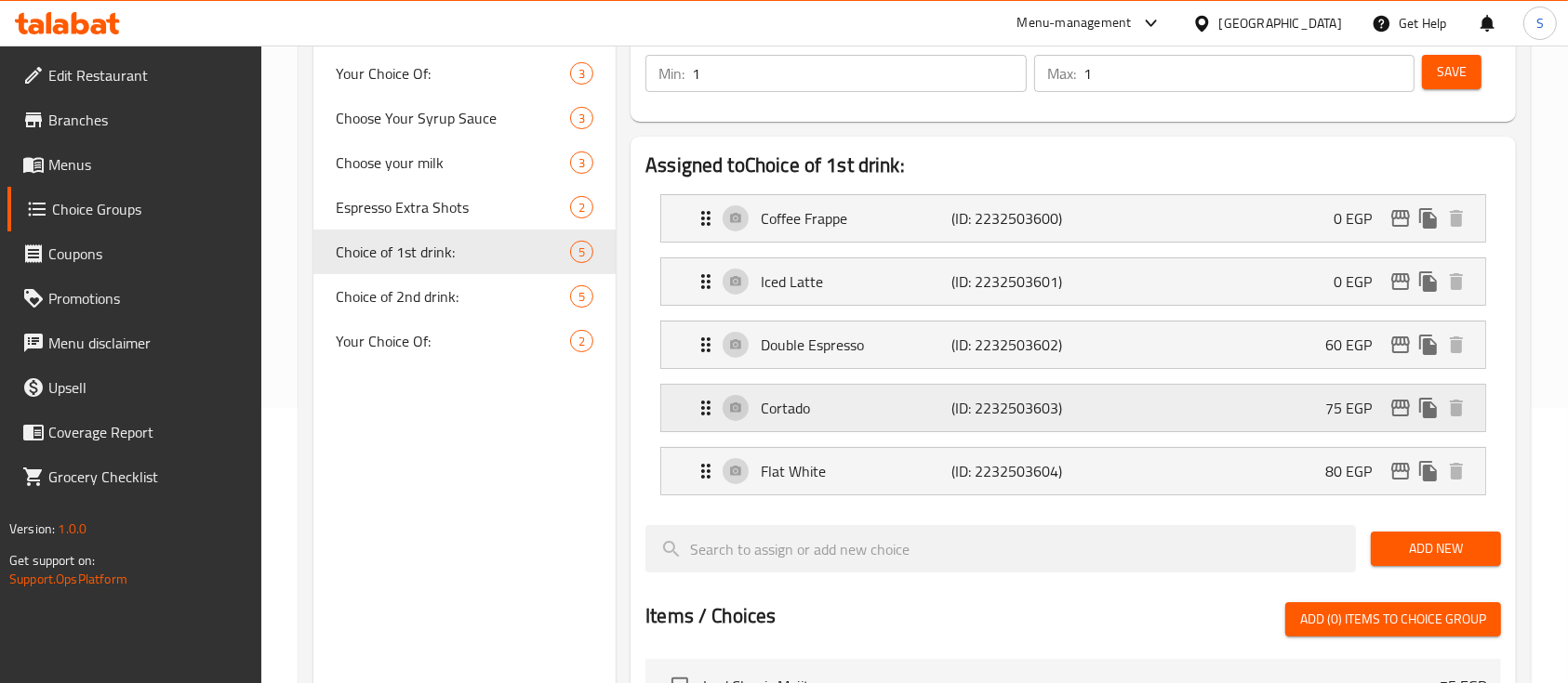
type input "0"
click at [1237, 339] on div "Double Espresso (ID: 2232503602) 60 EGP" at bounding box center [1078, 345] width 768 height 46
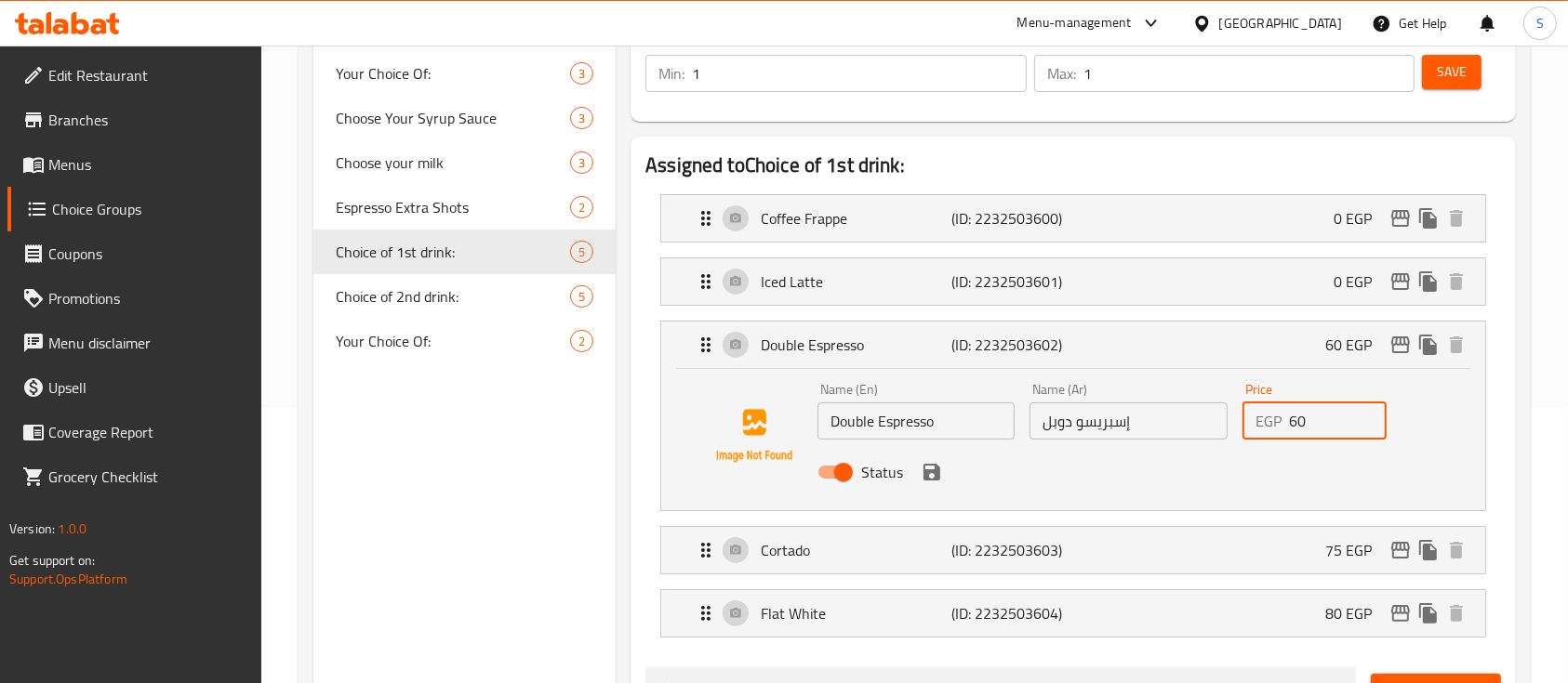
drag, startPoint x: 1323, startPoint y: 429, endPoint x: 1256, endPoint y: 421, distance: 67.5
click at [1256, 421] on div "EGP 60 Price" at bounding box center [1315, 421] width 145 height 38
click at [929, 480] on icon "save" at bounding box center [931, 472] width 22 height 22
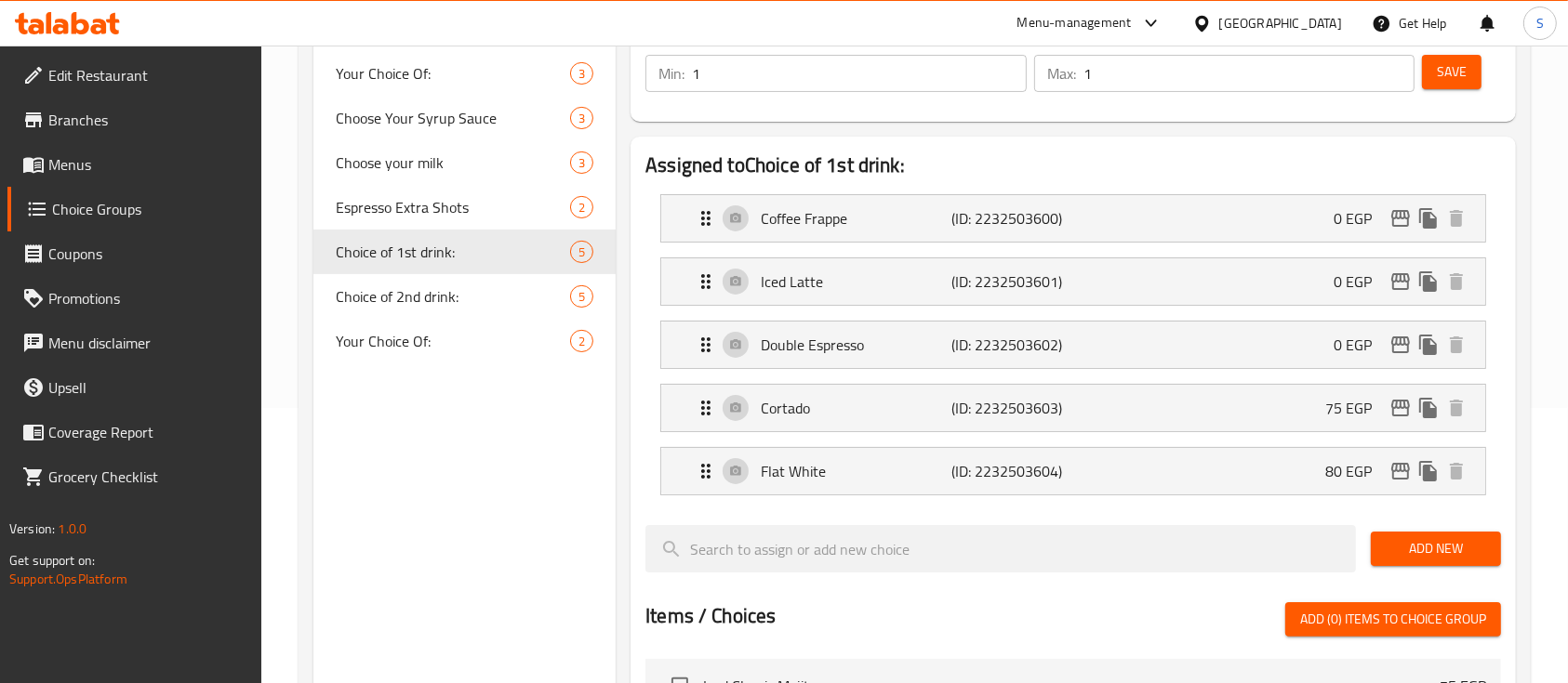
type input "0"
click at [1263, 414] on div "Cortado (ID: 2232503603) 75 EGP" at bounding box center [1078, 407] width 768 height 46
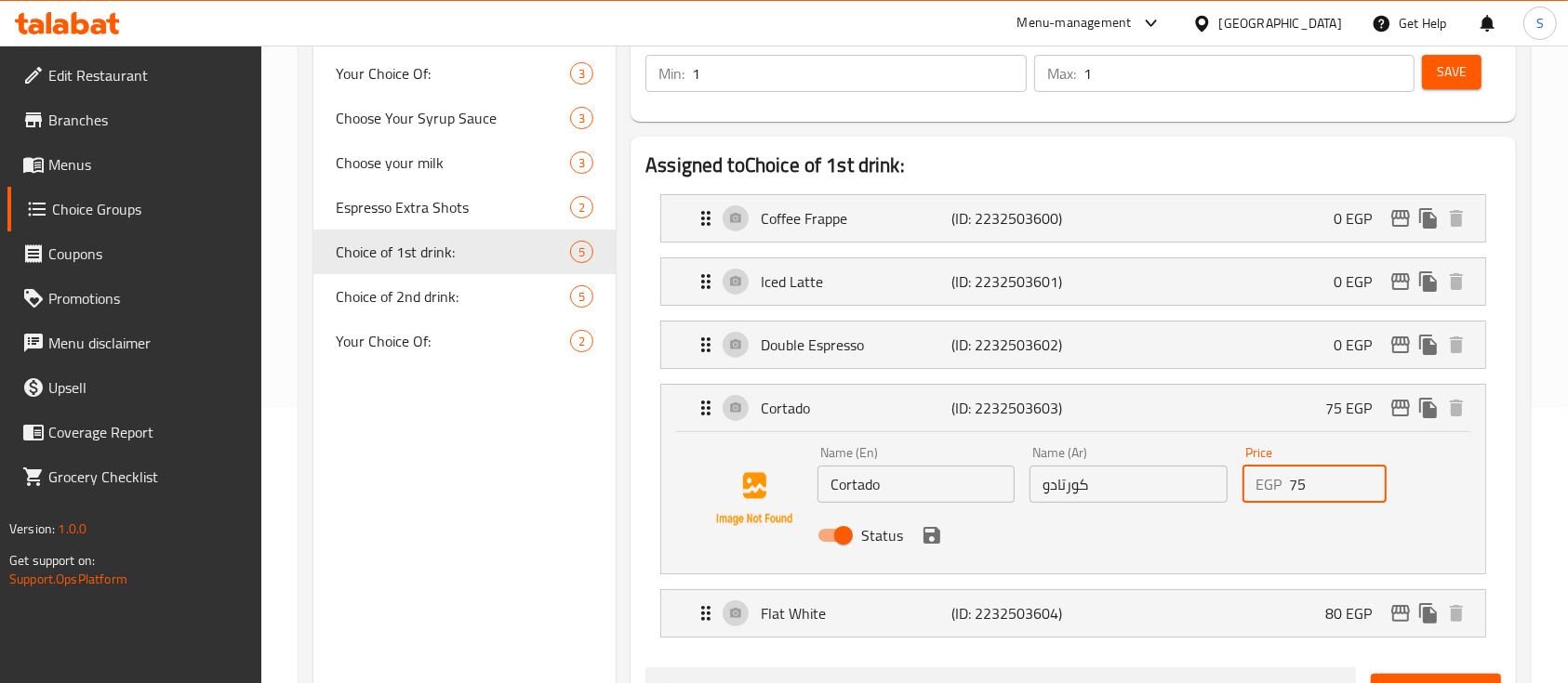
drag, startPoint x: 1308, startPoint y: 463, endPoint x: 1254, endPoint y: 484, distance: 57.9
click at [1254, 484] on div "EGP 75 Price" at bounding box center [1315, 484] width 145 height 38
type input "0"
click at [924, 546] on button "save" at bounding box center [931, 535] width 28 height 28
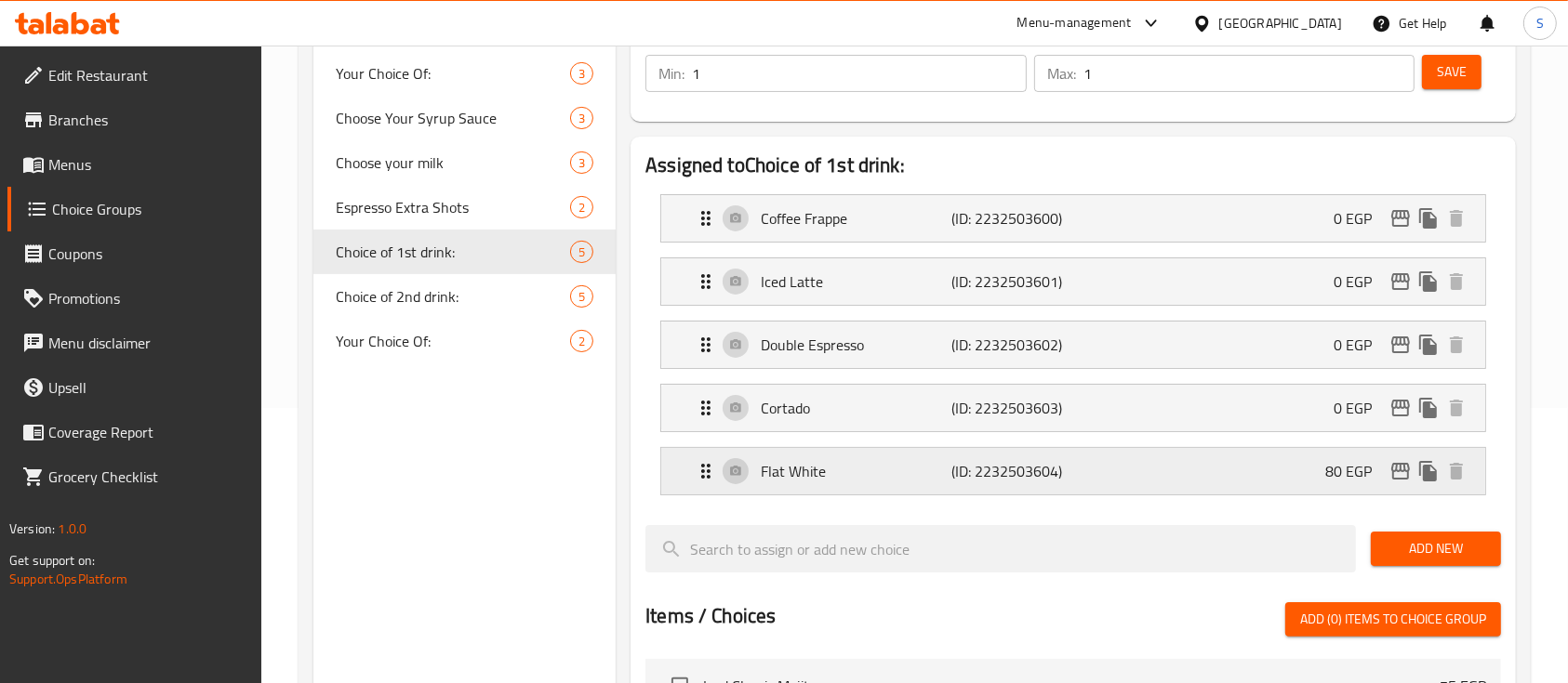
click at [1213, 468] on div "Flat White (ID: 2232503604) 80 EGP" at bounding box center [1078, 471] width 768 height 46
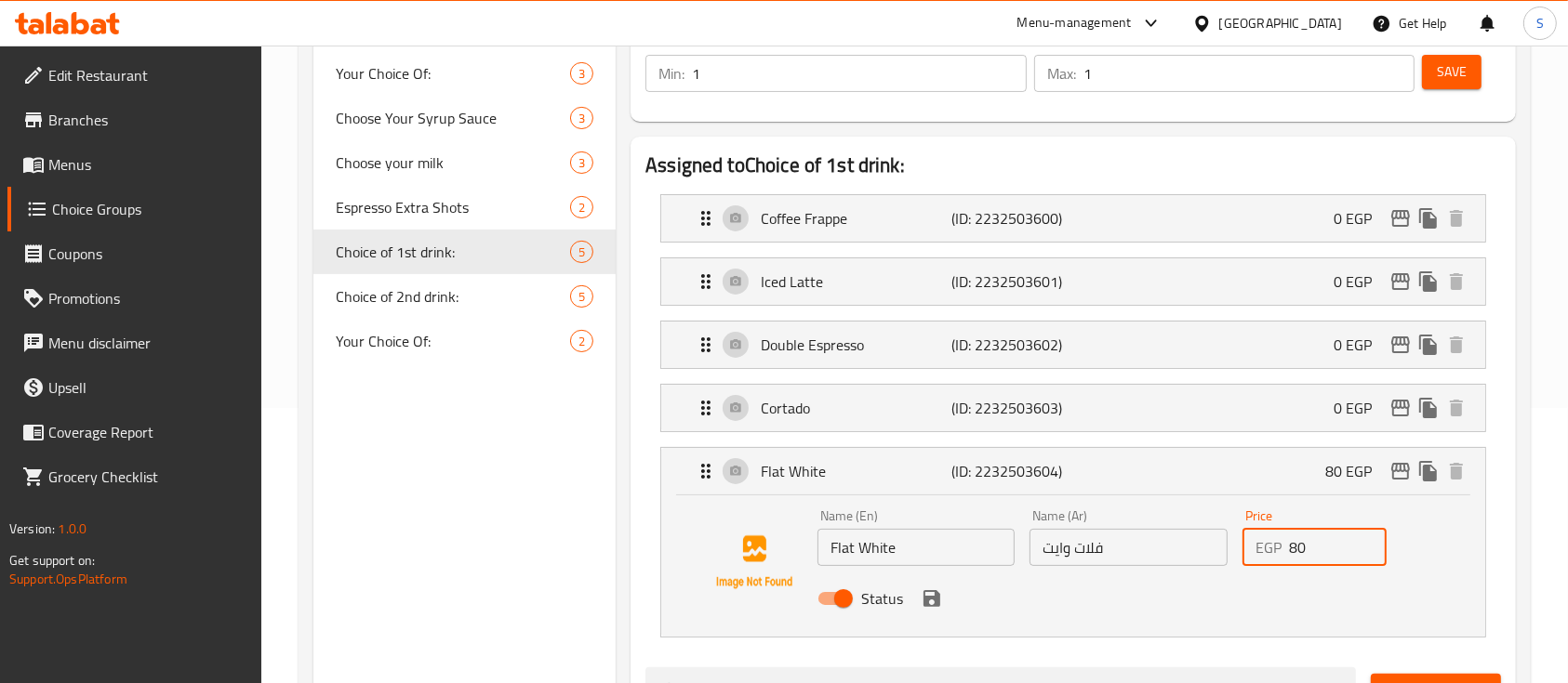
drag, startPoint x: 1315, startPoint y: 553, endPoint x: 1272, endPoint y: 550, distance: 43.1
click at [1272, 550] on div "EGP 80 Price" at bounding box center [1315, 547] width 145 height 38
click at [923, 607] on icon "save" at bounding box center [931, 598] width 22 height 22
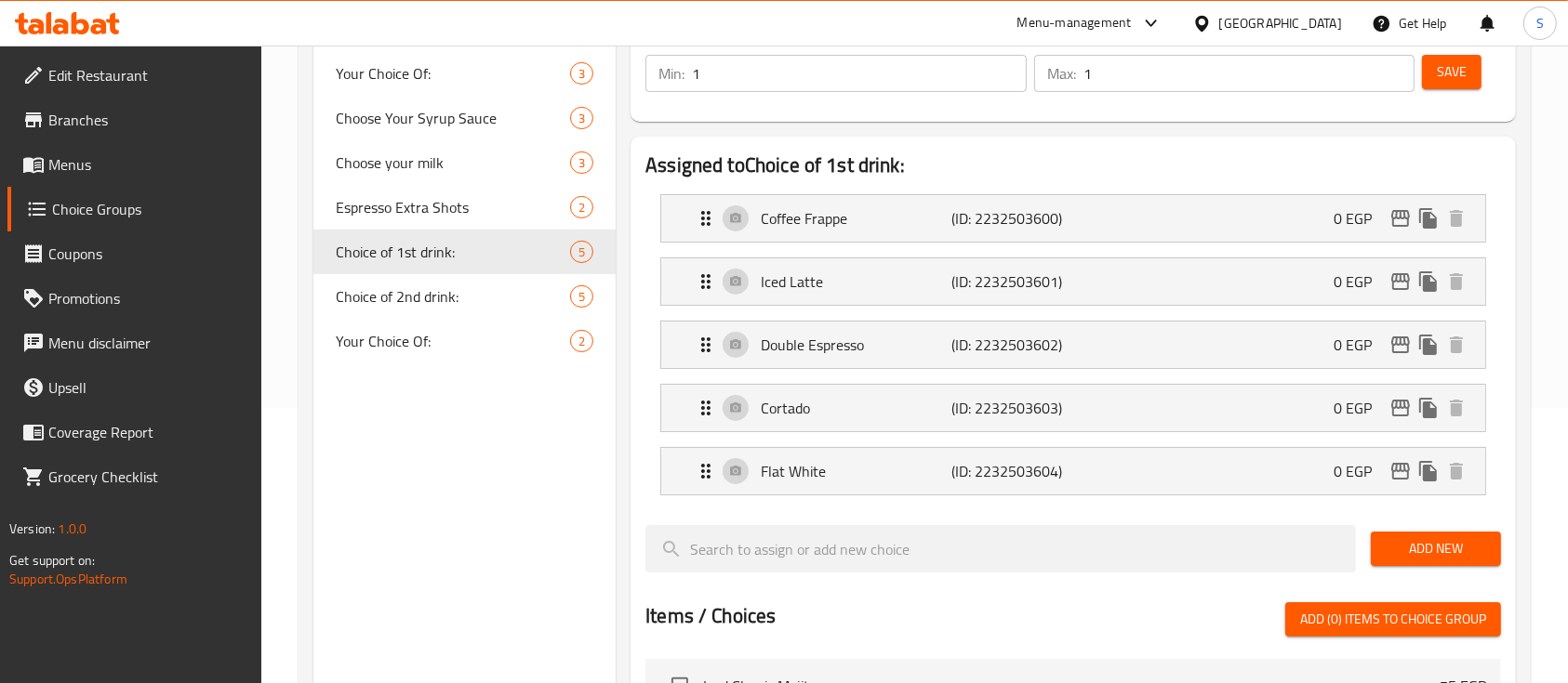
type input "0"
click at [1445, 78] on span "Save" at bounding box center [1451, 72] width 30 height 23
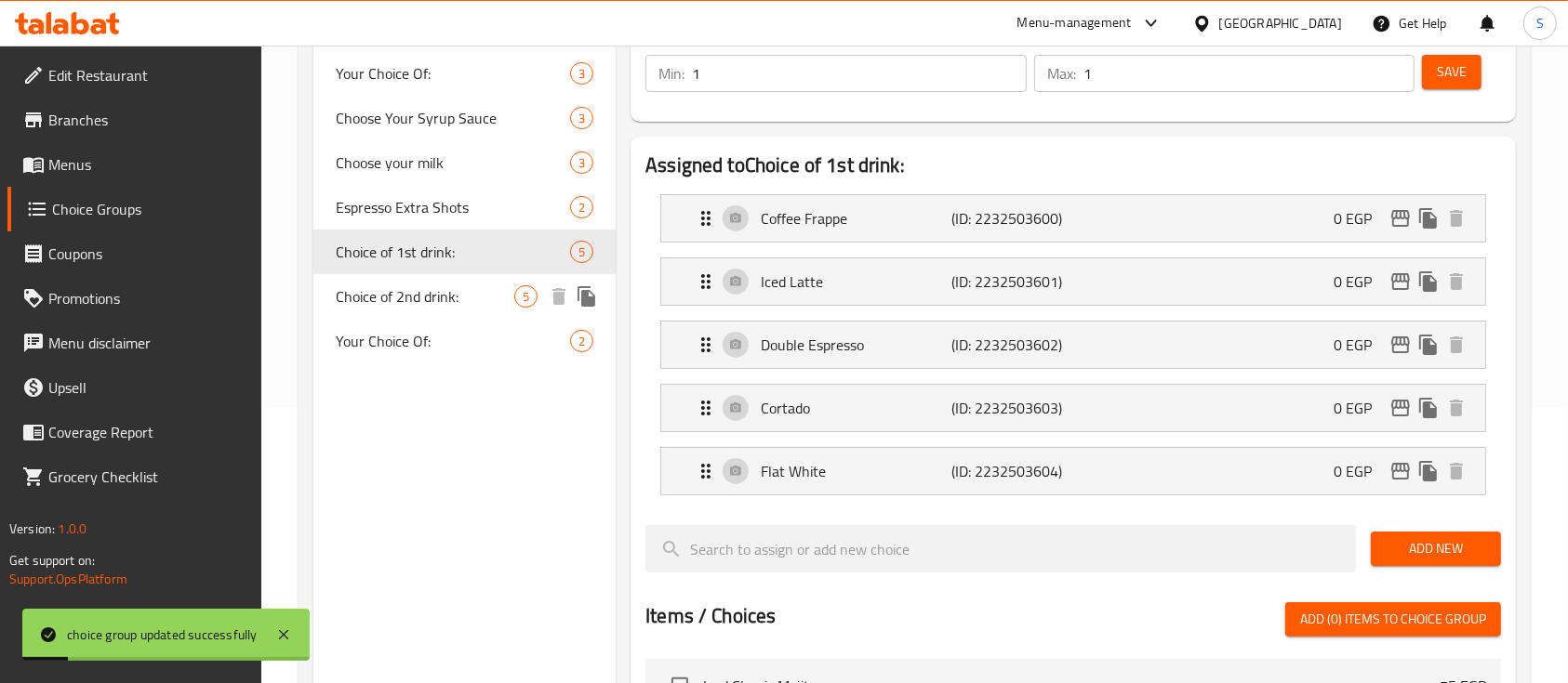
click at [457, 300] on span "Choice of 2nd drink:" at bounding box center [424, 296] width 178 height 22
type input "Choice of 2nd drink:"
type input "اختيارك من المشروب الثاني:"
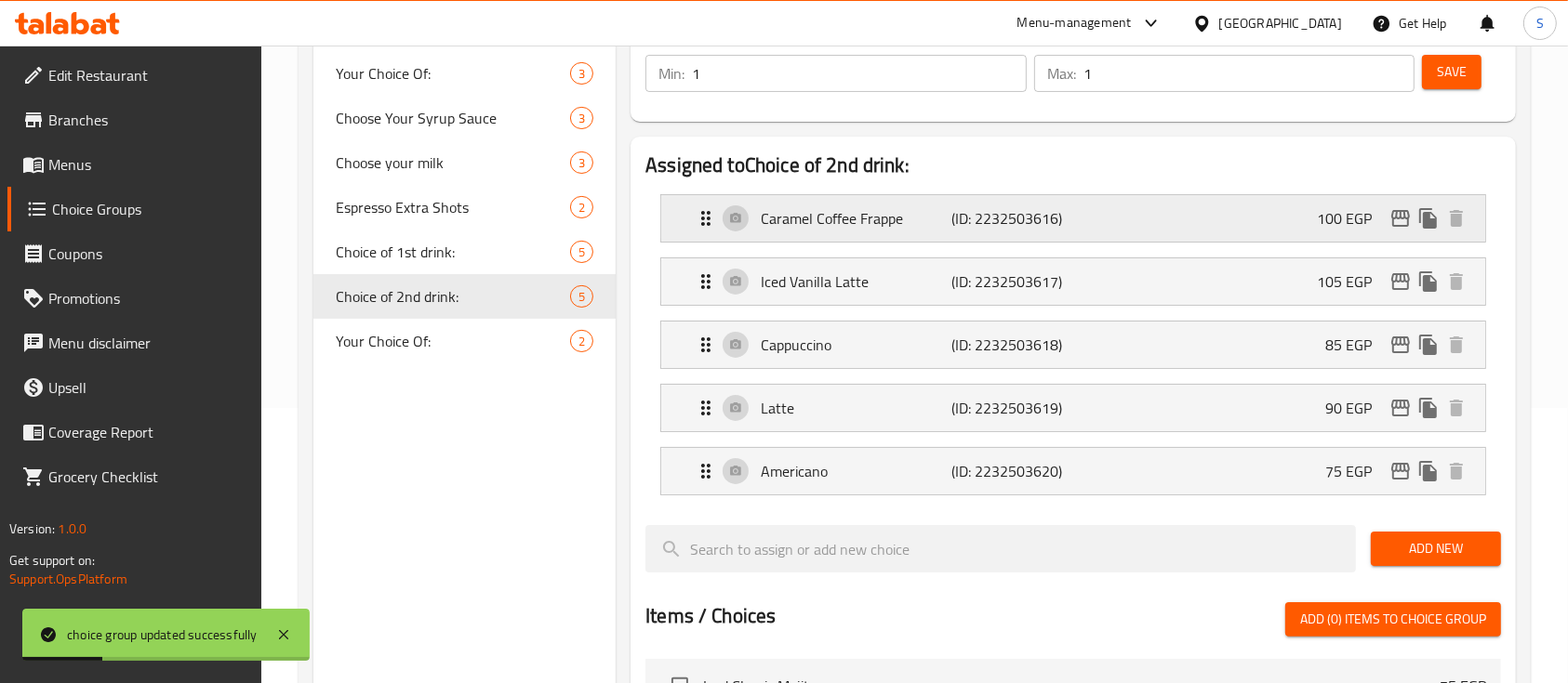
click at [1353, 201] on div "Caramel Coffee Frappe (ID: 2232503616) 100 EGP" at bounding box center [1078, 219] width 768 height 46
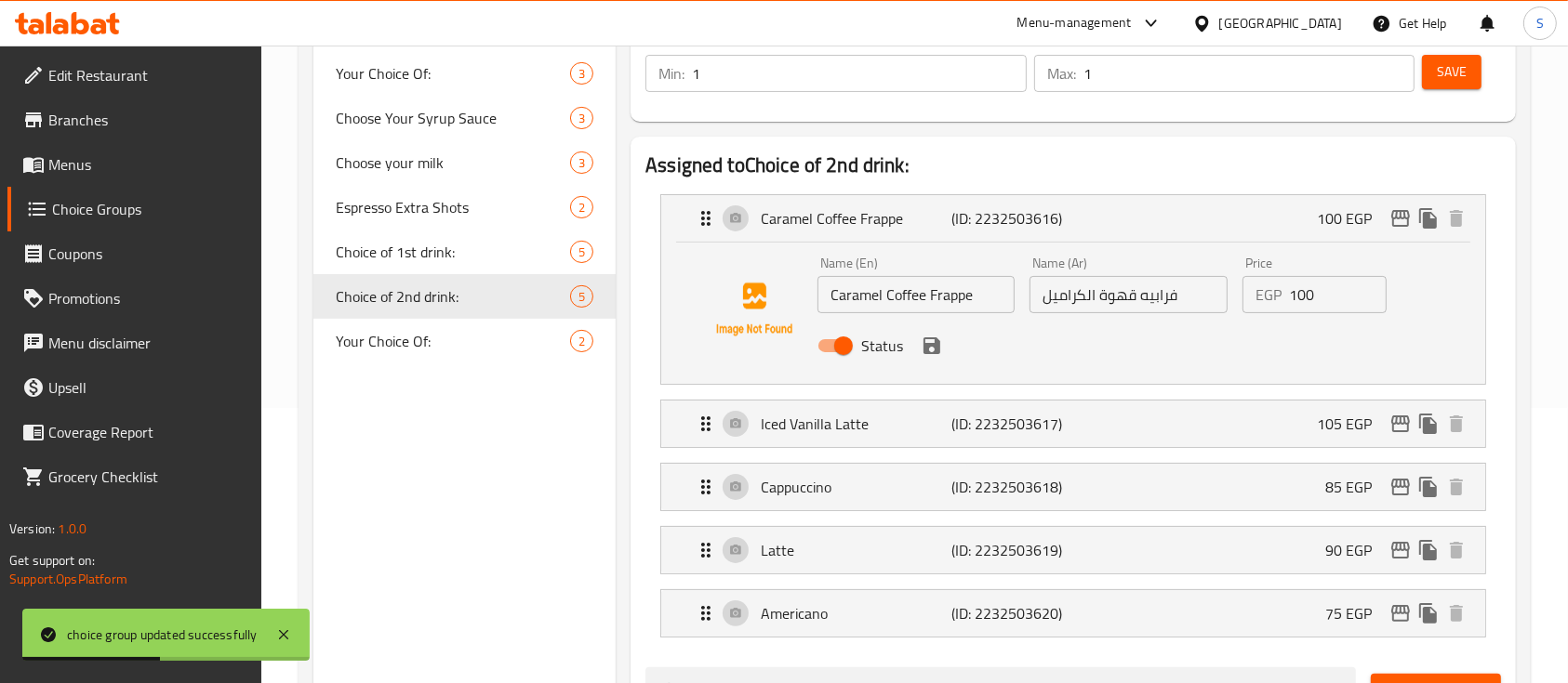
click at [1534, 401] on div "Home / Restaurants management / Choice Groups Choice Groups Choice Groups Your …" at bounding box center [915, 590] width 1307 height 1638
click at [1503, 406] on div "Assigned to Choice of 2nd drink: Caramel Coffee Frappe (ID: 2232503616) 100 EGP…" at bounding box center [1073, 677] width 886 height 1082
click at [576, 470] on div "Choice Groups Your Choice Of: 3 Choose Your Syrup Sauce 3 Choose your milk 3 Es…" at bounding box center [465, 645] width 303 height 1420
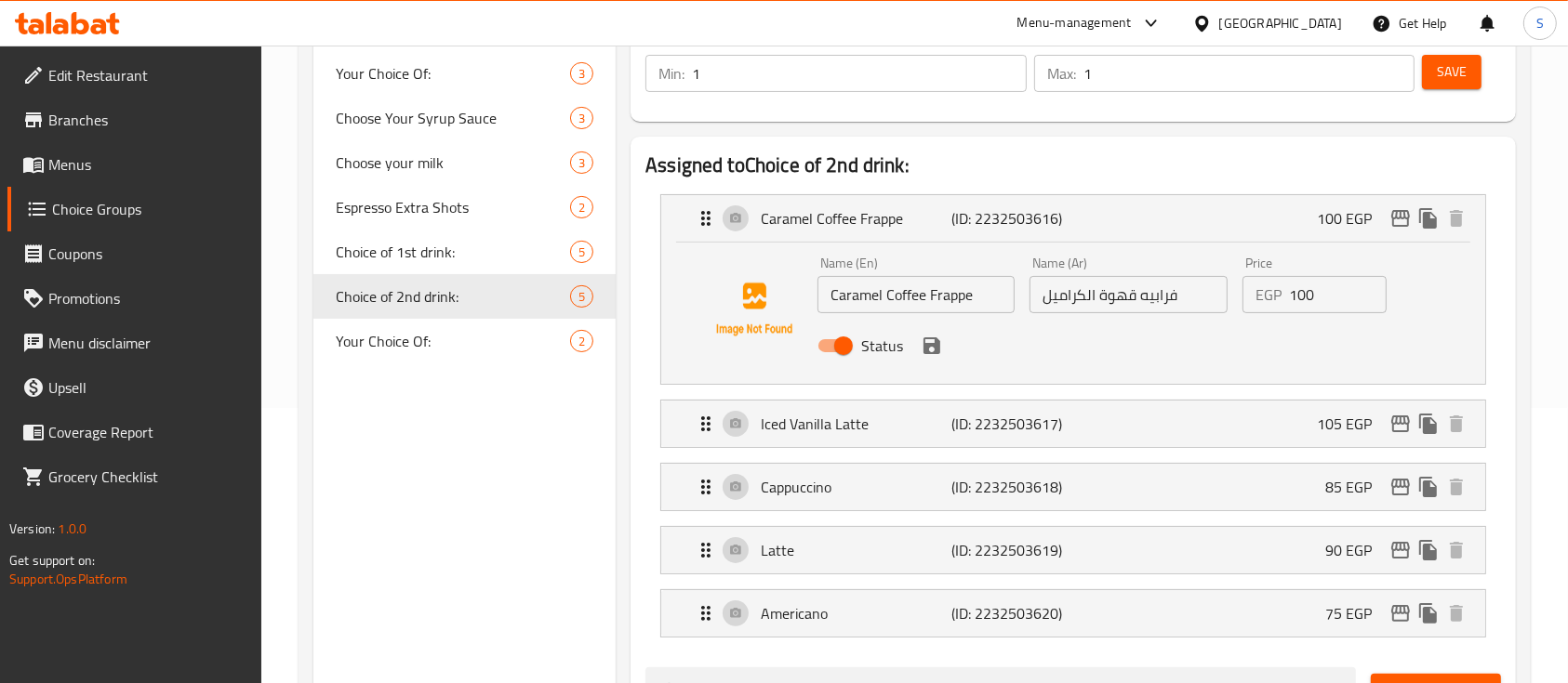
click at [629, 469] on div "Assigned to Choice of 2nd drink: Caramel Coffee Frappe (ID: 2232503616) 100 EGP…" at bounding box center [1073, 677] width 900 height 1097
drag, startPoint x: 1315, startPoint y: 294, endPoint x: 1261, endPoint y: 292, distance: 54.0
click at [1261, 292] on div "EGP 100 Price" at bounding box center [1315, 295] width 145 height 38
click at [939, 346] on icon "save" at bounding box center [931, 345] width 16 height 16
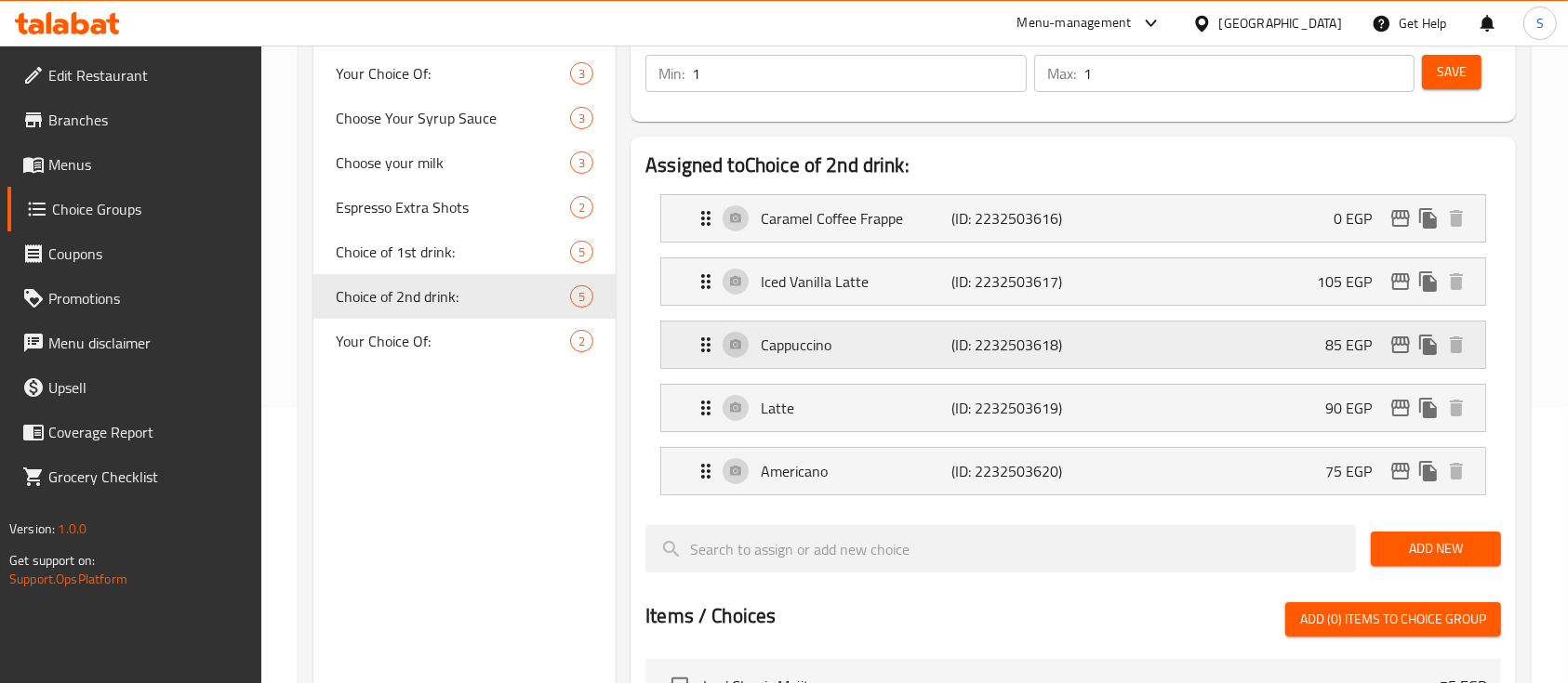
type input "0"
click at [1304, 272] on div "Iced Vanilla Latte (ID: 2232503617) 105 EGP" at bounding box center [1078, 281] width 768 height 46
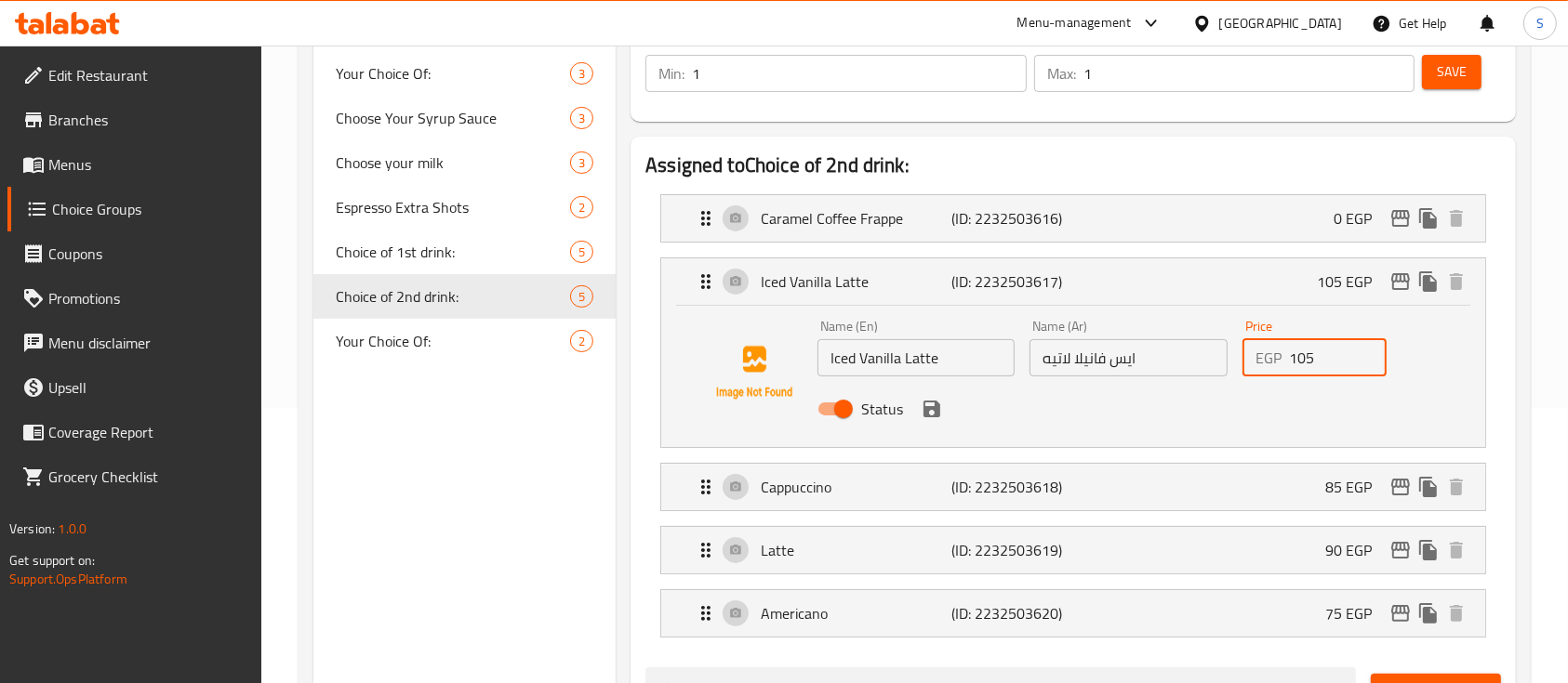
drag, startPoint x: 1316, startPoint y: 357, endPoint x: 1253, endPoint y: 355, distance: 63.0
click at [1253, 355] on div "EGP 105 Price" at bounding box center [1315, 357] width 145 height 38
click at [925, 412] on icon "save" at bounding box center [931, 408] width 16 height 16
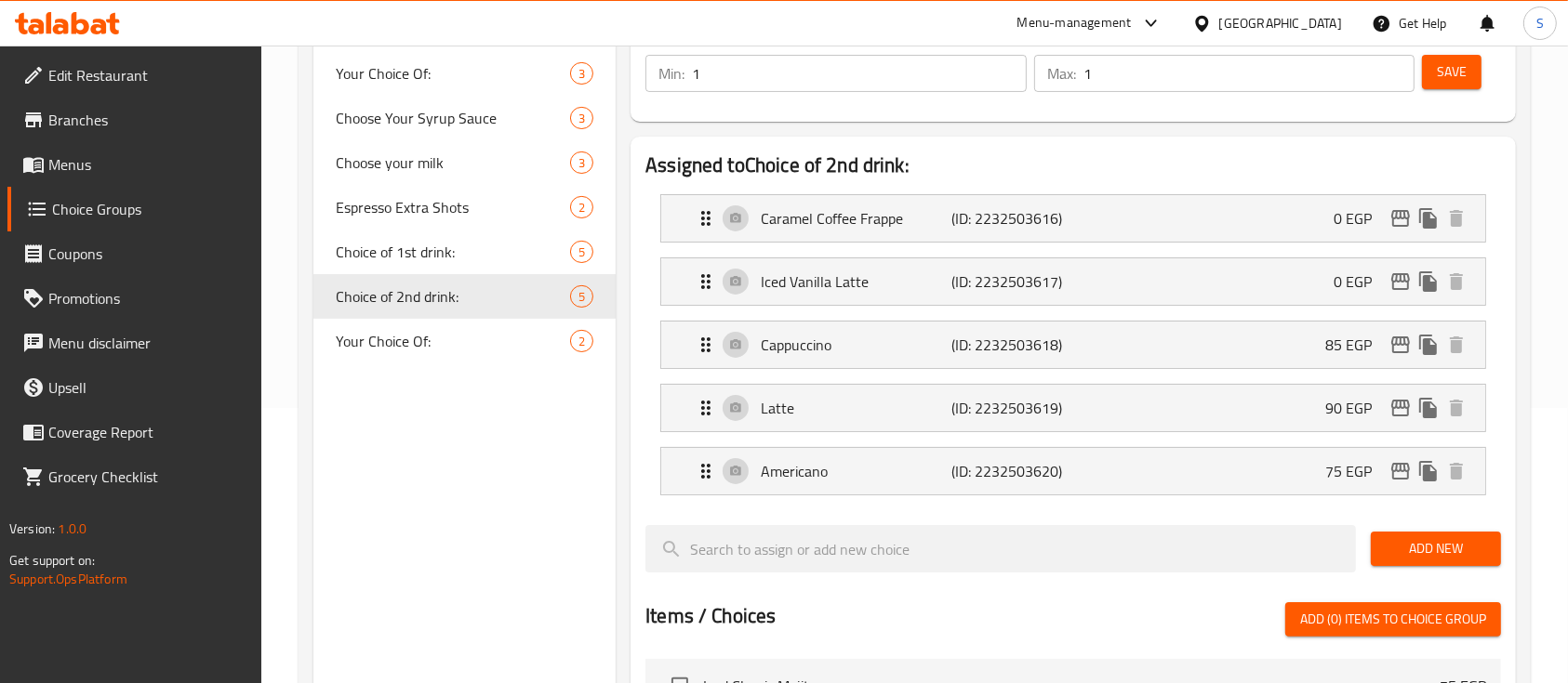
type input "0"
click at [1281, 353] on div "Cappuccino (ID: 2232503618) 85 EGP" at bounding box center [1078, 345] width 768 height 46
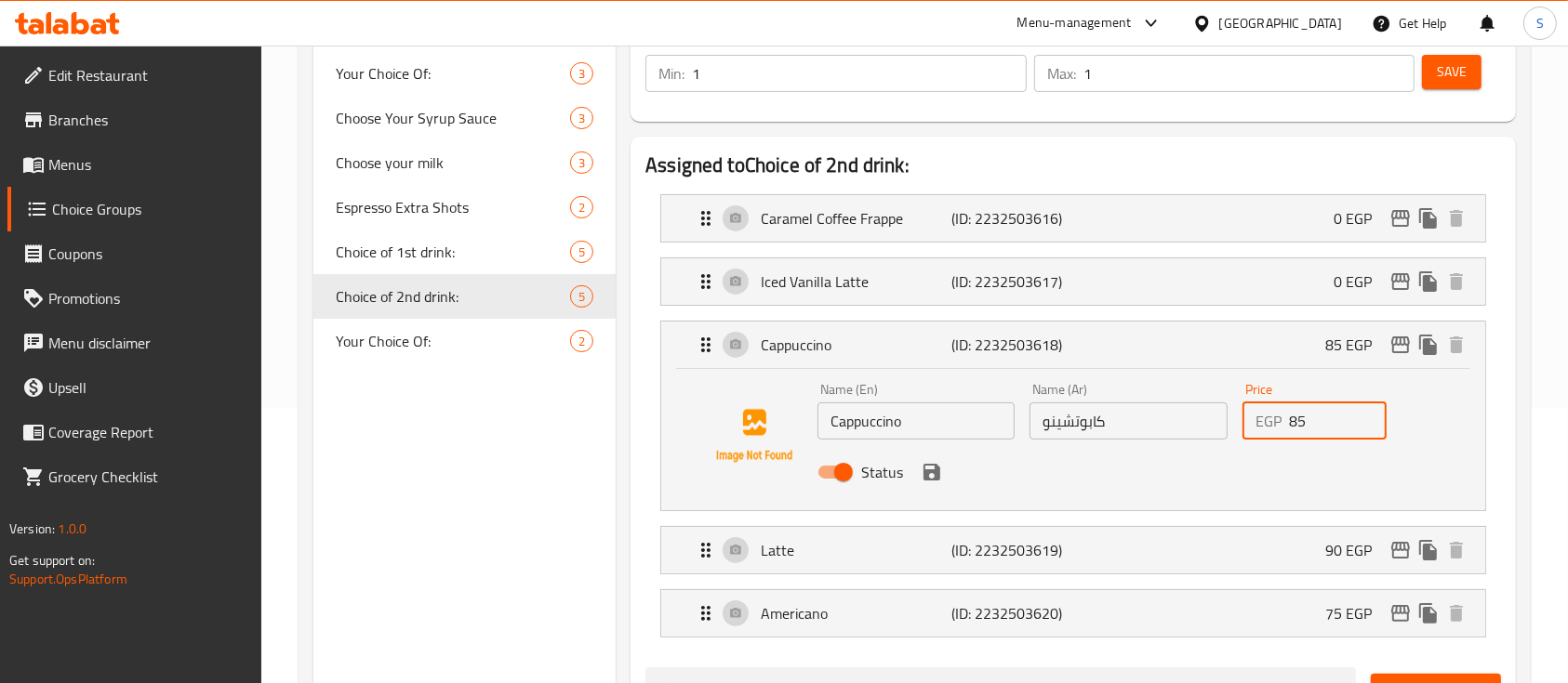
drag, startPoint x: 1319, startPoint y: 423, endPoint x: 1232, endPoint y: 423, distance: 87.0
click at [1232, 423] on div "Name (En) Cappuccino Name (En) Name (Ar) كابوتشينو Name (Ar) Price EGP 85 Price…" at bounding box center [1128, 436] width 637 height 121
click at [941, 470] on icon "save" at bounding box center [931, 472] width 22 height 22
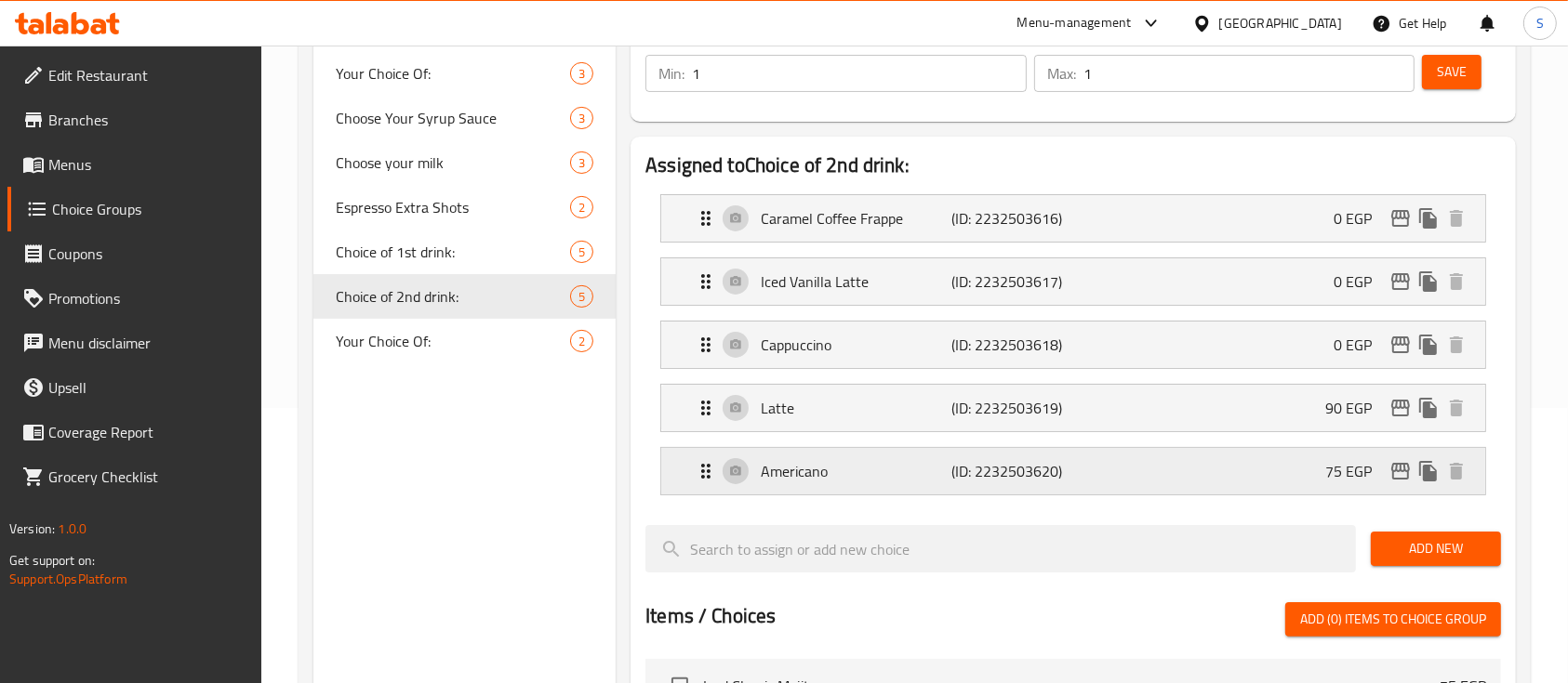
type input "0"
click at [1309, 412] on div "Latte (ID: 2232503619) 90 EGP" at bounding box center [1078, 407] width 768 height 46
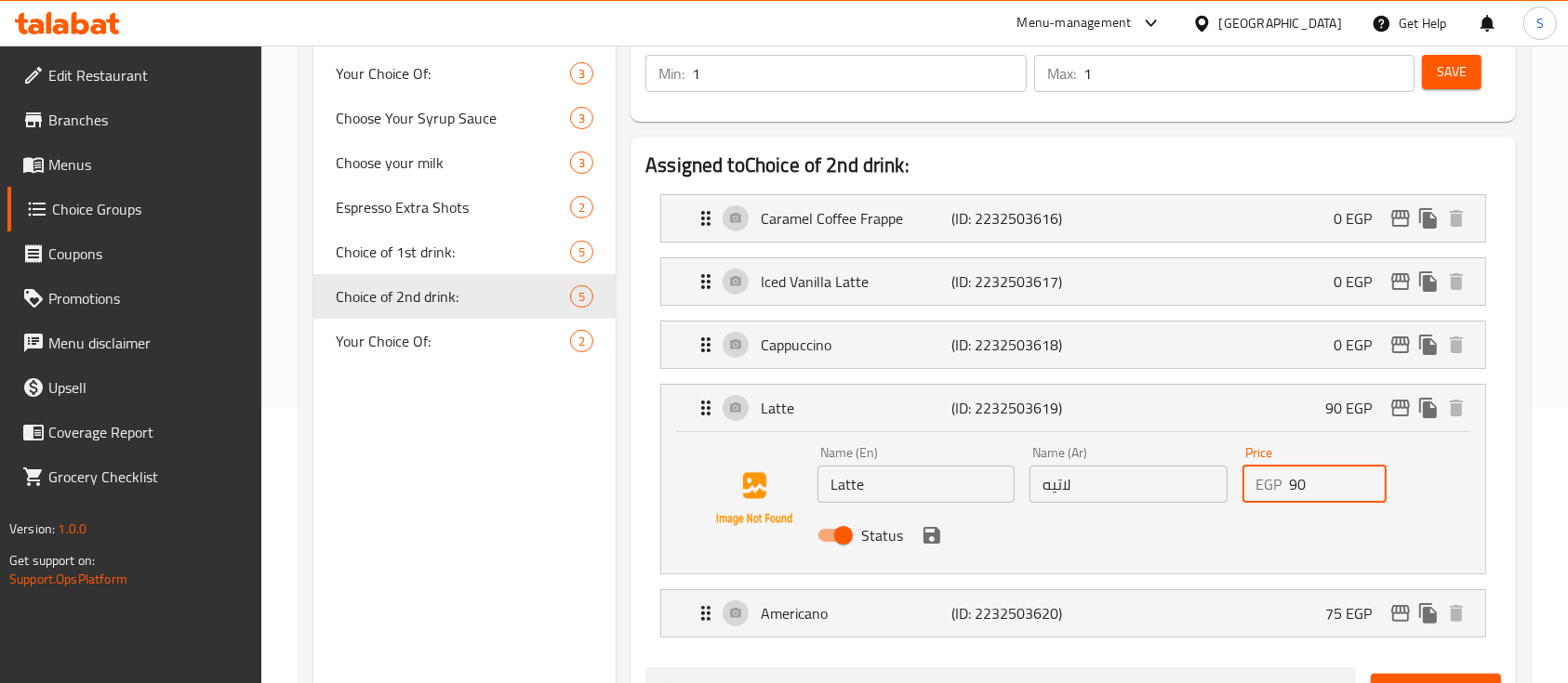
drag, startPoint x: 1318, startPoint y: 489, endPoint x: 1266, endPoint y: 487, distance: 52.0
click at [1266, 487] on div "EGP 90 Price" at bounding box center [1315, 484] width 145 height 38
click at [923, 539] on icon "save" at bounding box center [931, 535] width 16 height 16
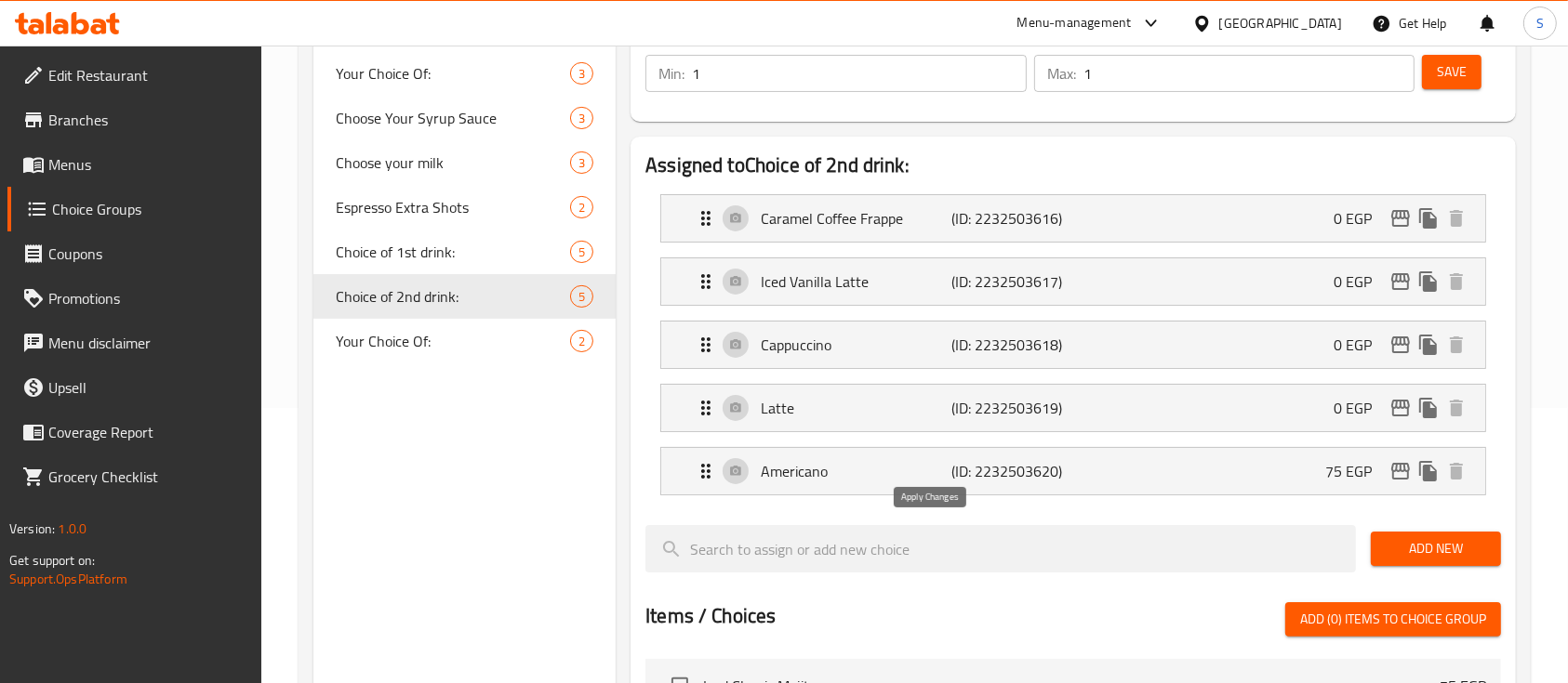
type input "0"
click at [1329, 450] on div "Americano (ID: 2232503620) 75 EGP" at bounding box center [1078, 471] width 768 height 46
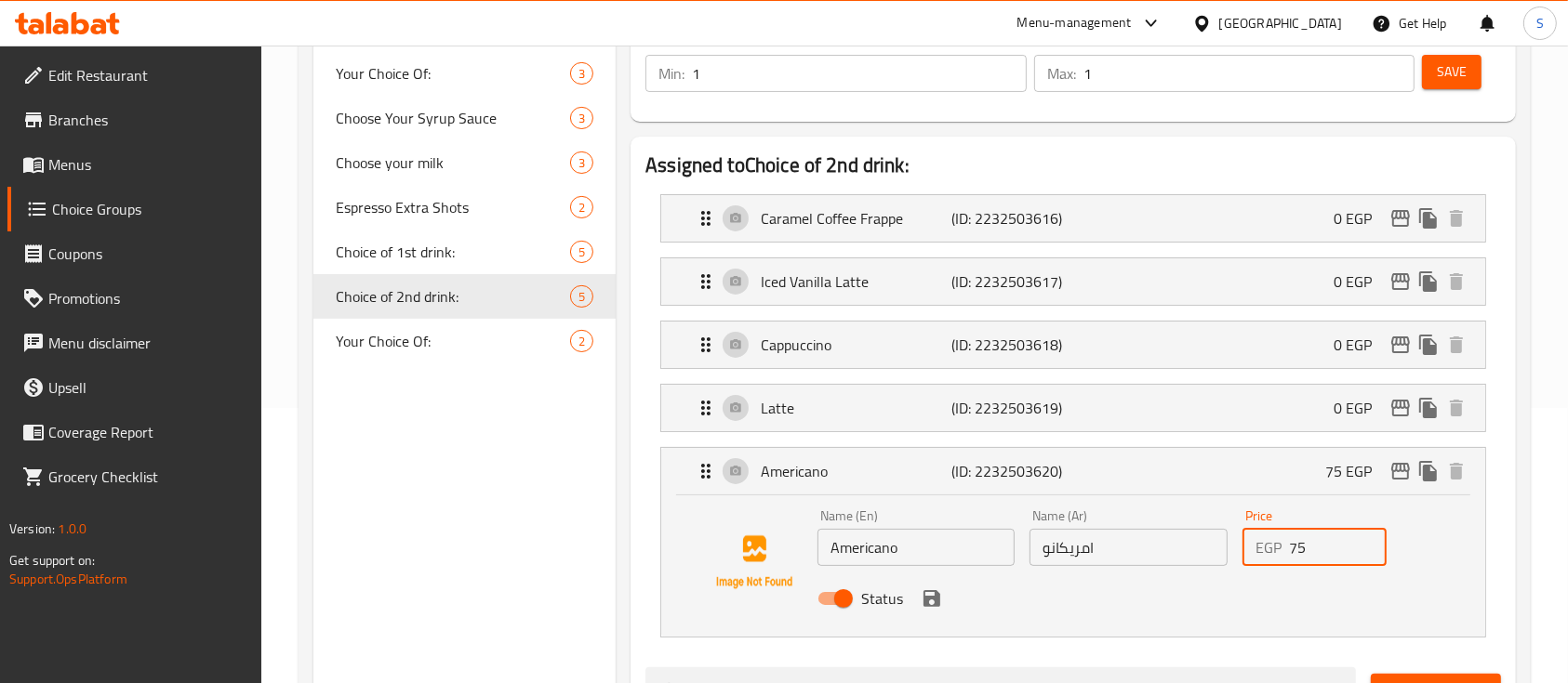
drag, startPoint x: 1309, startPoint y: 540, endPoint x: 1250, endPoint y: 552, distance: 60.2
click at [1250, 552] on div "EGP 75 Price" at bounding box center [1315, 547] width 145 height 38
click at [924, 608] on icon "save" at bounding box center [931, 598] width 22 height 22
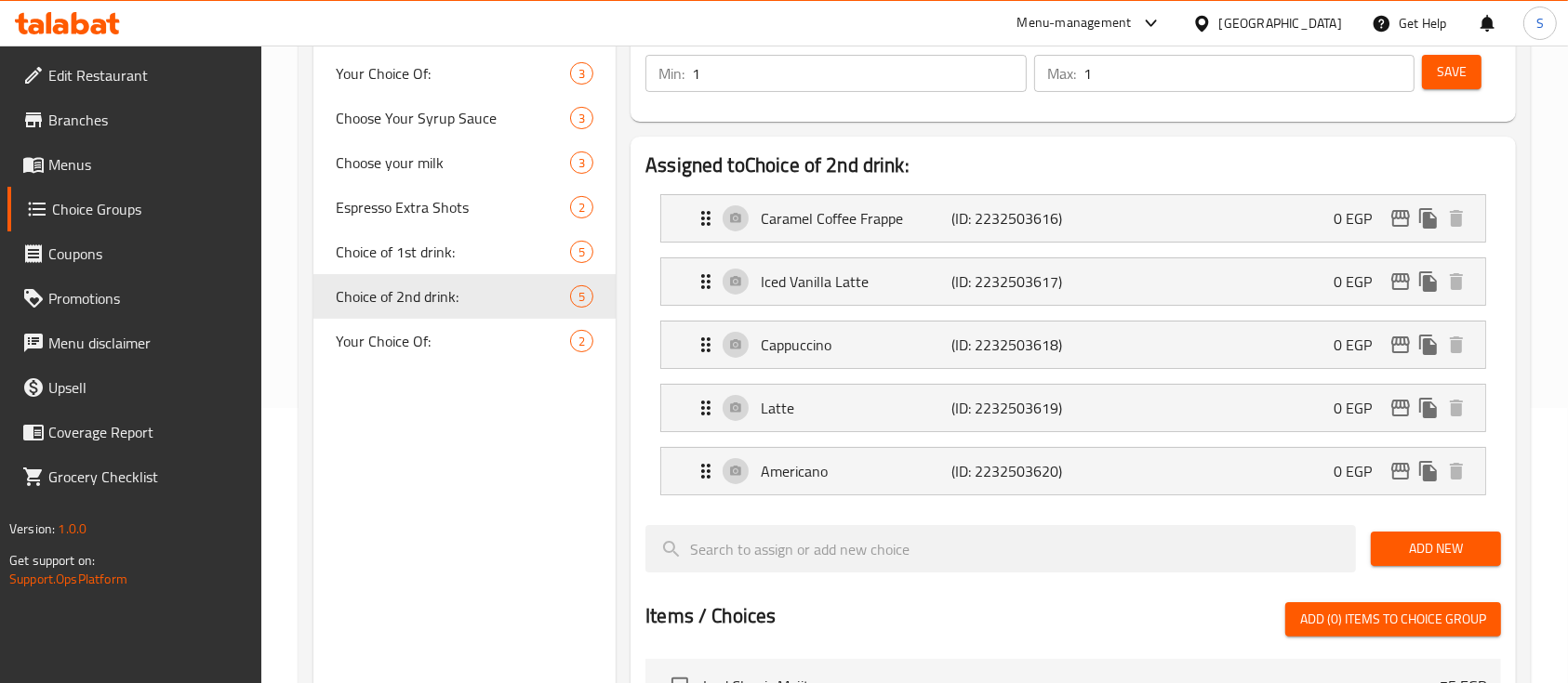
type input "0"
click at [1460, 74] on span "Save" at bounding box center [1451, 72] width 30 height 23
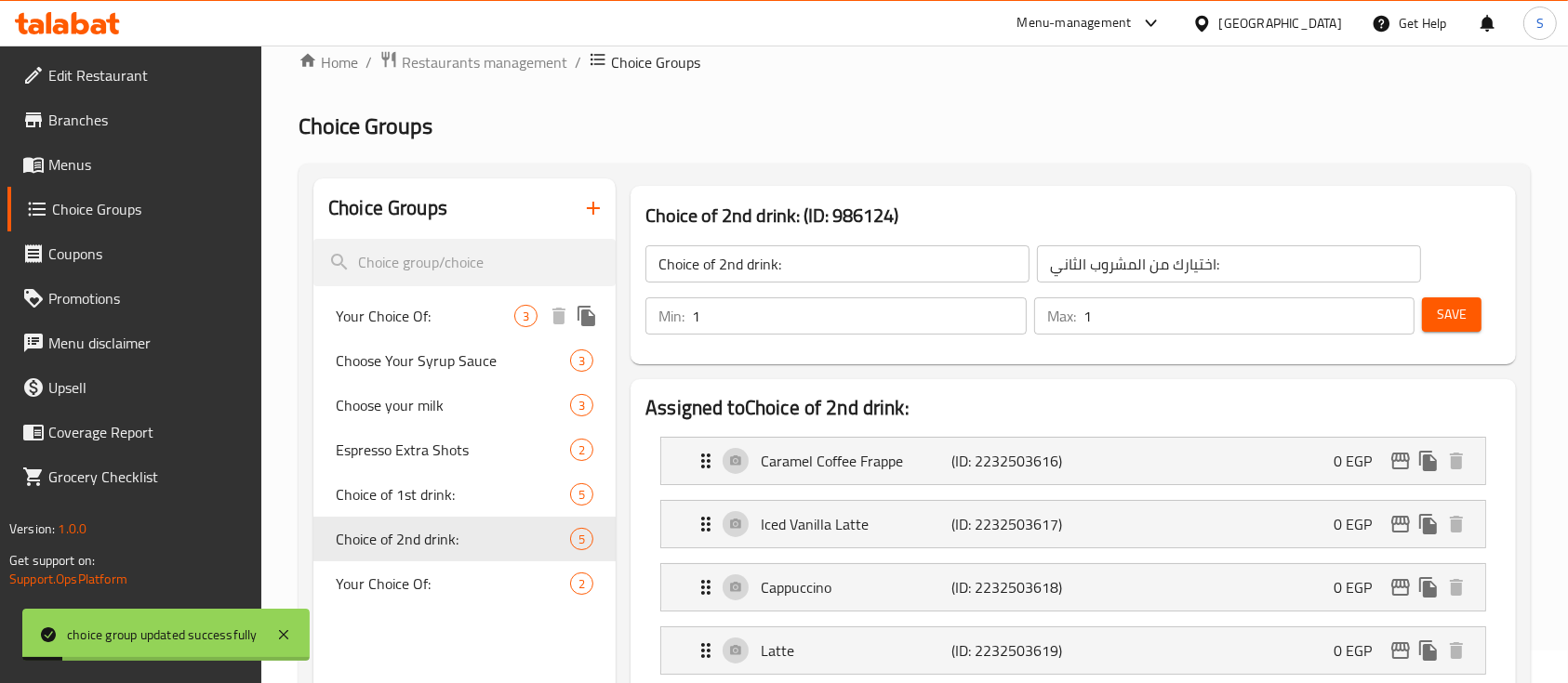
scroll to position [0, 0]
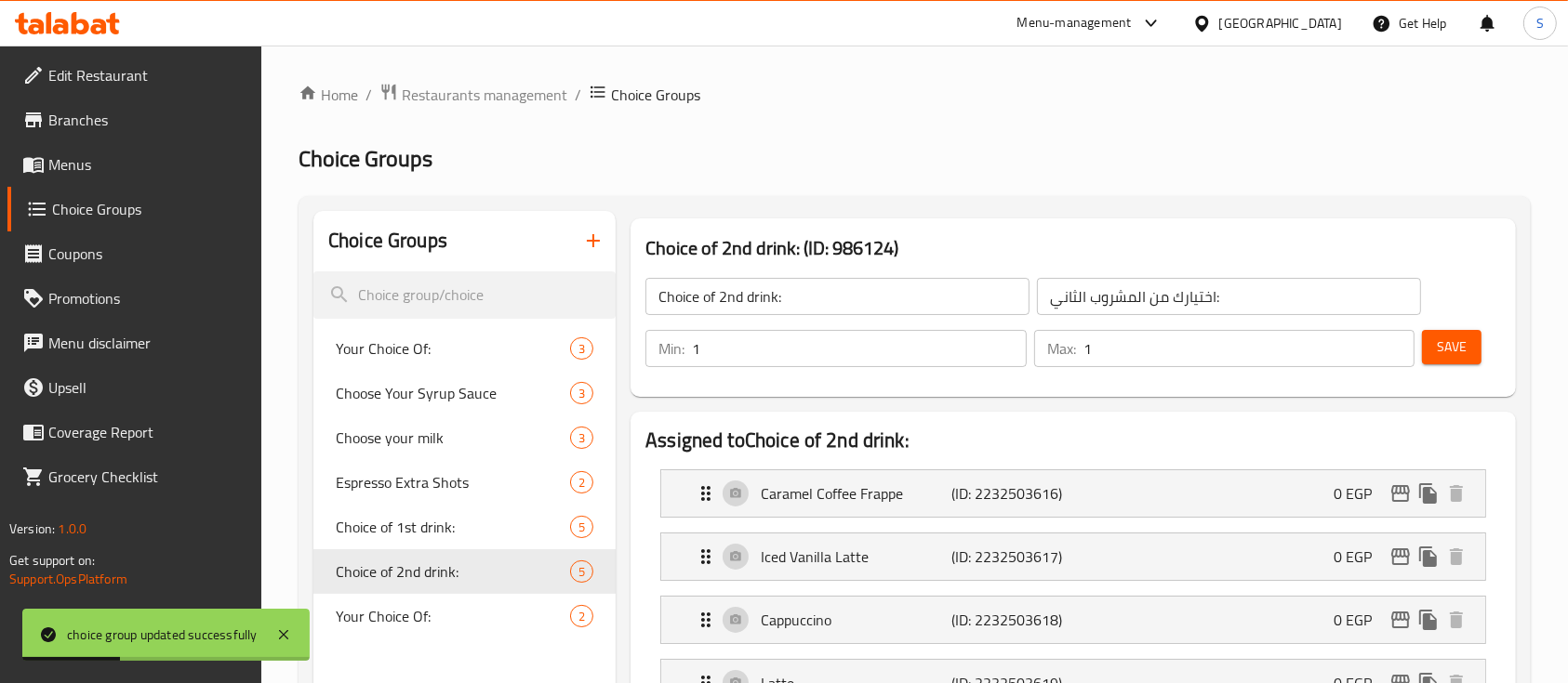
click at [69, 169] on span "Menus" at bounding box center [147, 164] width 199 height 22
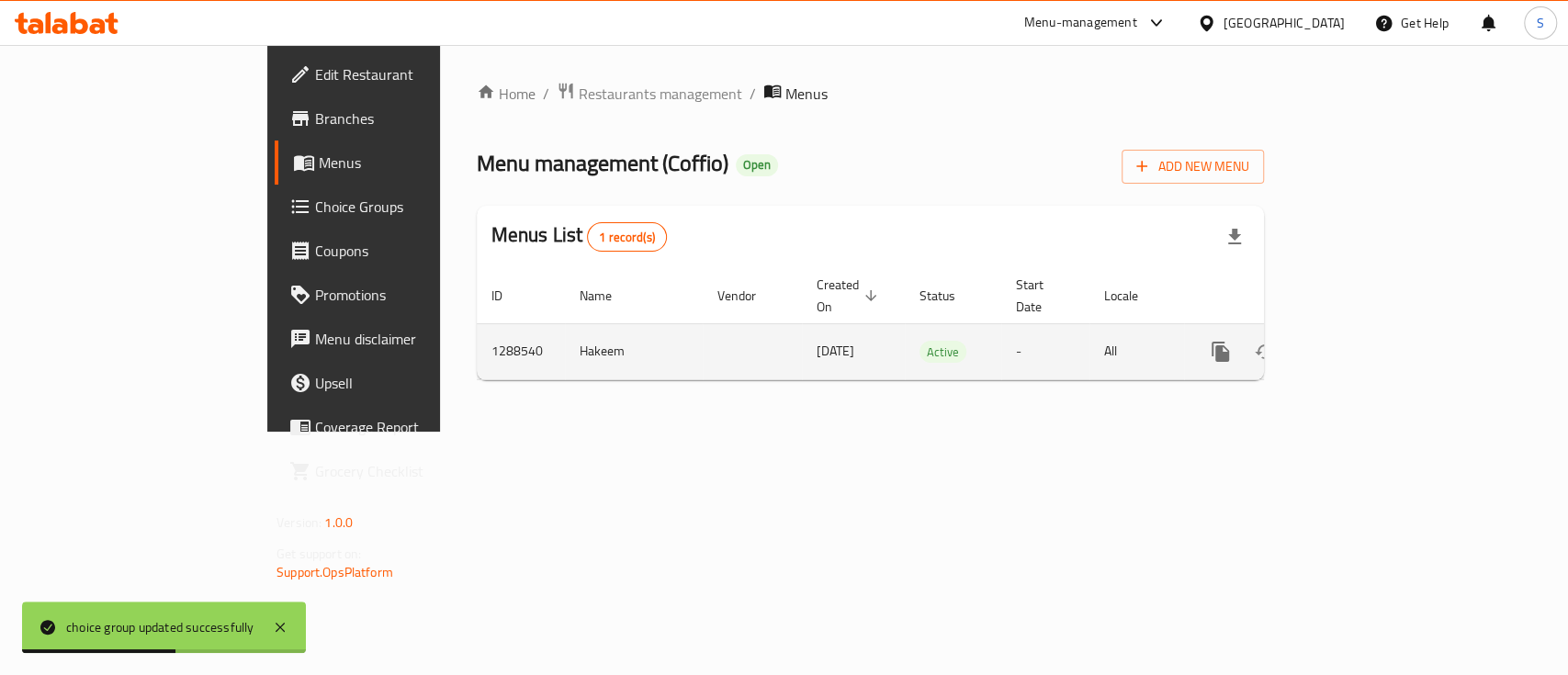
click at [1364, 341] on icon "enhanced table" at bounding box center [1353, 351] width 22 height 22
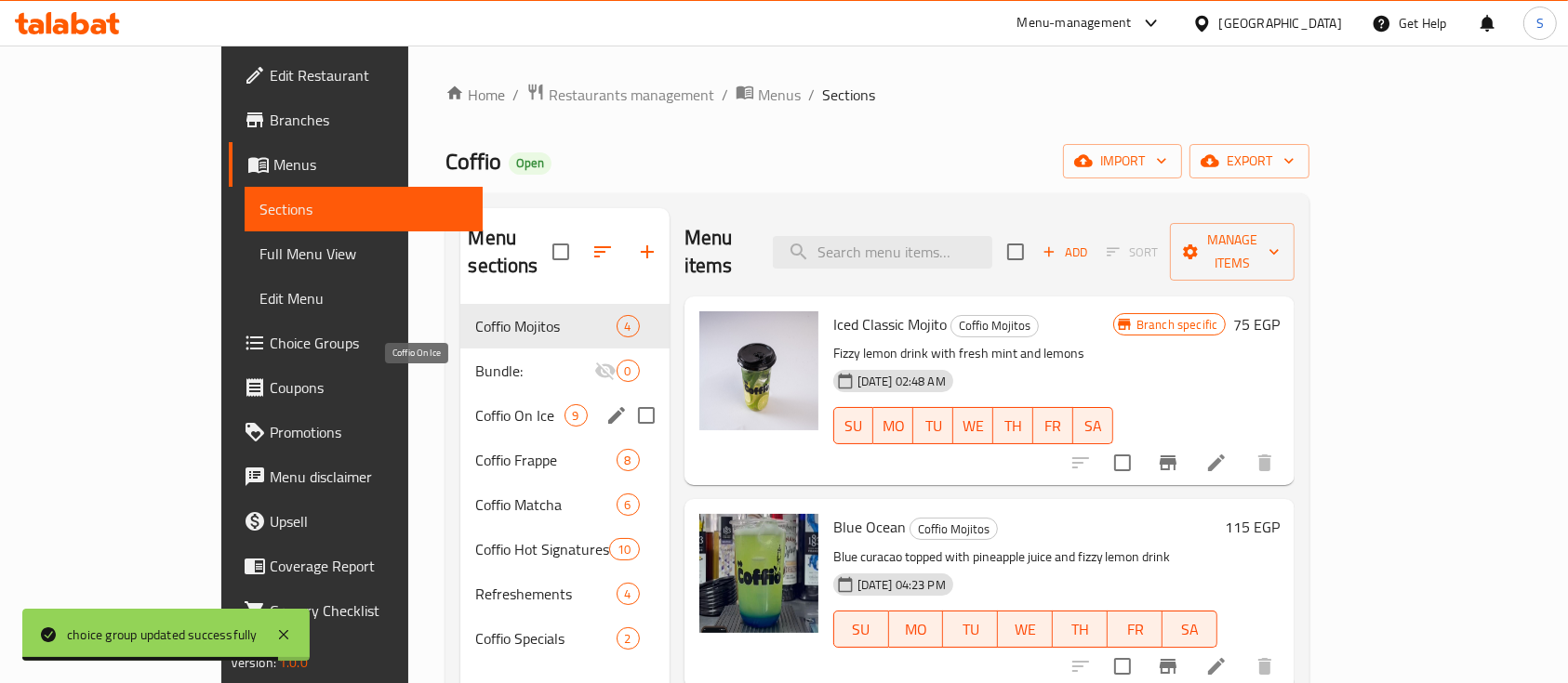
click at [475, 405] on span "Coffio On Ice" at bounding box center [519, 415] width 89 height 22
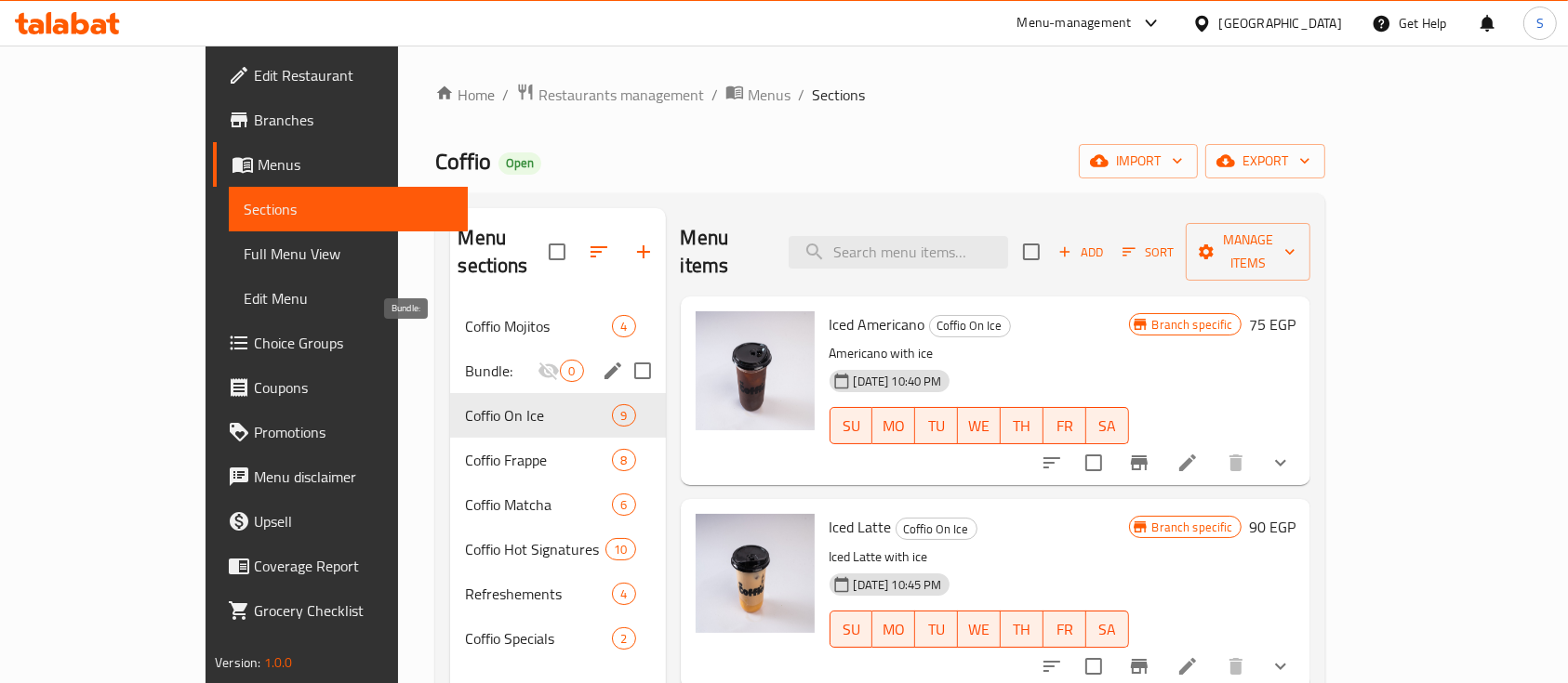
click at [465, 359] on span "Bundle:" at bounding box center [500, 370] width 72 height 22
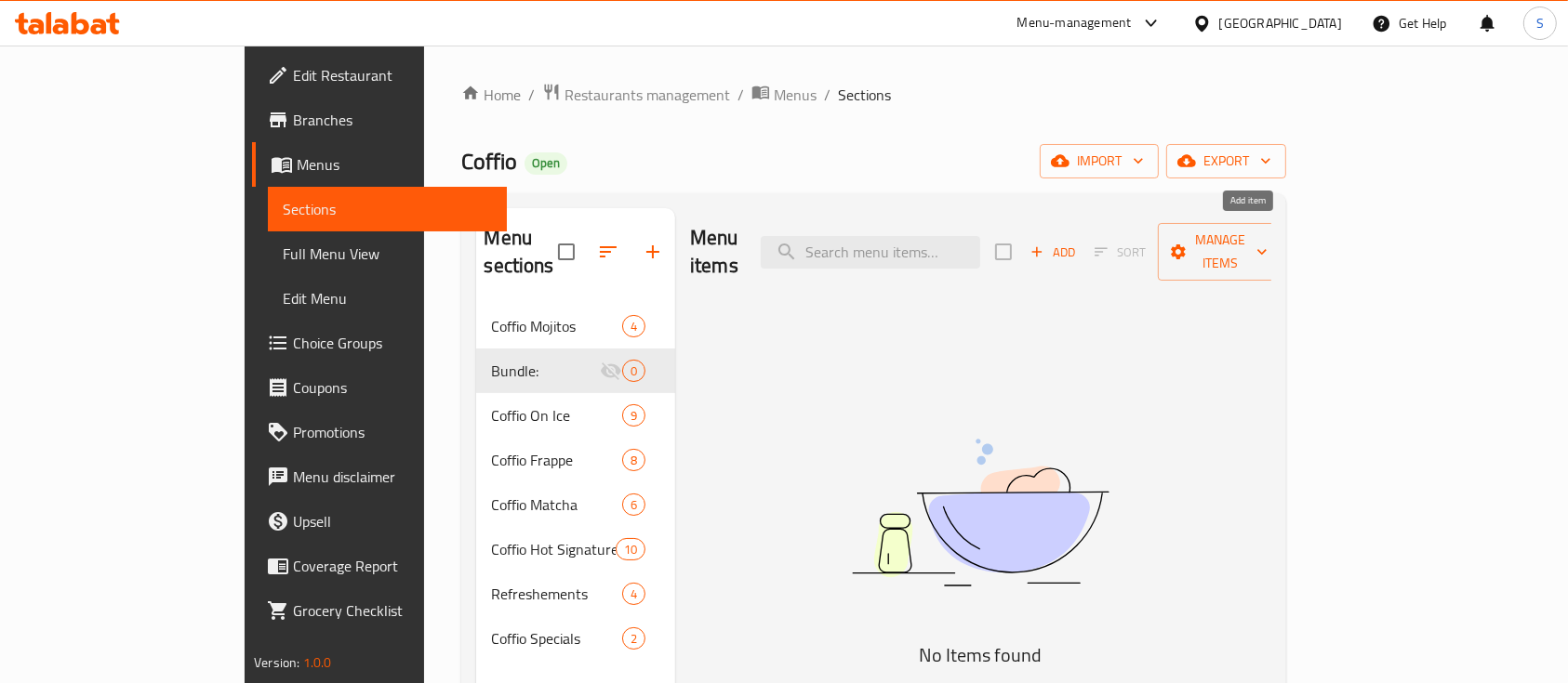
click at [1077, 242] on span "Add" at bounding box center [1052, 252] width 50 height 21
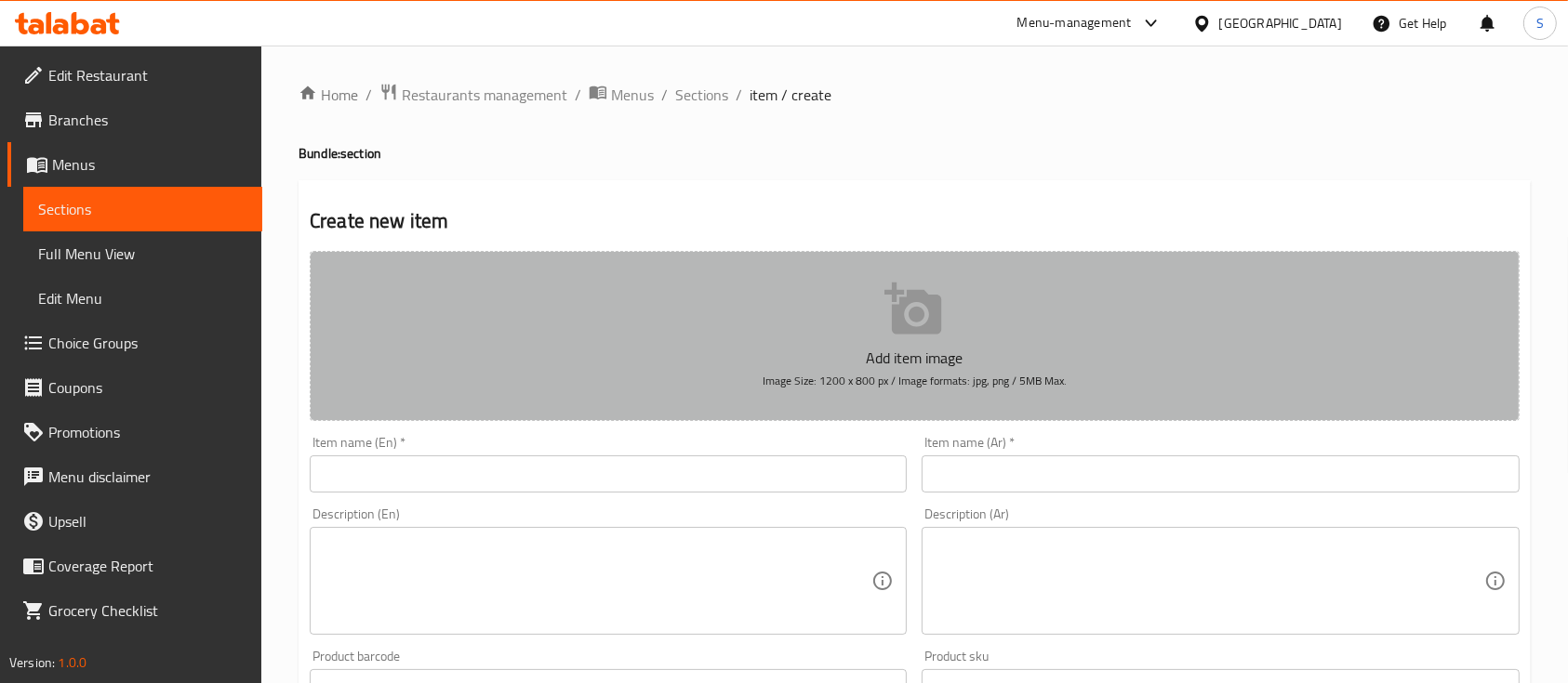
click at [921, 352] on p "Add item image" at bounding box center [914, 357] width 1152 height 22
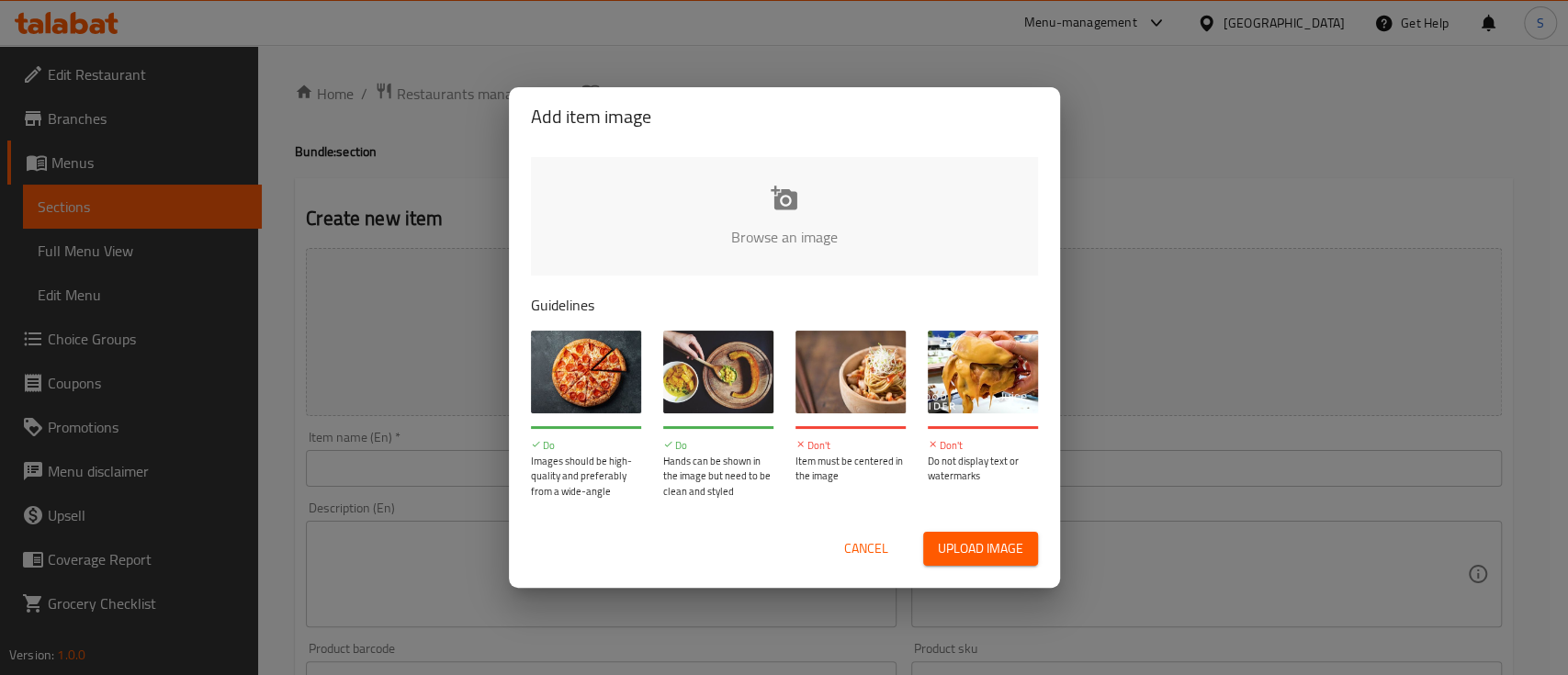
click at [751, 190] on input "file" at bounding box center [1405, 243] width 1749 height 171
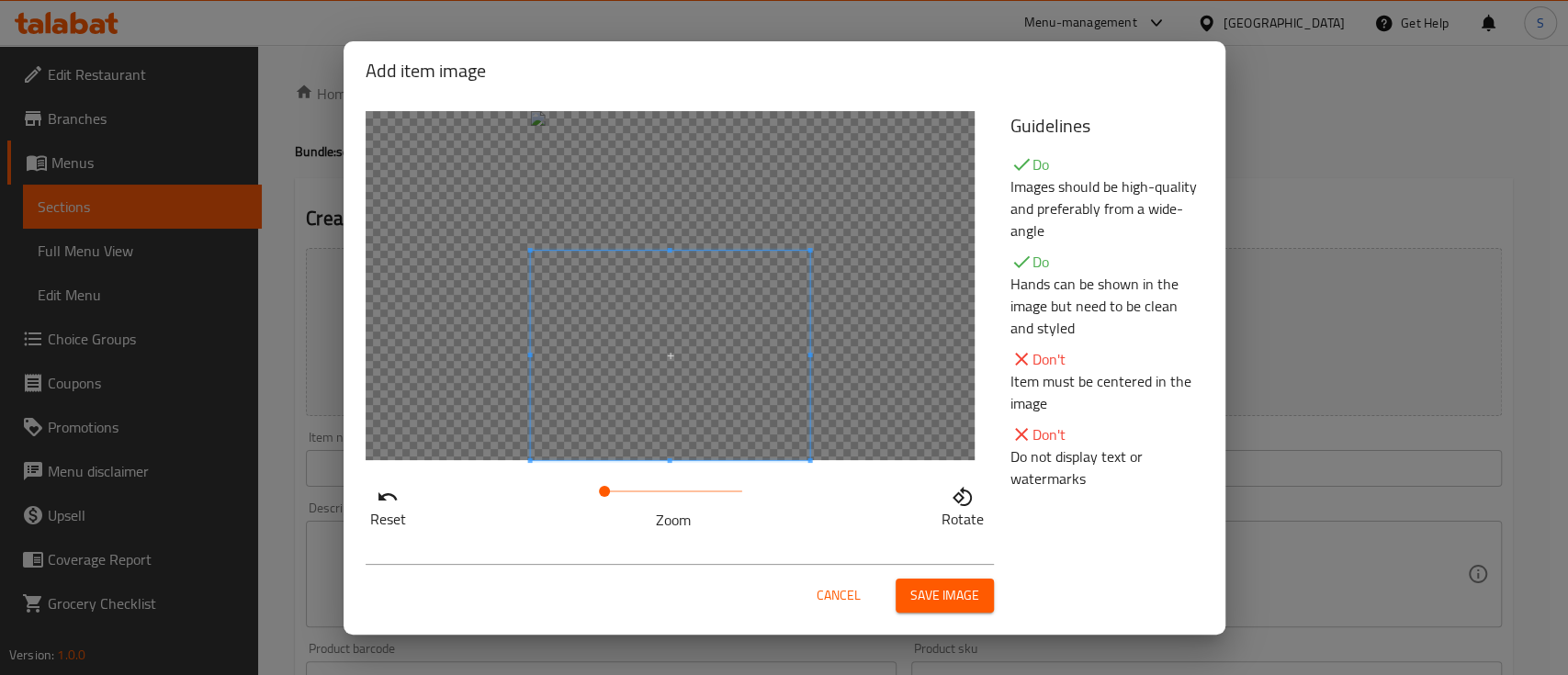
click at [728, 441] on span at bounding box center [669, 355] width 279 height 209
click at [927, 597] on span "Save image" at bounding box center [944, 596] width 69 height 23
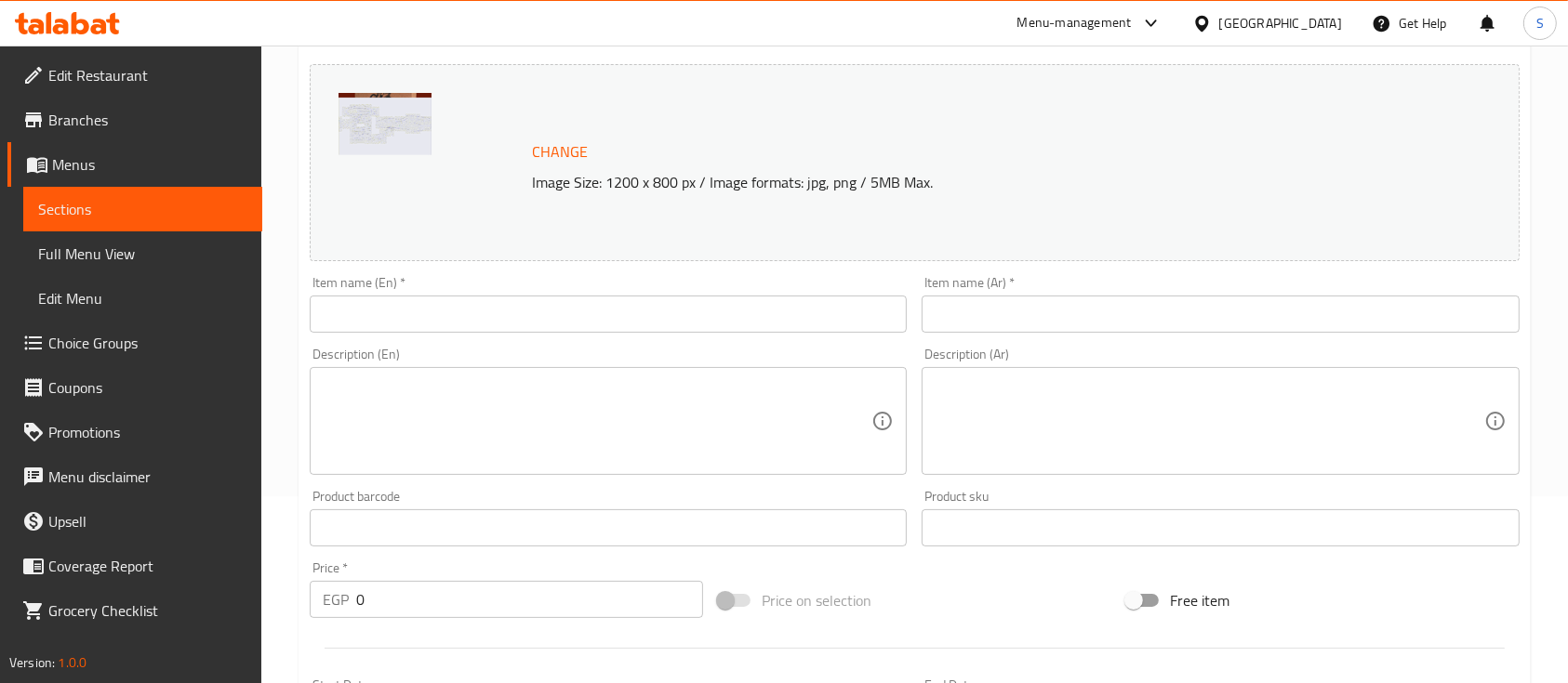
scroll to position [188, 0]
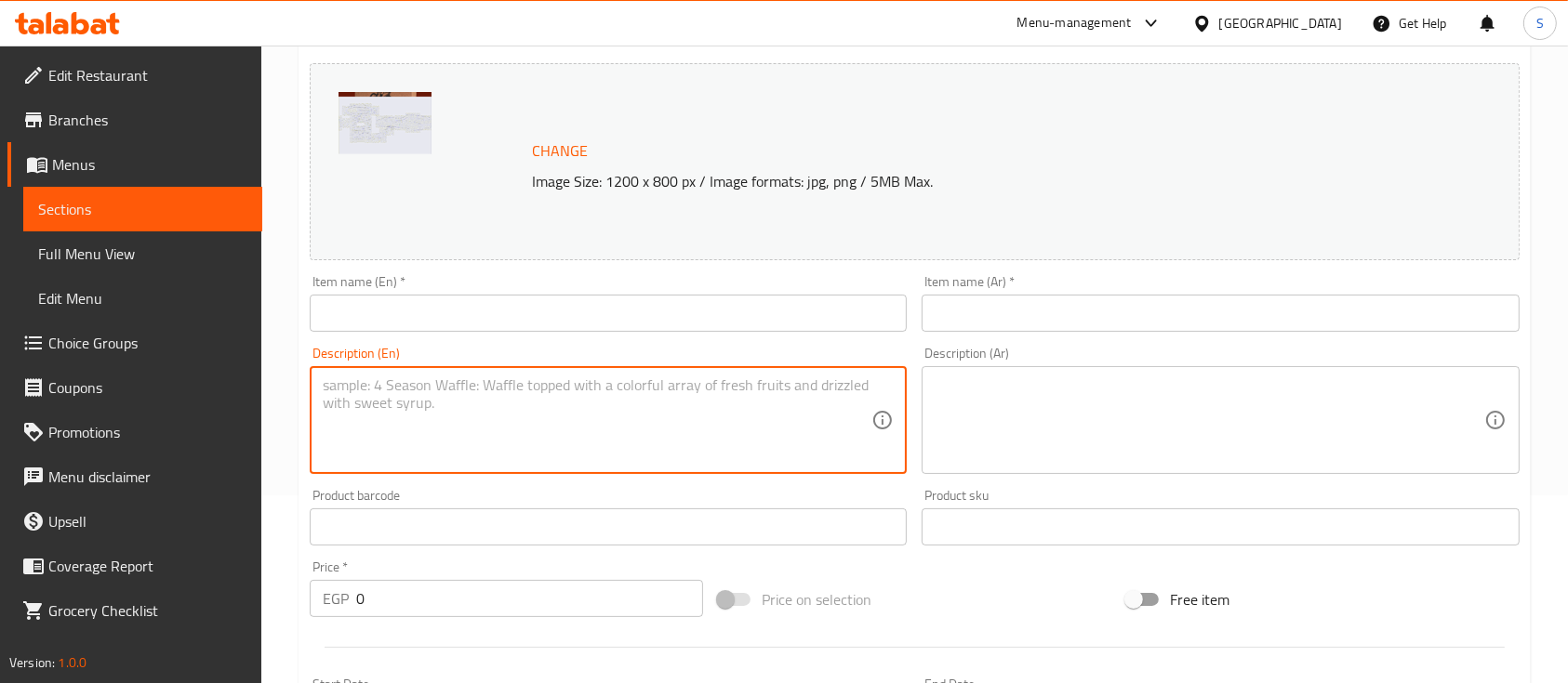
click at [525, 429] on textarea at bounding box center [597, 421] width 548 height 89
paste textarea "2 Drinks of your choice + a free cookie or a free brownie"
type textarea "2 Drinks of your choice + a free cookie or a free brownie"
click at [1032, 420] on textarea at bounding box center [1209, 421] width 548 height 89
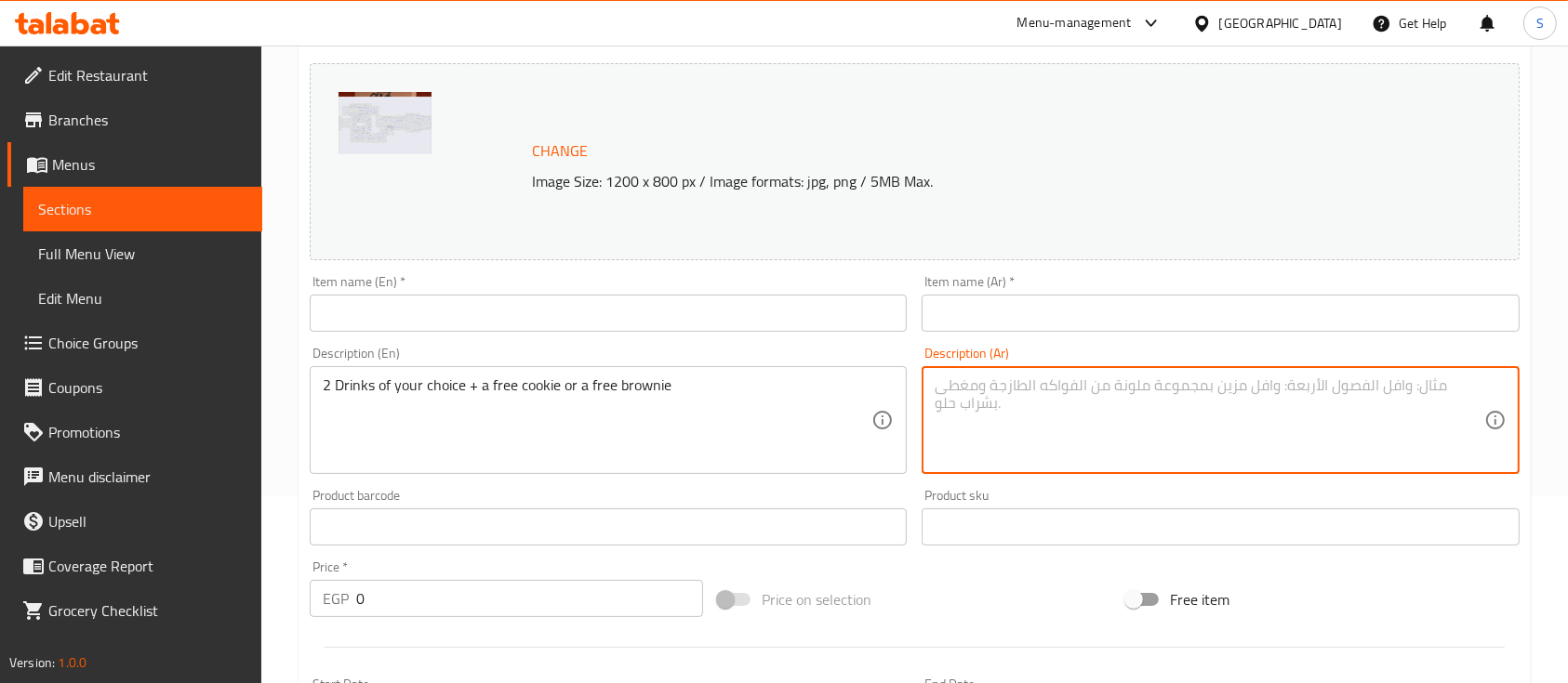
paste textarea "2 مشروب من اختيارك + كوكيز مجانية أو براوني مجانية"
type textarea "2 مشروب من اختيارك + كوكيز مجانية أو براوني مجانية"
click at [501, 320] on input "text" at bounding box center [607, 313] width 597 height 38
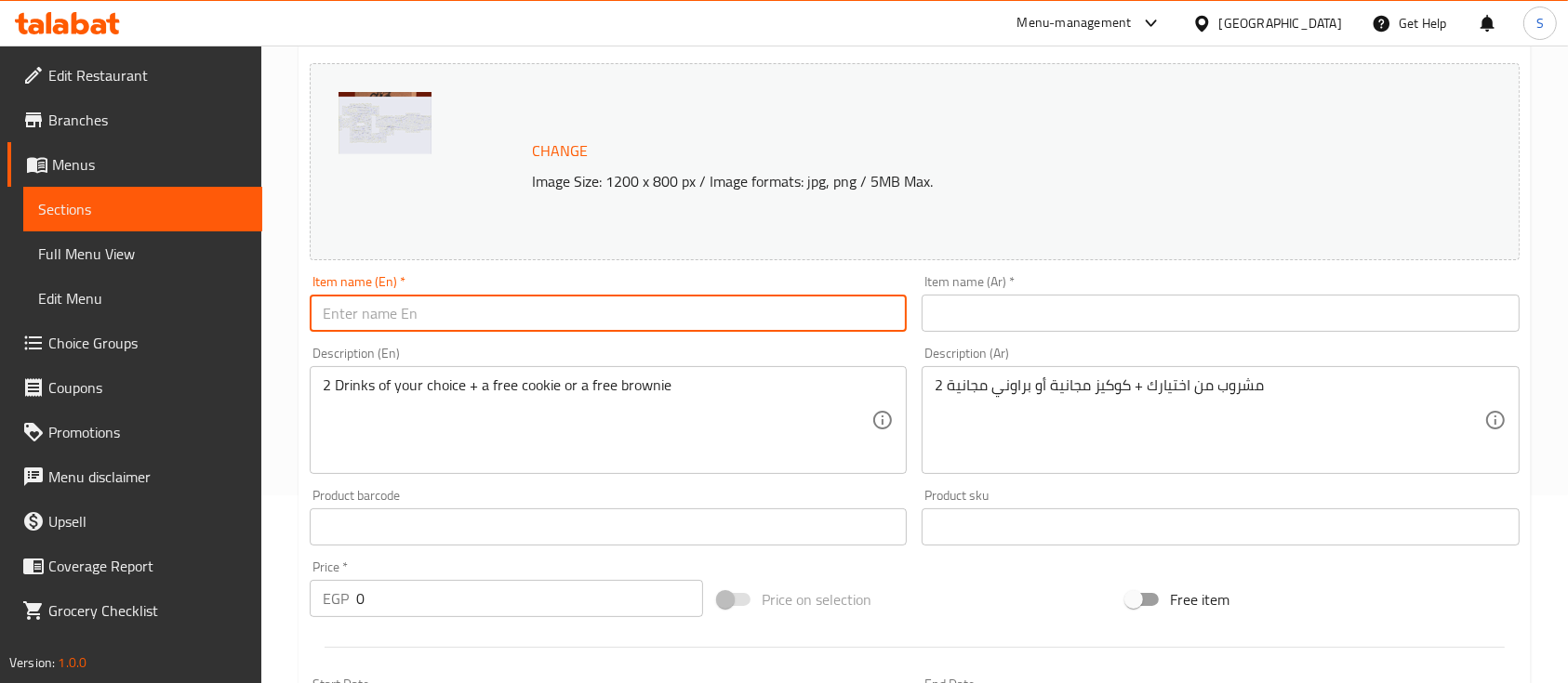
click at [992, 313] on input "text" at bounding box center [1219, 313] width 597 height 38
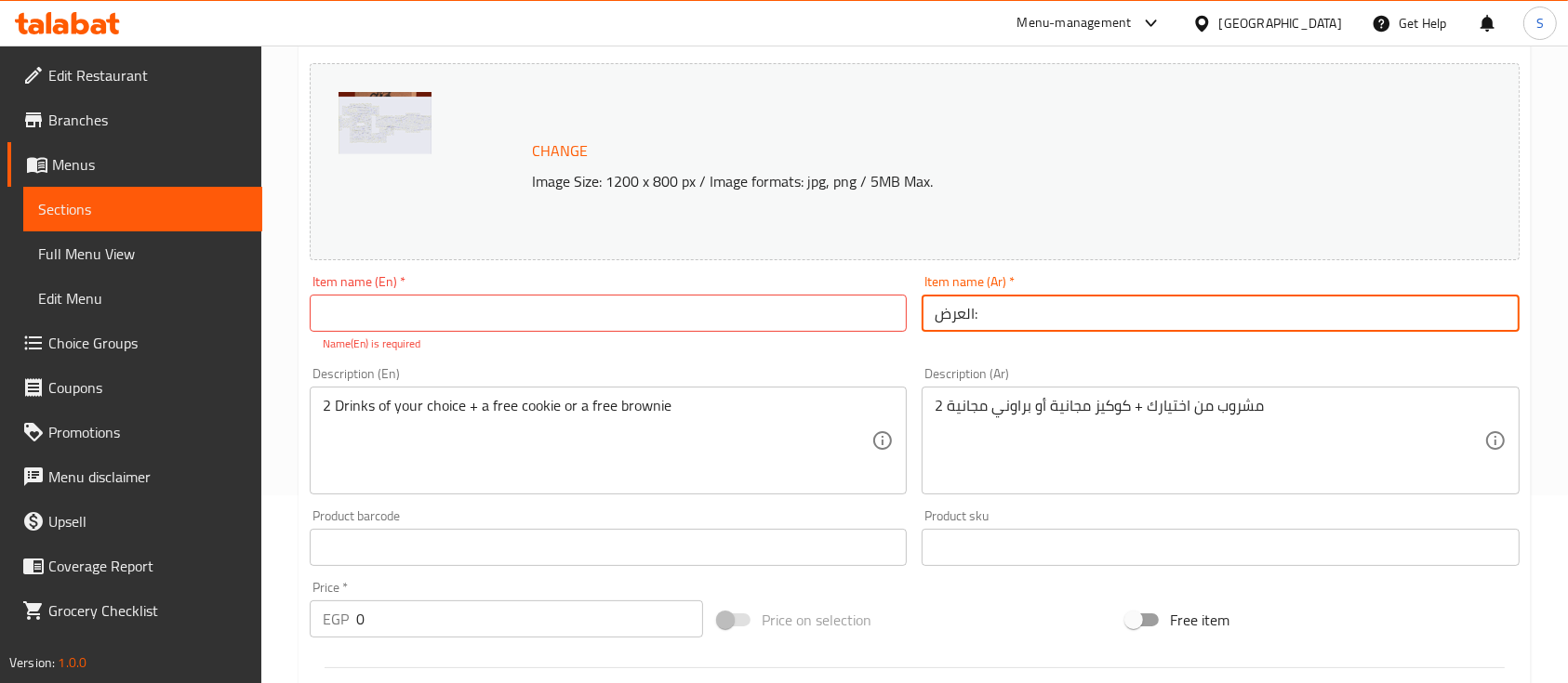
type input "العرض:"
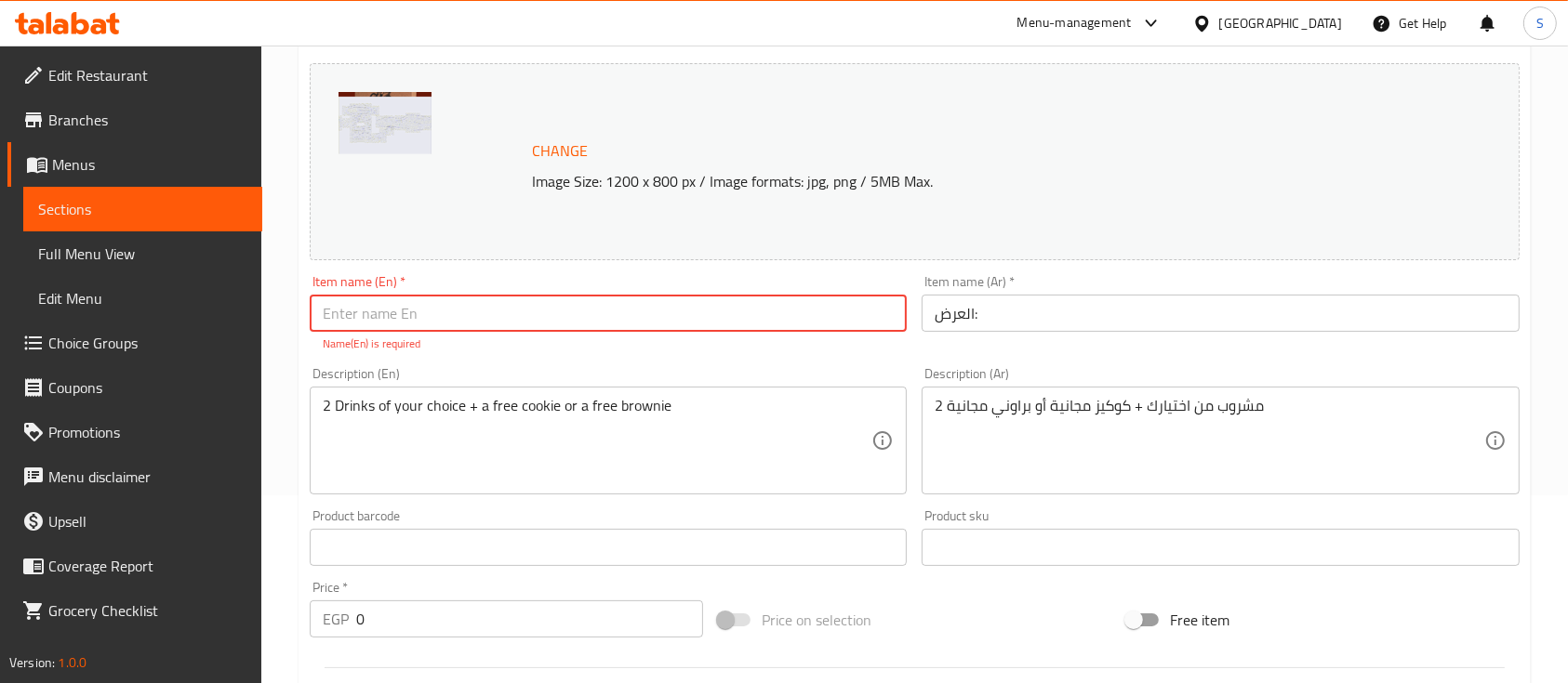
click at [858, 313] on input "text" at bounding box center [607, 313] width 597 height 38
type input "The Sweet Tooth Bundle"
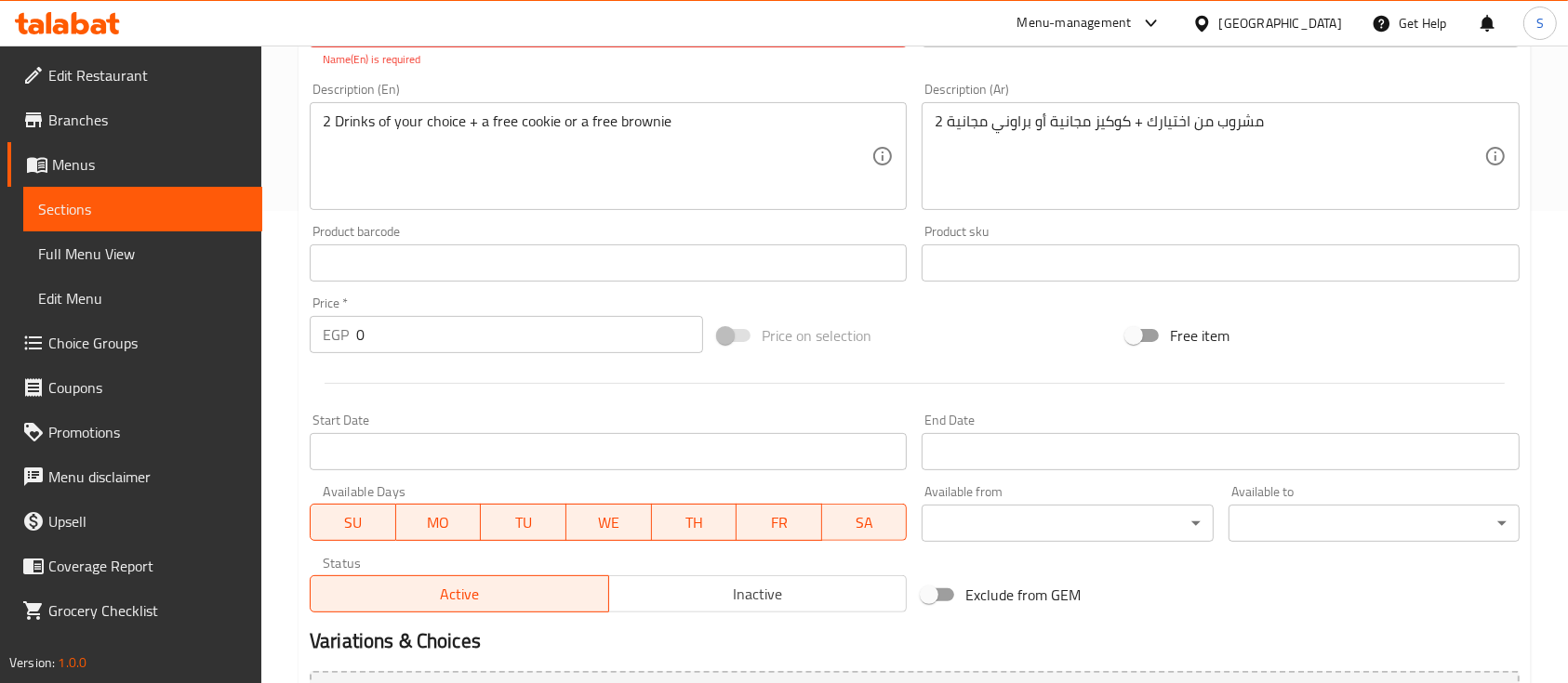
scroll to position [473, 0]
click at [454, 330] on input "0" at bounding box center [530, 333] width 347 height 38
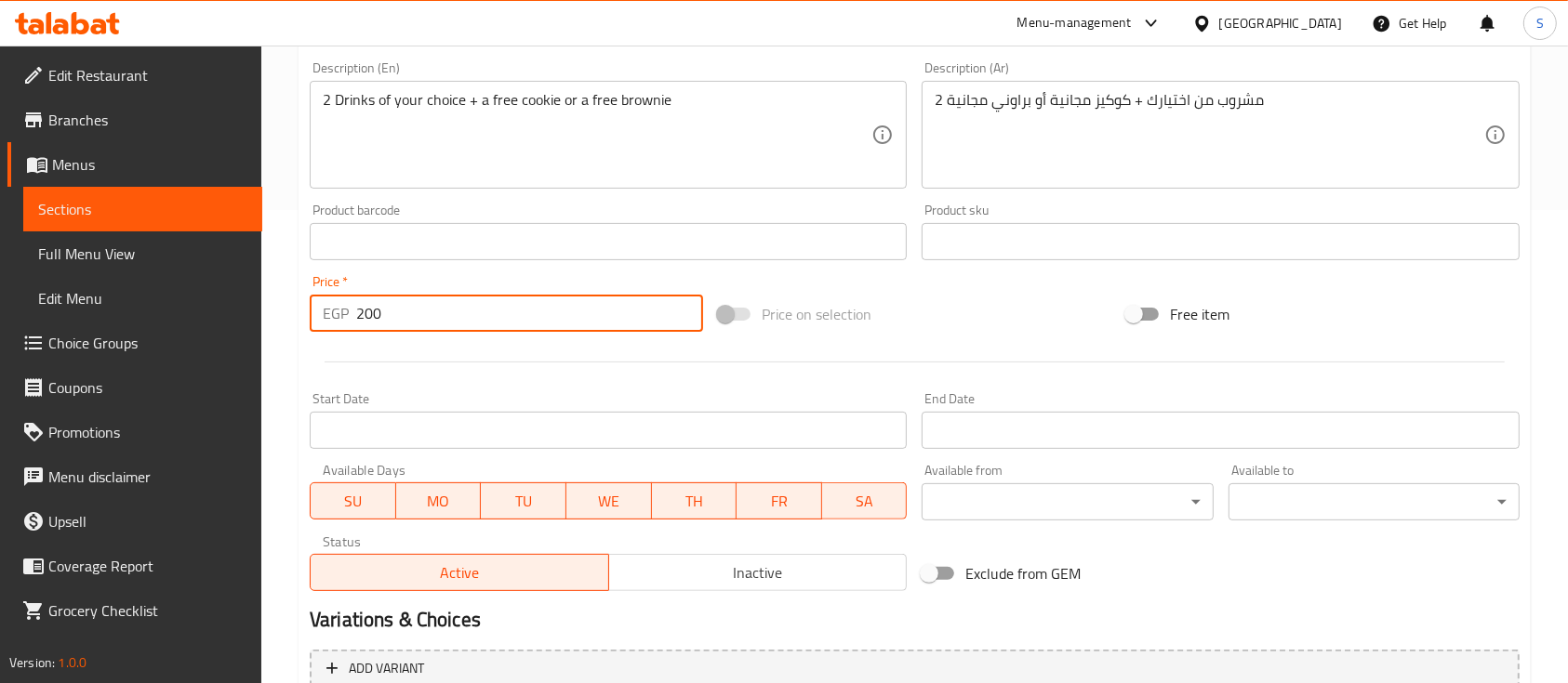
scroll to position [656, 0]
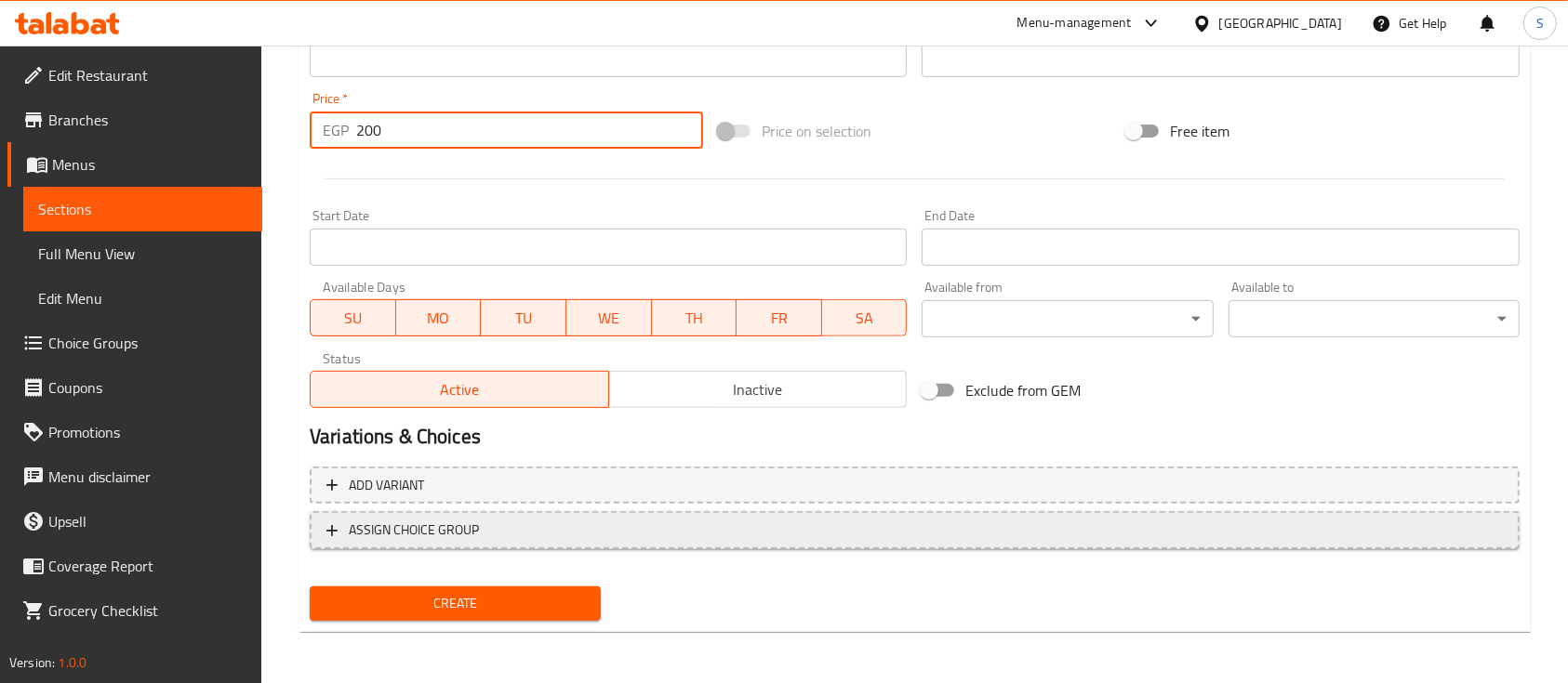
type input "200"
click at [439, 529] on span "ASSIGN CHOICE GROUP" at bounding box center [413, 530] width 130 height 23
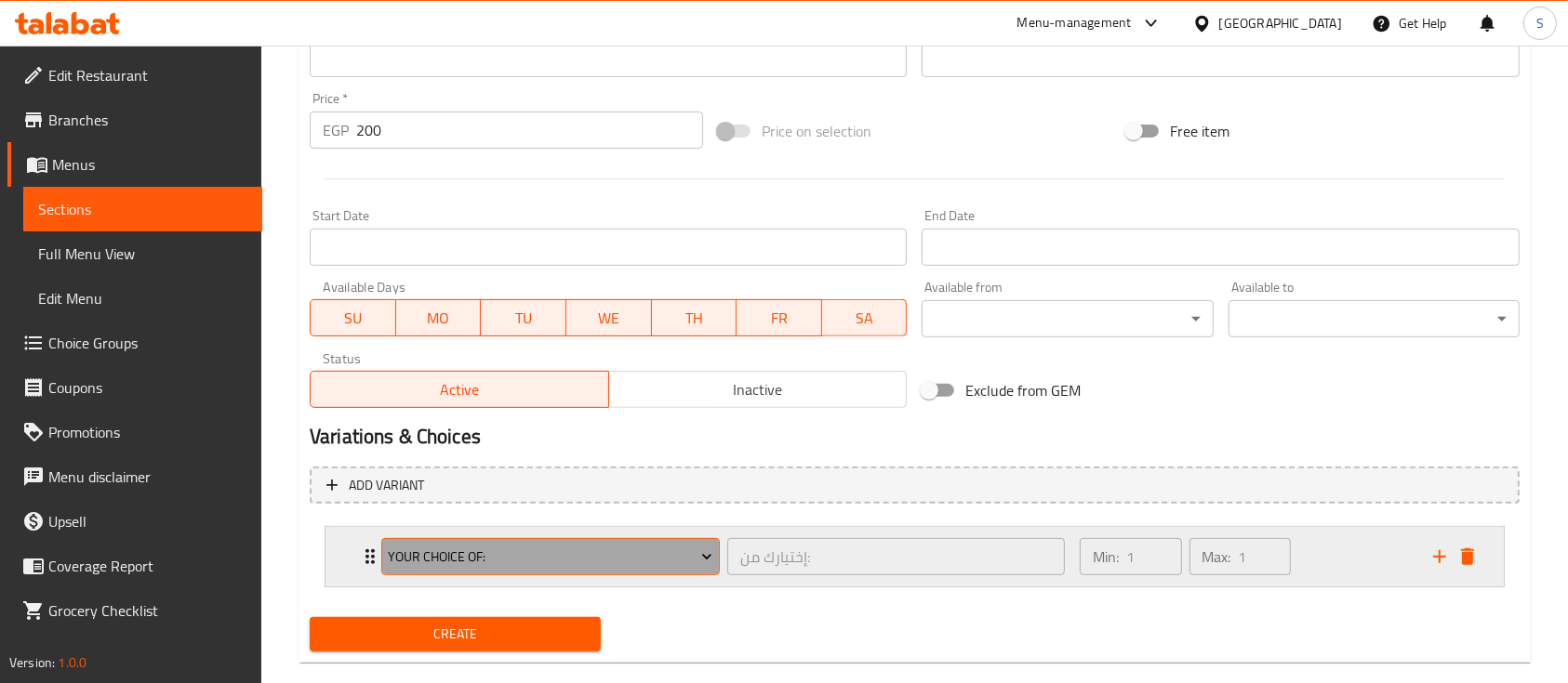
click at [525, 547] on span "Your Choice Of:" at bounding box center [549, 557] width 325 height 23
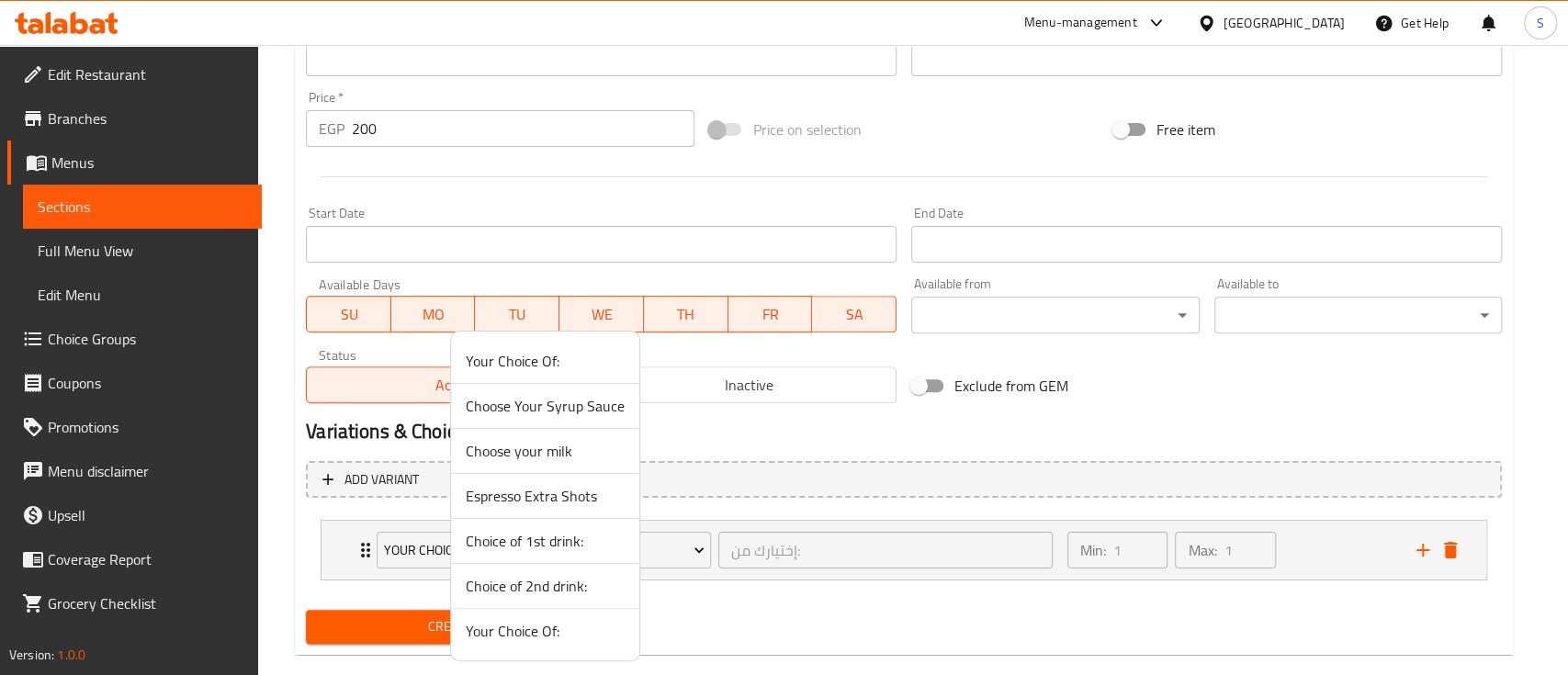
click at [566, 547] on span "Choice of 1st drink:" at bounding box center [545, 541] width 159 height 22
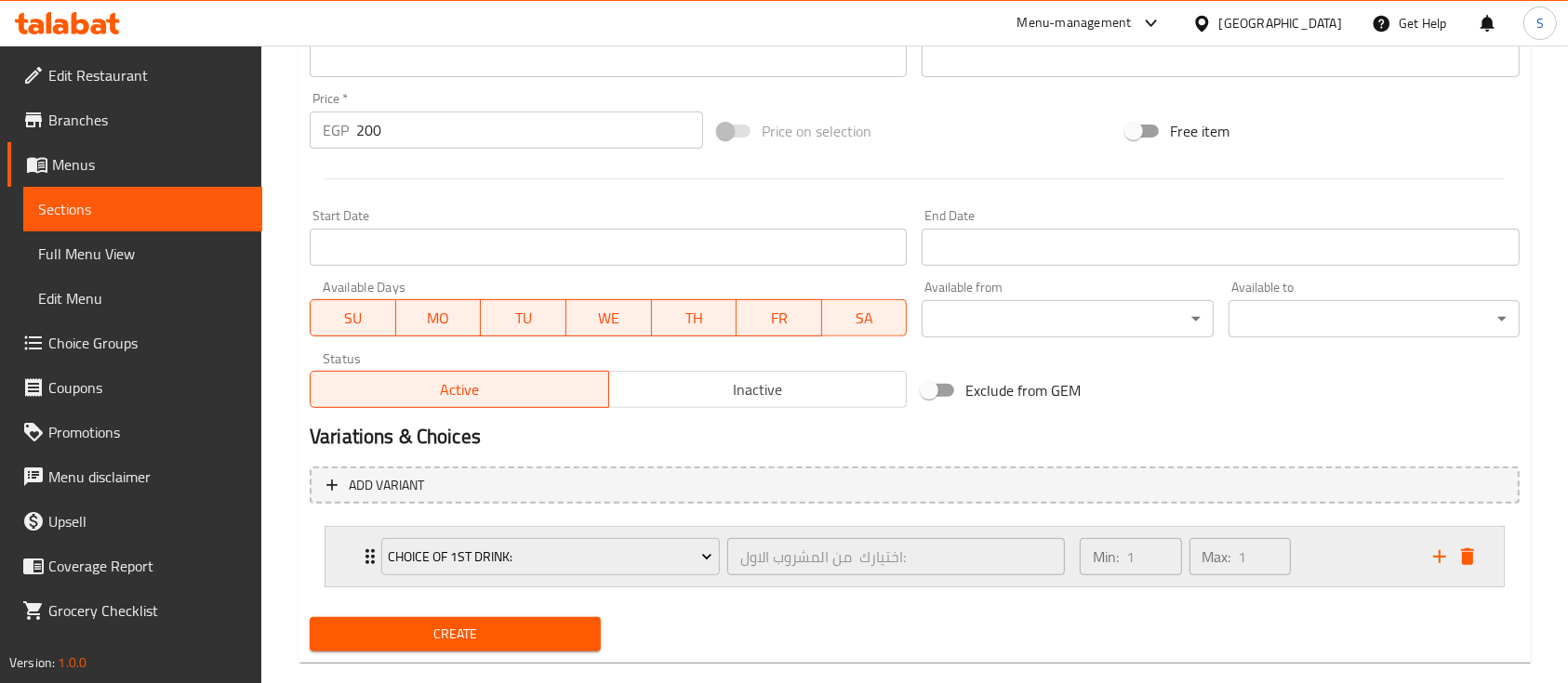
scroll to position [687, 0]
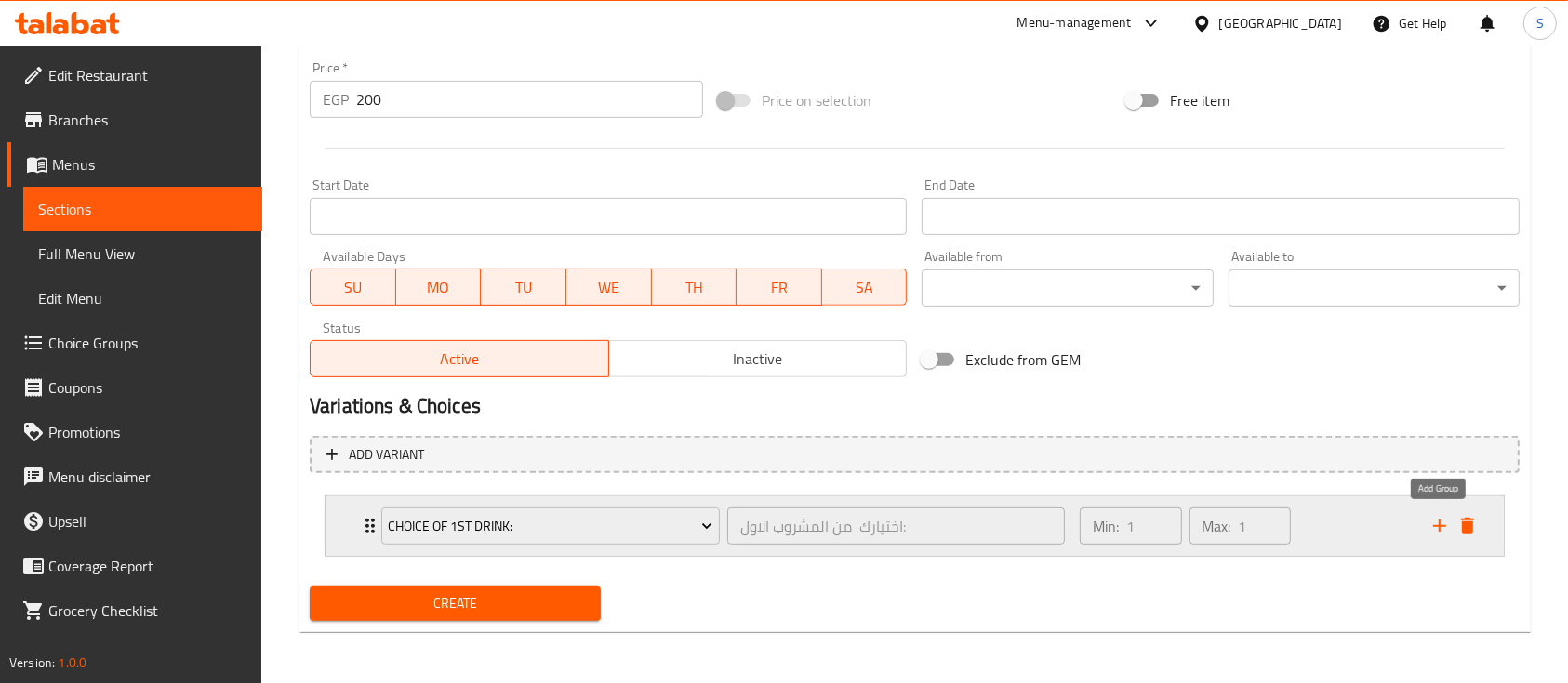
click at [1440, 526] on icon "add" at bounding box center [1440, 526] width 13 height 13
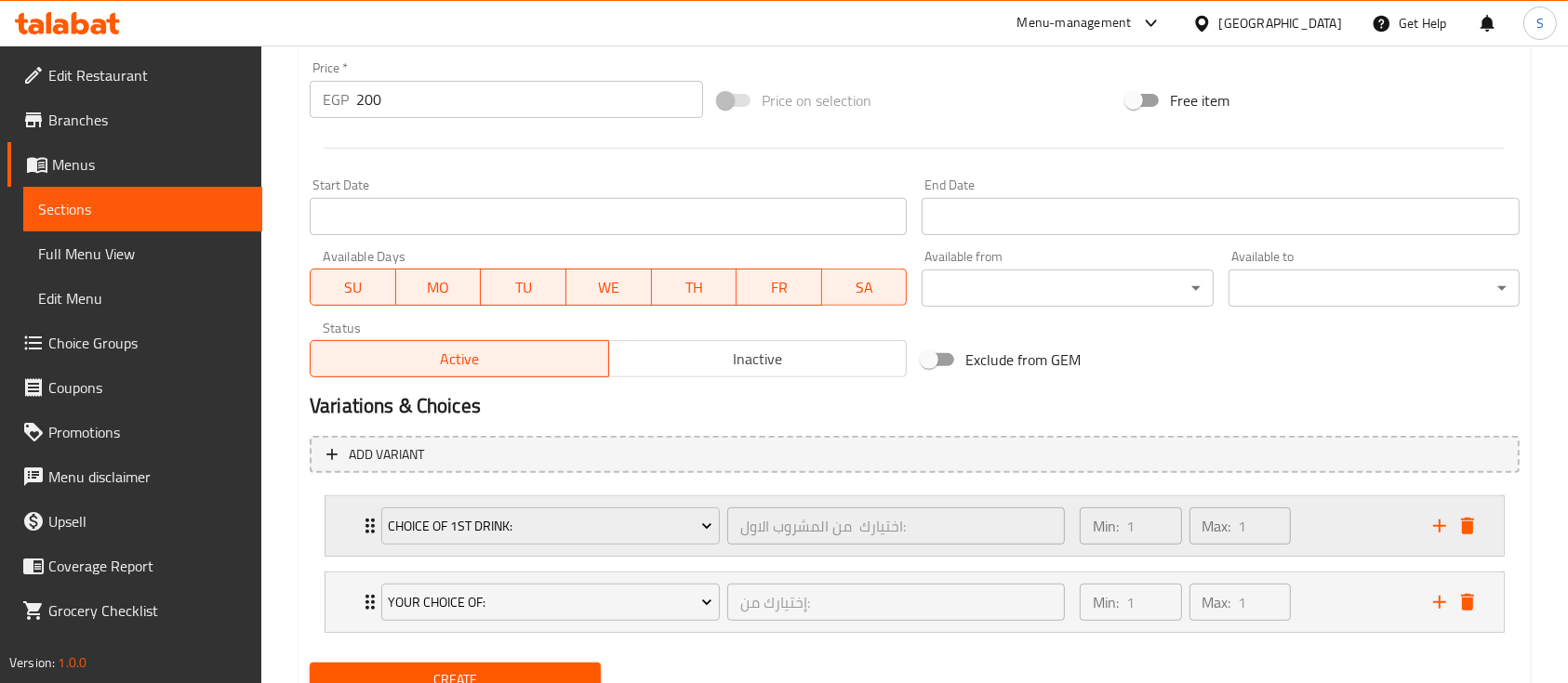
scroll to position [763, 0]
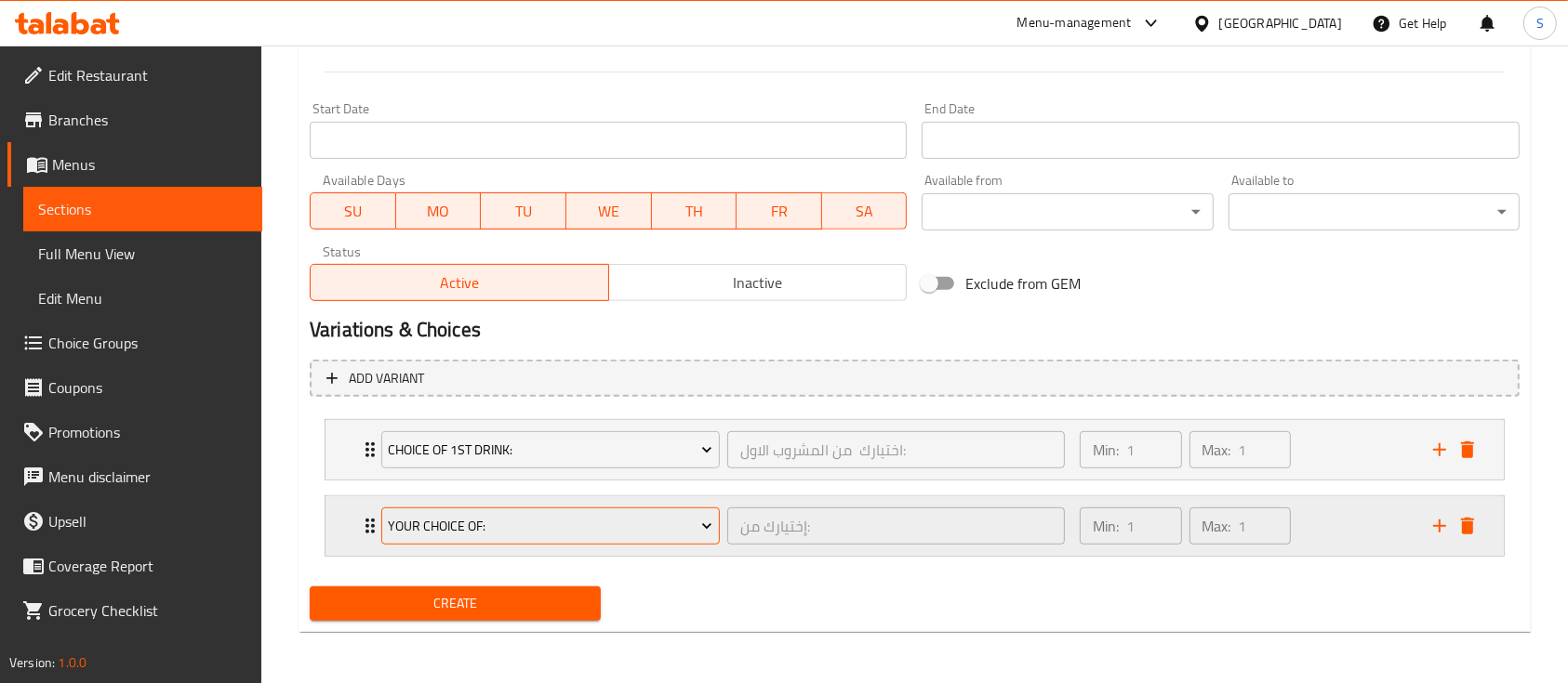
click at [609, 518] on span "Your Choice Of:" at bounding box center [549, 527] width 325 height 23
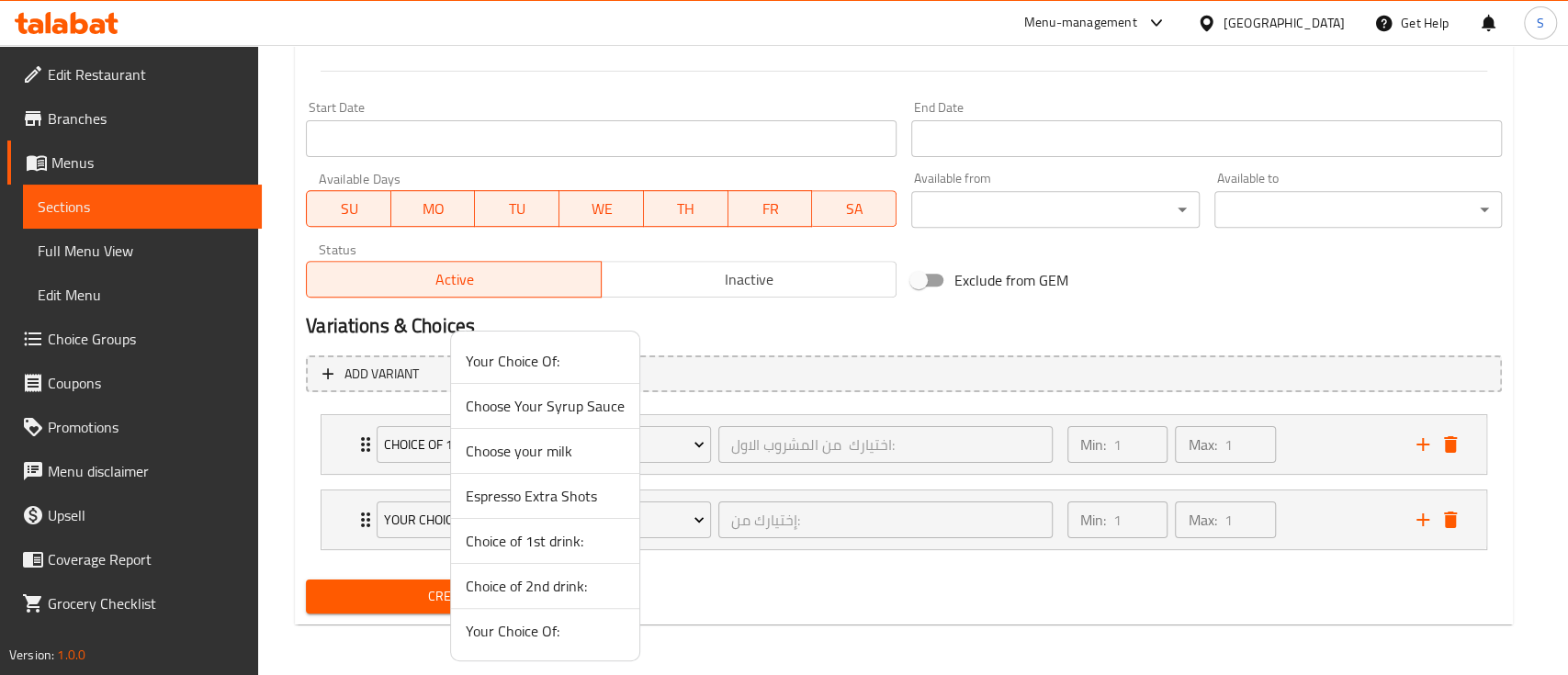
click at [570, 591] on span "Choice of 2nd drink:" at bounding box center [545, 586] width 159 height 22
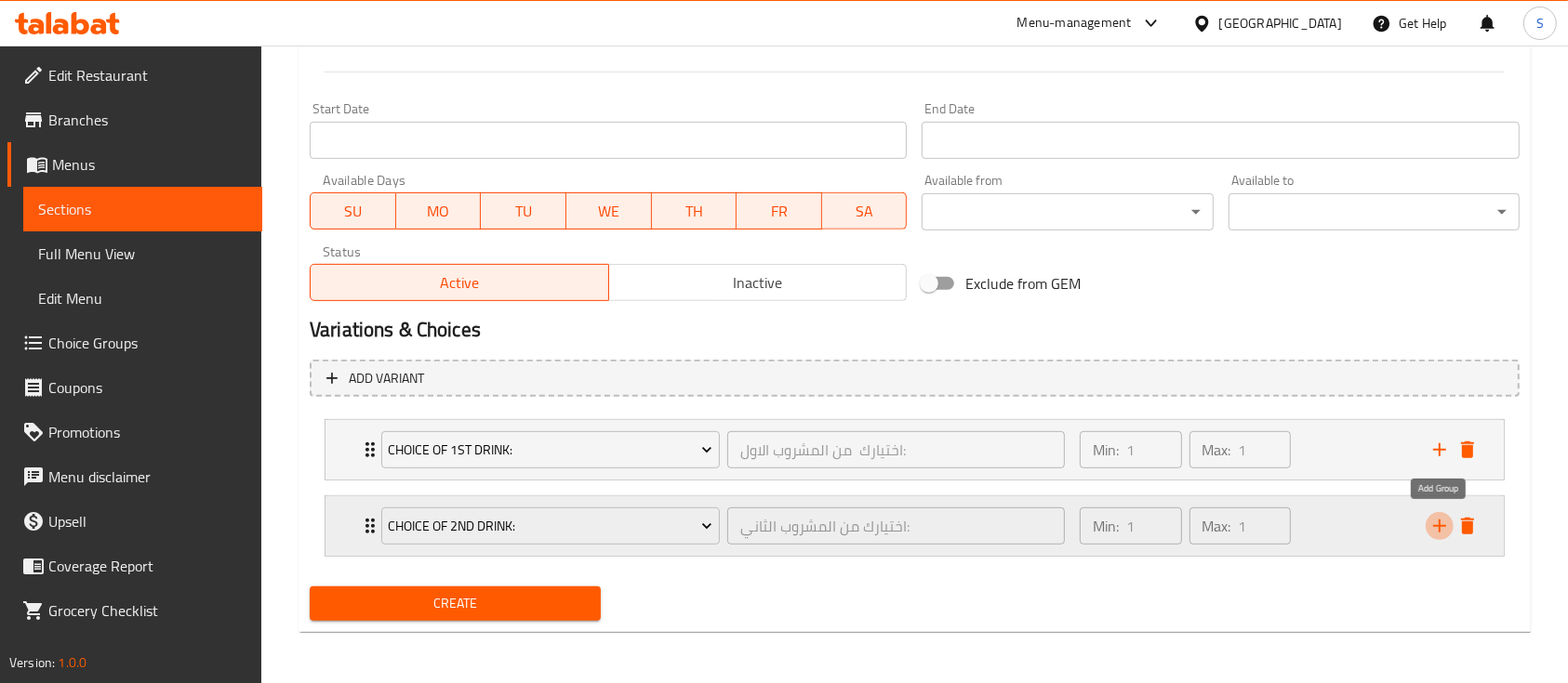
click at [1443, 523] on icon "add" at bounding box center [1439, 526] width 22 height 22
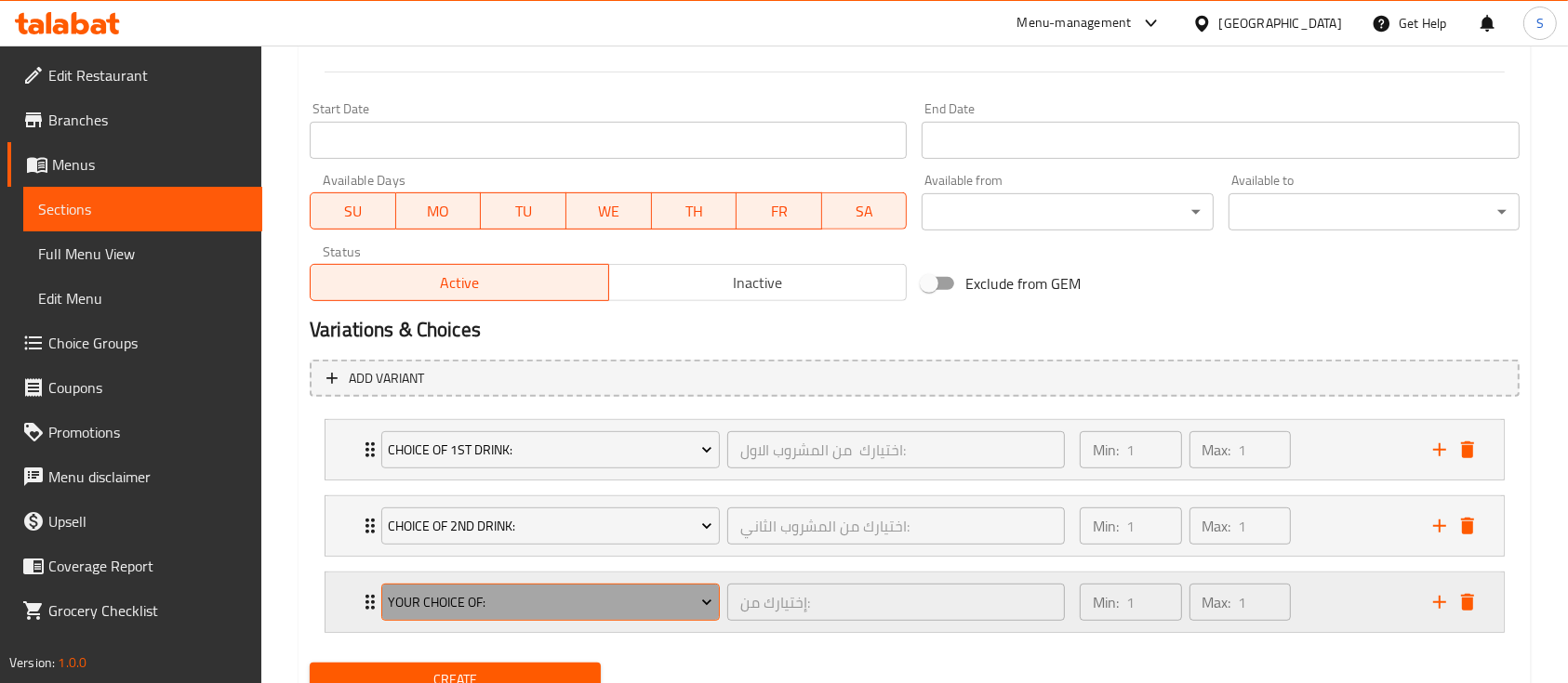
click at [640, 614] on button "Your Choice Of:" at bounding box center [550, 602] width 338 height 38
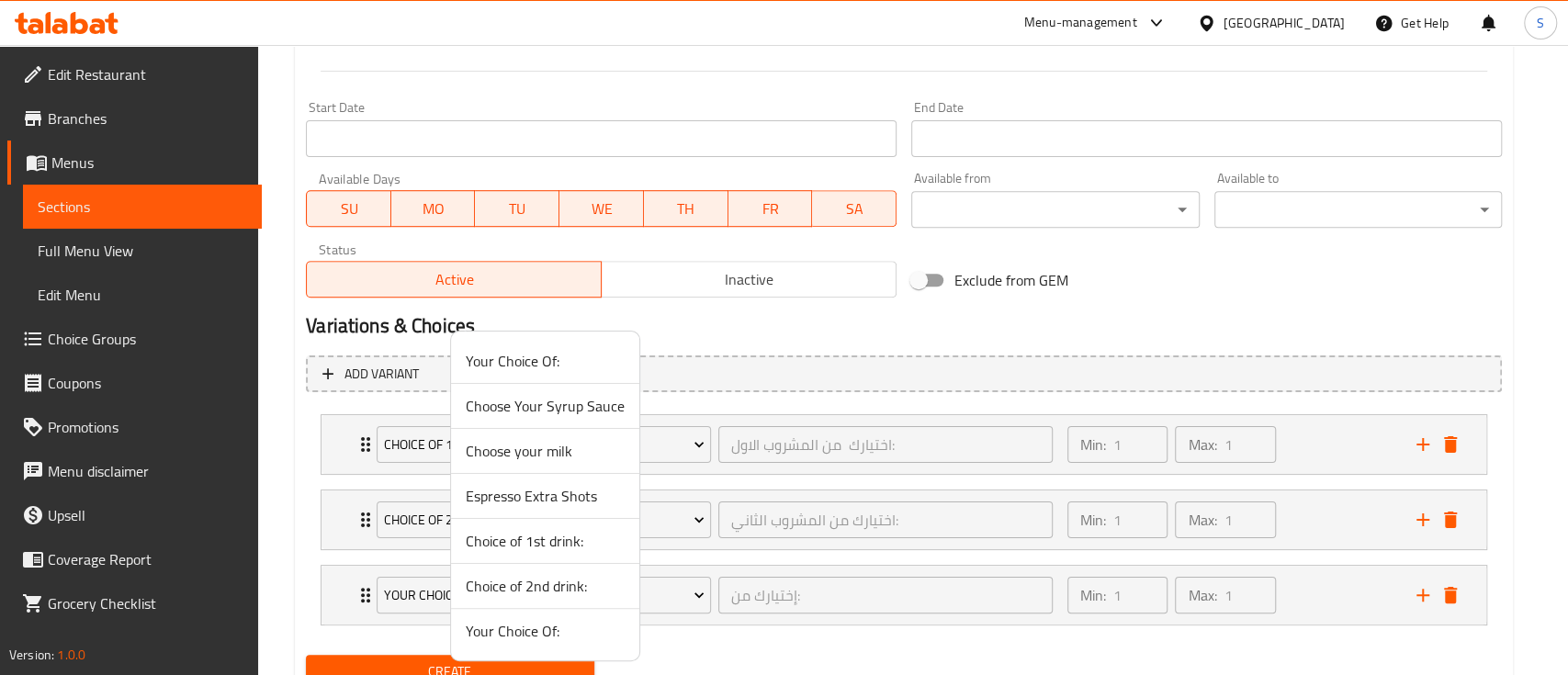
click at [551, 625] on span "Your Choice Of:" at bounding box center [545, 630] width 159 height 22
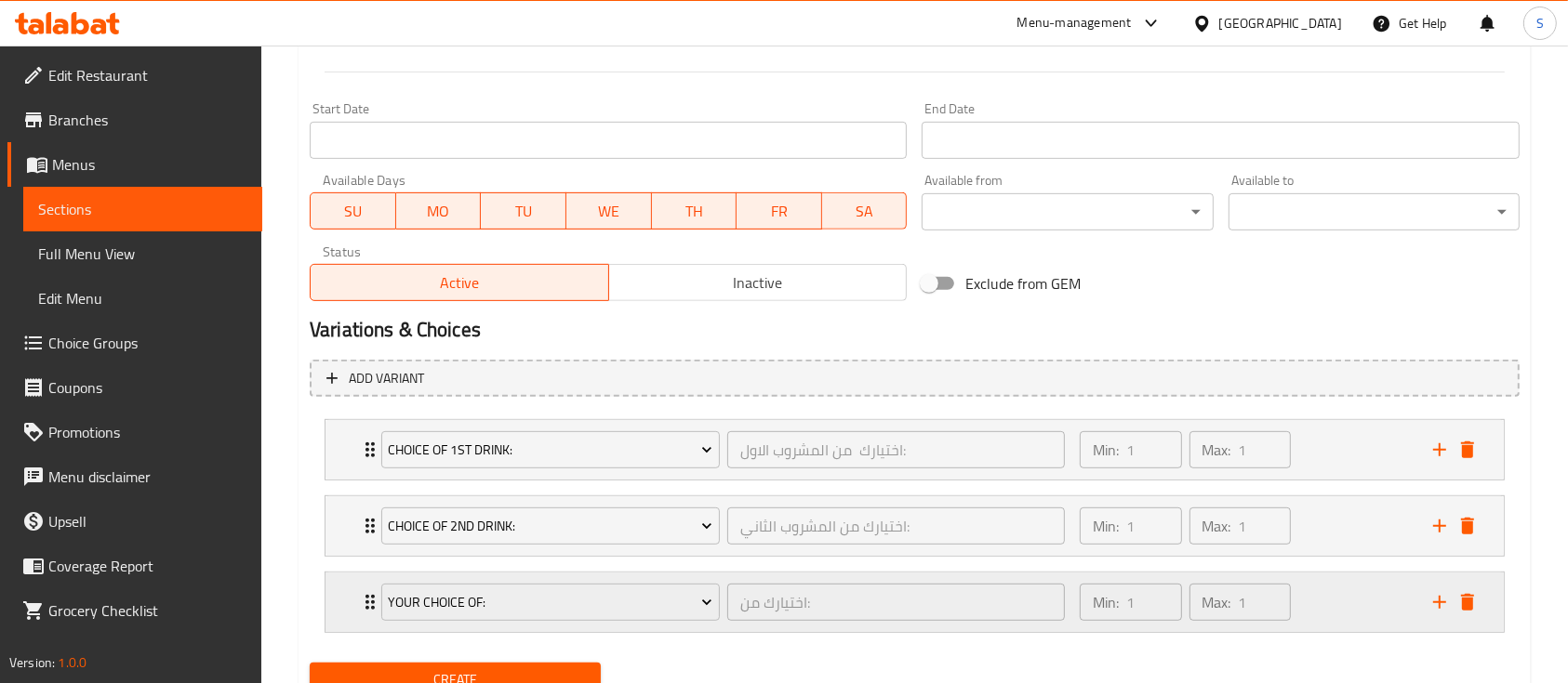
scroll to position [839, 0]
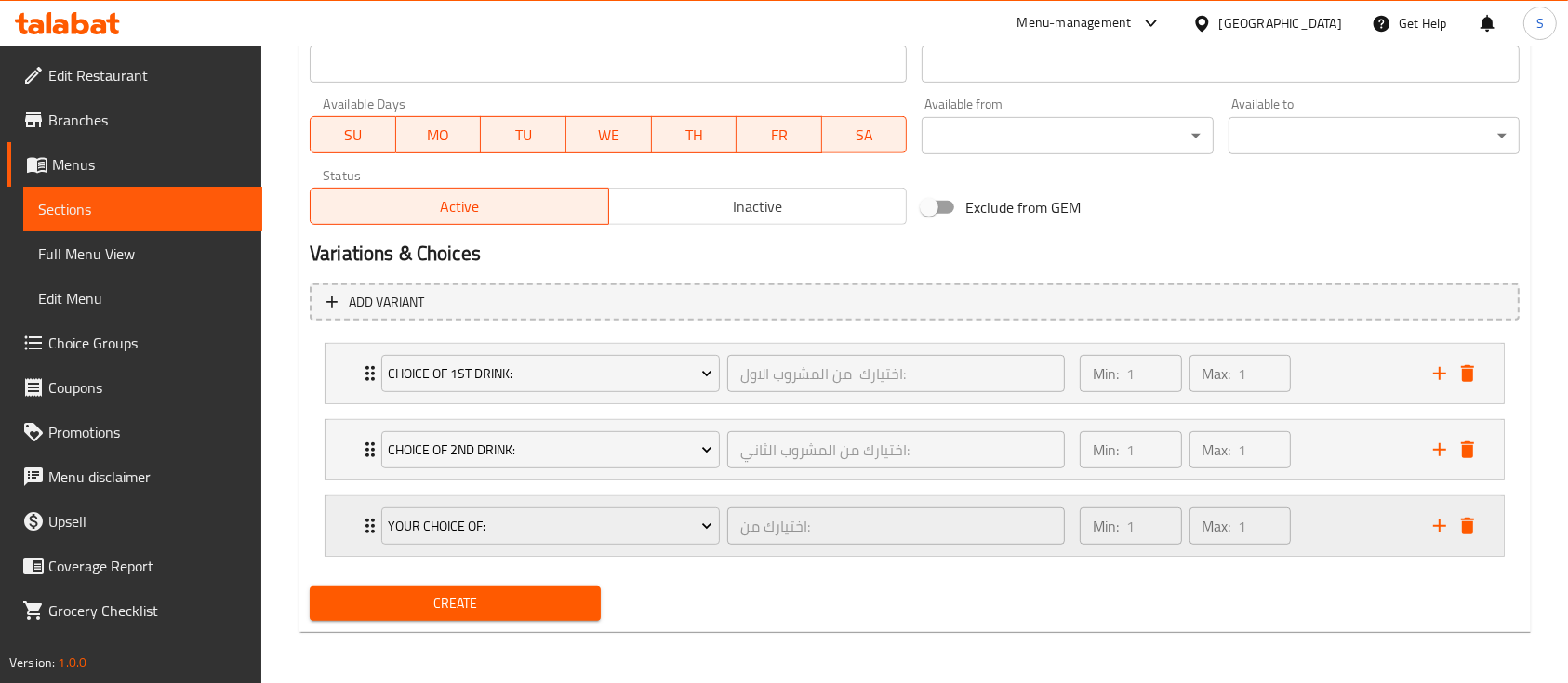
click at [364, 527] on icon "Expand" at bounding box center [369, 526] width 22 height 22
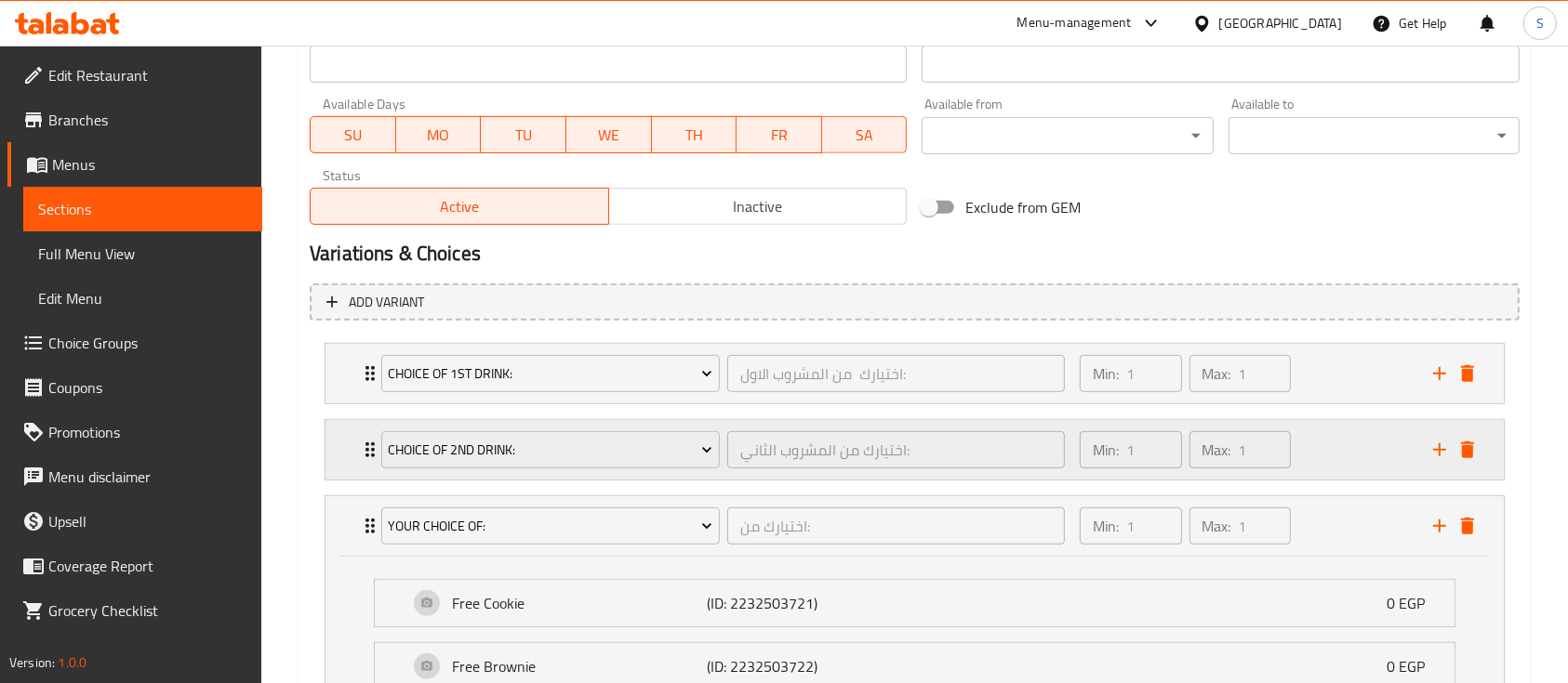
click at [372, 451] on div "Choice of 2nd drink: اختيارك من المشروب الثاني: ​" at bounding box center [723, 450] width 705 height 60
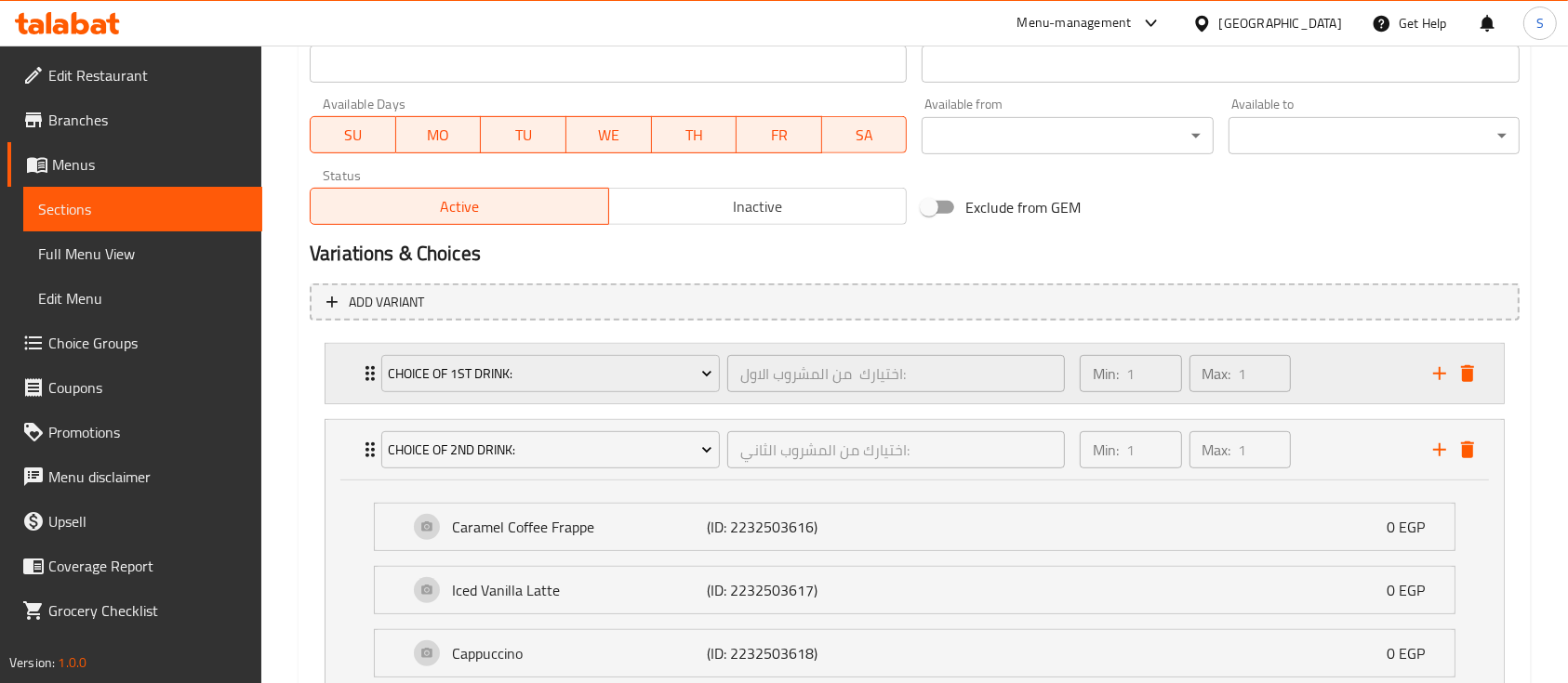
click at [362, 371] on icon "Expand" at bounding box center [369, 373] width 22 height 22
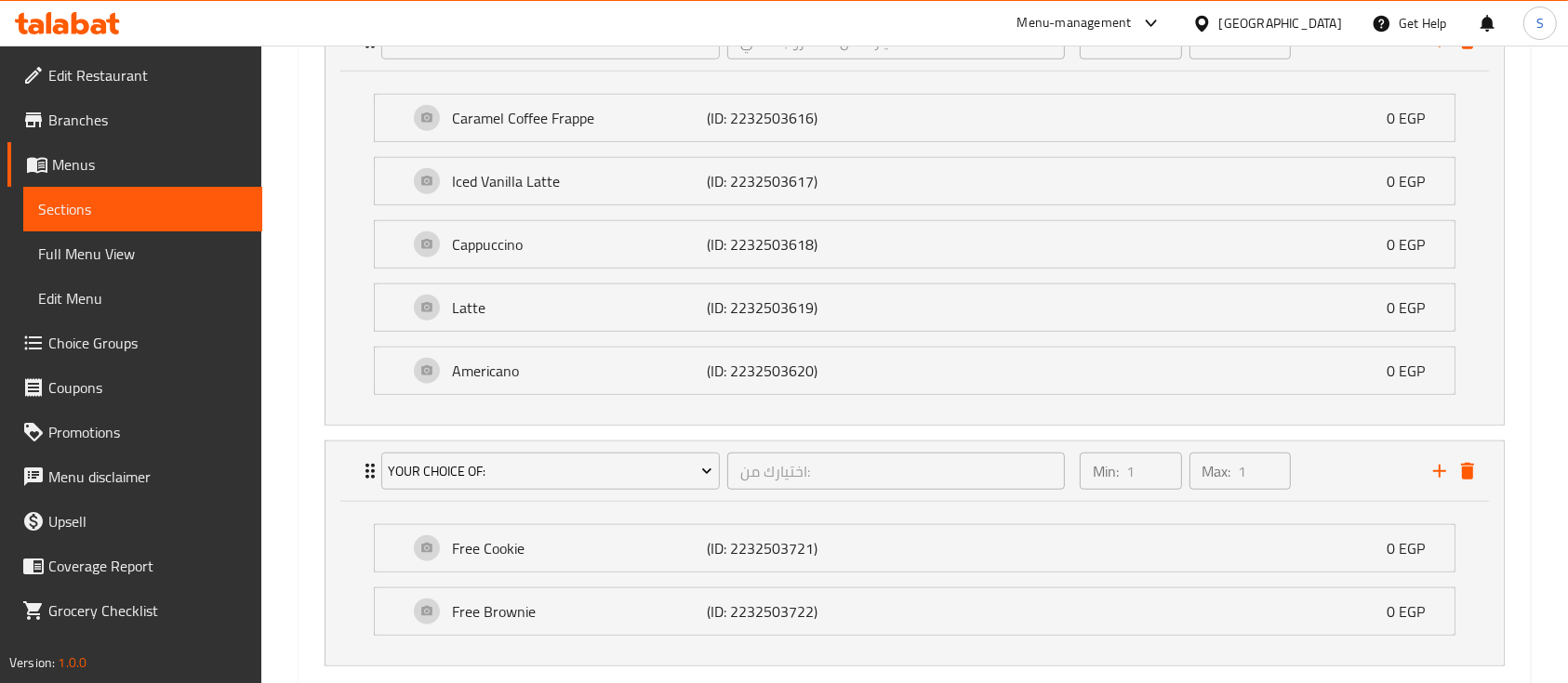
scroll to position [1710, 0]
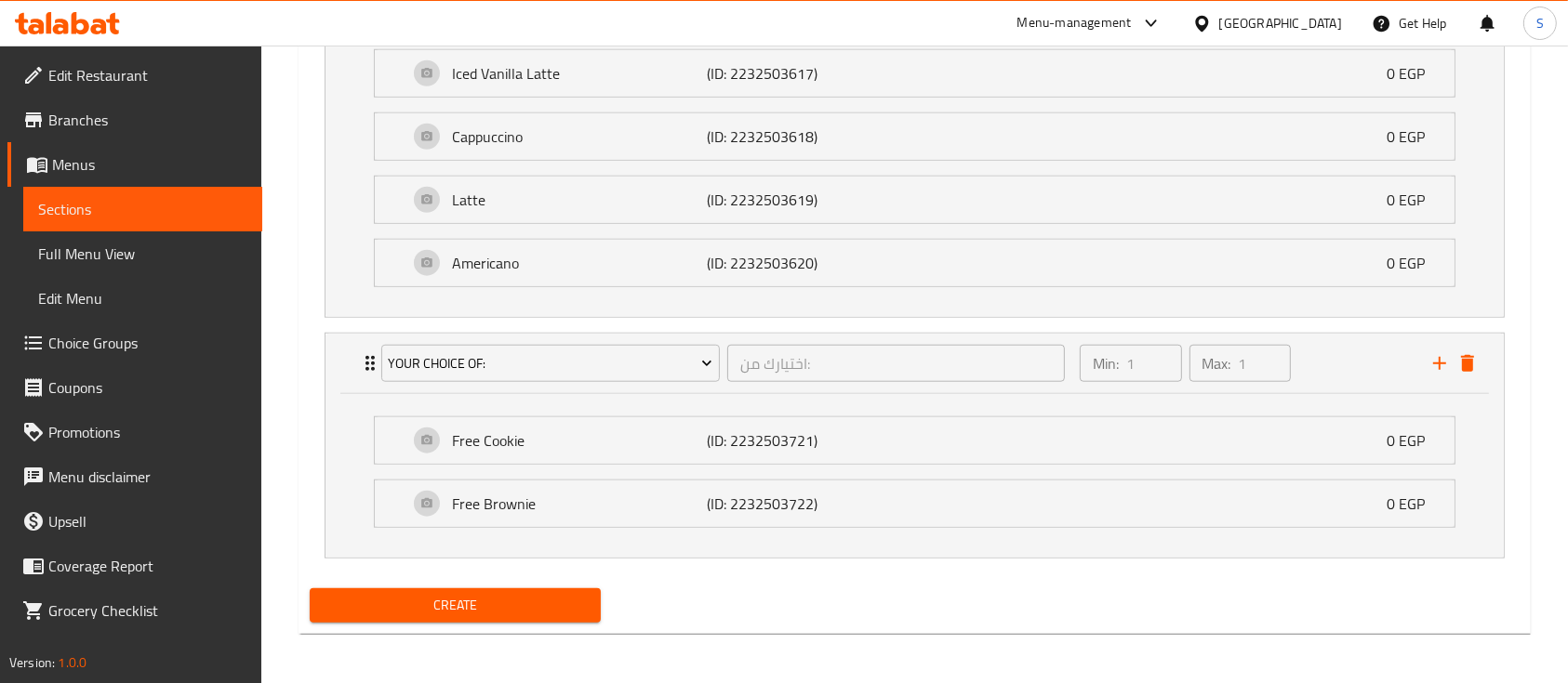
click at [457, 611] on span "Create" at bounding box center [455, 606] width 261 height 23
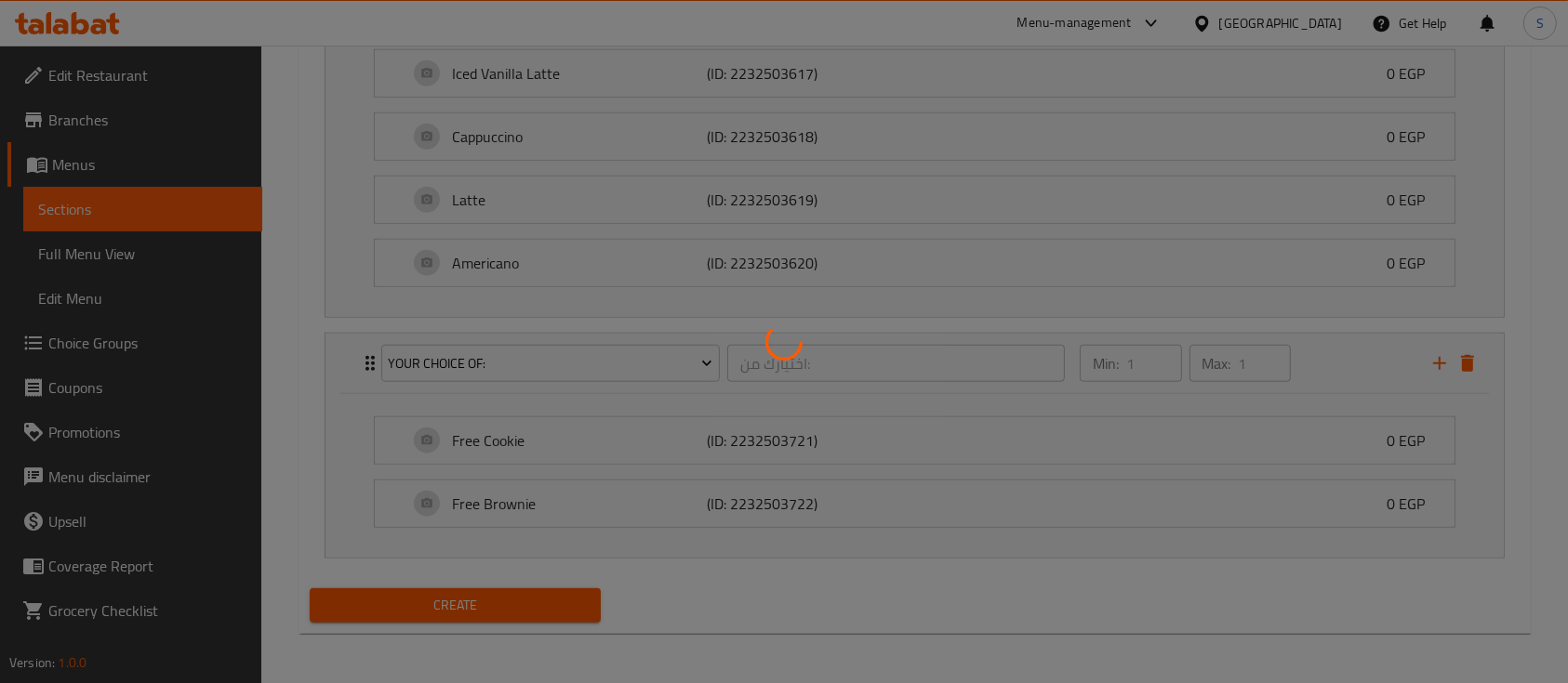
type input "0"
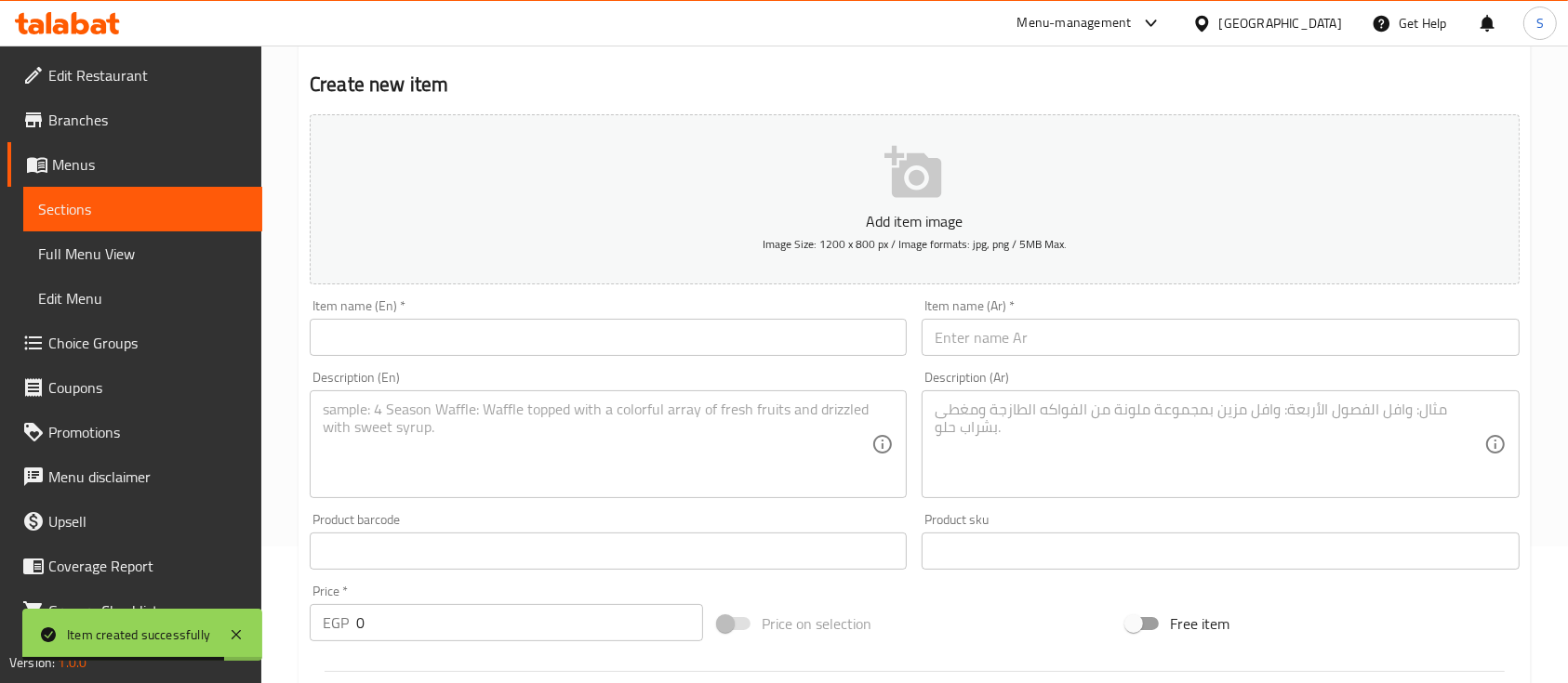
scroll to position [134, 0]
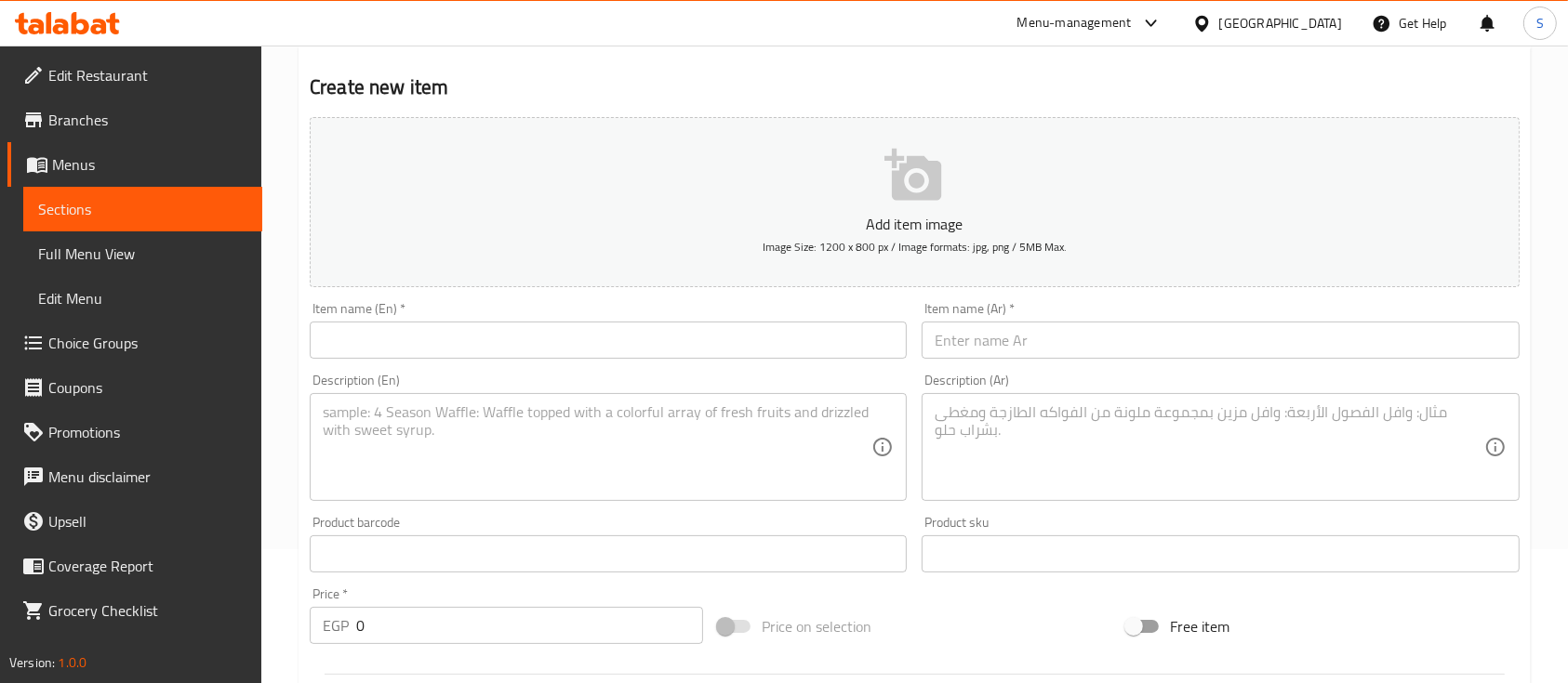
click at [115, 262] on span "Full Menu View" at bounding box center [143, 253] width 209 height 22
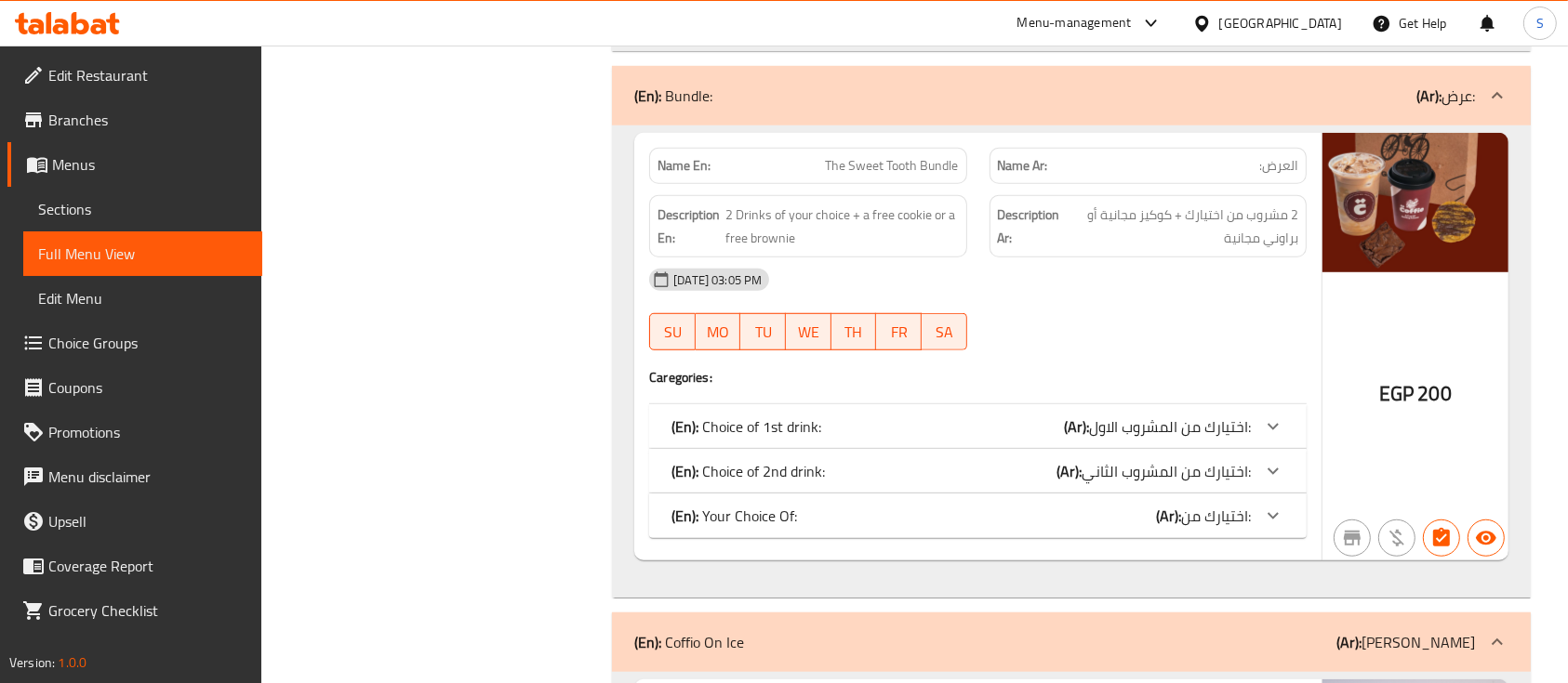
scroll to position [1285, 0]
click at [1268, 422] on icon at bounding box center [1272, 424] width 22 height 22
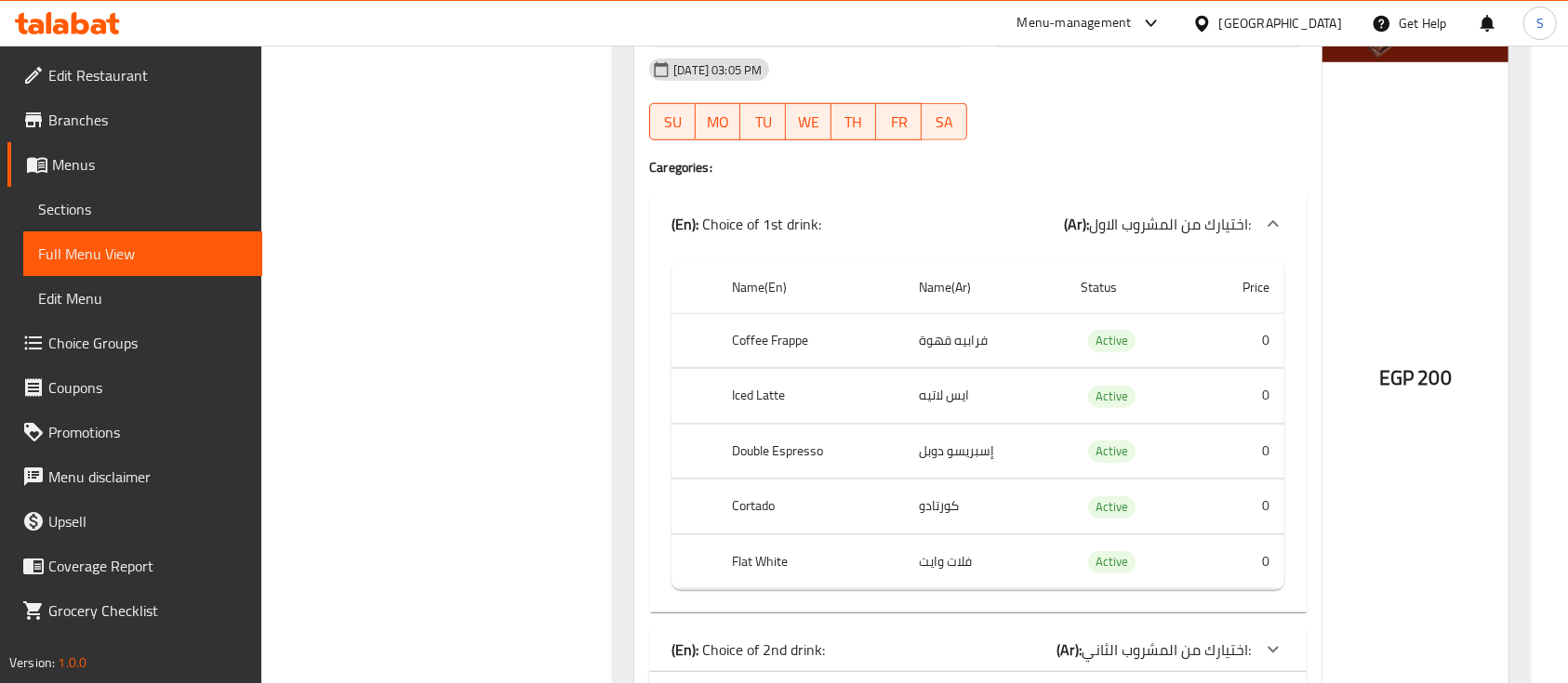
scroll to position [1494, 0]
click at [1269, 227] on icon at bounding box center [1272, 223] width 22 height 22
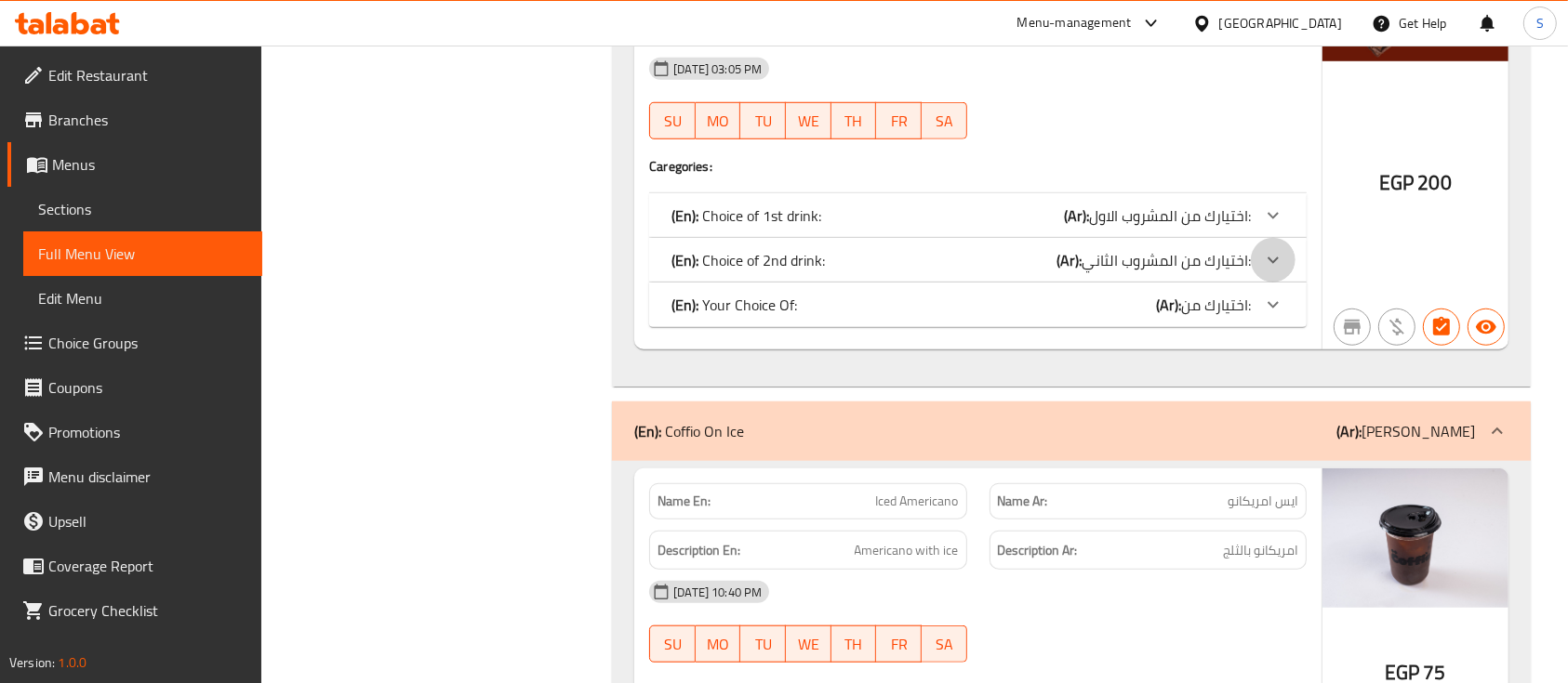
click at [1264, 226] on icon at bounding box center [1272, 215] width 22 height 22
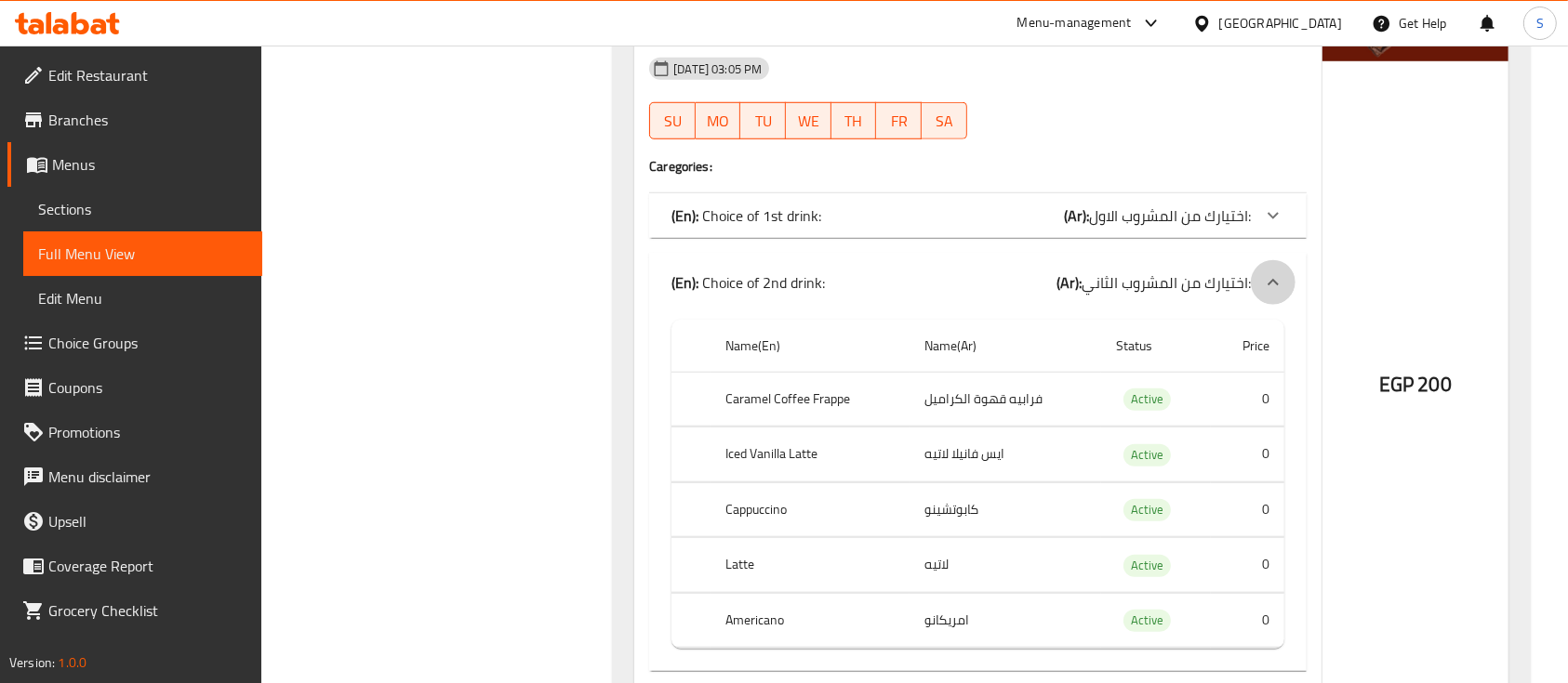
click at [1267, 276] on icon at bounding box center [1272, 282] width 22 height 22
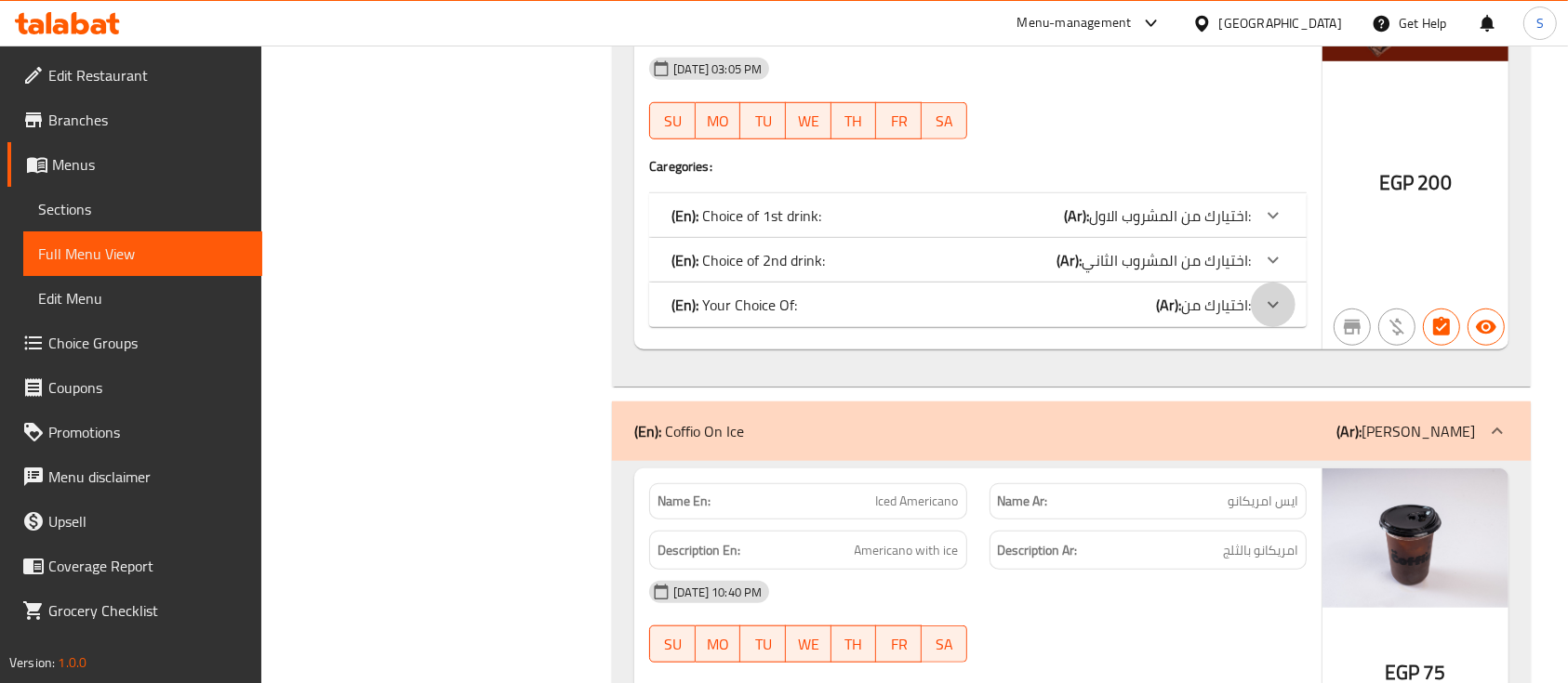
click at [1280, 226] on icon at bounding box center [1272, 215] width 22 height 22
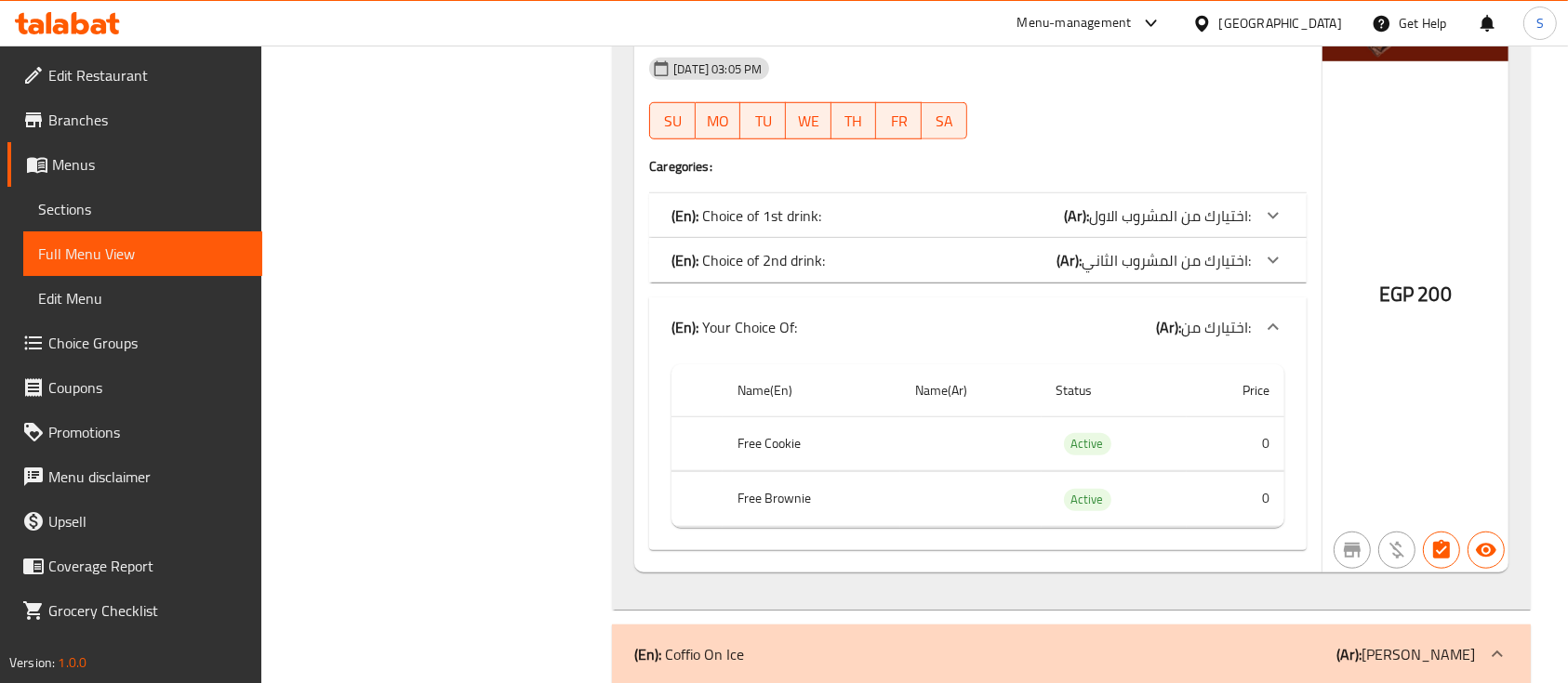
click at [1280, 308] on div at bounding box center [1273, 327] width 44 height 44
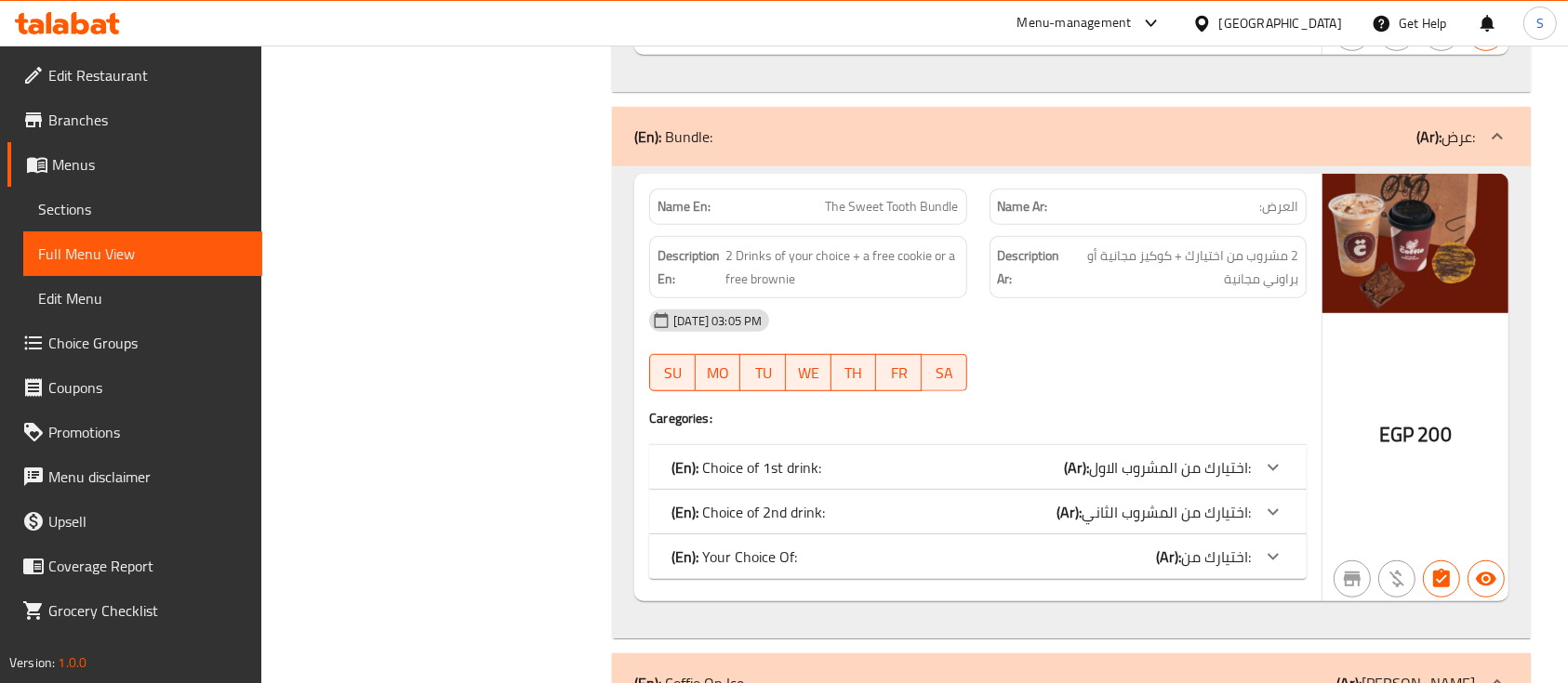
scroll to position [1242, 0]
click at [72, 201] on span "Sections" at bounding box center [143, 209] width 209 height 22
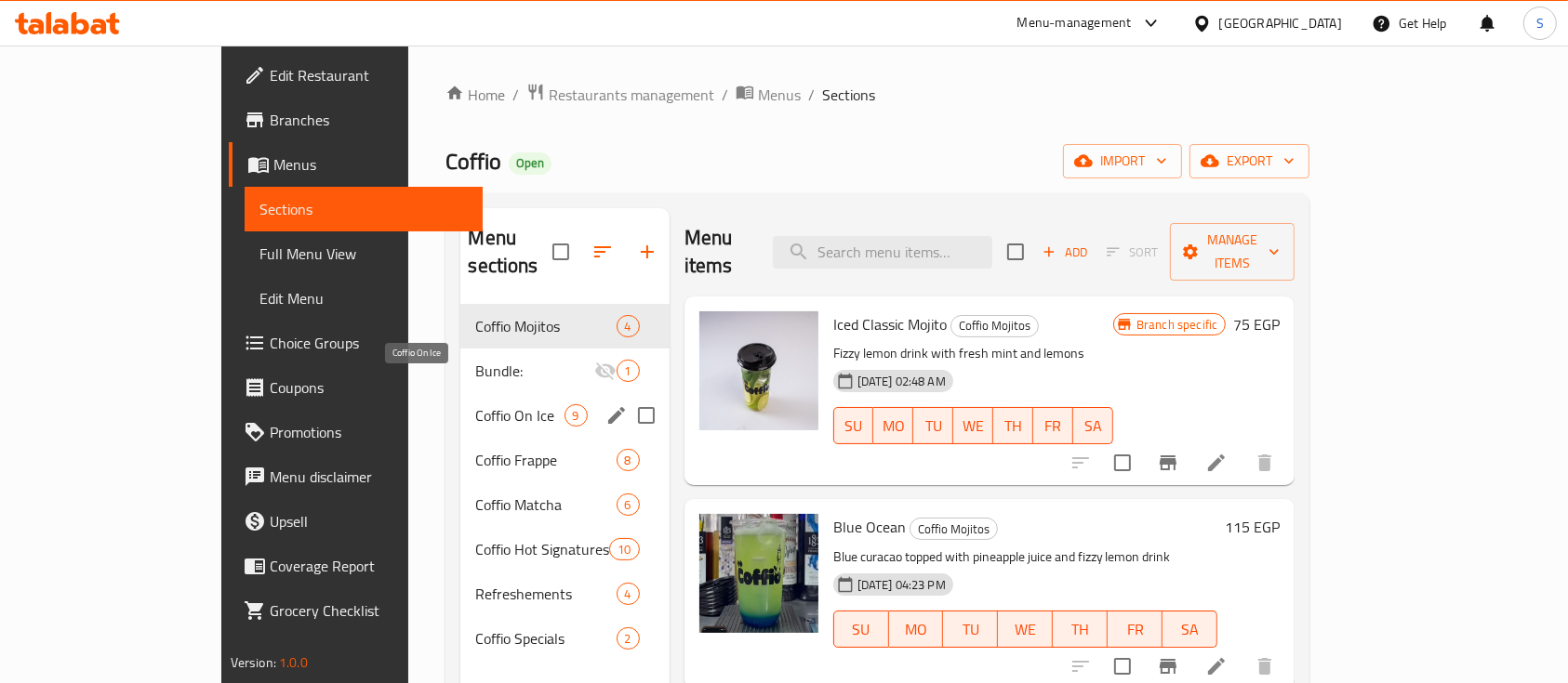
click at [475, 359] on span "Bundle:" at bounding box center [534, 370] width 119 height 22
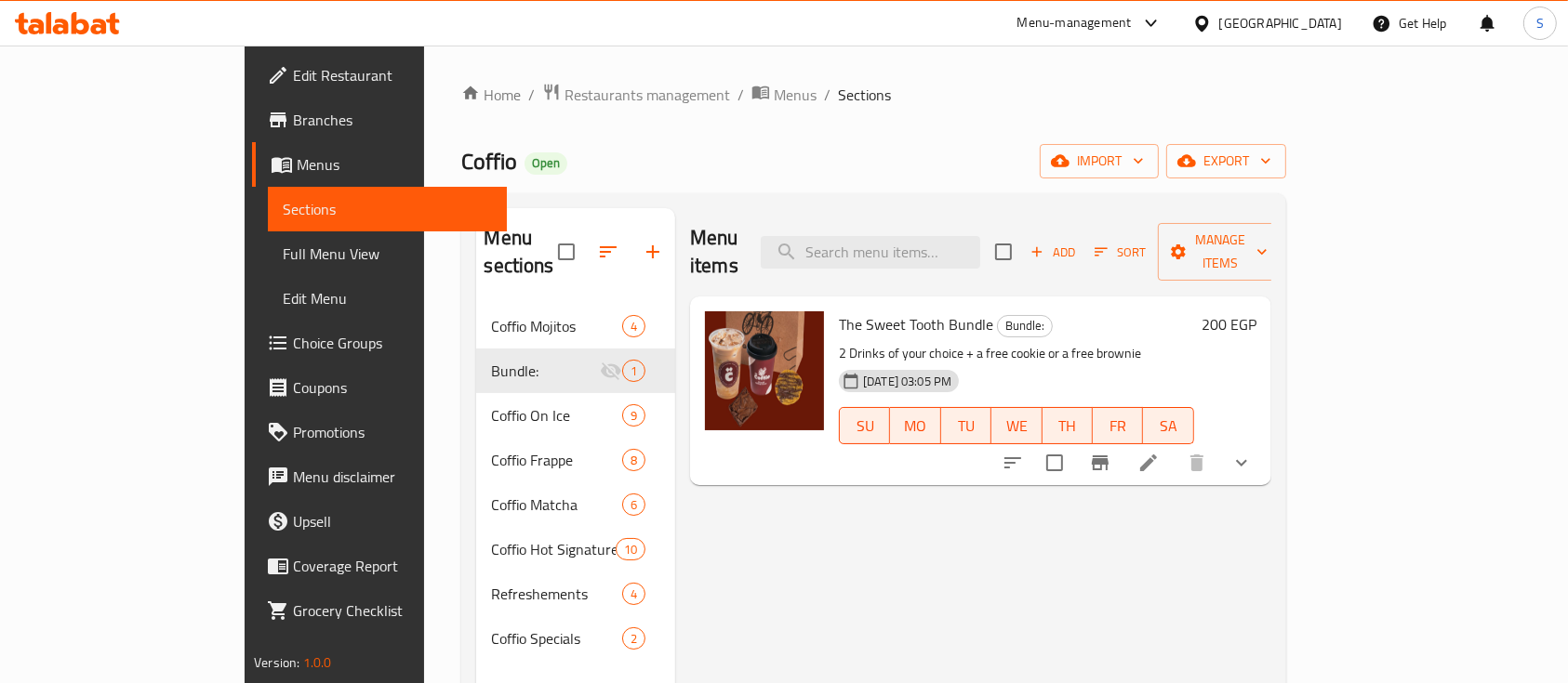
click at [1175, 446] on li at bounding box center [1149, 462] width 52 height 34
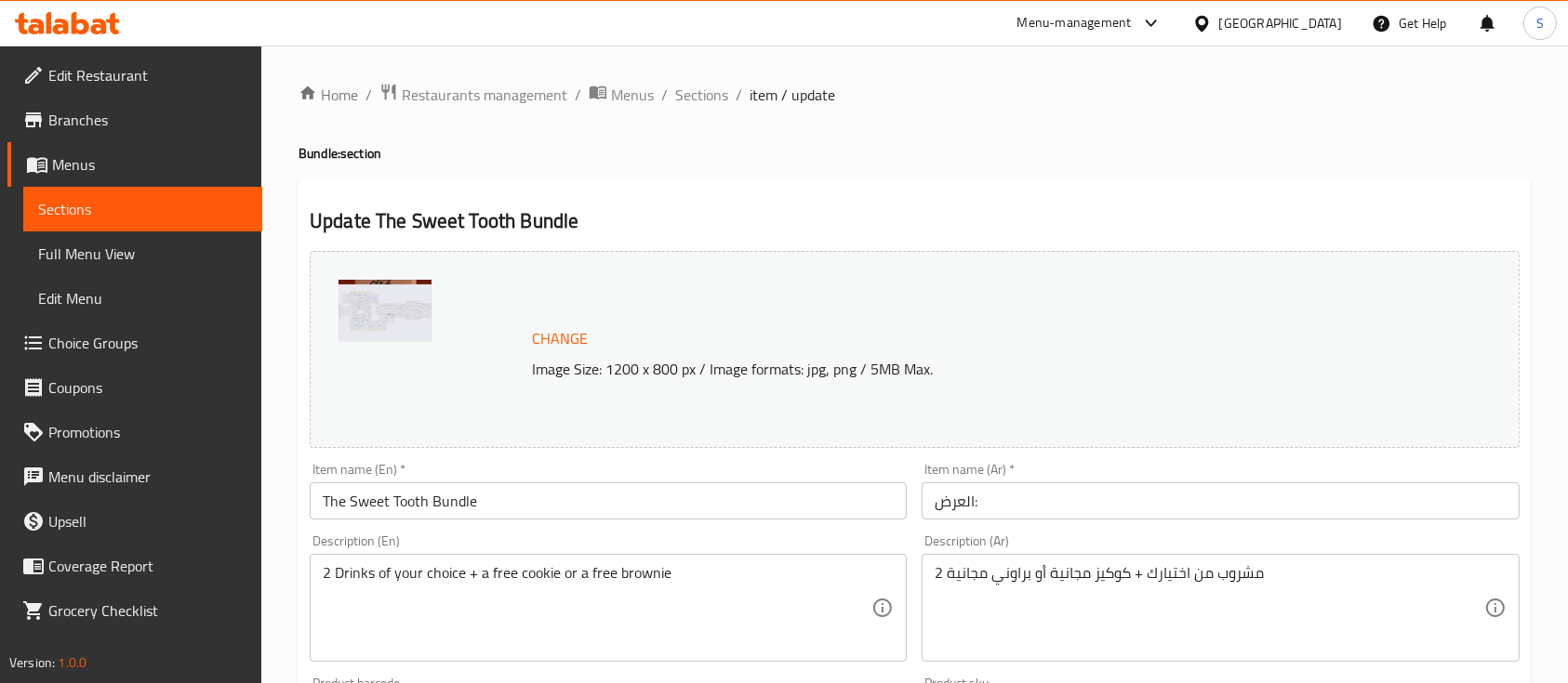
click at [364, 330] on img at bounding box center [385, 326] width 93 height 92
click at [558, 342] on span "Change" at bounding box center [560, 339] width 56 height 27
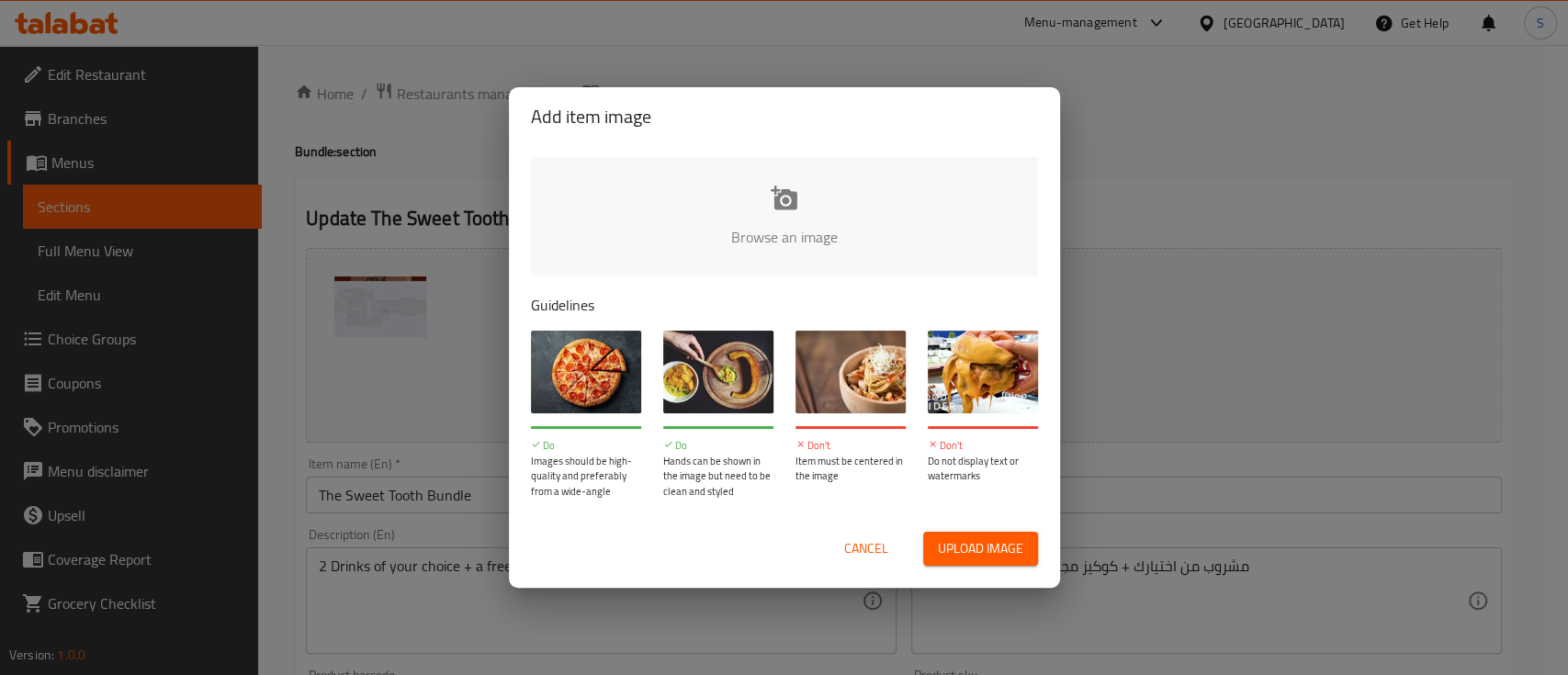
click at [767, 214] on input "file" at bounding box center [1405, 243] width 1749 height 171
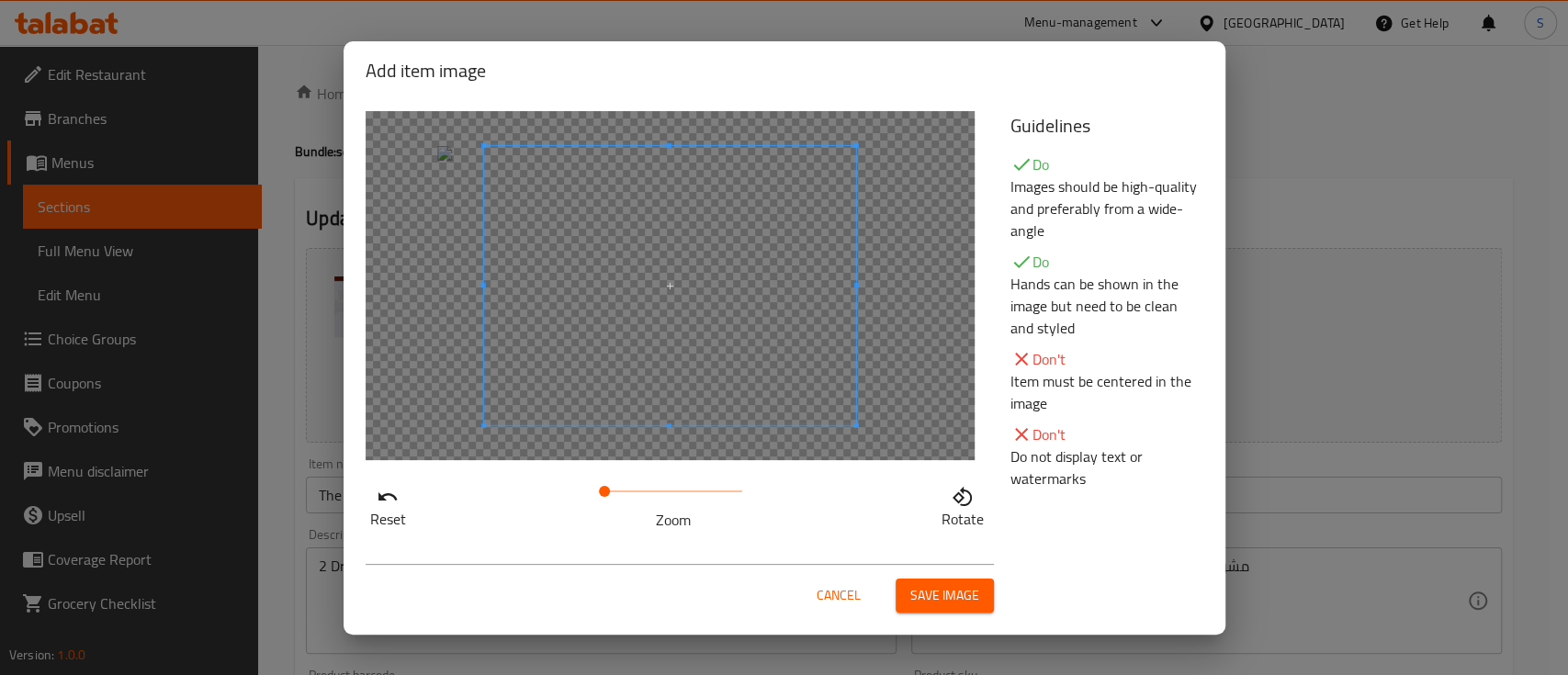
click at [652, 282] on span at bounding box center [669, 285] width 372 height 279
click at [555, 230] on div at bounding box center [667, 283] width 367 height 275
click at [632, 239] on div at bounding box center [667, 283] width 367 height 275
click at [666, 285] on span at bounding box center [667, 283] width 367 height 275
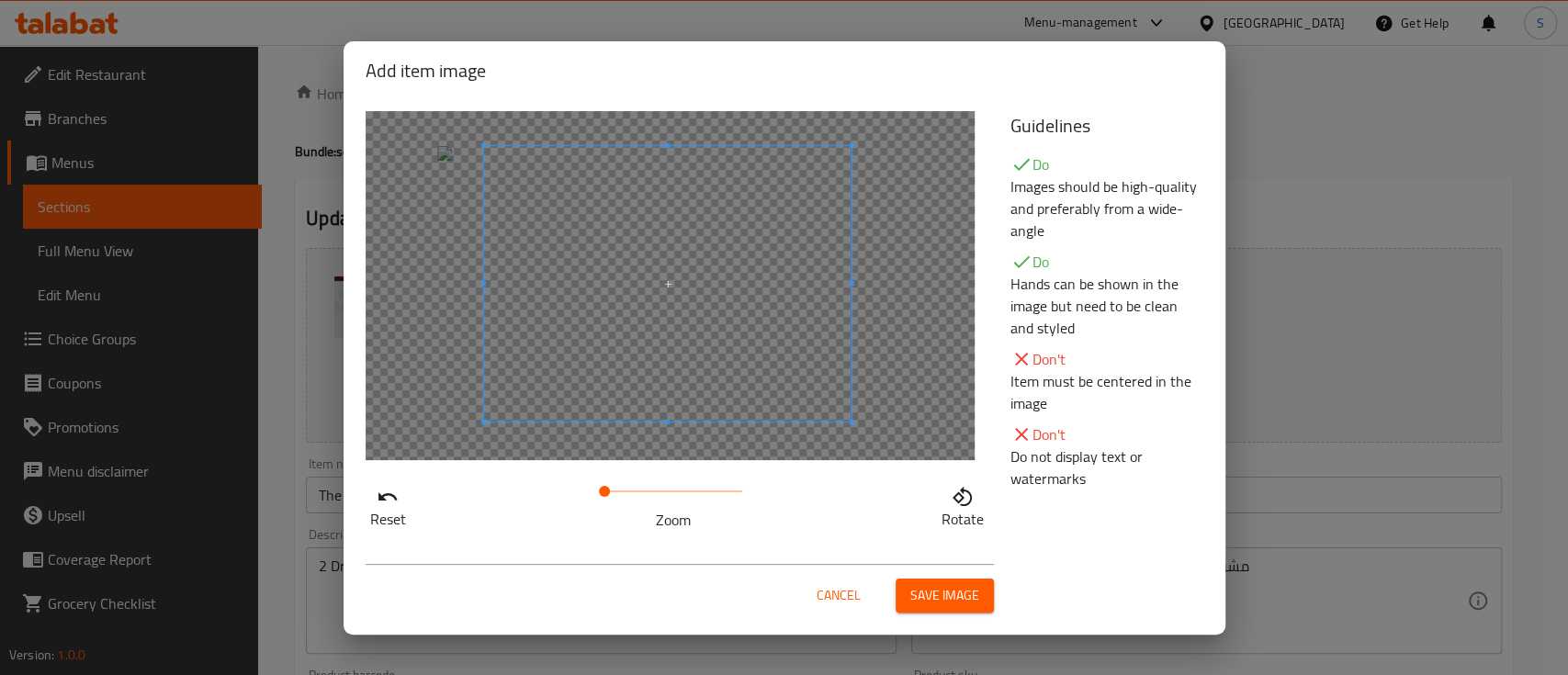
click at [625, 491] on span at bounding box center [673, 491] width 138 height 26
click at [625, 491] on span at bounding box center [625, 491] width 11 height 11
click at [630, 493] on span at bounding box center [625, 491] width 11 height 11
click at [649, 496] on span at bounding box center [648, 491] width 11 height 11
click at [654, 497] on span at bounding box center [648, 491] width 11 height 11
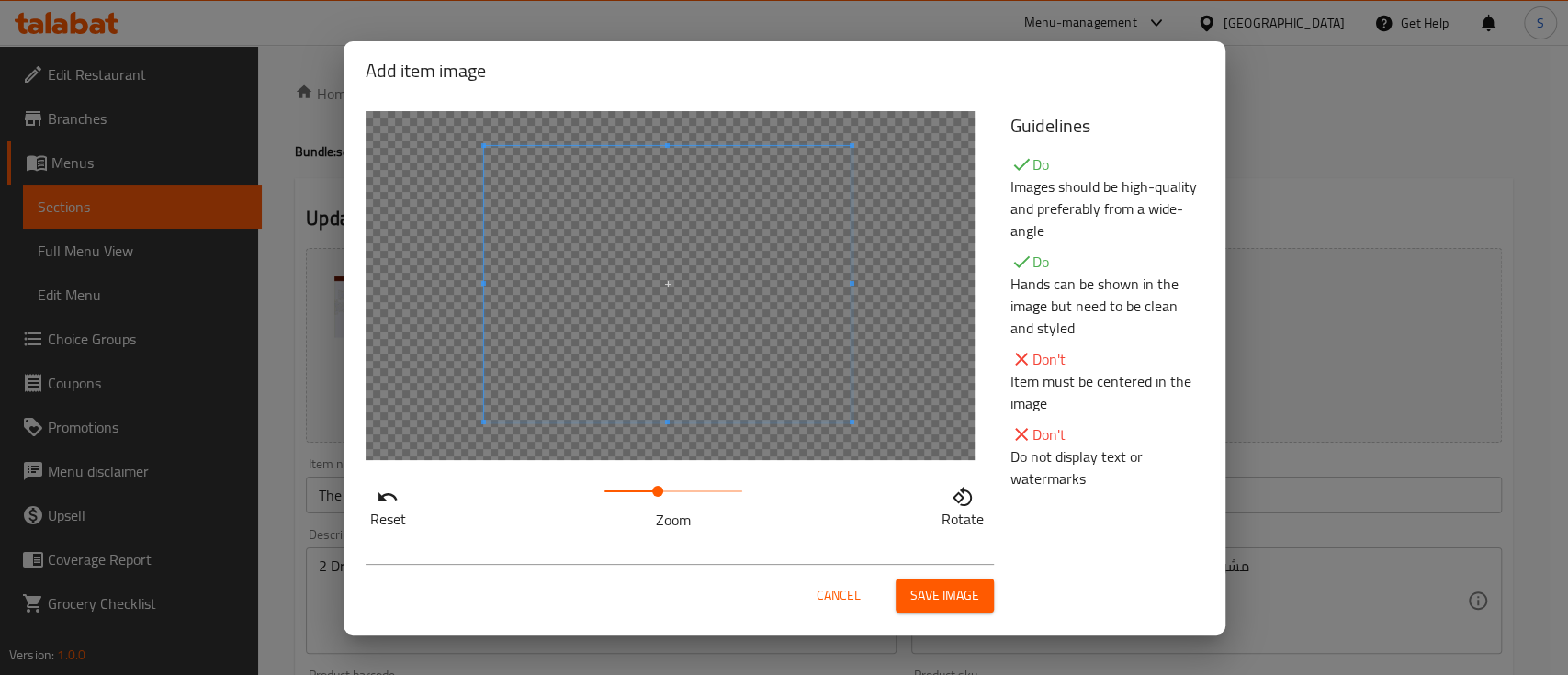
click at [666, 427] on div at bounding box center [670, 286] width 609 height 349
click at [666, 435] on span at bounding box center [666, 433] width 5 height 5
click at [797, 291] on div at bounding box center [670, 286] width 609 height 349
click at [713, 325] on span at bounding box center [708, 293] width 367 height 275
click at [711, 329] on span at bounding box center [707, 292] width 367 height 275
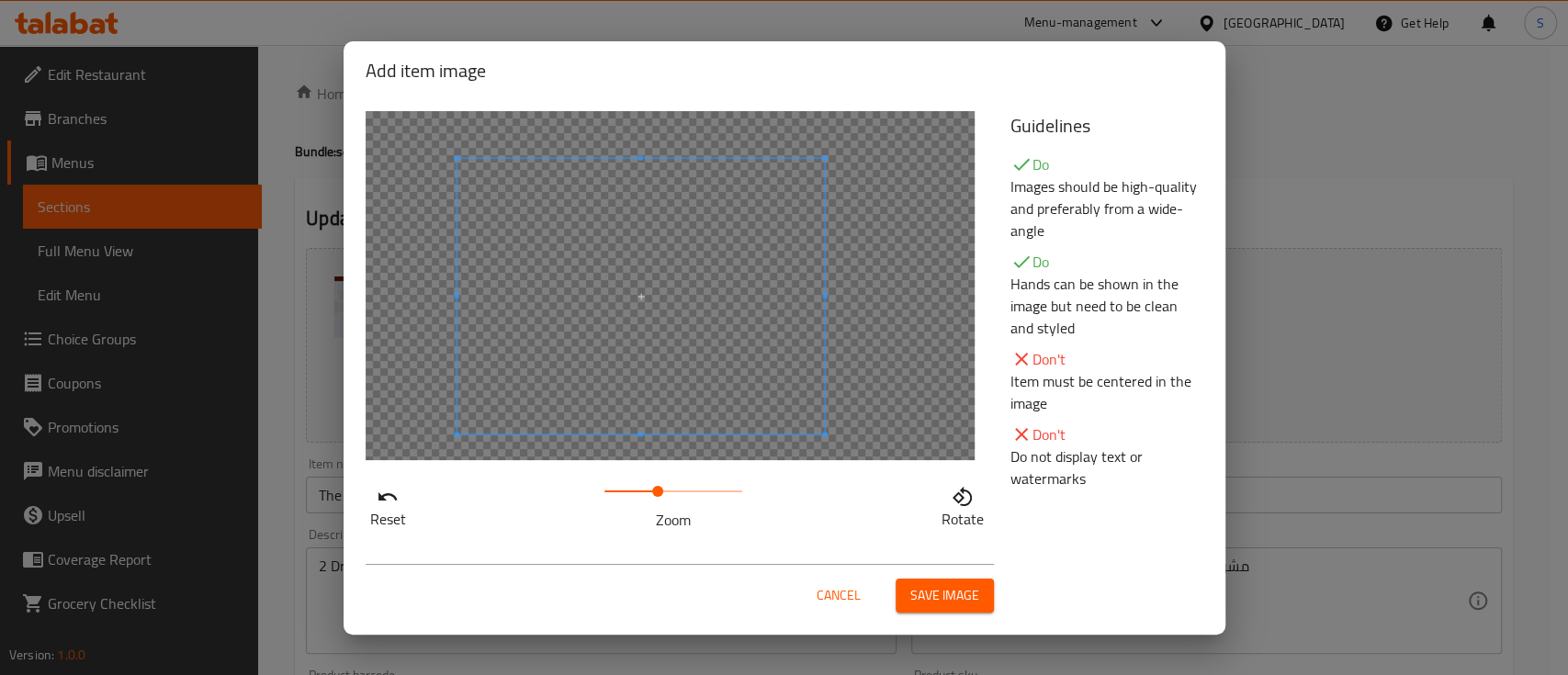
click at [692, 364] on span at bounding box center [641, 295] width 367 height 275
click at [664, 496] on span at bounding box center [658, 491] width 11 height 11
click at [698, 357] on span at bounding box center [633, 295] width 367 height 275
click at [664, 495] on span at bounding box center [669, 491] width 11 height 11
click at [630, 415] on div at bounding box center [637, 296] width 367 height 275
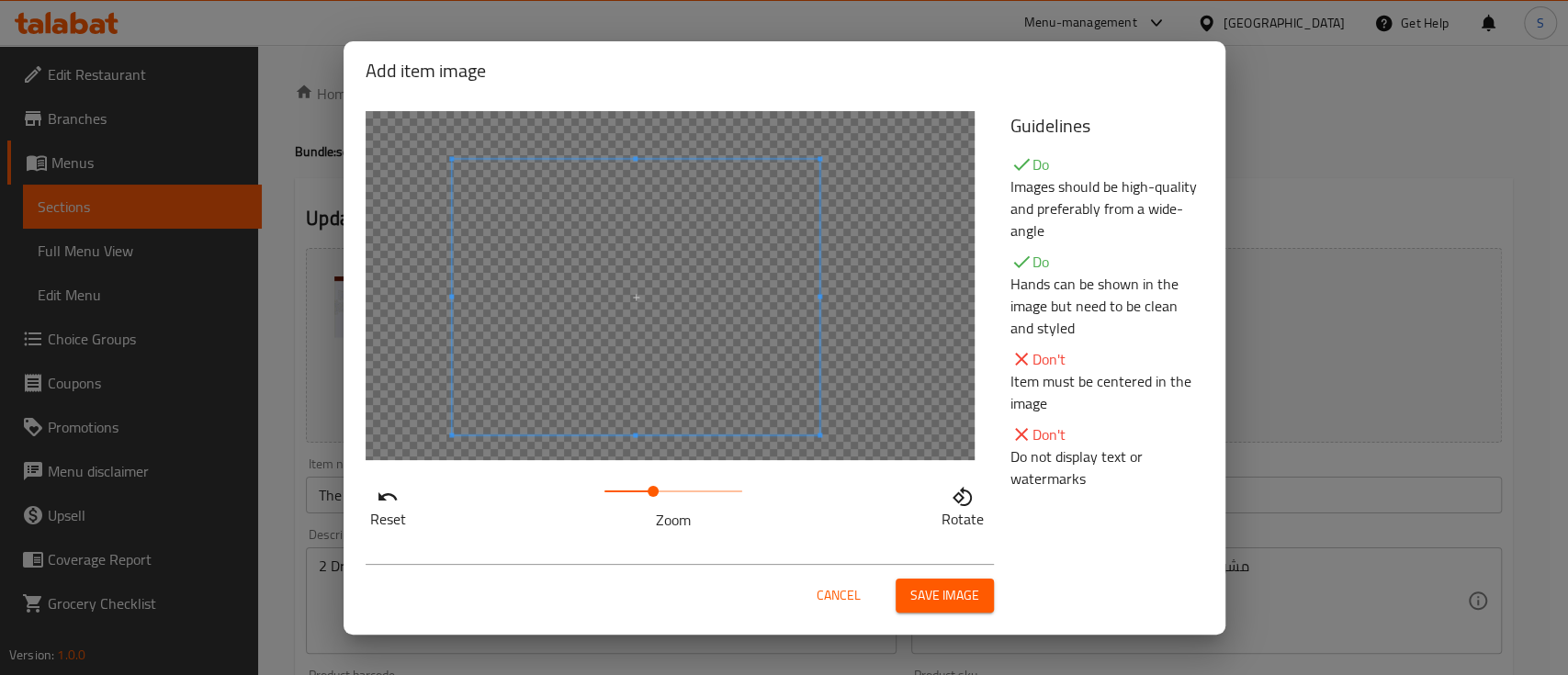
click at [629, 415] on span at bounding box center [636, 296] width 367 height 275
click at [654, 492] on span at bounding box center [653, 491] width 11 height 11
click at [658, 492] on span at bounding box center [658, 491] width 11 height 11
click at [652, 357] on span at bounding box center [633, 295] width 367 height 275
click at [786, 604] on div "Cancel Save image" at bounding box center [680, 587] width 628 height 49
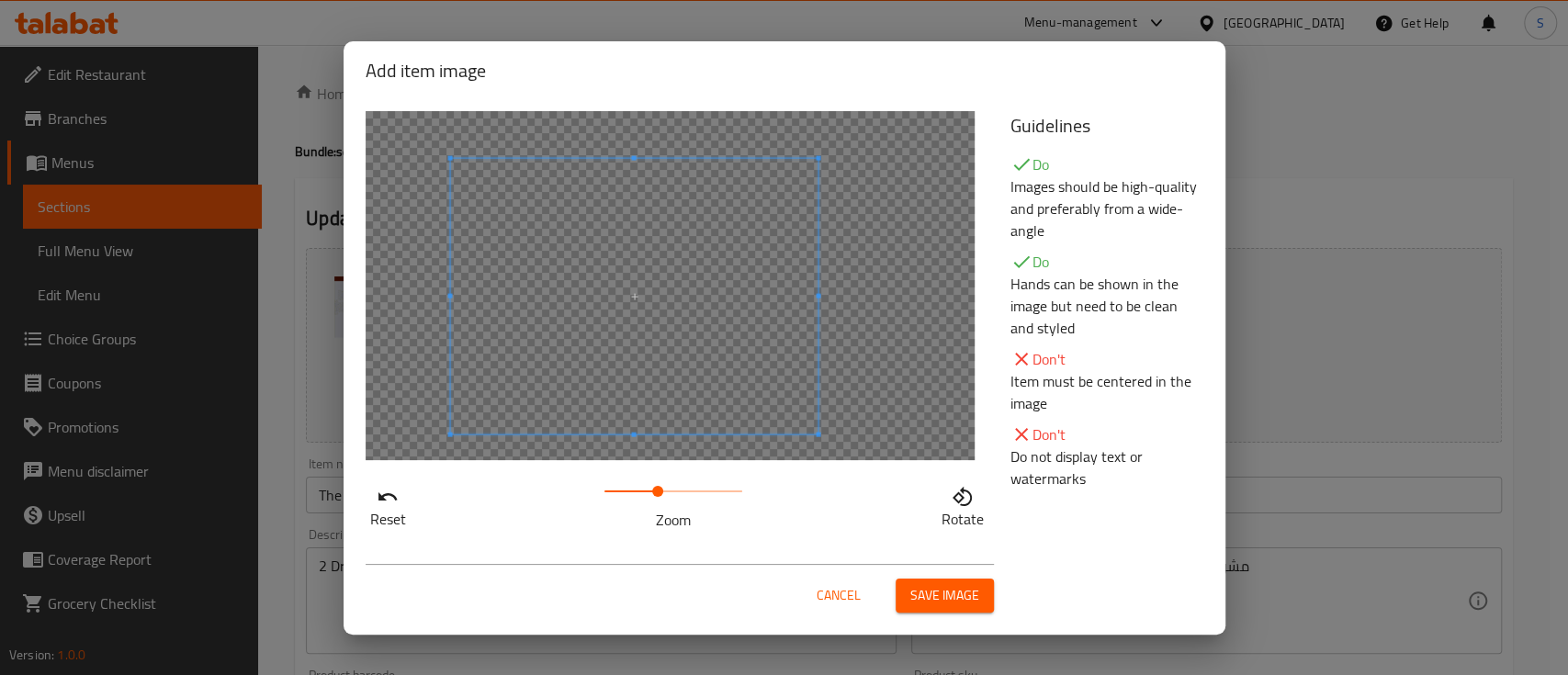
click at [835, 600] on span "Cancel" at bounding box center [839, 596] width 44 height 23
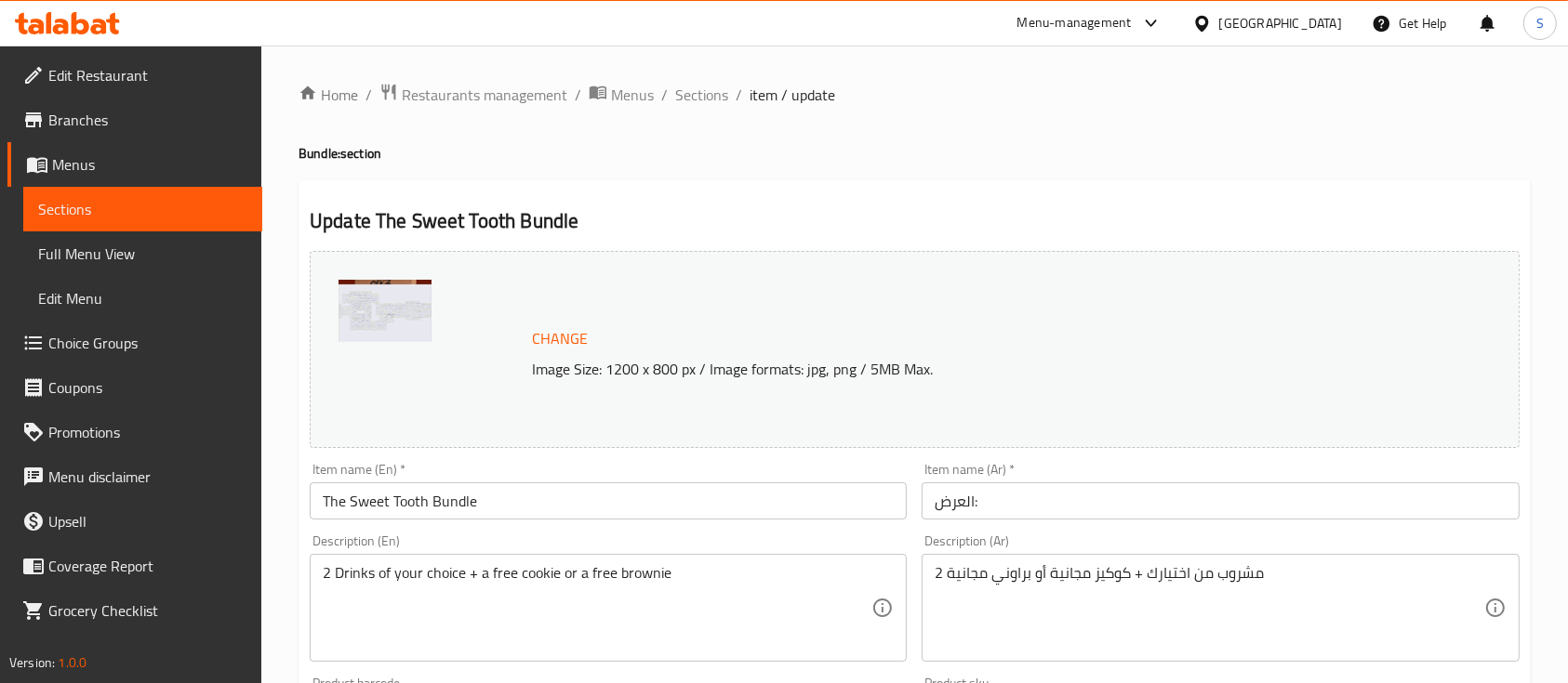
click at [552, 333] on span "Change" at bounding box center [560, 339] width 56 height 27
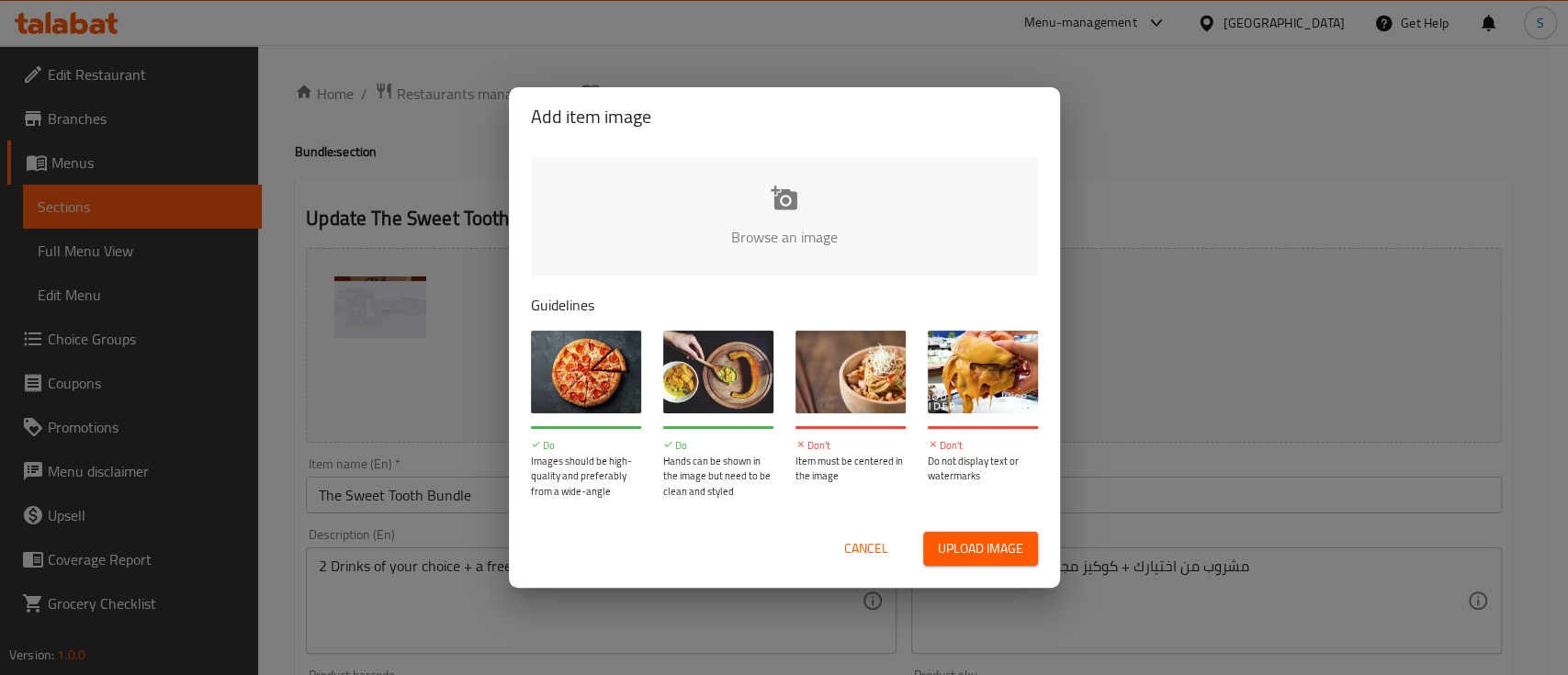
click at [777, 205] on input "file" at bounding box center [1405, 243] width 1749 height 171
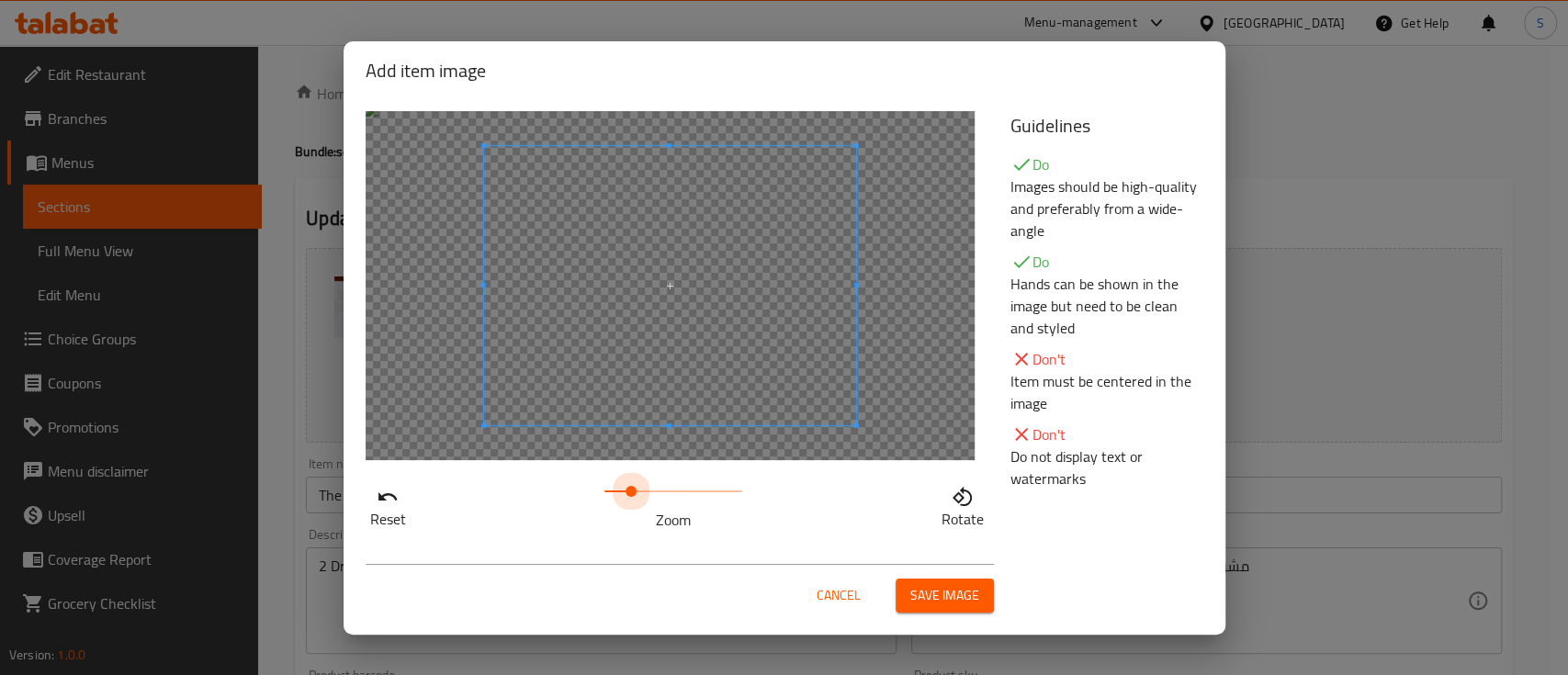
click at [631, 487] on span at bounding box center [673, 491] width 138 height 26
click at [654, 489] on span at bounding box center [673, 491] width 138 height 26
click at [669, 430] on div at bounding box center [670, 286] width 609 height 349
click at [664, 444] on div at bounding box center [670, 294] width 398 height 298
click at [885, 303] on div at bounding box center [670, 286] width 609 height 349
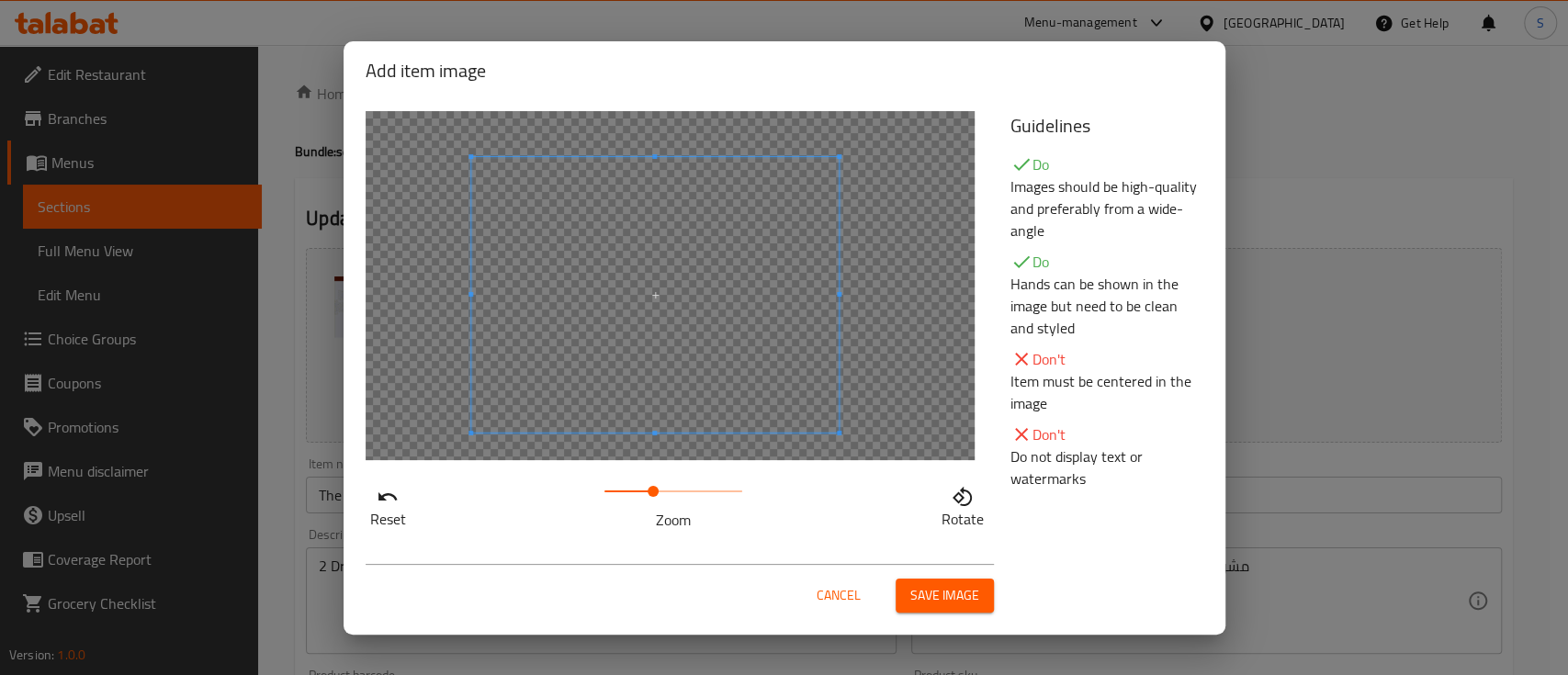
click at [759, 320] on div at bounding box center [655, 294] width 367 height 275
click at [760, 327] on span at bounding box center [656, 306] width 367 height 275
click at [653, 135] on span at bounding box center [655, 135] width 5 height 5
click at [653, 456] on span at bounding box center [655, 457] width 5 height 5
click at [849, 585] on span "Cancel" at bounding box center [839, 596] width 44 height 23
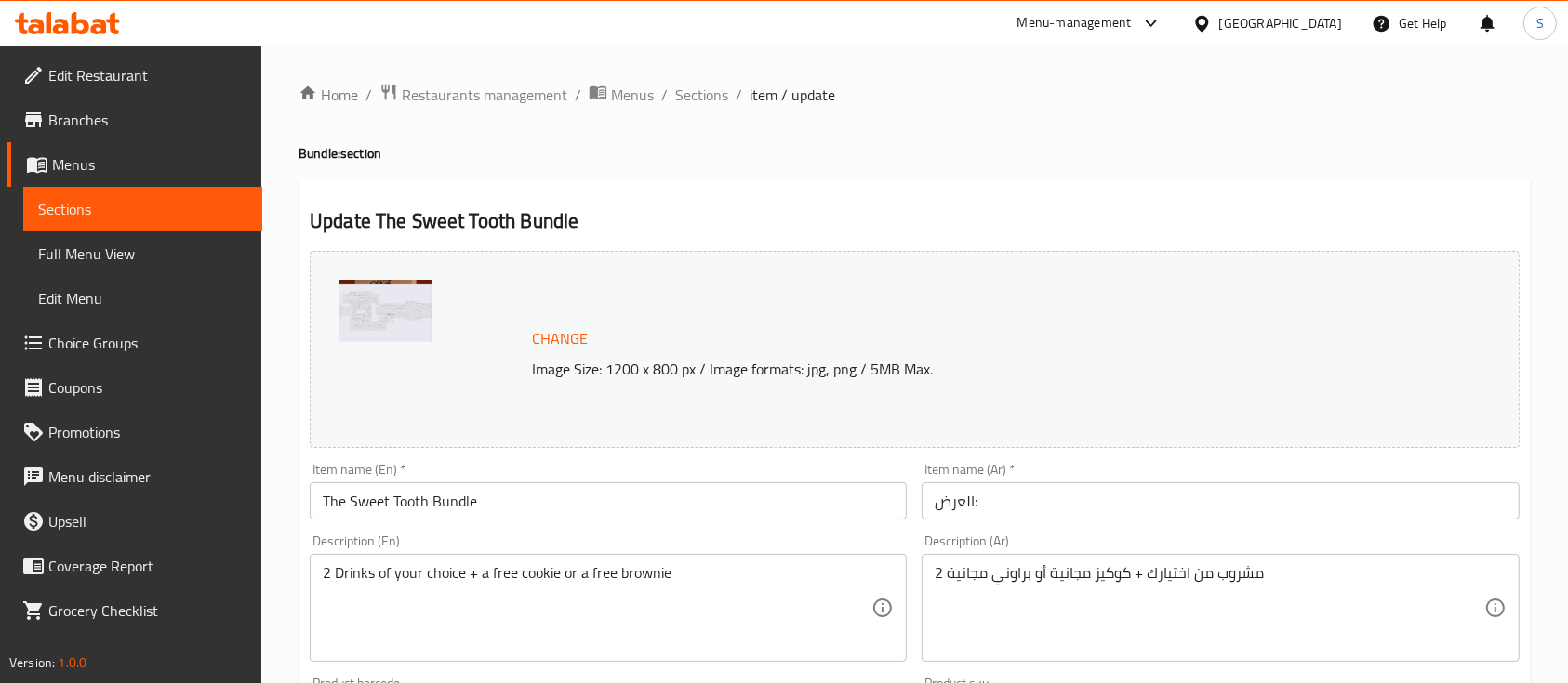
click at [554, 345] on span "Change" at bounding box center [560, 339] width 56 height 27
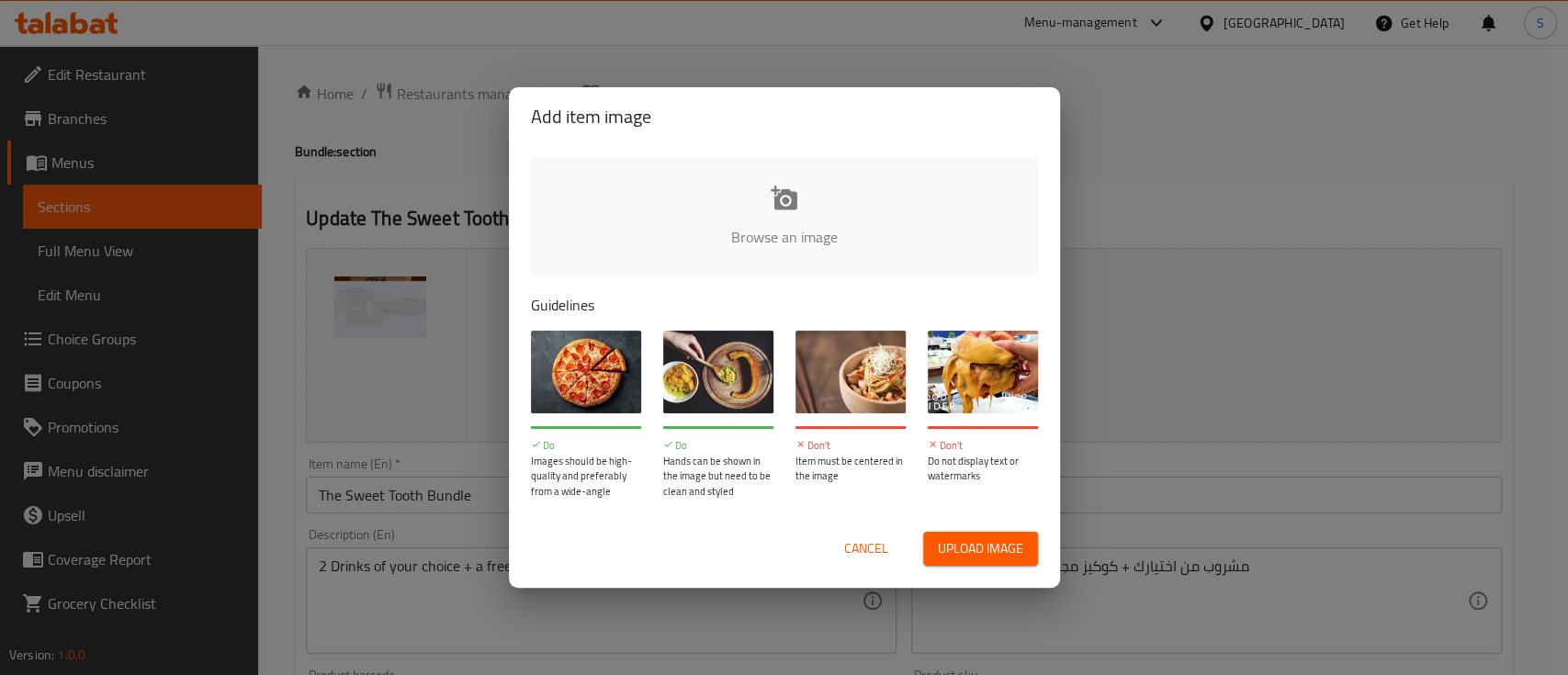
click at [787, 204] on input "file" at bounding box center [1405, 243] width 1749 height 171
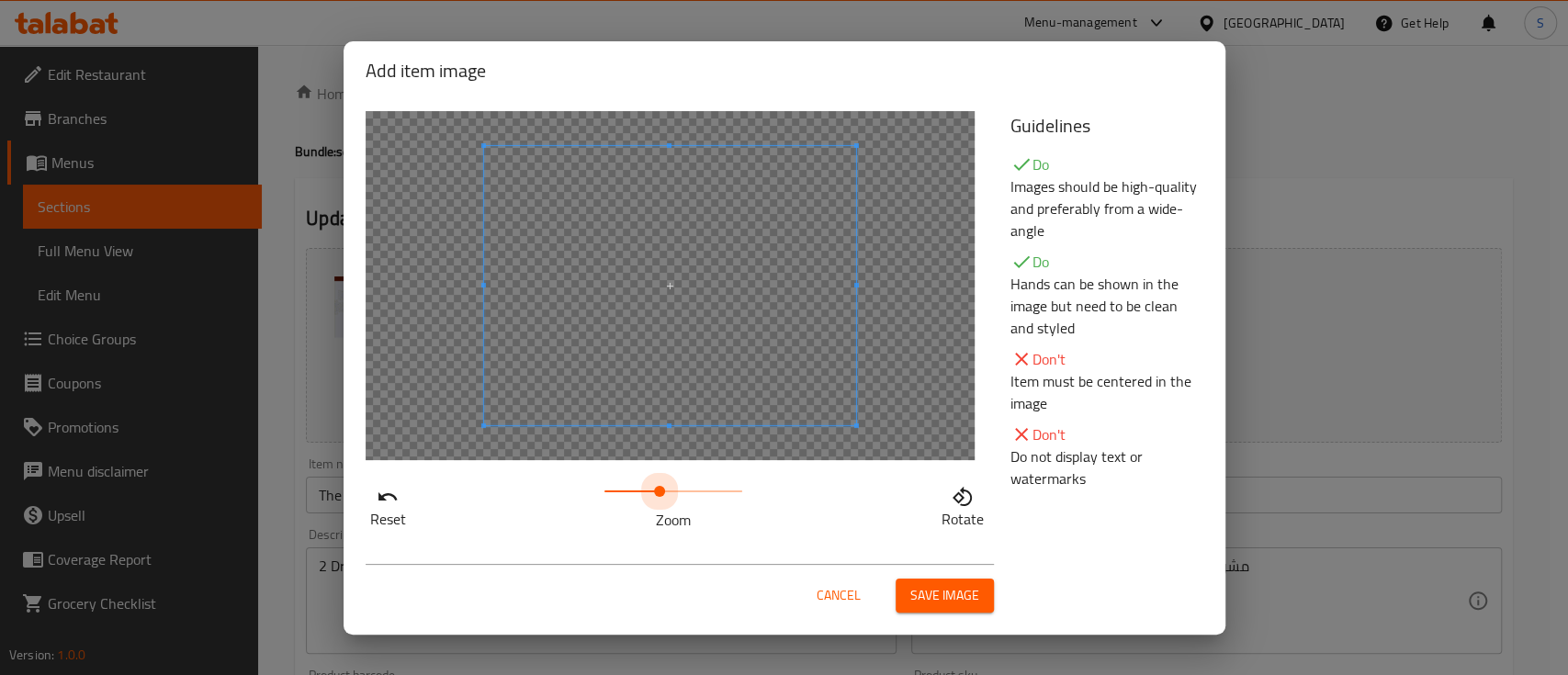
click at [660, 494] on span at bounding box center [673, 491] width 138 height 26
click at [629, 494] on span at bounding box center [673, 491] width 138 height 26
click at [605, 393] on div at bounding box center [669, 283] width 367 height 275
click at [686, 175] on div at bounding box center [669, 283] width 367 height 275
click at [667, 187] on span at bounding box center [668, 283] width 368 height 276
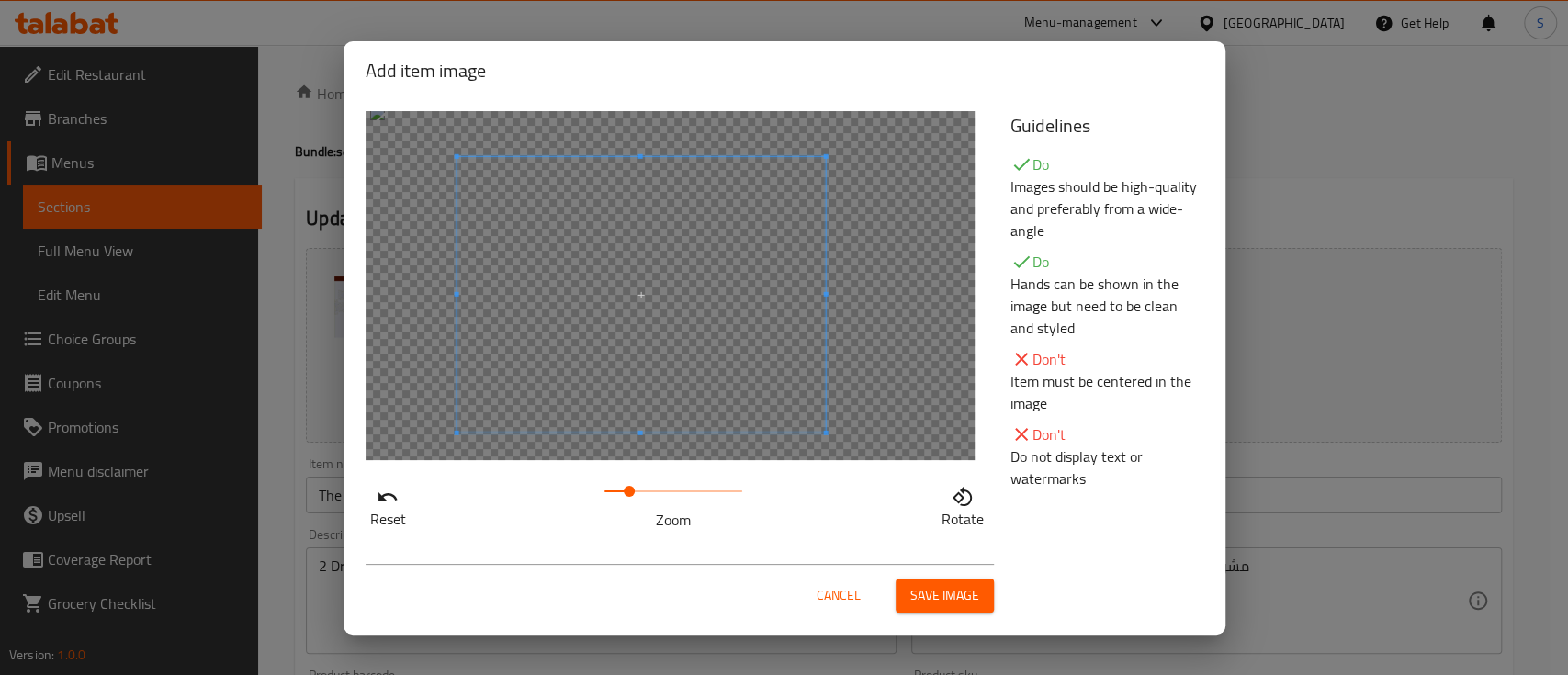
click at [641, 166] on span at bounding box center [641, 294] width 368 height 276
click at [713, 208] on div at bounding box center [641, 293] width 367 height 275
click at [529, 201] on div at bounding box center [641, 293] width 367 height 275
click at [636, 400] on div at bounding box center [641, 293] width 367 height 275
click at [640, 489] on span at bounding box center [641, 491] width 11 height 11
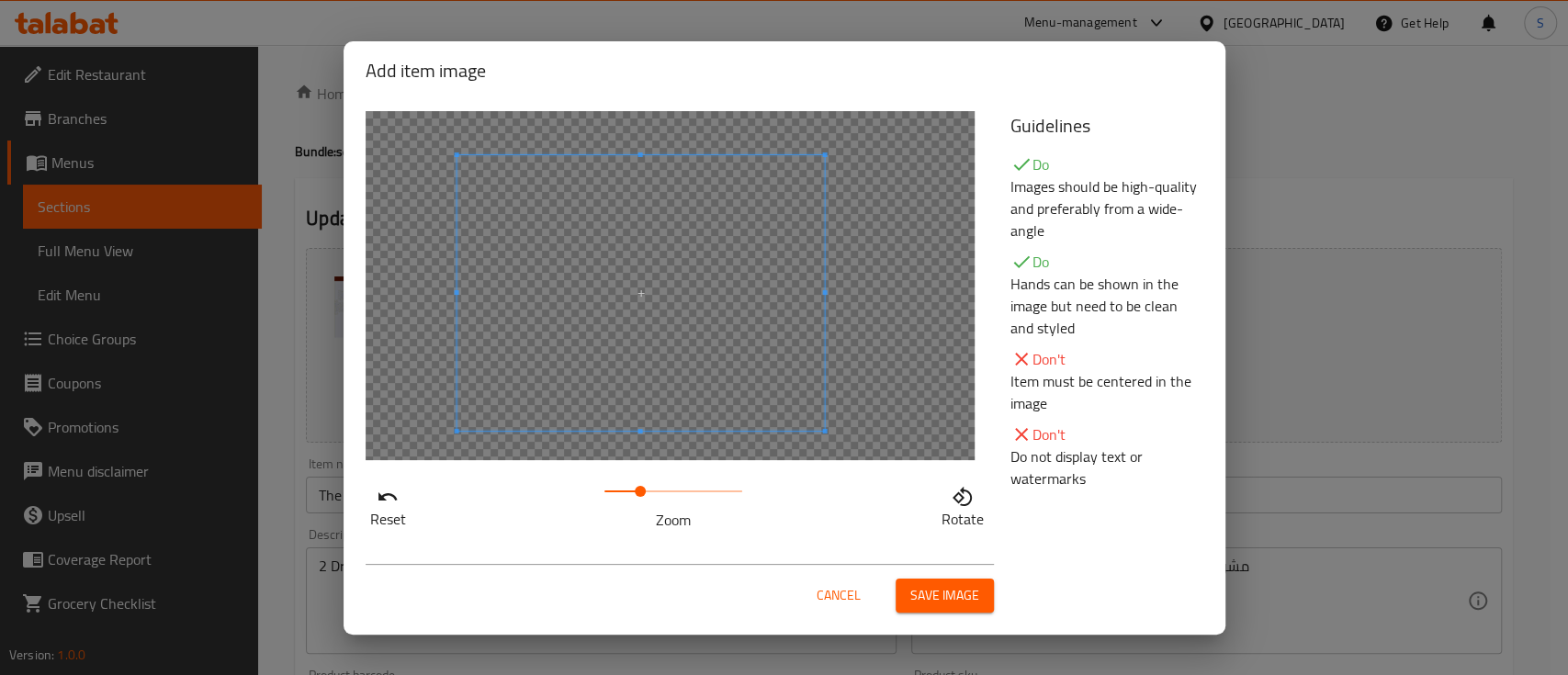
click at [673, 385] on span at bounding box center [641, 292] width 367 height 275
click at [670, 384] on span at bounding box center [637, 290] width 367 height 275
click at [764, 288] on div at bounding box center [638, 291] width 367 height 275
click at [700, 243] on span at bounding box center [638, 288] width 367 height 275
click at [967, 590] on span "Save image" at bounding box center [944, 596] width 69 height 23
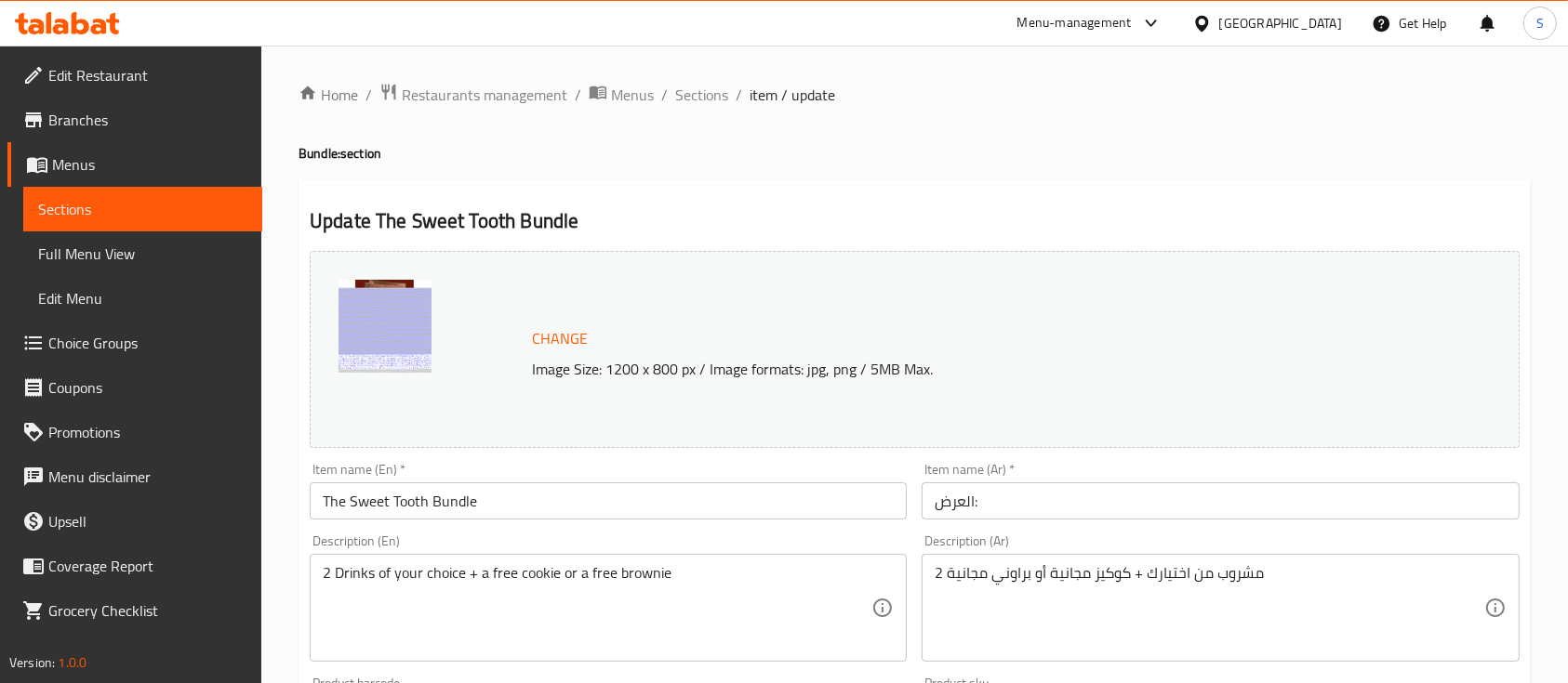
scroll to position [839, 0]
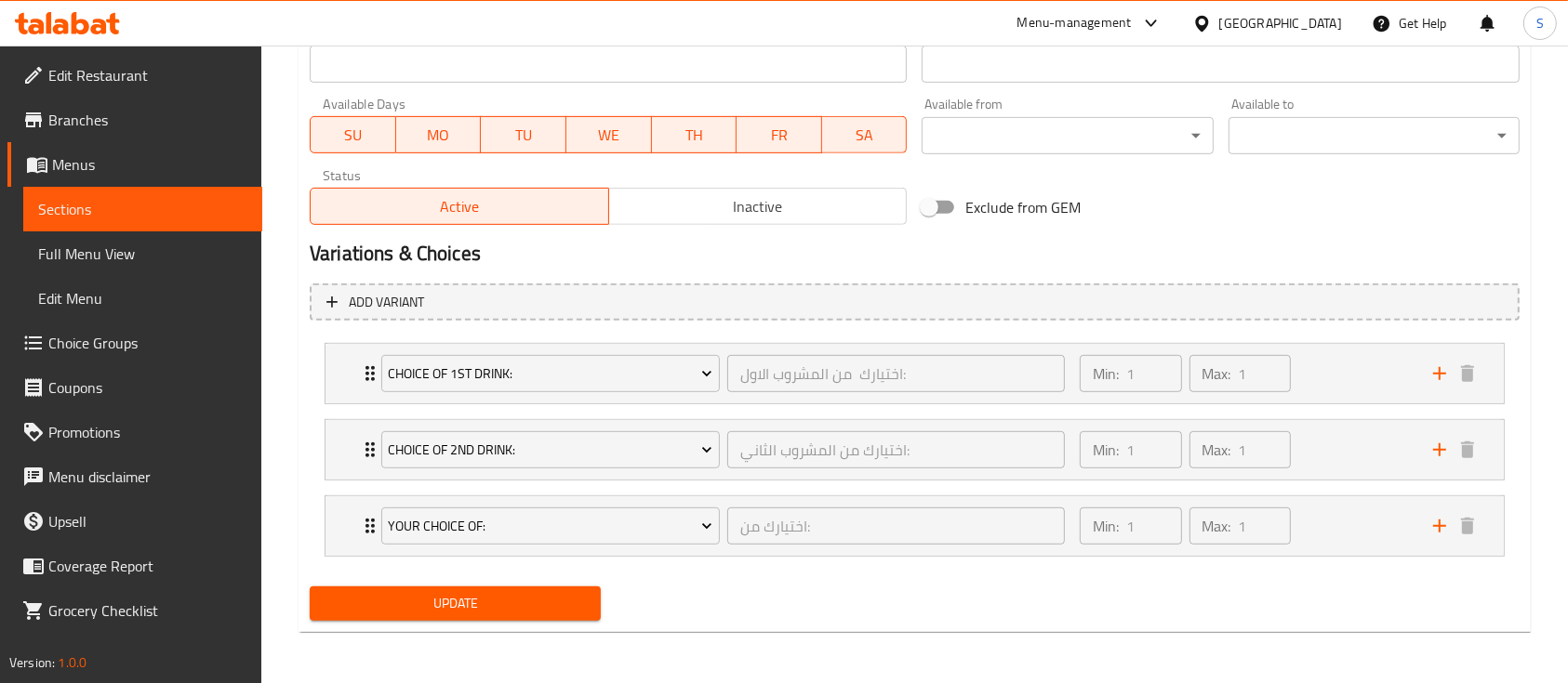
click at [503, 605] on span "Update" at bounding box center [455, 604] width 261 height 23
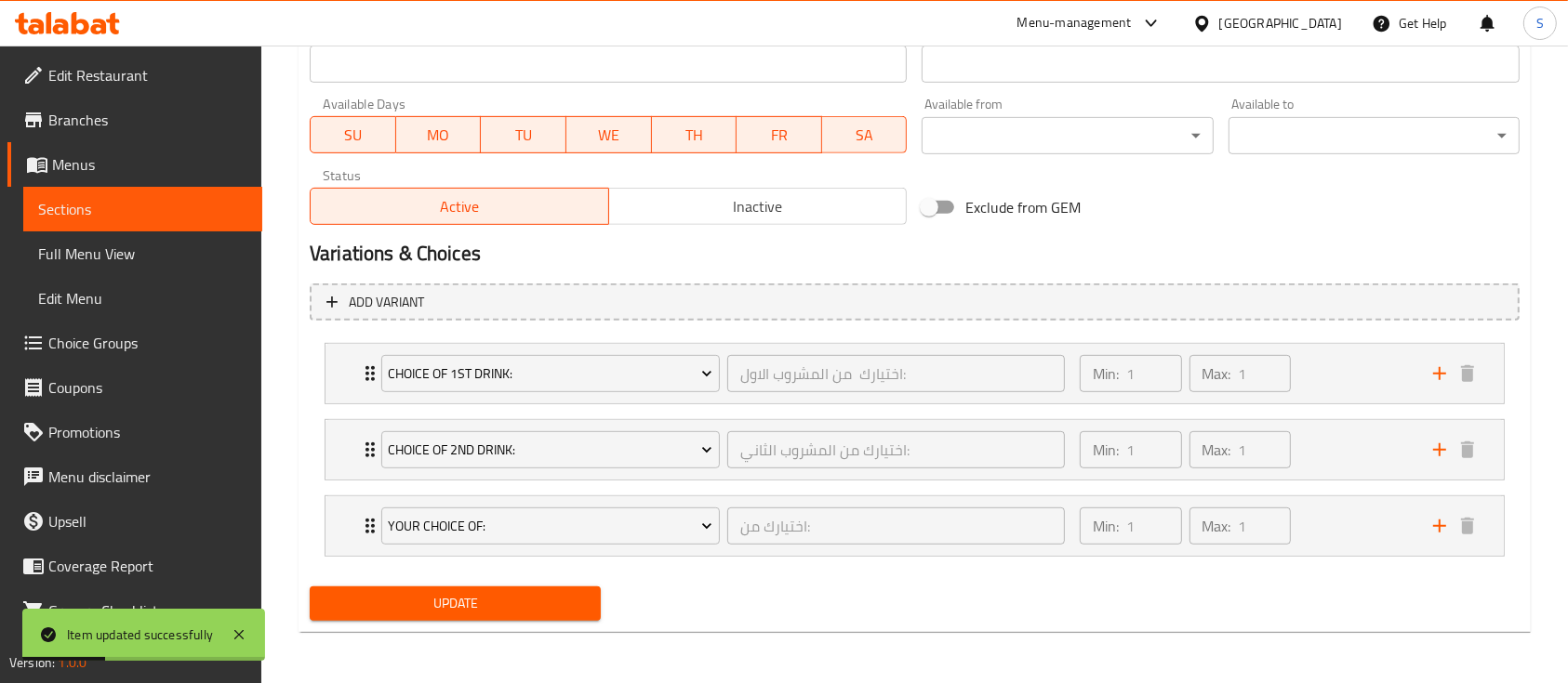
scroll to position [0, 0]
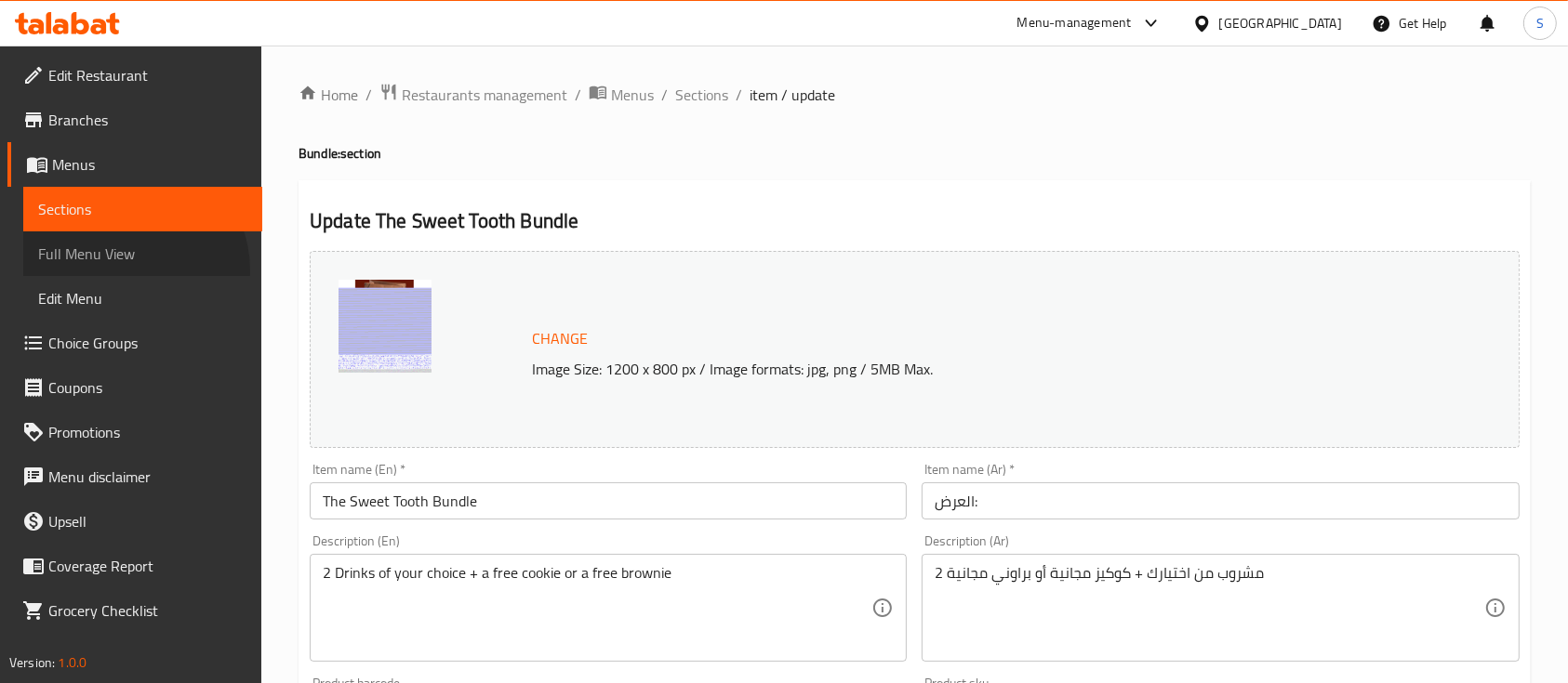
click at [124, 271] on link "Full Menu View" at bounding box center [143, 253] width 239 height 44
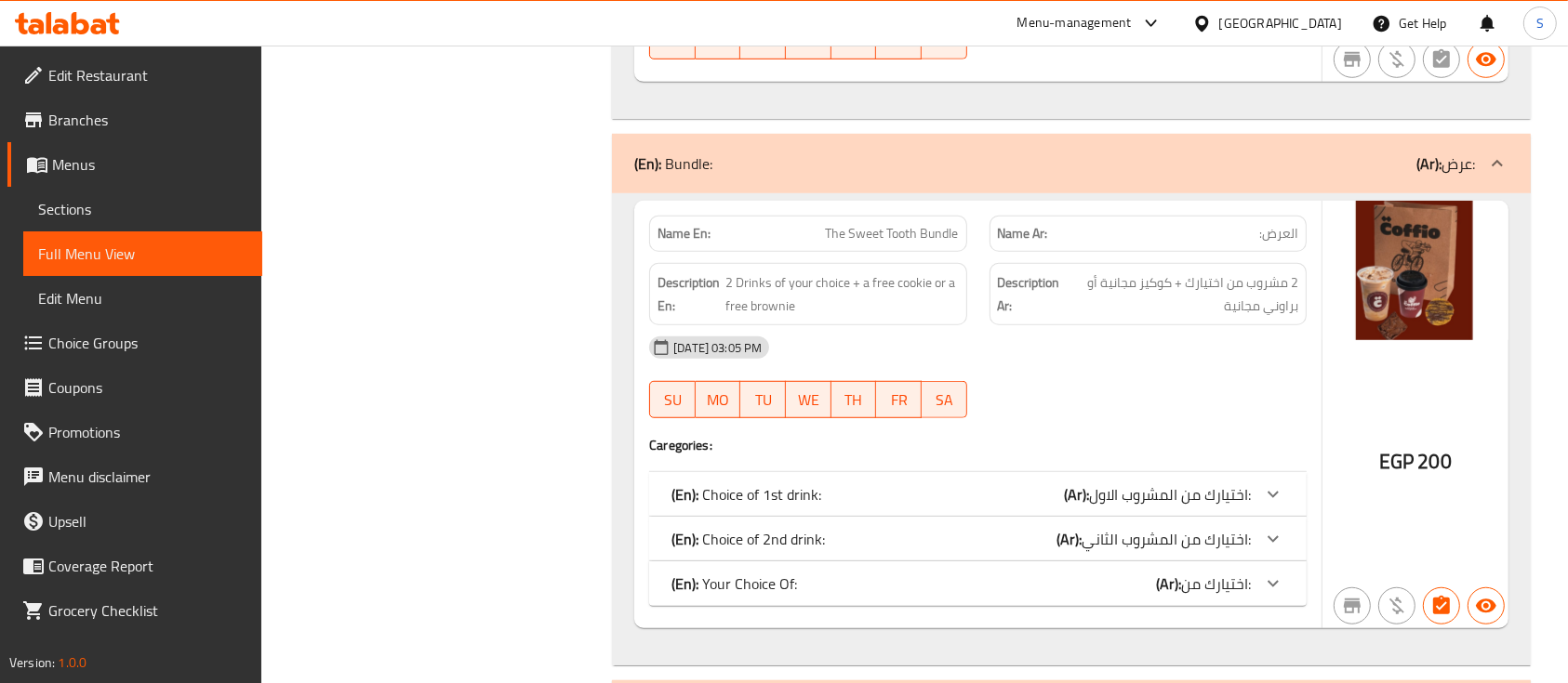
scroll to position [1217, 0]
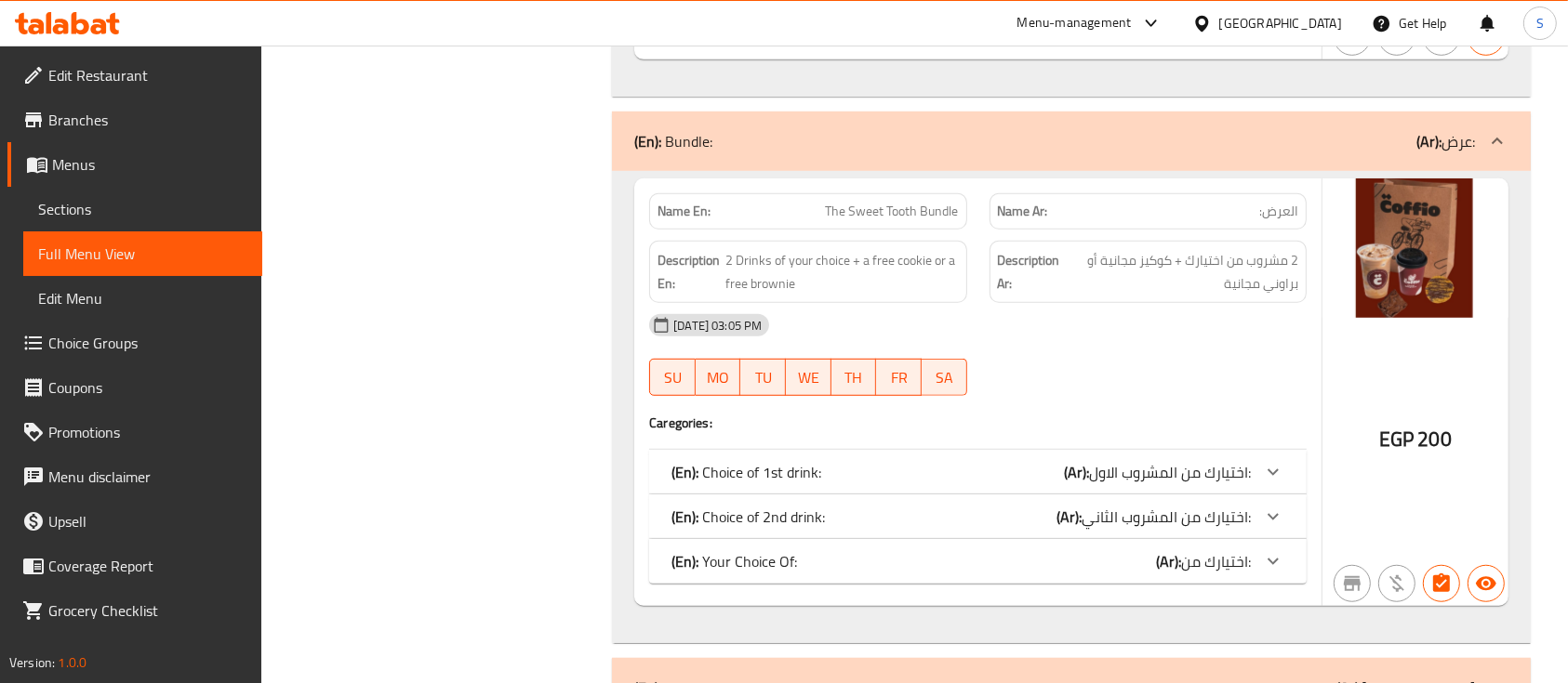
scroll to position [1241, 0]
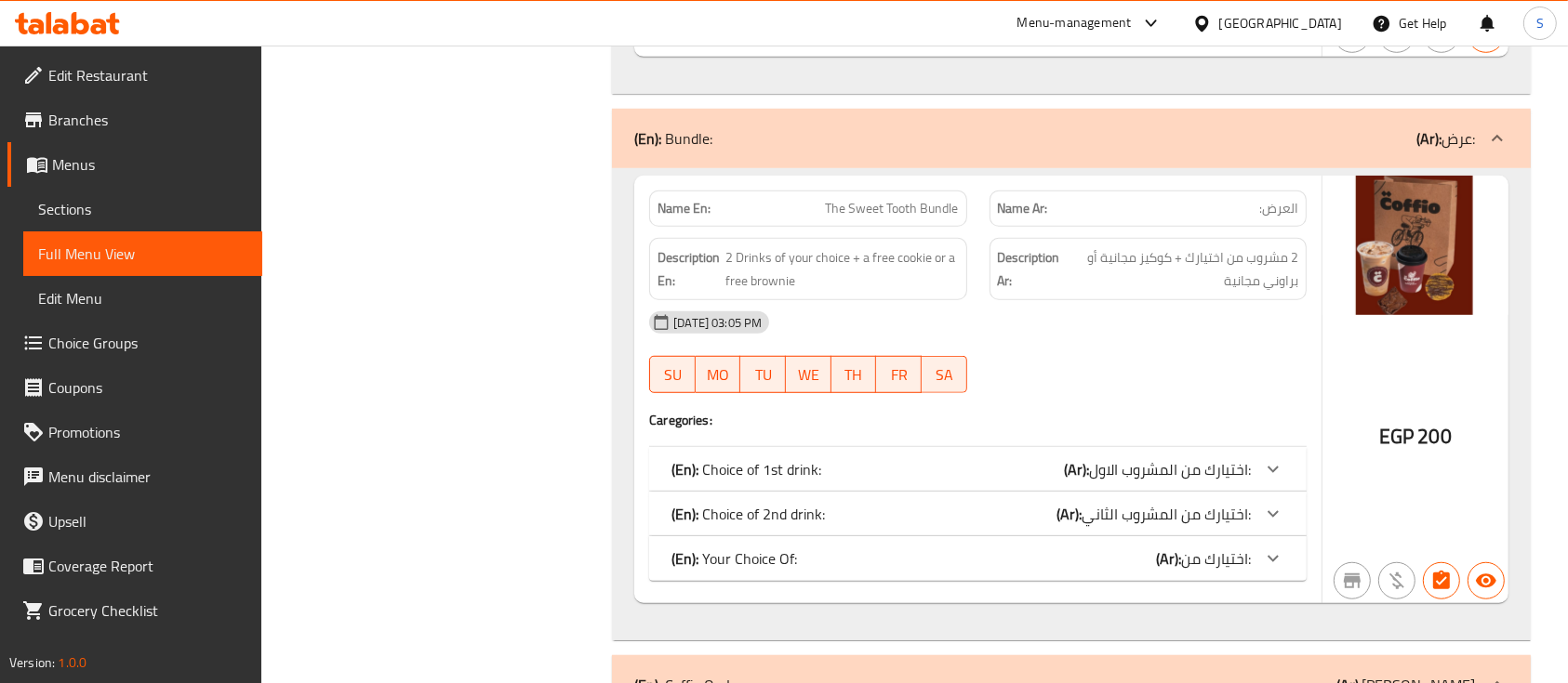
click at [66, 204] on span "Sections" at bounding box center [143, 209] width 209 height 22
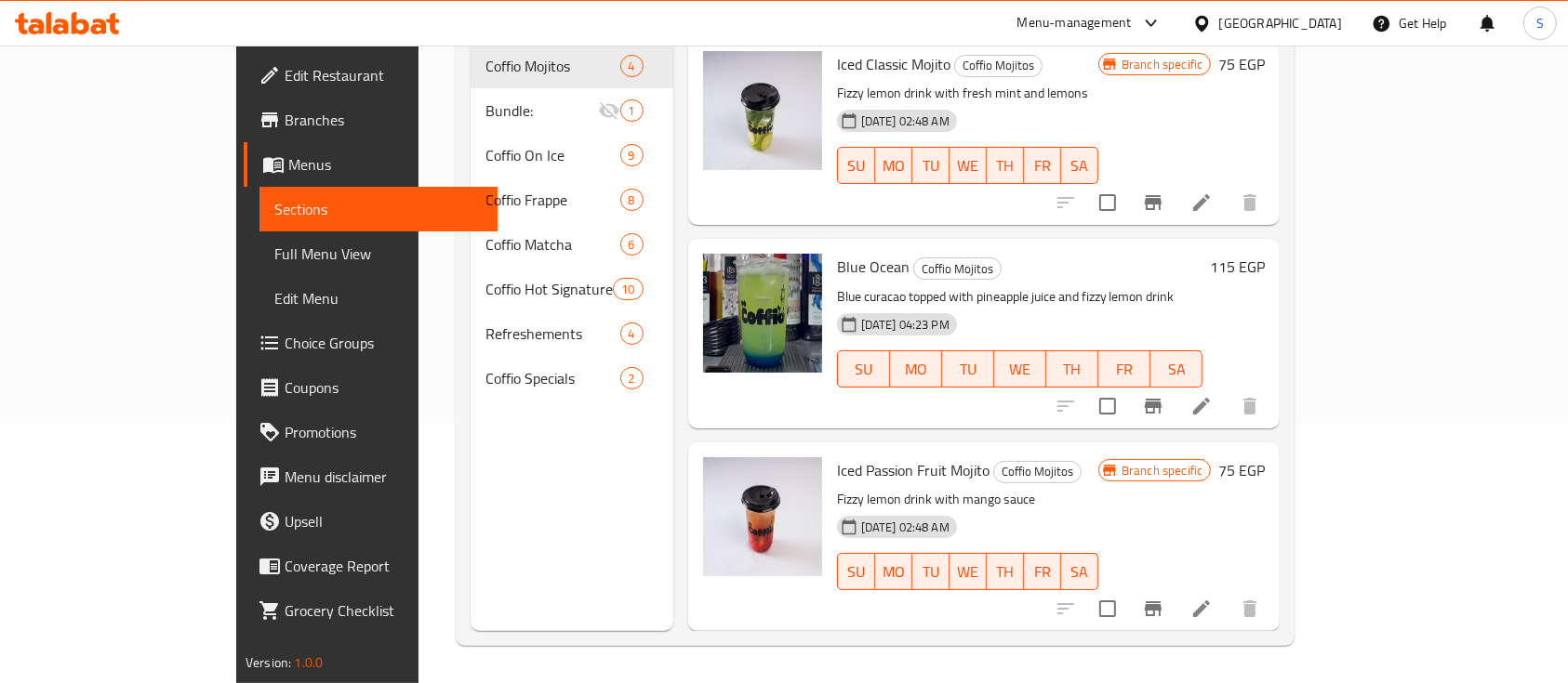
scroll to position [260, 0]
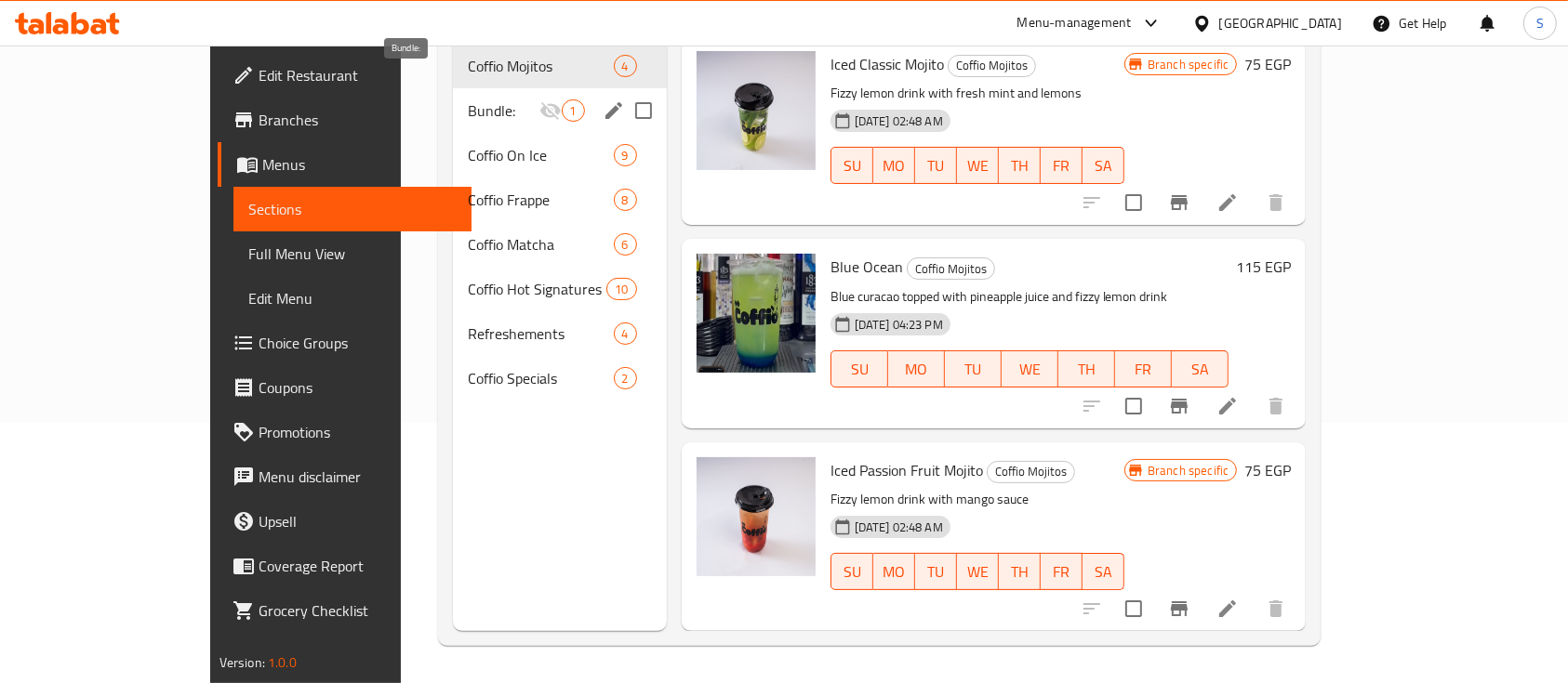
click at [467, 99] on span "Bundle:" at bounding box center [502, 110] width 70 height 22
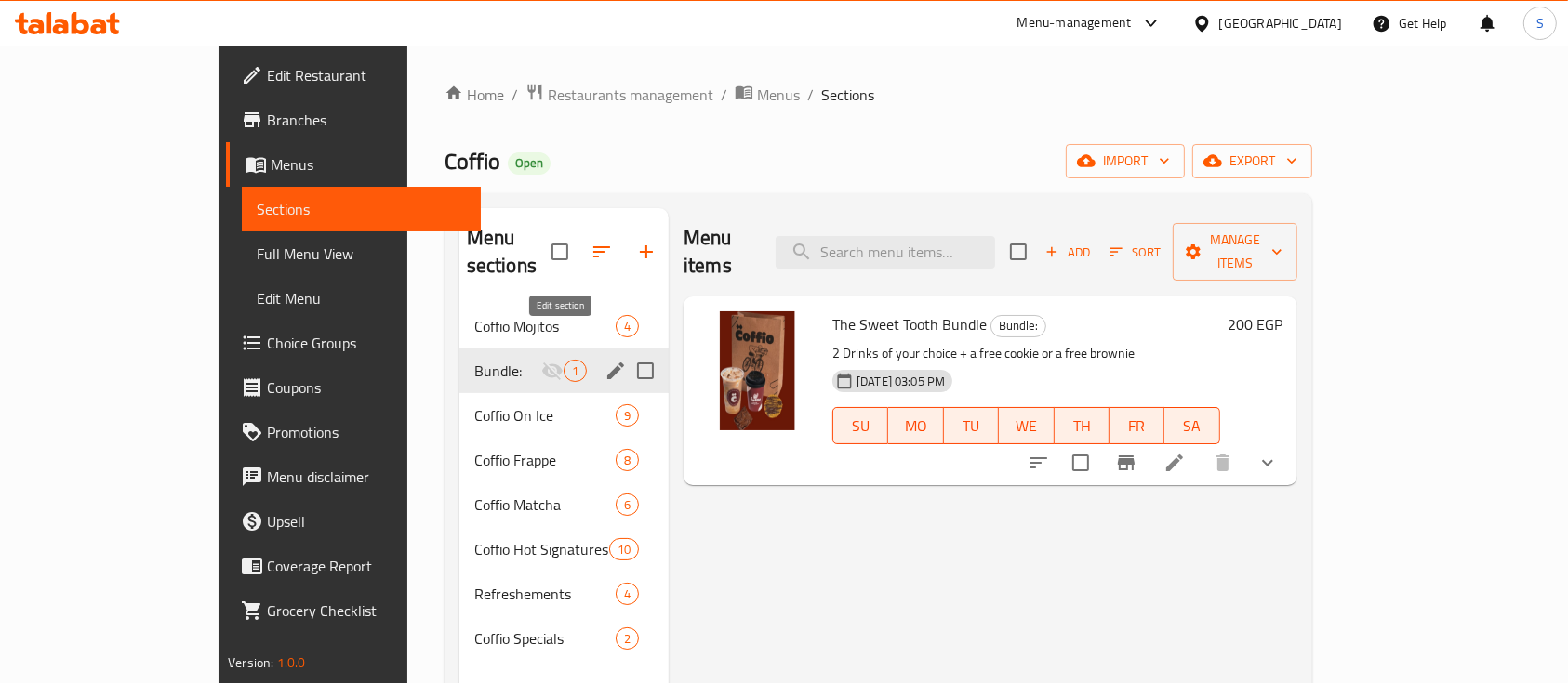
click at [607, 362] on icon "edit" at bounding box center [615, 370] width 16 height 16
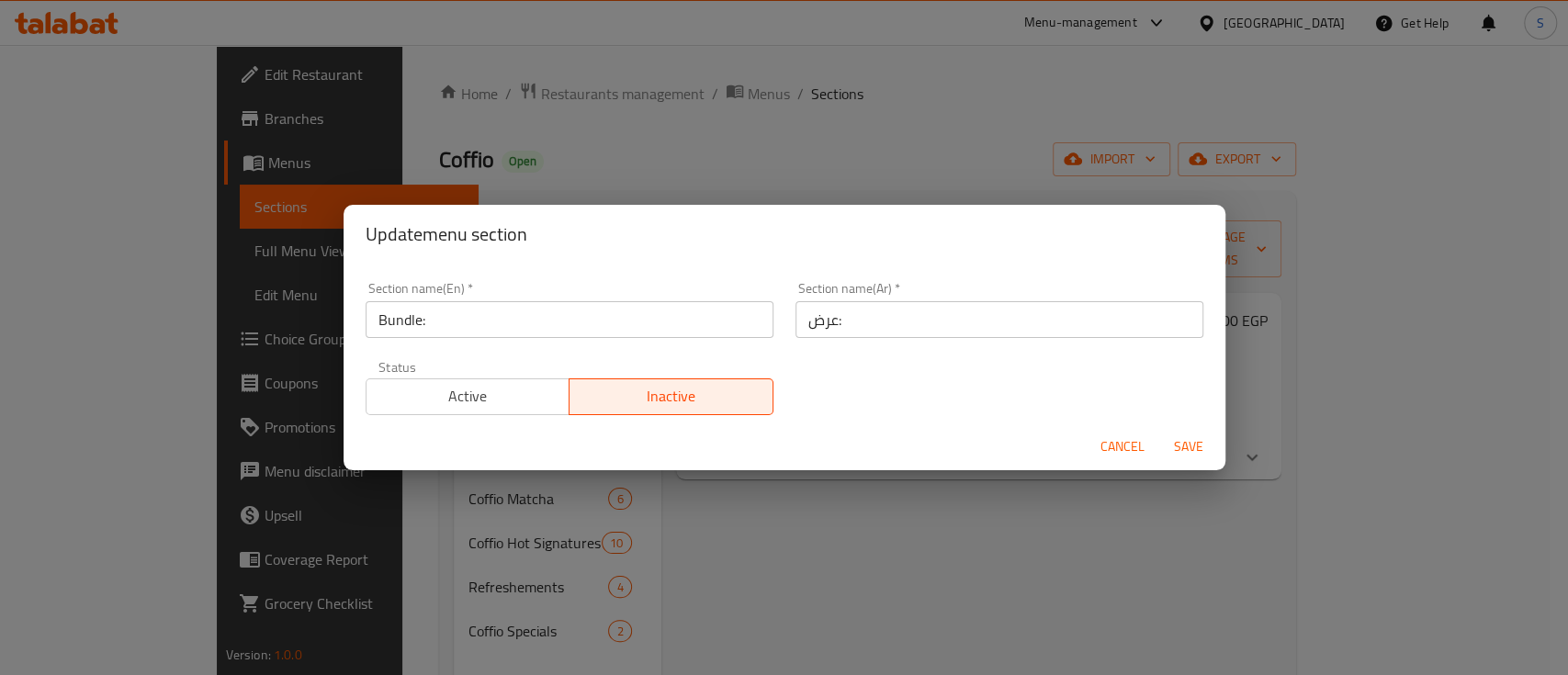
click at [496, 409] on button "Active" at bounding box center [467, 397] width 205 height 37
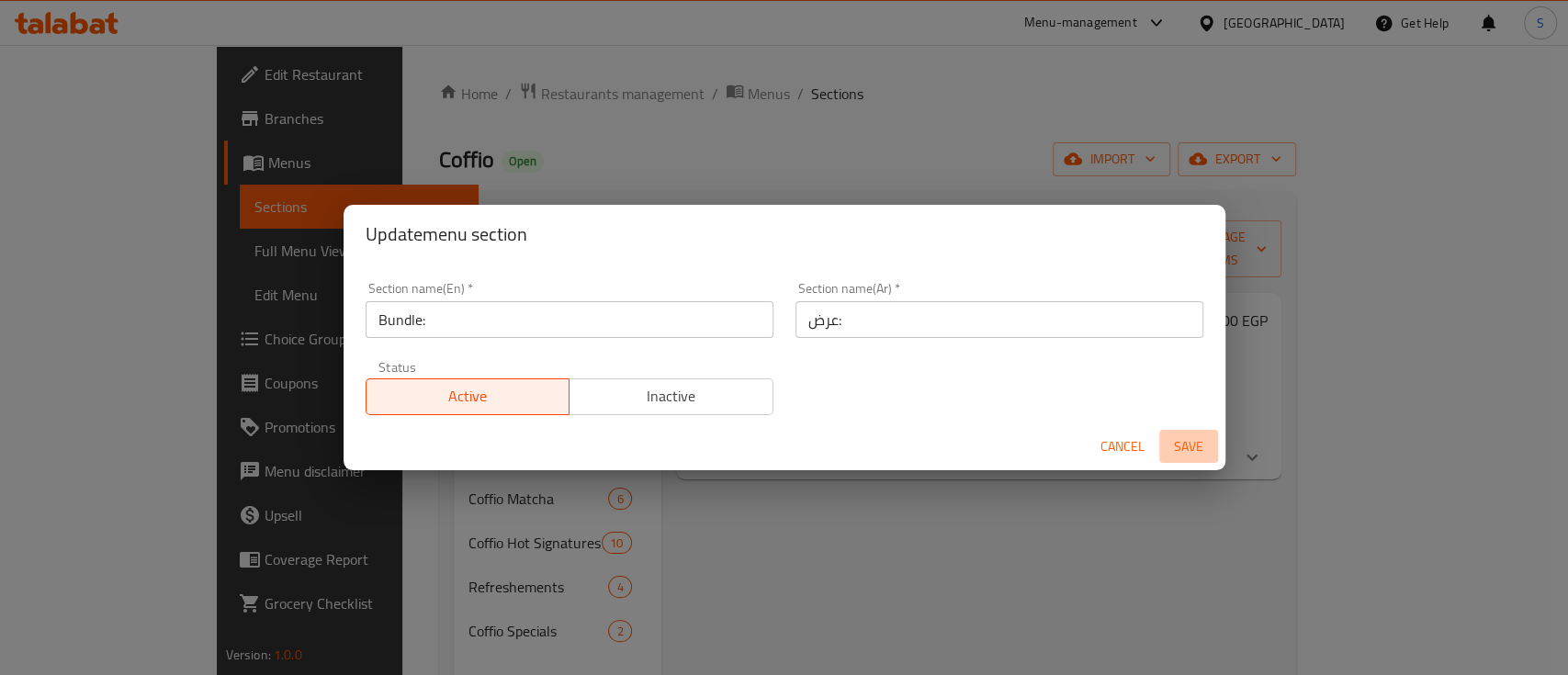
click at [1198, 443] on span "Save" at bounding box center [1188, 447] width 44 height 23
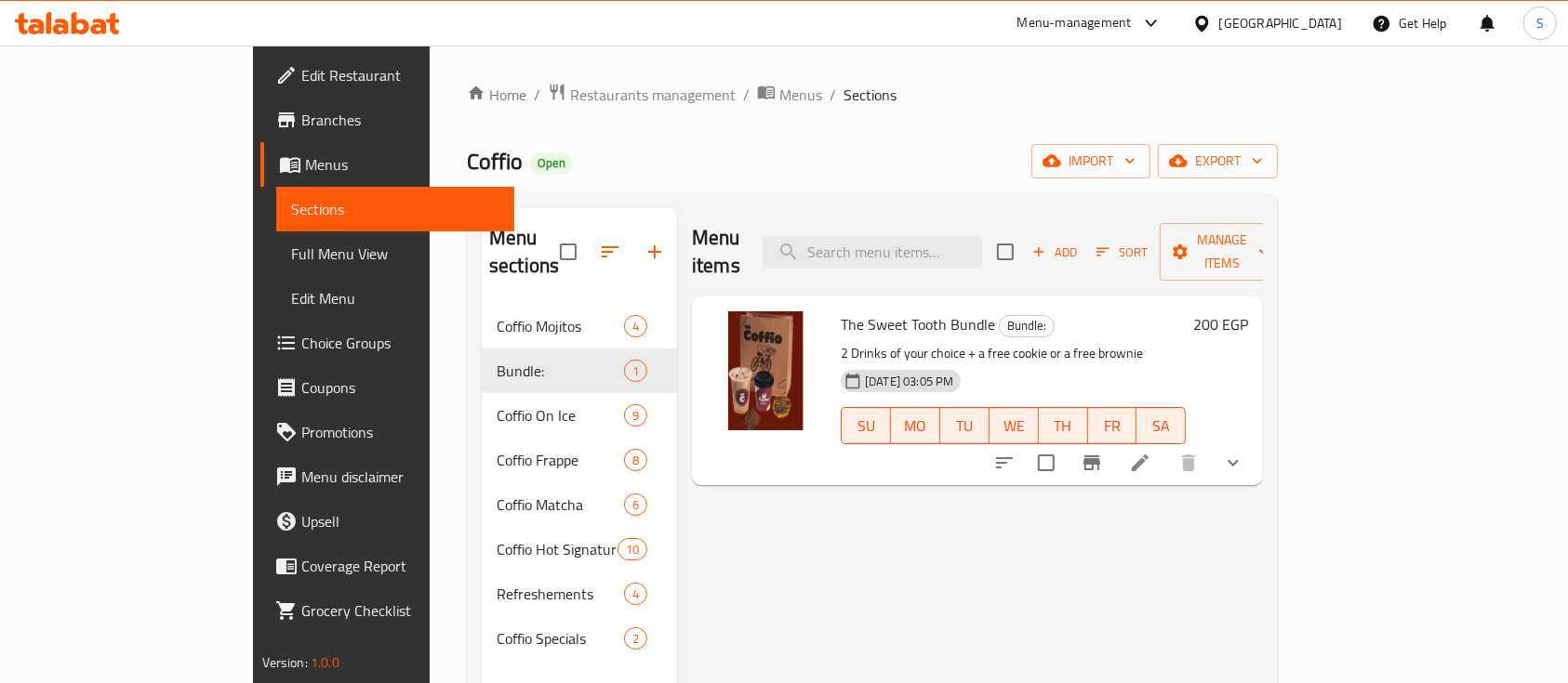
click at [883, 539] on div "Menu items Add Sort Manage items The Sweet Tooth Bundle Bundle: 2 Drinks of you…" at bounding box center [970, 549] width 586 height 683
